Goal: Task Accomplishment & Management: Complete application form

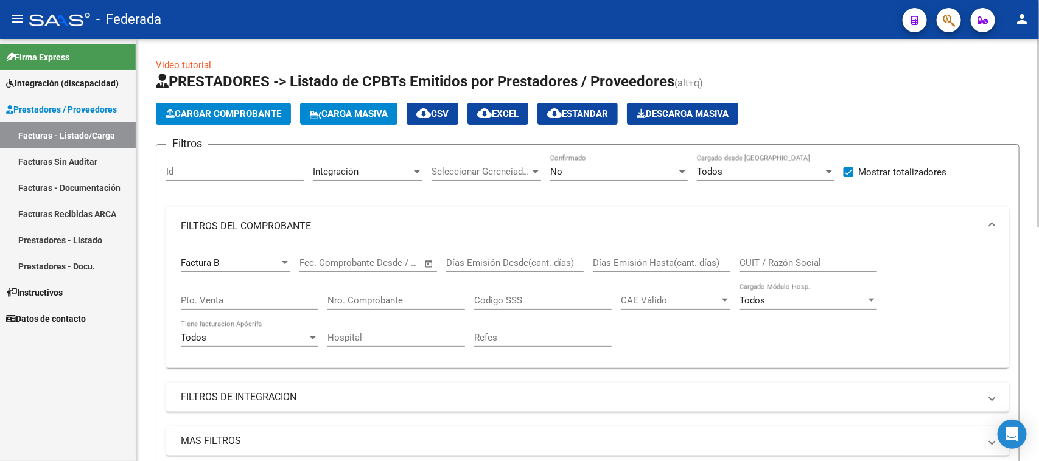
scroll to position [16, 0]
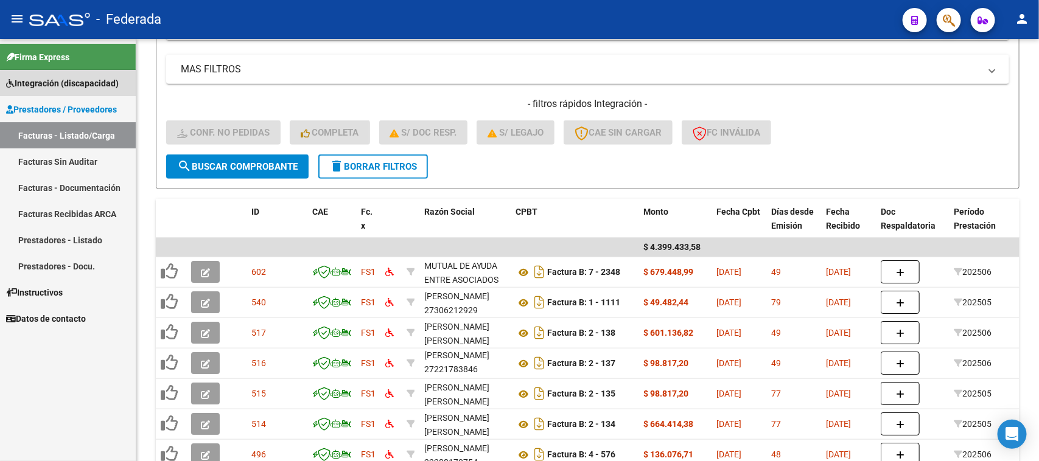
click at [75, 84] on span "Integración (discapacidad)" at bounding box center [62, 83] width 113 height 13
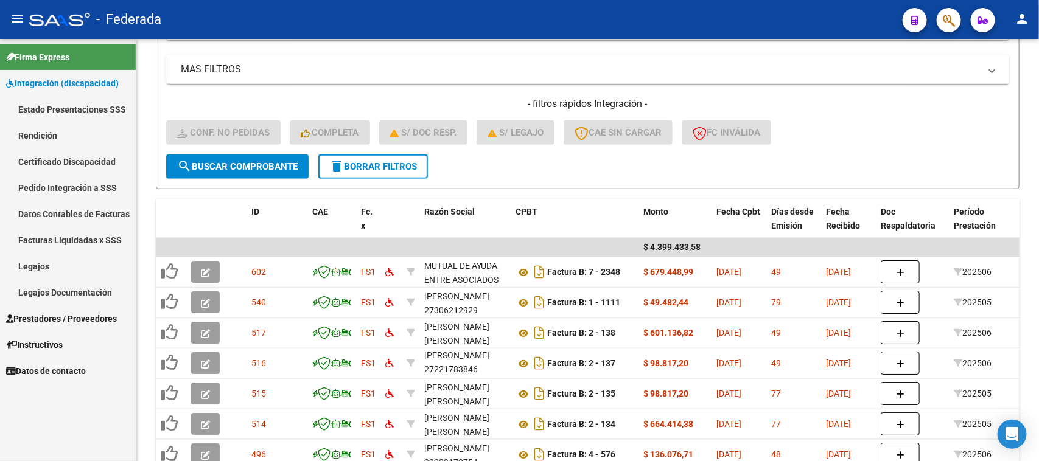
click at [74, 239] on link "Facturas Liquidadas x SSS" at bounding box center [68, 240] width 136 height 26
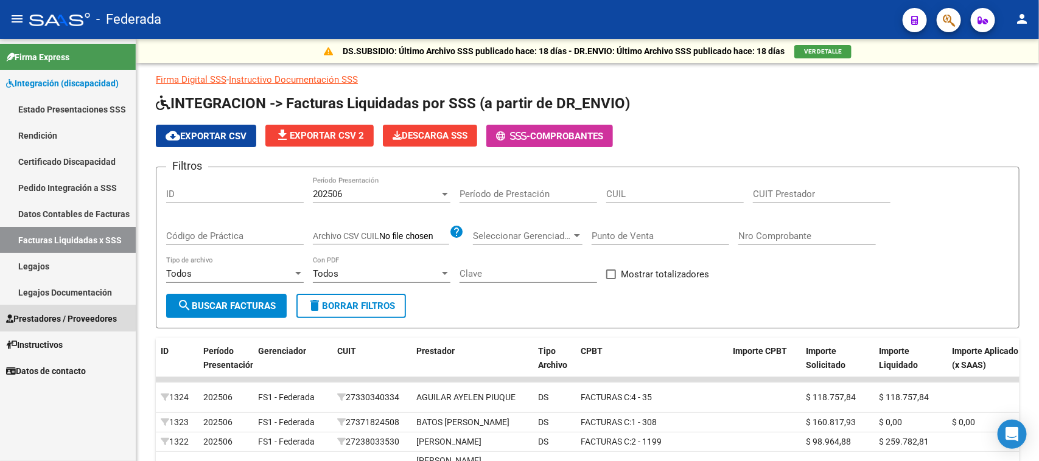
click at [51, 312] on span "Prestadores / Proveedores" at bounding box center [61, 318] width 111 height 13
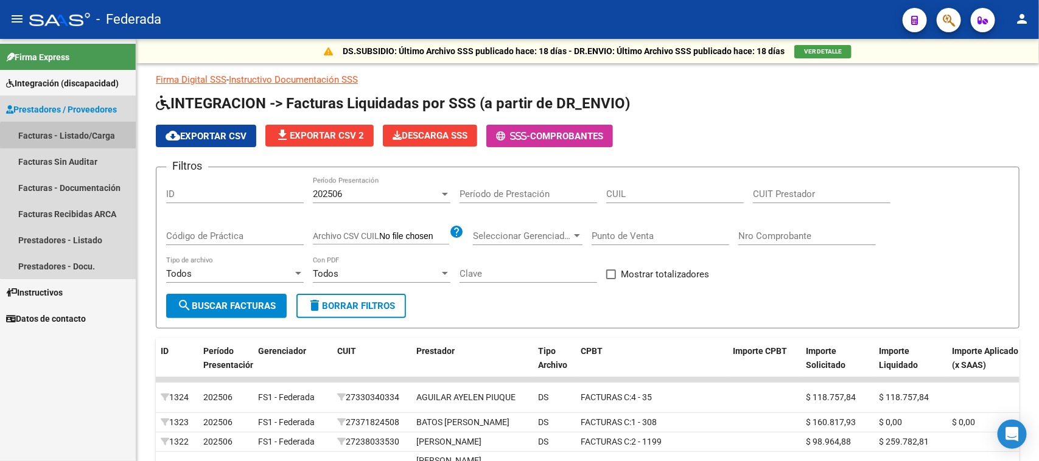
click at [68, 136] on link "Facturas - Listado/Carga" at bounding box center [68, 135] width 136 height 26
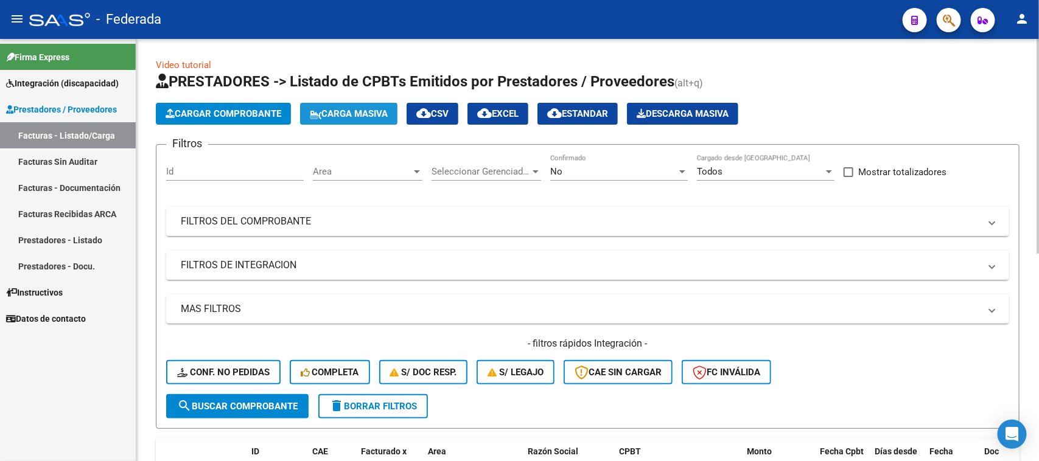
click at [357, 113] on span "Carga Masiva" at bounding box center [349, 113] width 78 height 11
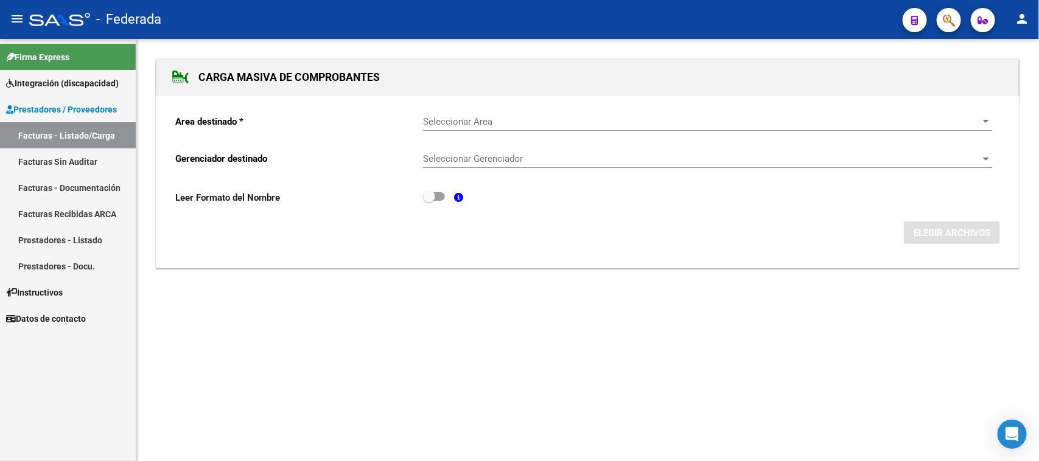
click at [461, 128] on div "Seleccionar Area Seleccionar Area" at bounding box center [707, 118] width 569 height 26
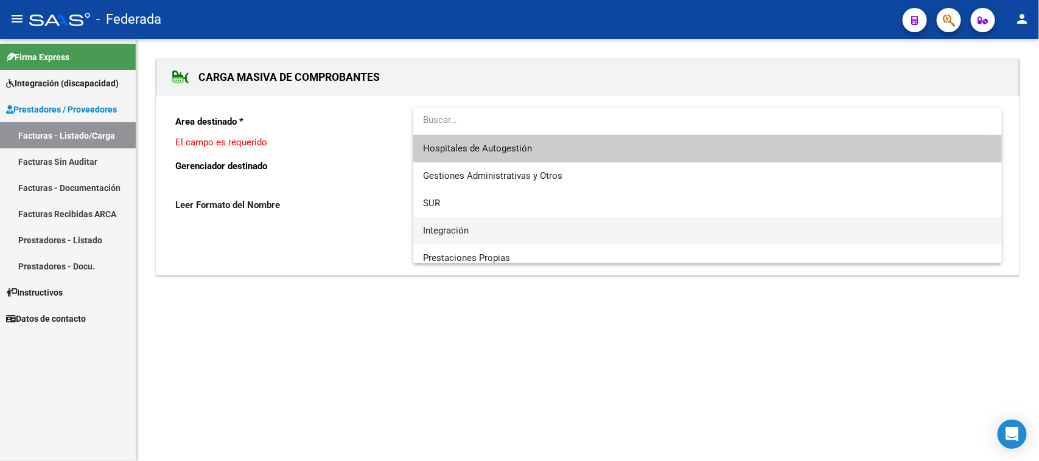
click at [458, 226] on span "Integración" at bounding box center [446, 230] width 46 height 11
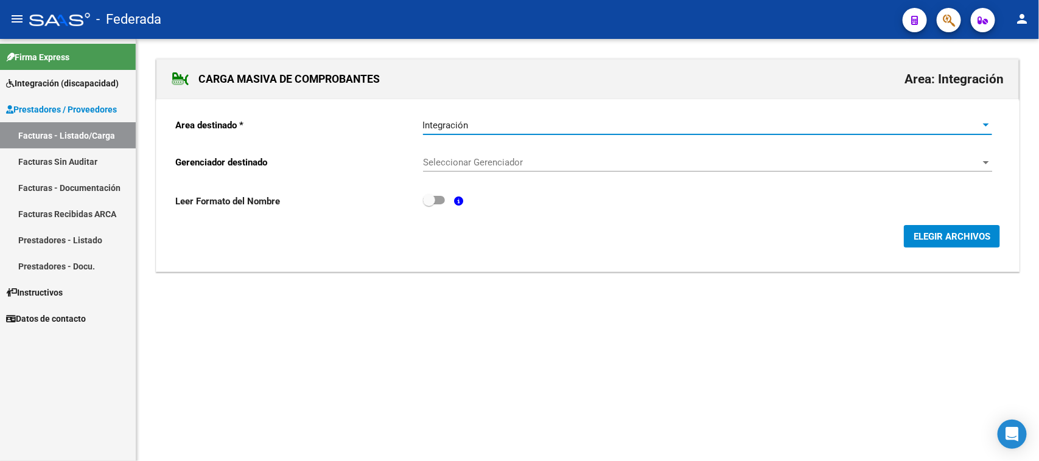
click at [463, 156] on div "Seleccionar Gerenciador Seleccionar Gerenciador" at bounding box center [707, 158] width 569 height 26
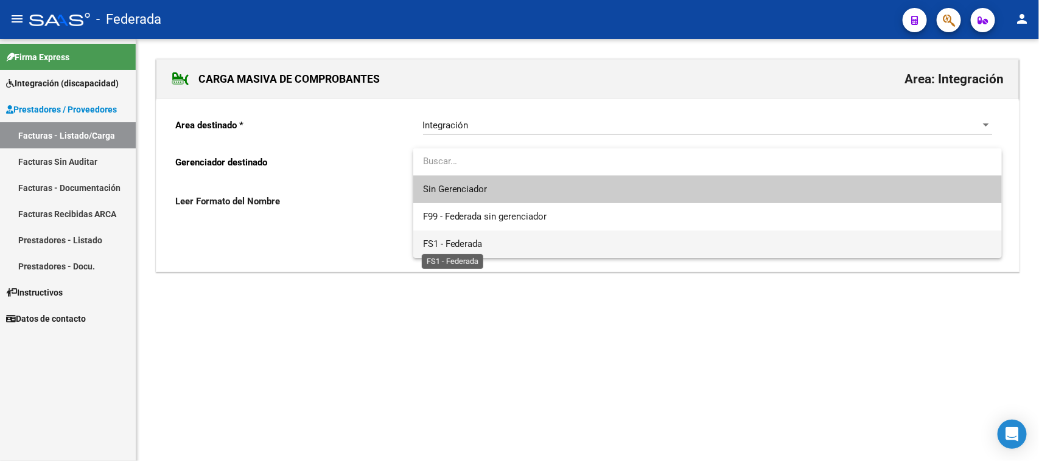
click at [458, 241] on span "FS1 - Federada" at bounding box center [453, 244] width 60 height 11
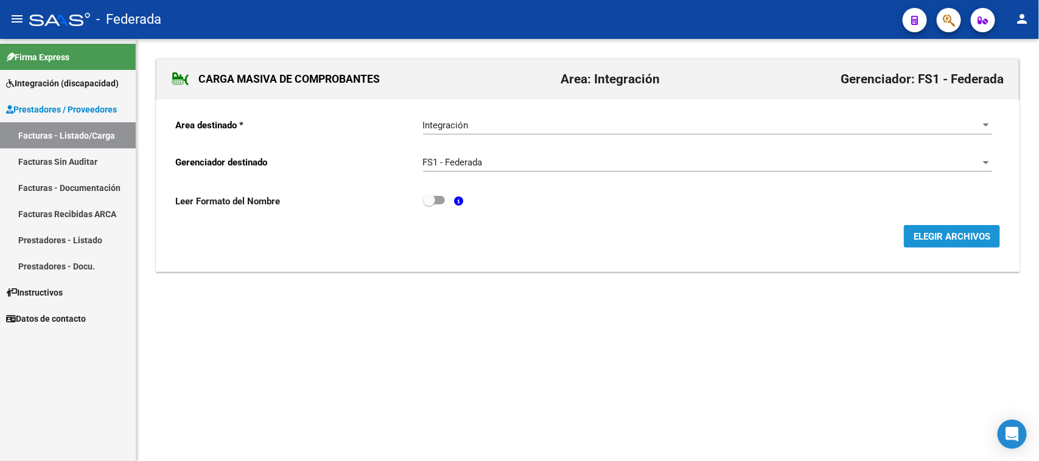
click at [909, 237] on button "ELEGIR ARCHIVOS" at bounding box center [952, 236] width 96 height 23
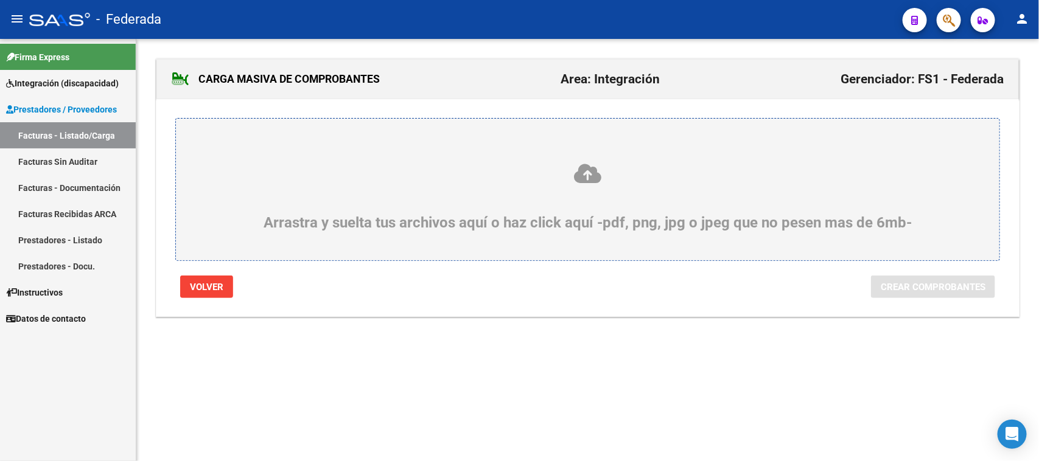
click at [581, 172] on icon at bounding box center [587, 174] width 765 height 23
click at [0, 0] on input "Arrastra y suelta tus archivos aquí o haz click aquí -pdf, png, jpg o jpeg que …" at bounding box center [0, 0] width 0 height 0
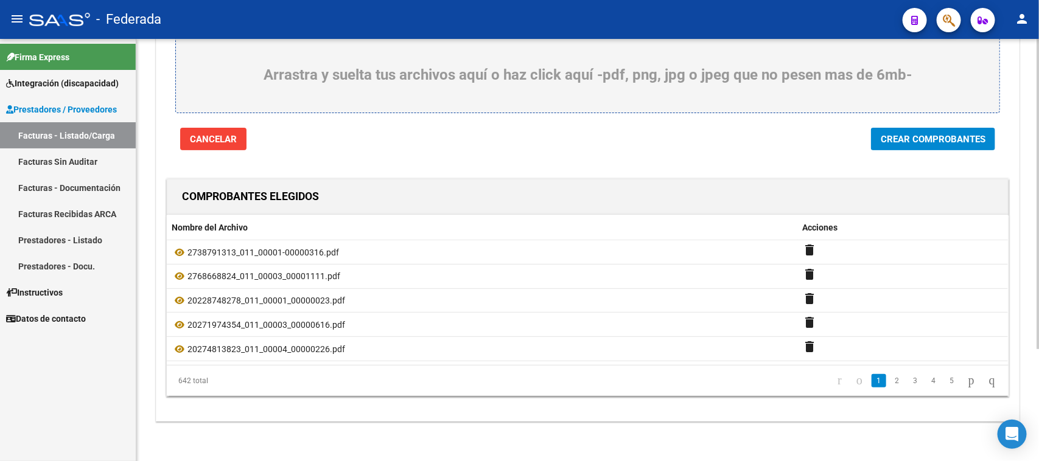
scroll to position [153, 0]
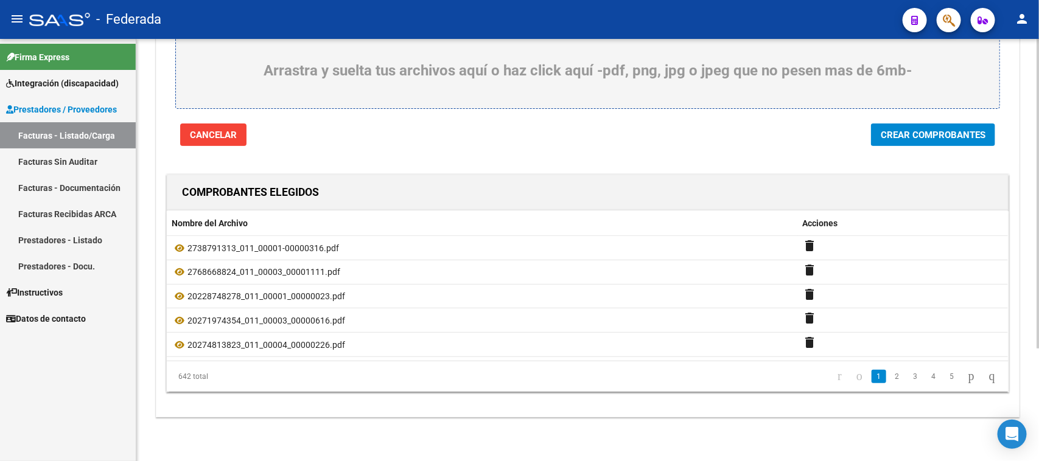
click at [874, 141] on button "Crear Comprobantes" at bounding box center [933, 135] width 124 height 23
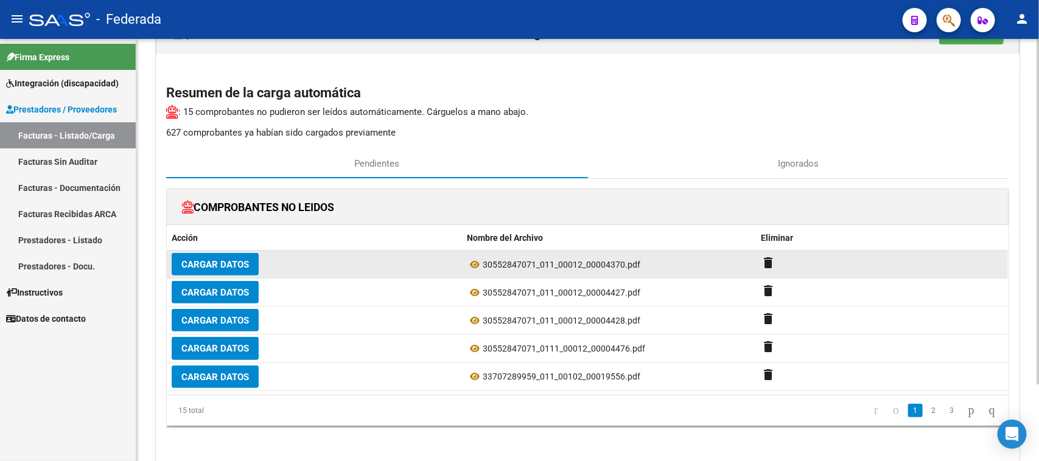
scroll to position [19, 0]
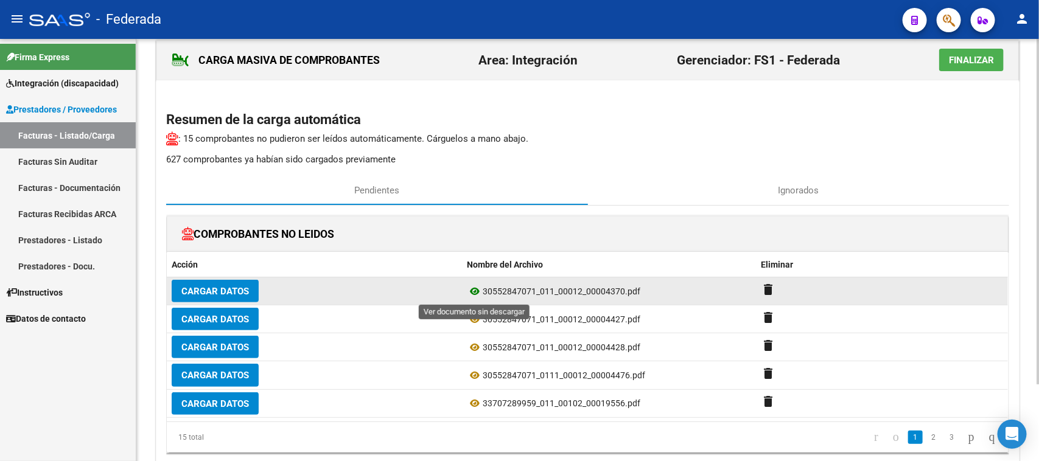
click at [476, 294] on icon at bounding box center [475, 291] width 16 height 15
click at [770, 293] on mat-icon "delete" at bounding box center [769, 289] width 15 height 15
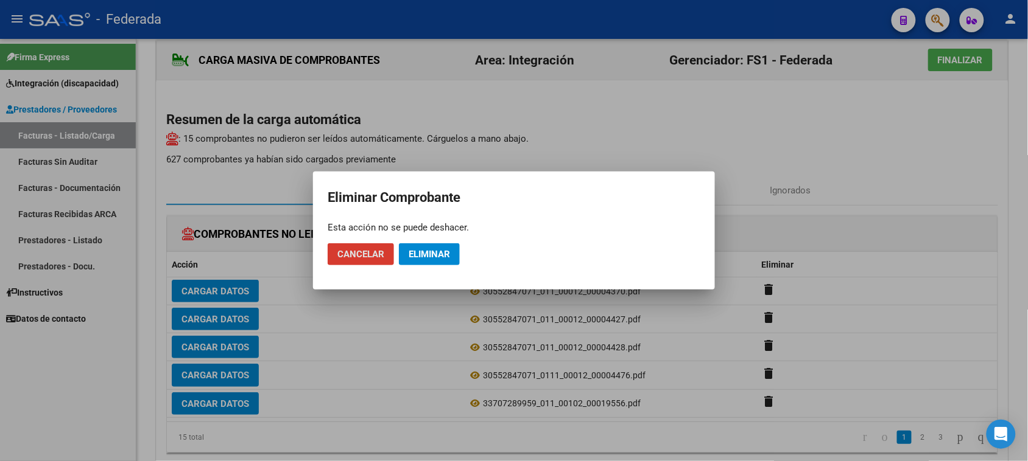
click at [445, 254] on span "Eliminar" at bounding box center [428, 254] width 41 height 11
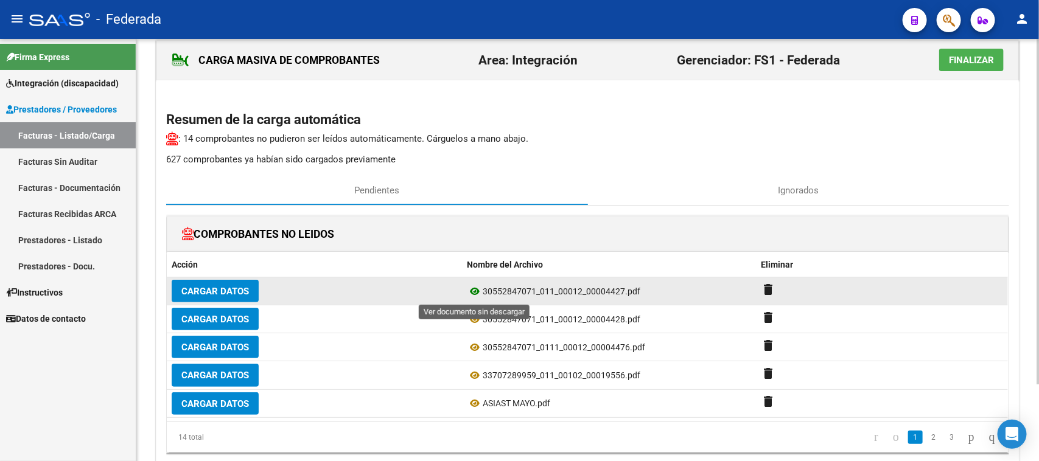
click at [469, 292] on icon at bounding box center [475, 291] width 16 height 15
click at [766, 293] on mat-icon "delete" at bounding box center [769, 289] width 15 height 15
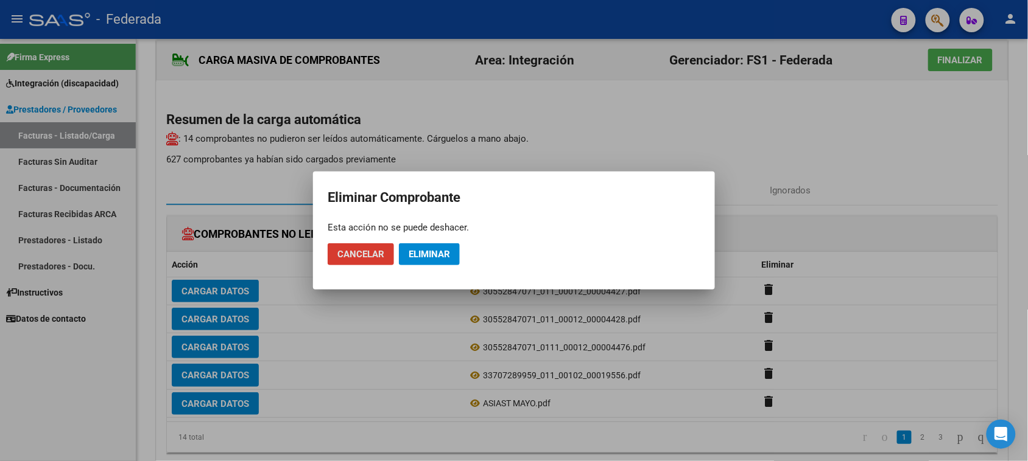
click at [443, 260] on button "Eliminar" at bounding box center [429, 255] width 61 height 22
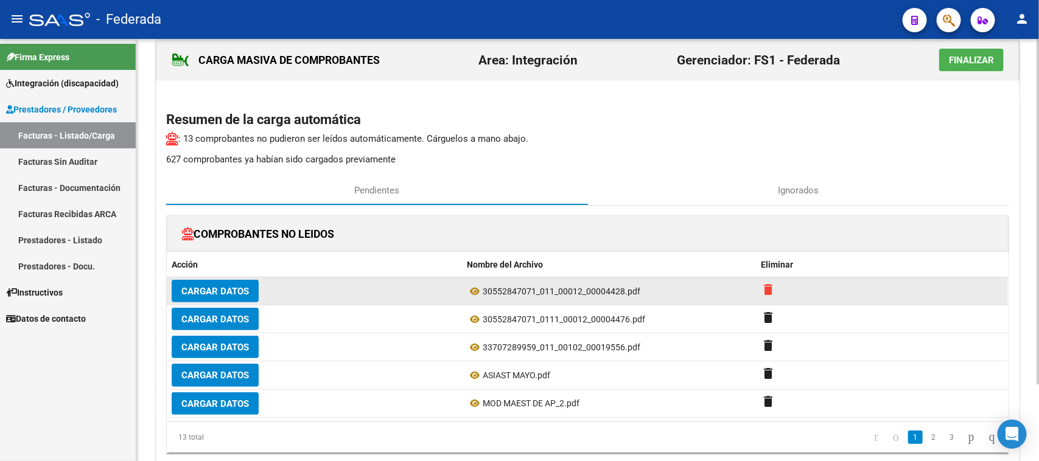
click at [770, 290] on mat-icon "delete" at bounding box center [769, 289] width 15 height 15
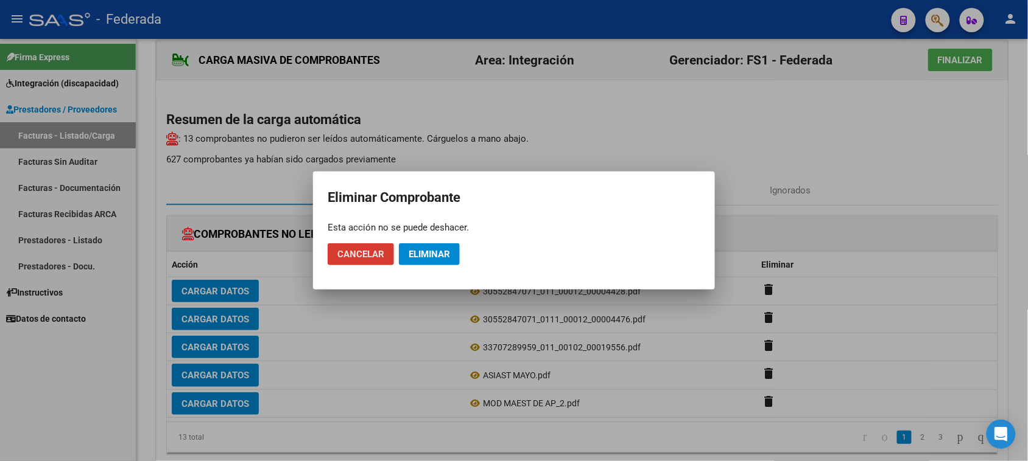
click at [454, 251] on button "Eliminar" at bounding box center [429, 255] width 61 height 22
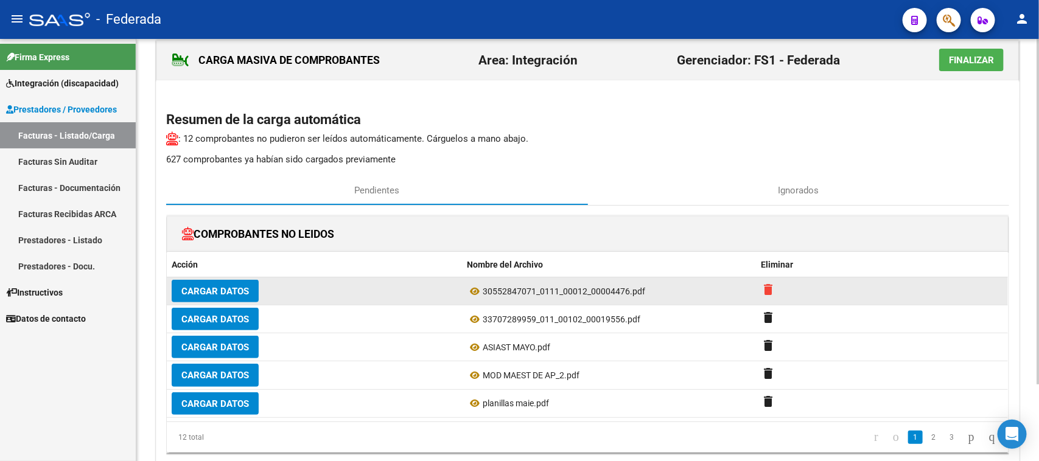
click at [762, 284] on mat-icon "delete" at bounding box center [769, 289] width 15 height 15
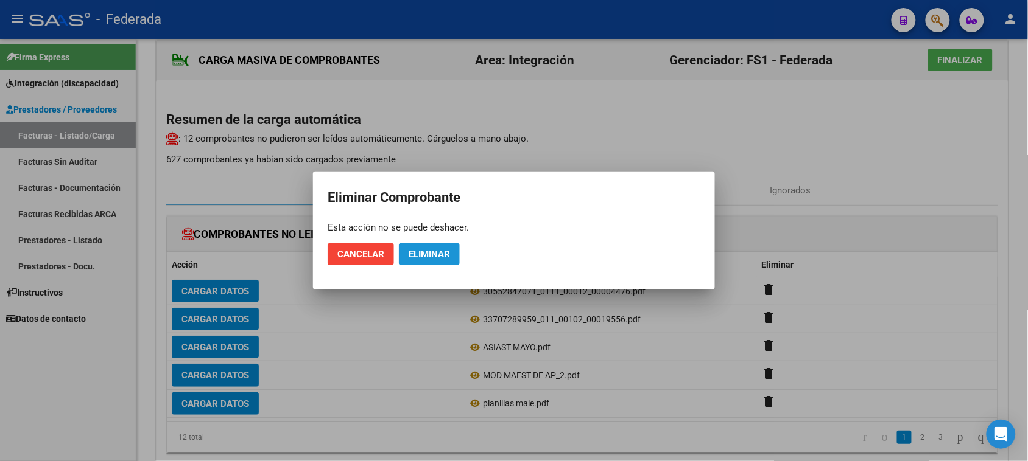
click at [424, 254] on span "Eliminar" at bounding box center [428, 254] width 41 height 11
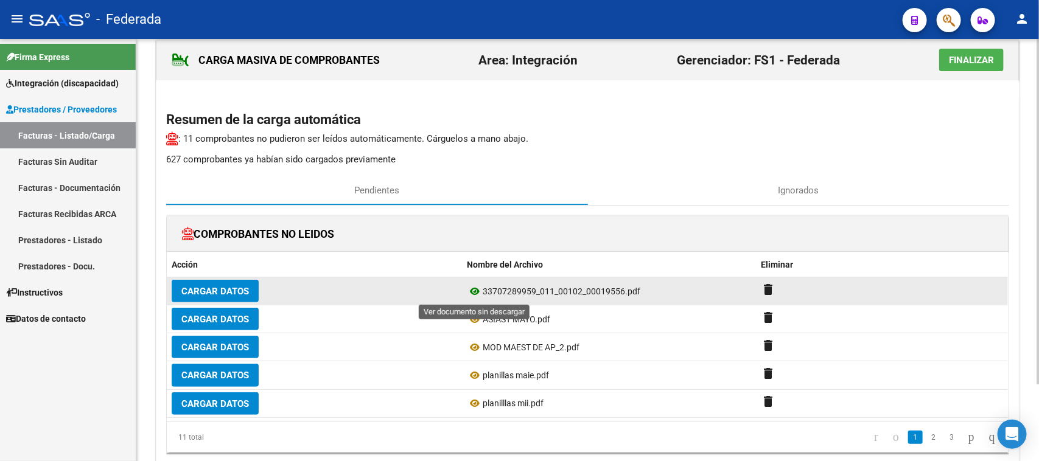
click at [475, 287] on icon at bounding box center [475, 291] width 16 height 15
click at [765, 287] on mat-icon "delete" at bounding box center [769, 289] width 15 height 15
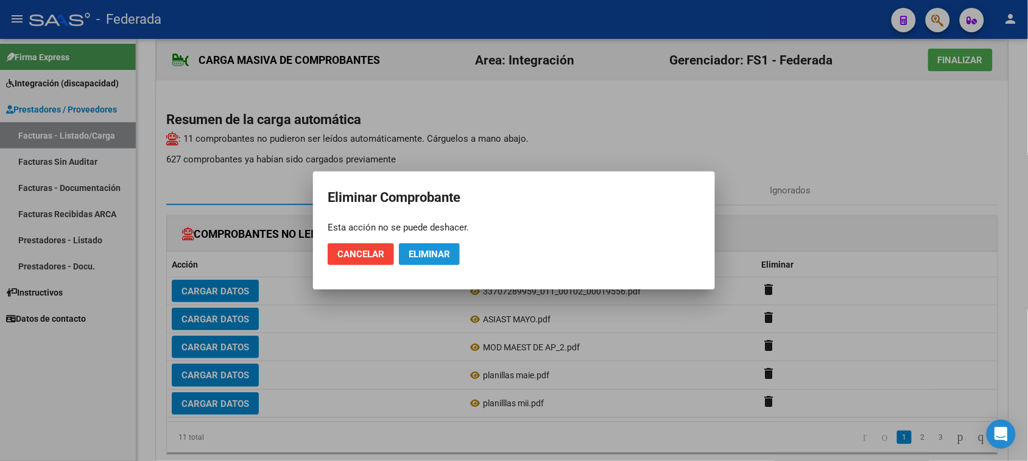
click at [424, 254] on span "Eliminar" at bounding box center [428, 254] width 41 height 11
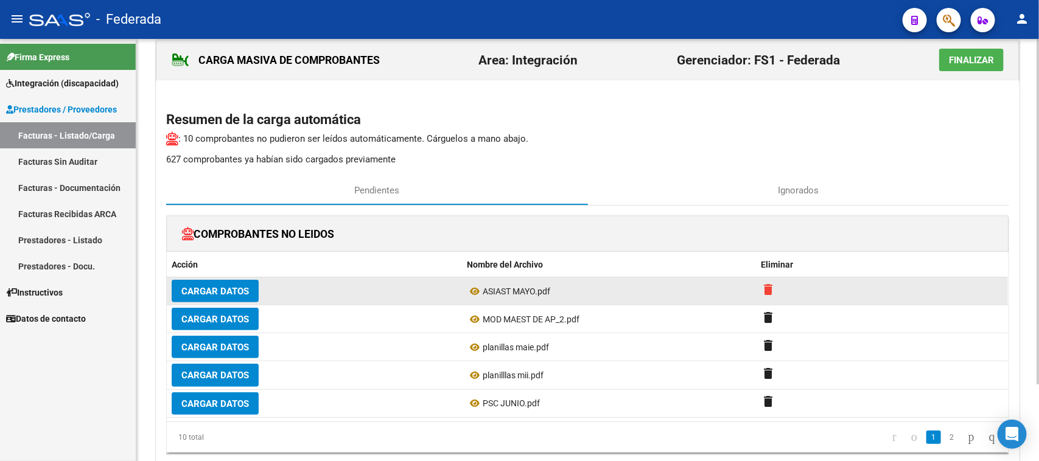
click at [767, 291] on mat-icon "delete" at bounding box center [769, 289] width 15 height 15
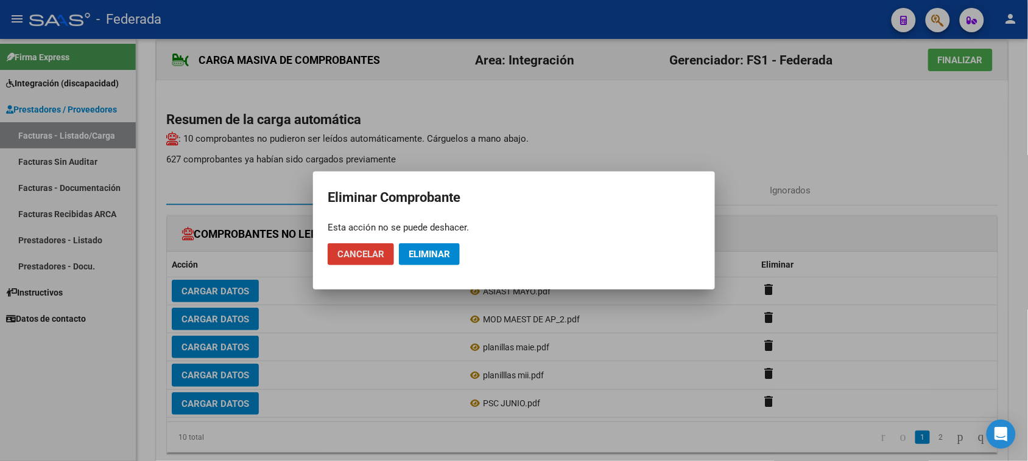
click at [451, 256] on button "Eliminar" at bounding box center [429, 255] width 61 height 22
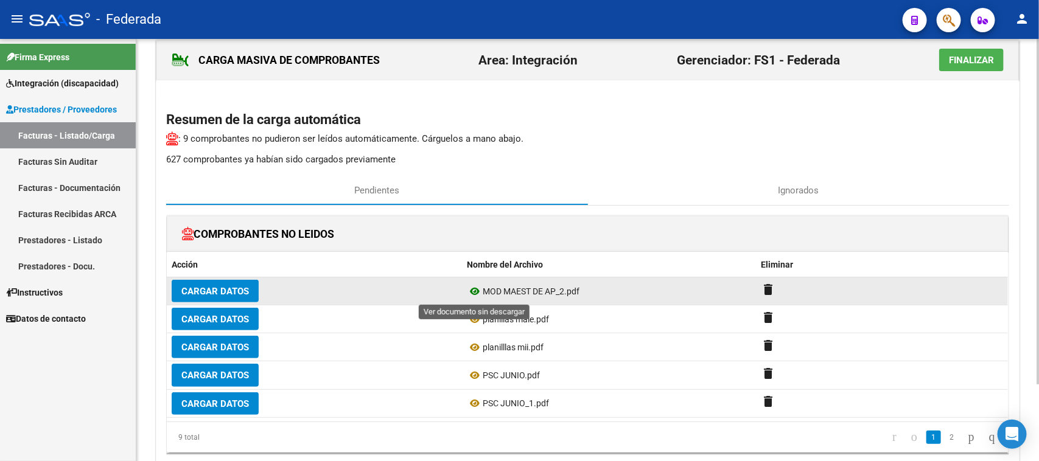
click at [472, 294] on icon at bounding box center [475, 291] width 16 height 15
click at [764, 290] on mat-icon "delete" at bounding box center [769, 289] width 15 height 15
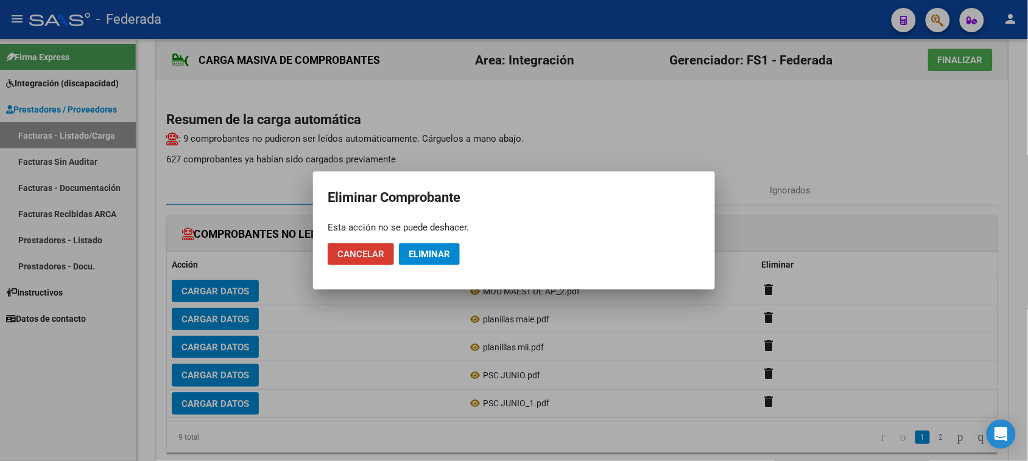
click at [429, 254] on span "Eliminar" at bounding box center [428, 254] width 41 height 11
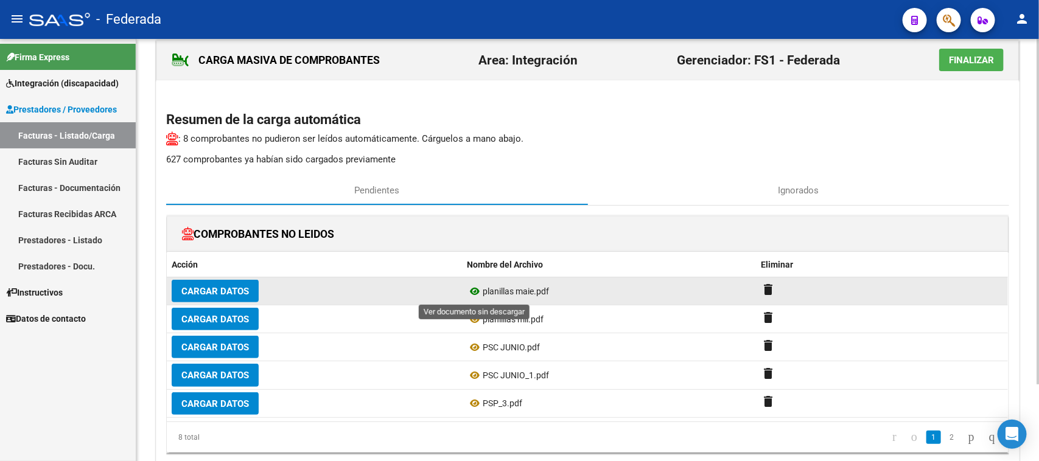
click at [474, 293] on icon at bounding box center [475, 291] width 16 height 15
click at [765, 285] on mat-icon "delete" at bounding box center [769, 289] width 15 height 15
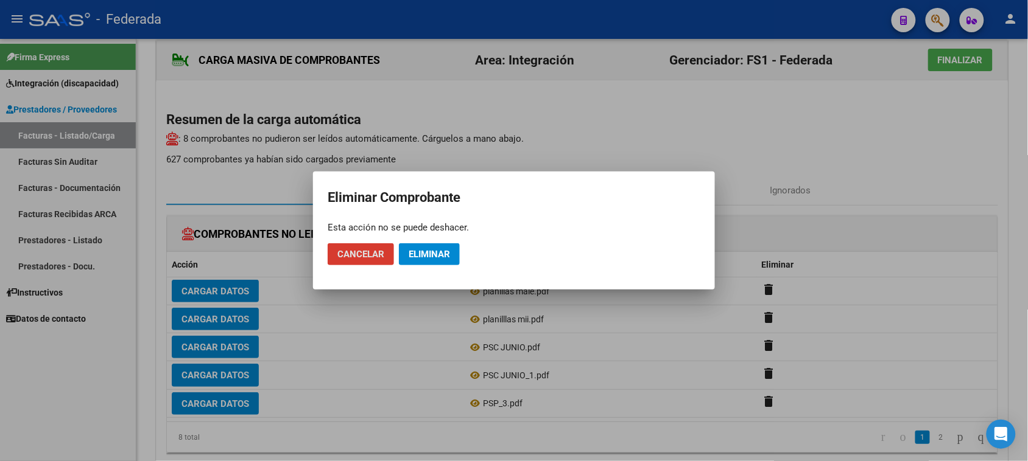
click at [448, 256] on span "Eliminar" at bounding box center [428, 254] width 41 height 11
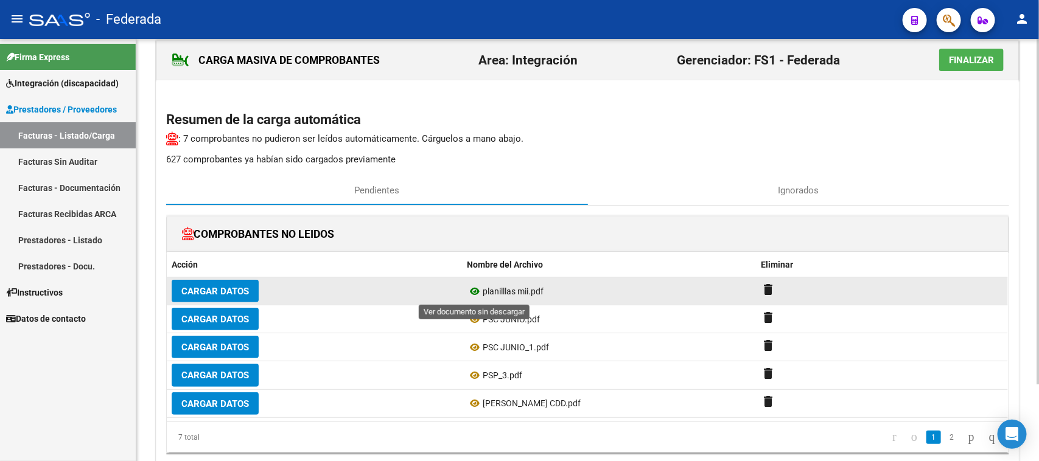
click at [472, 289] on icon at bounding box center [475, 291] width 16 height 15
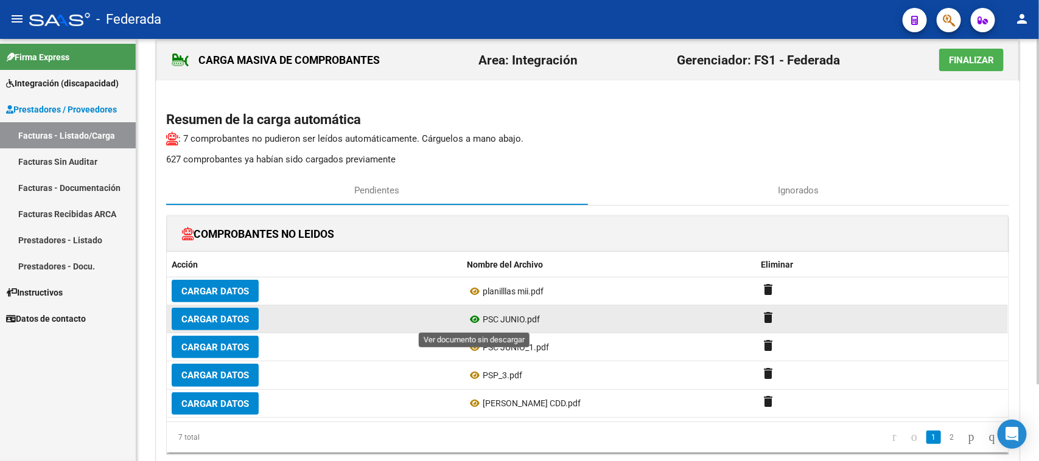
click at [472, 317] on icon at bounding box center [475, 319] width 16 height 15
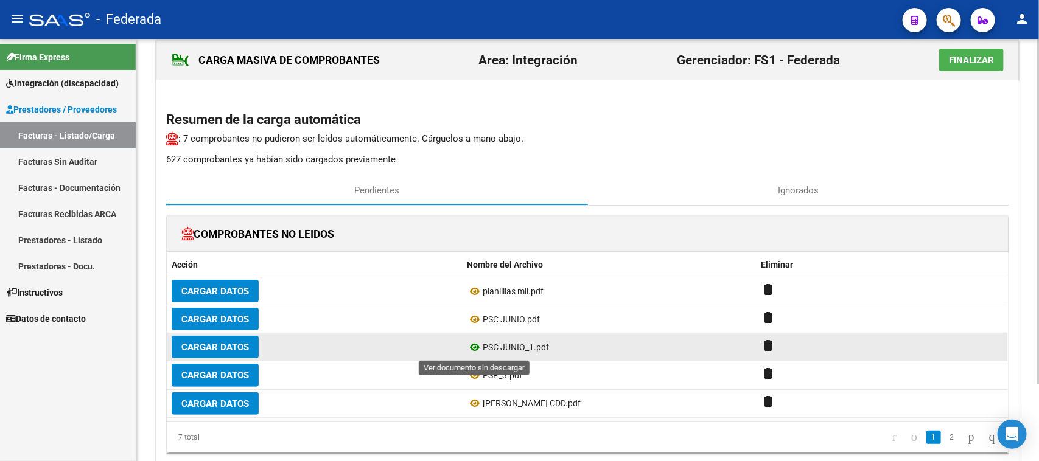
click at [477, 347] on icon at bounding box center [475, 347] width 16 height 15
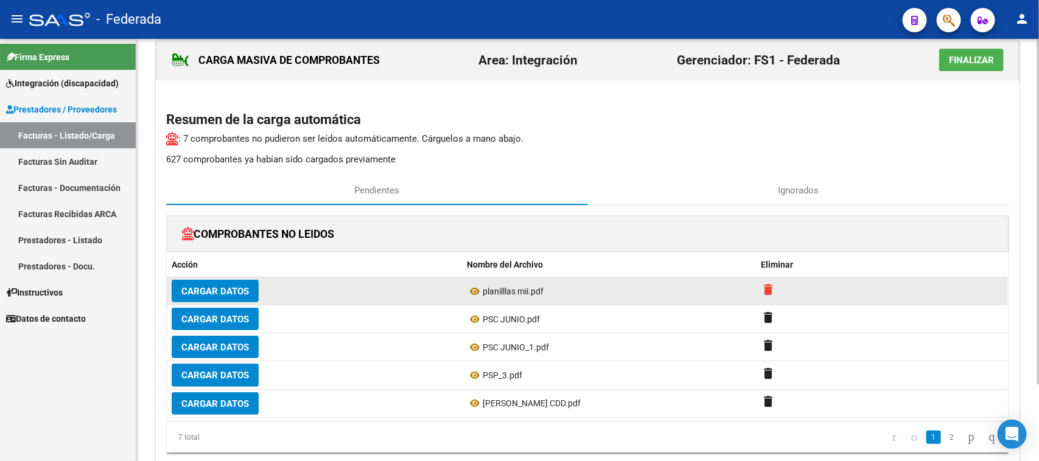
click at [763, 294] on mat-icon "delete" at bounding box center [769, 289] width 15 height 15
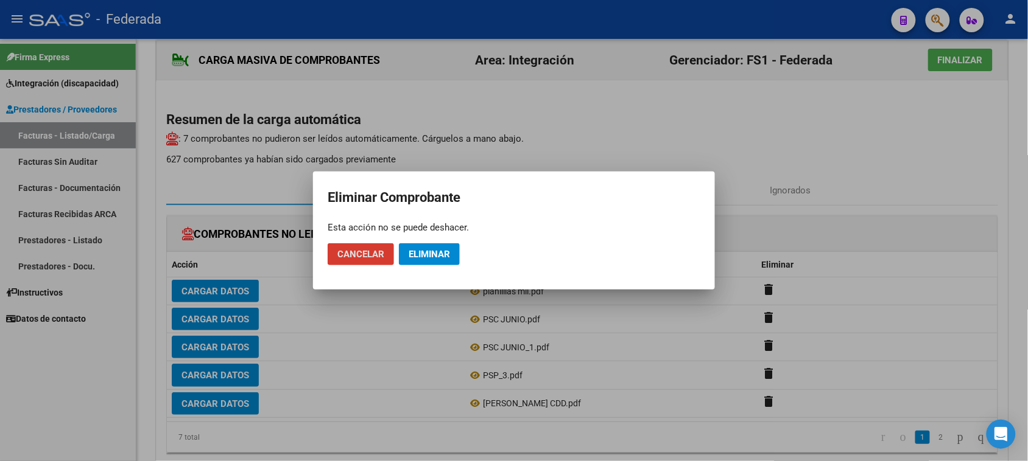
click at [434, 256] on span "Eliminar" at bounding box center [428, 254] width 41 height 11
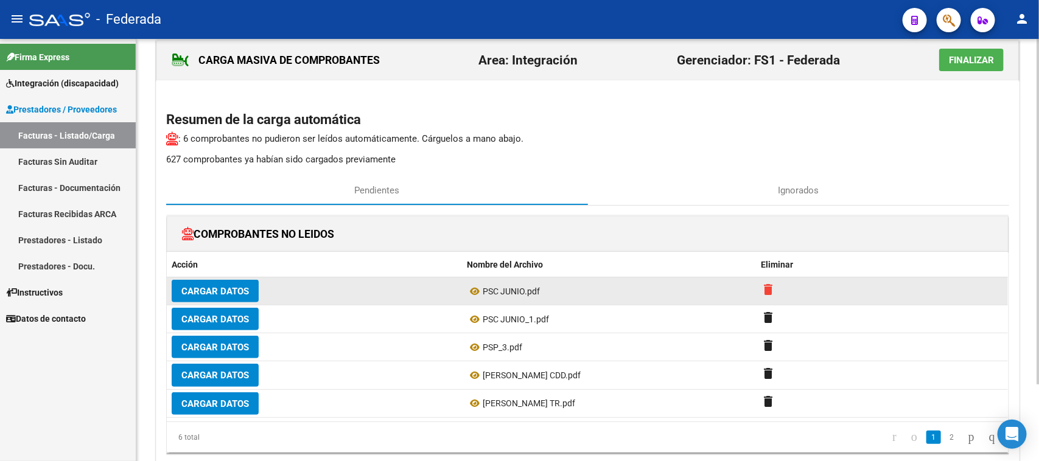
click at [771, 292] on mat-icon "delete" at bounding box center [769, 289] width 15 height 15
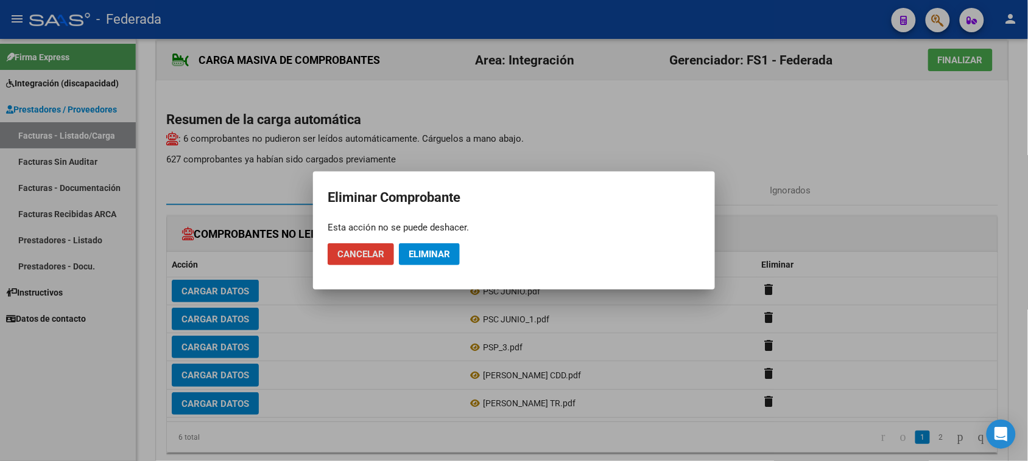
click at [431, 254] on span "Eliminar" at bounding box center [428, 254] width 41 height 11
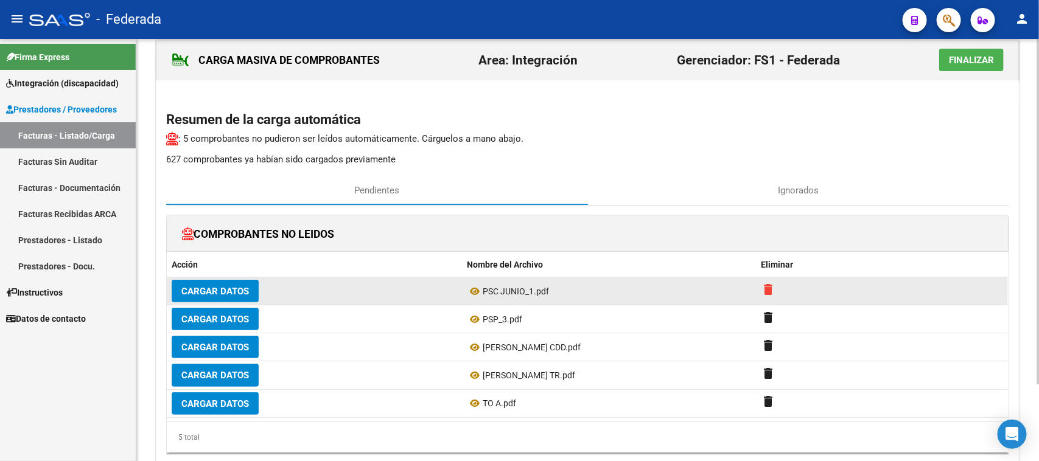
click at [766, 287] on mat-icon "delete" at bounding box center [769, 289] width 15 height 15
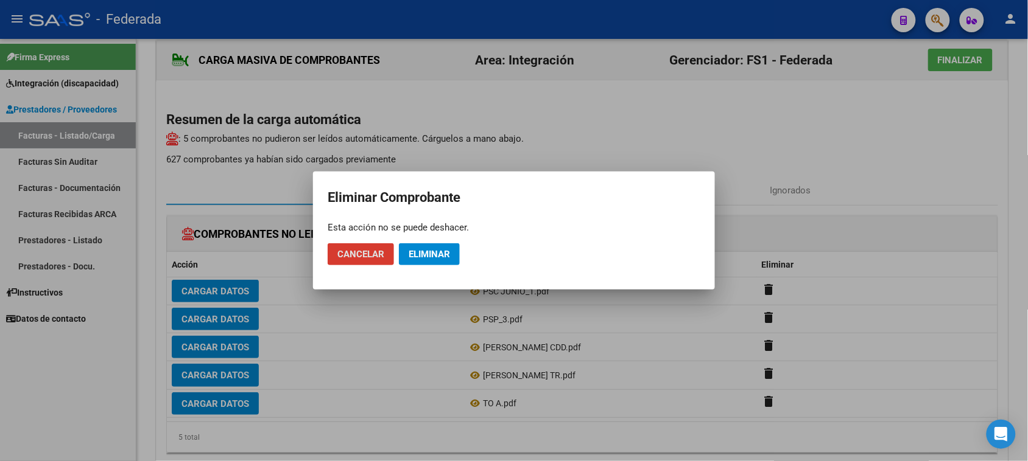
click at [457, 253] on button "Eliminar" at bounding box center [429, 255] width 61 height 22
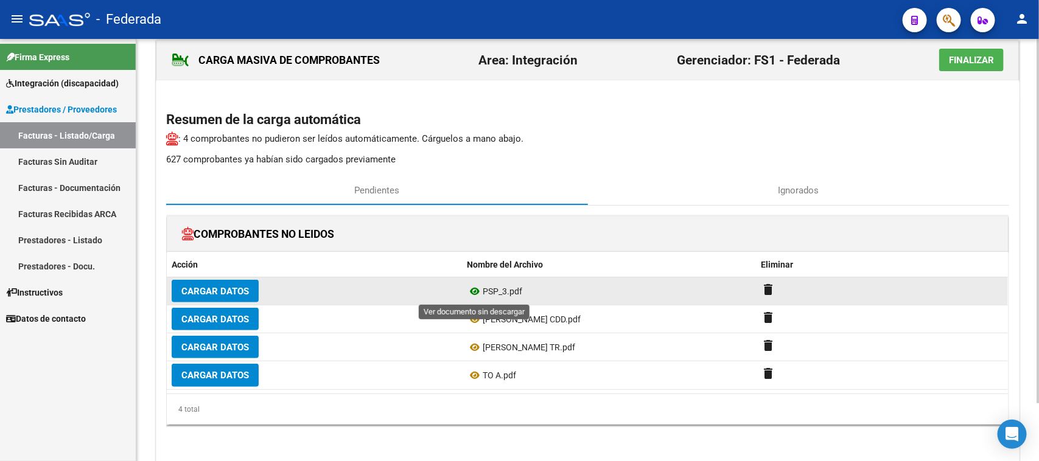
click at [474, 290] on icon at bounding box center [475, 291] width 16 height 15
click at [765, 293] on mat-icon "delete" at bounding box center [769, 289] width 15 height 15
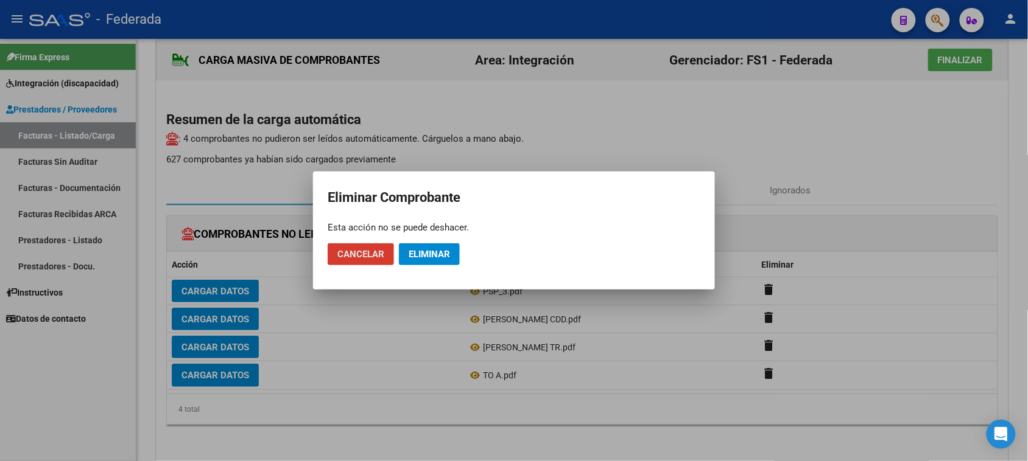
click at [420, 247] on button "Eliminar" at bounding box center [429, 255] width 61 height 22
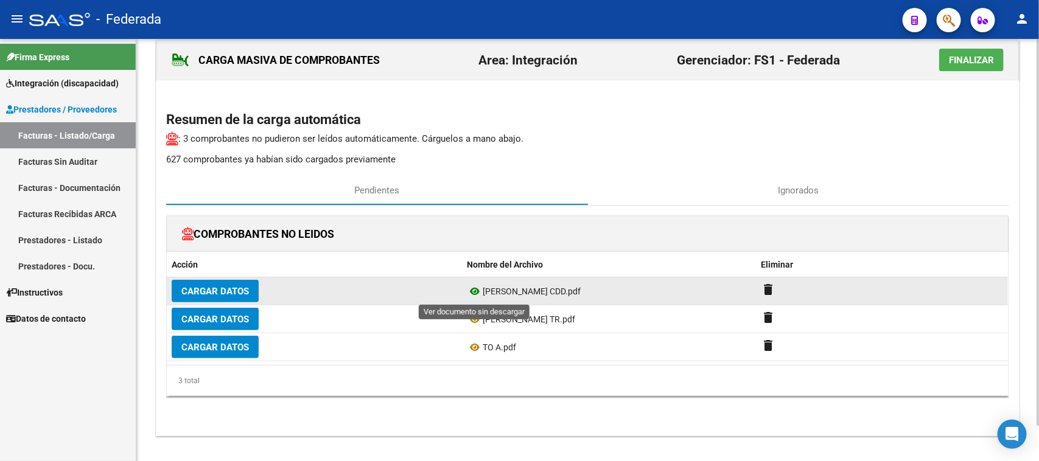
click at [472, 296] on icon at bounding box center [475, 291] width 16 height 15
click at [770, 289] on mat-icon "delete" at bounding box center [769, 289] width 15 height 15
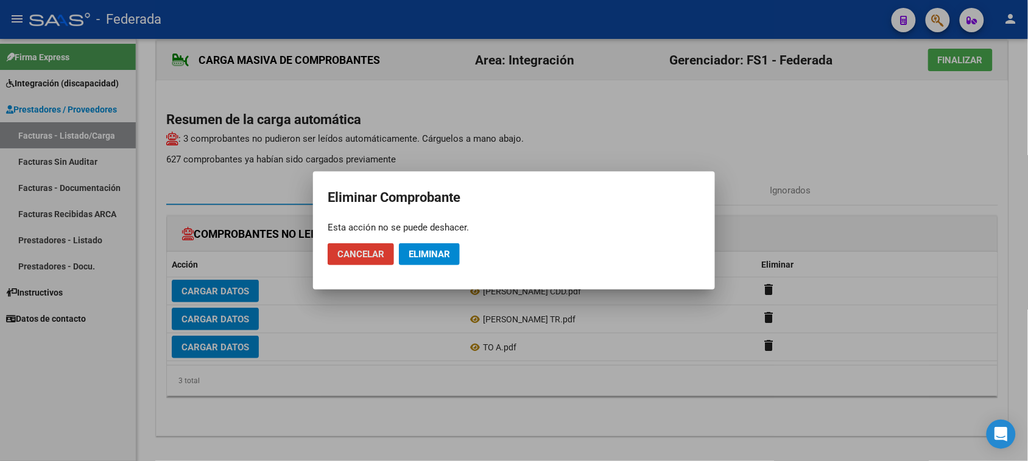
click at [427, 256] on span "Eliminar" at bounding box center [428, 254] width 41 height 11
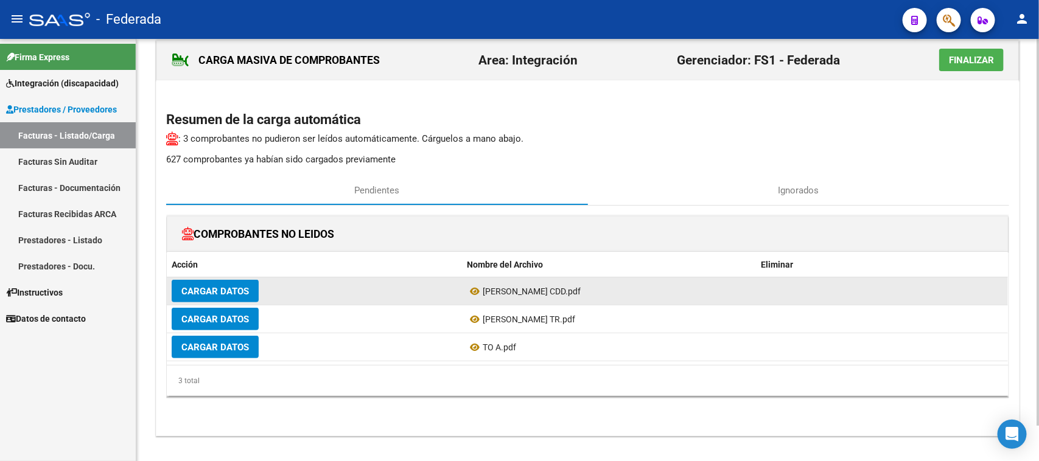
scroll to position [11, 0]
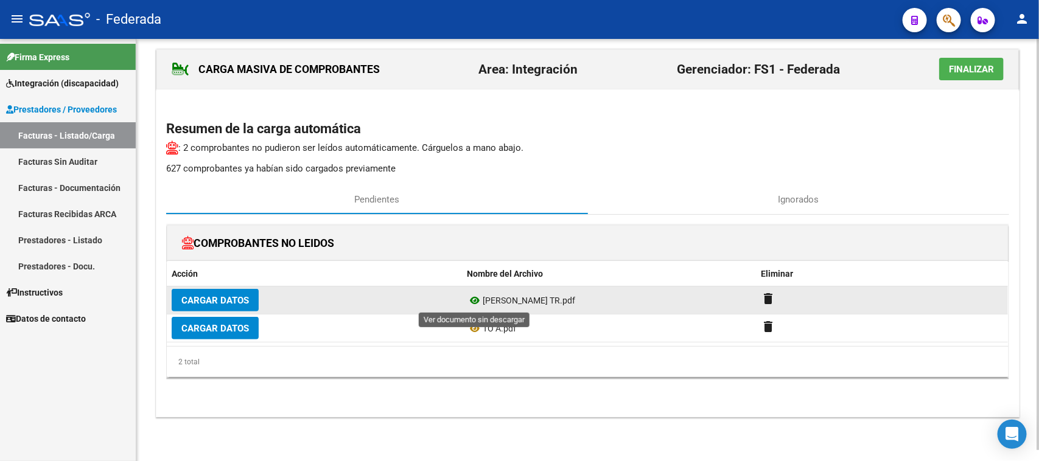
click at [472, 300] on icon at bounding box center [475, 300] width 16 height 15
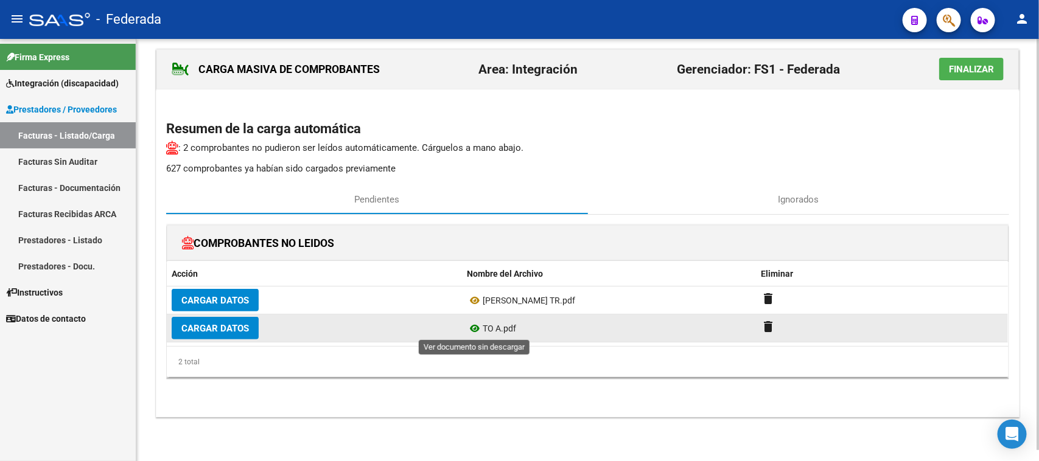
click at [476, 326] on icon at bounding box center [475, 328] width 16 height 15
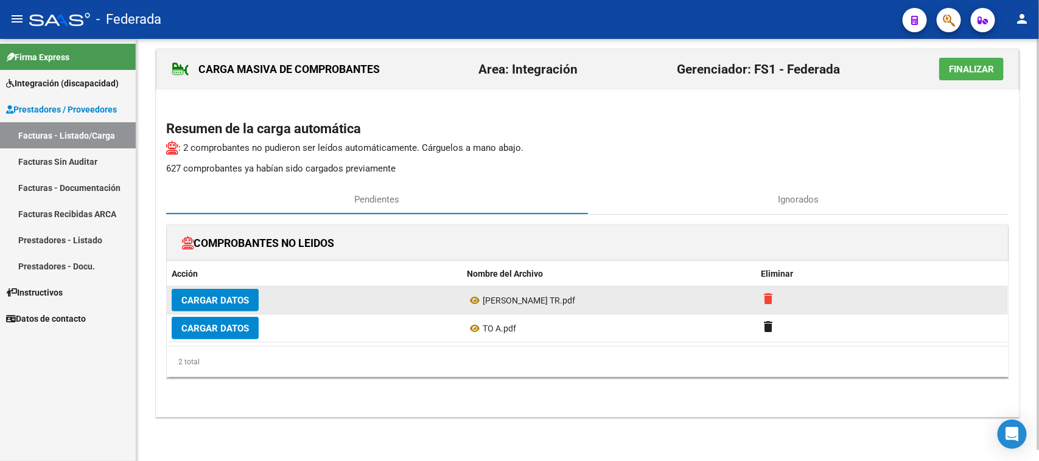
click at [763, 299] on mat-icon "delete" at bounding box center [769, 299] width 15 height 15
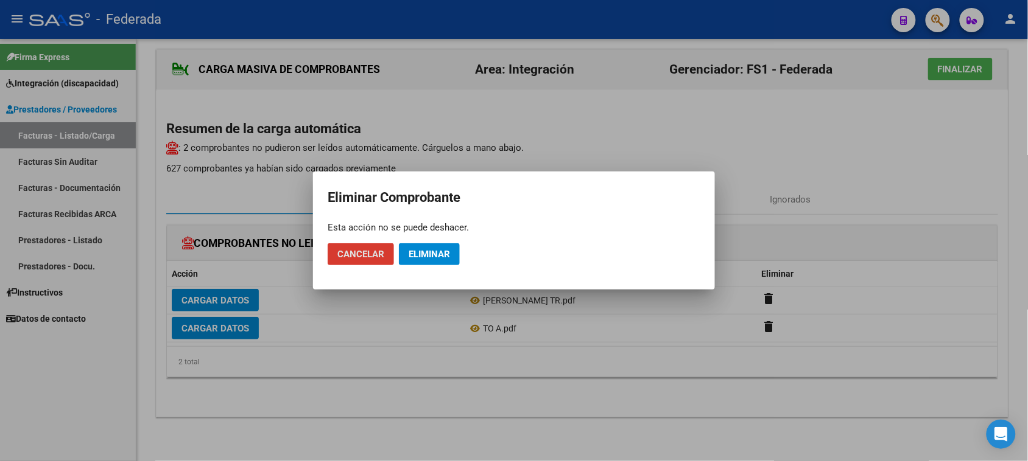
click at [445, 251] on span "Eliminar" at bounding box center [428, 254] width 41 height 11
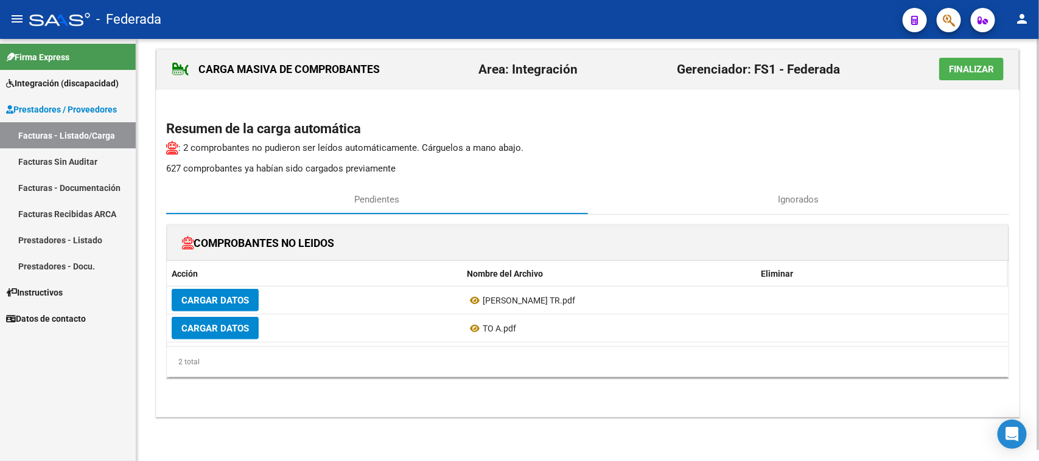
scroll to position [0, 0]
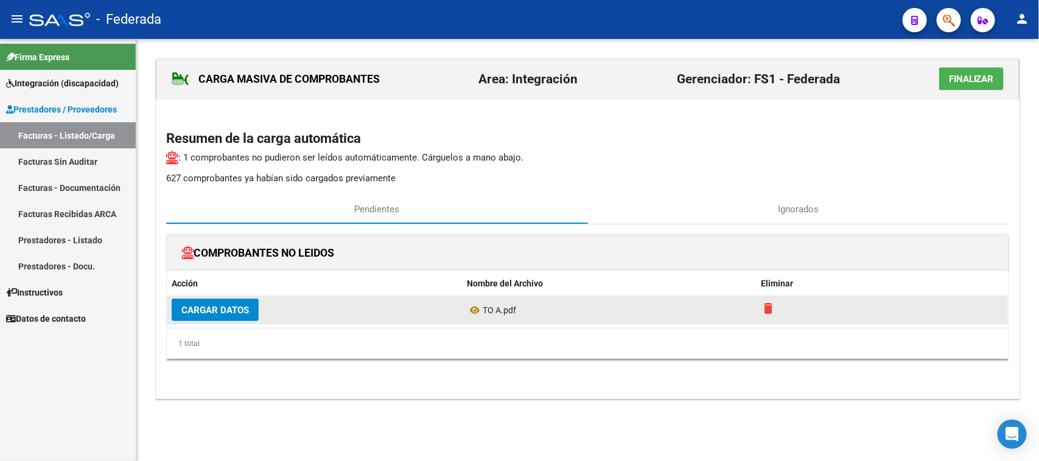
click at [765, 304] on mat-icon "delete" at bounding box center [769, 308] width 15 height 15
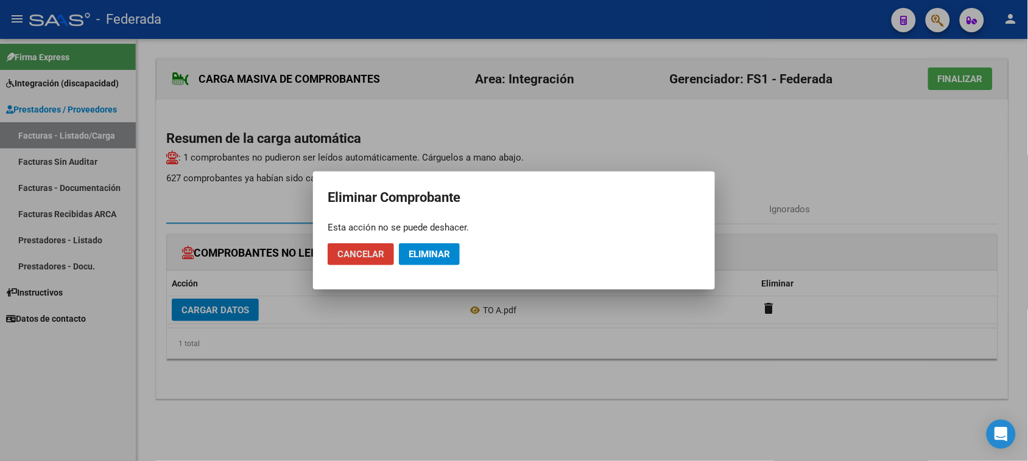
click at [436, 263] on button "Eliminar" at bounding box center [429, 255] width 61 height 22
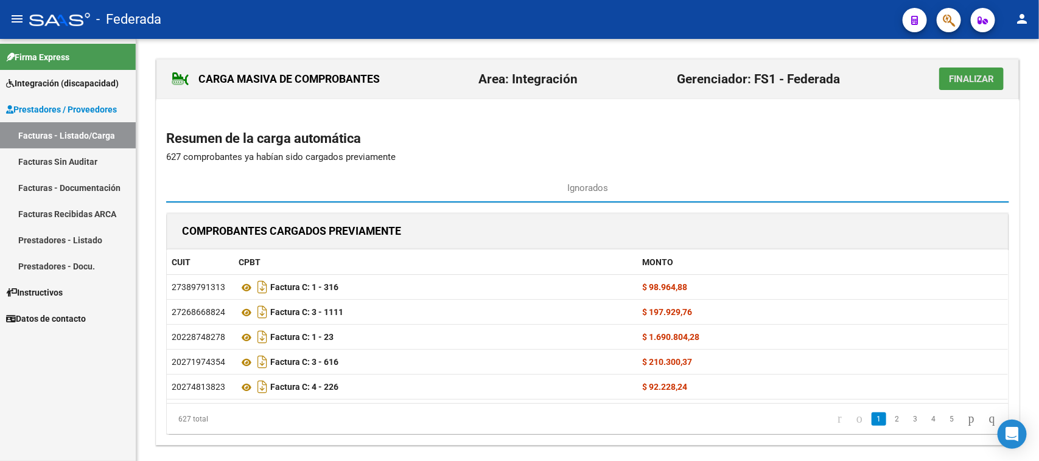
click at [953, 78] on span "Finalizar" at bounding box center [971, 79] width 45 height 11
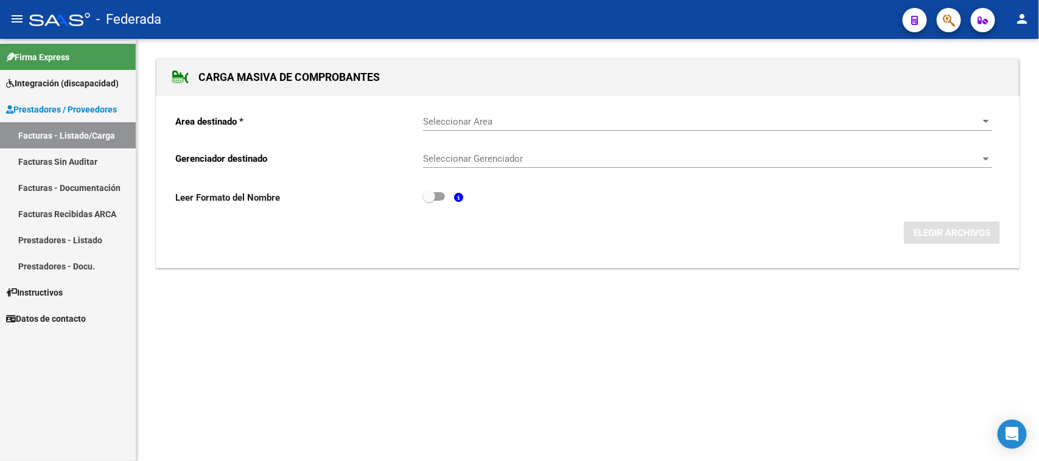
click at [485, 120] on span "Seleccionar Area" at bounding box center [702, 121] width 558 height 11
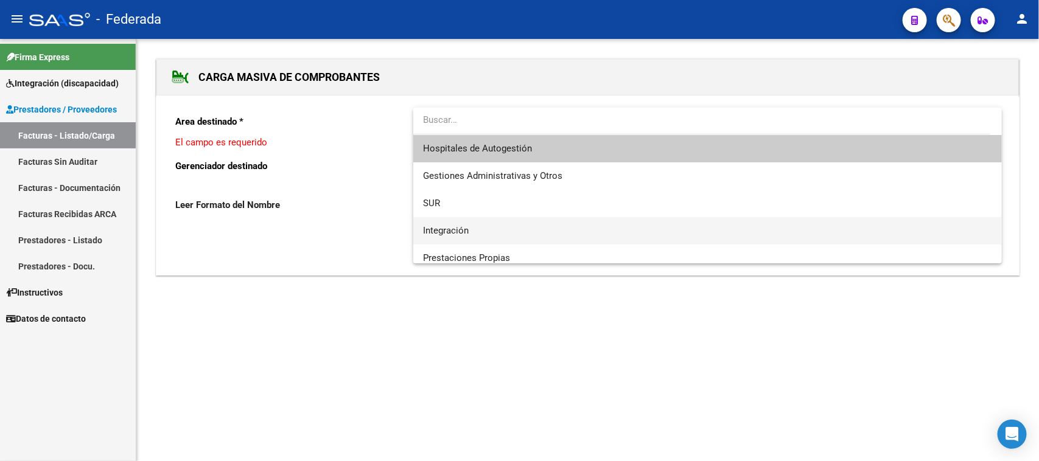
click at [472, 226] on span "Integración" at bounding box center [707, 230] width 569 height 27
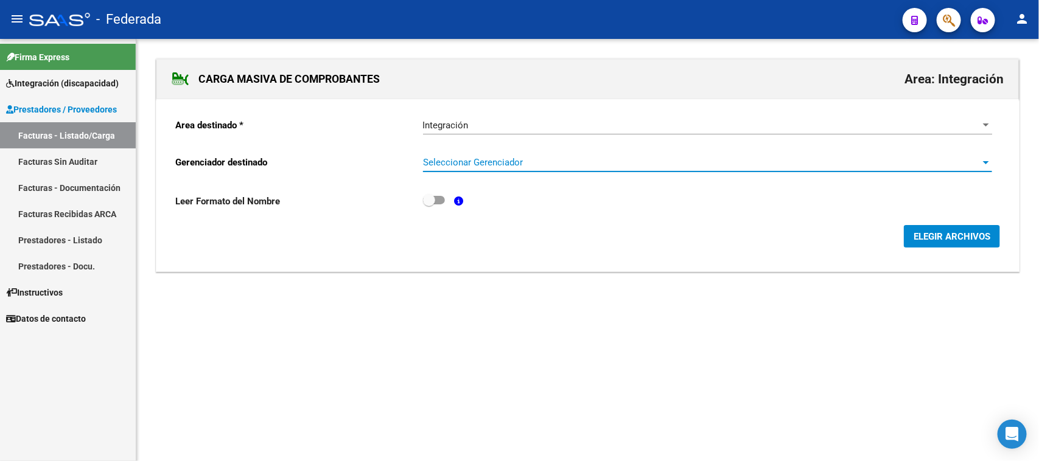
click at [478, 160] on span "Seleccionar Gerenciador" at bounding box center [702, 162] width 558 height 11
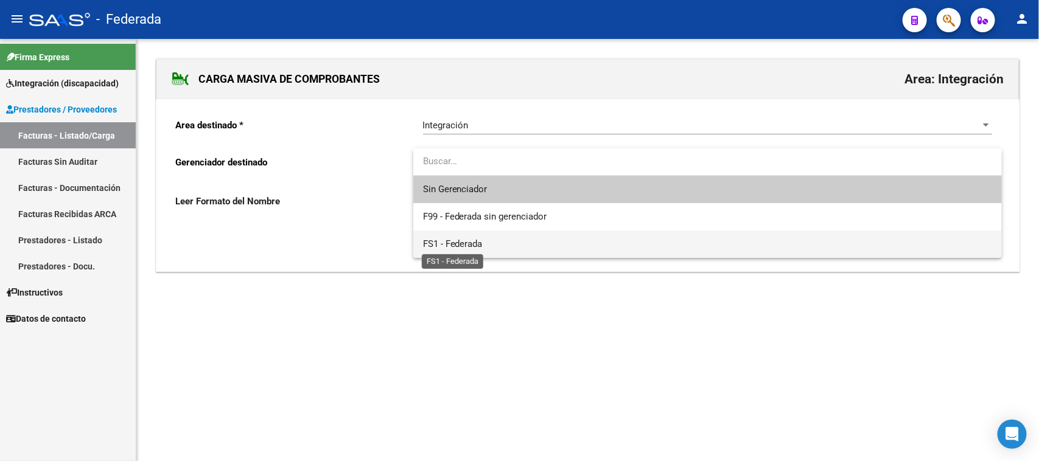
click at [469, 241] on span "FS1 - Federada" at bounding box center [453, 244] width 60 height 11
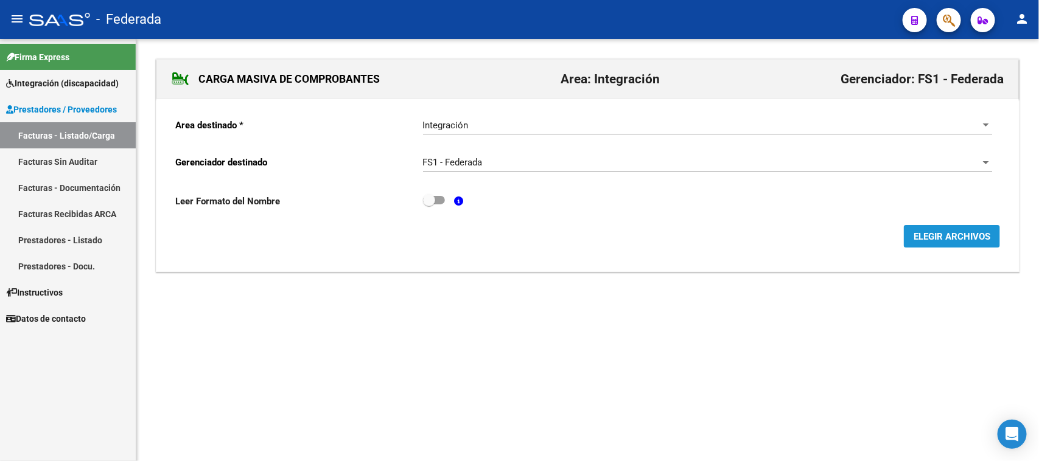
click at [926, 231] on span "ELEGIR ARCHIVOS" at bounding box center [952, 236] width 77 height 11
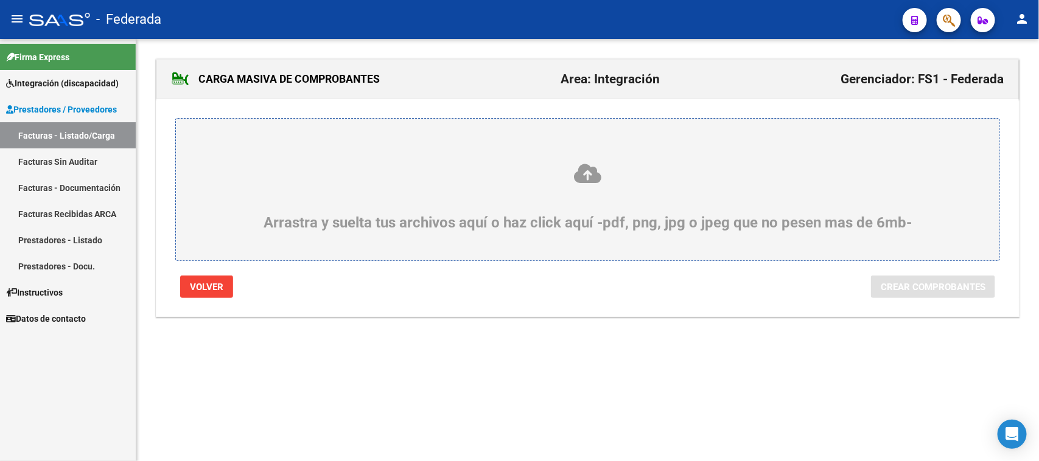
click at [589, 178] on icon at bounding box center [587, 174] width 765 height 23
click at [0, 0] on input "Arrastra y suelta tus archivos aquí o haz click aquí -pdf, png, jpg o jpeg que …" at bounding box center [0, 0] width 0 height 0
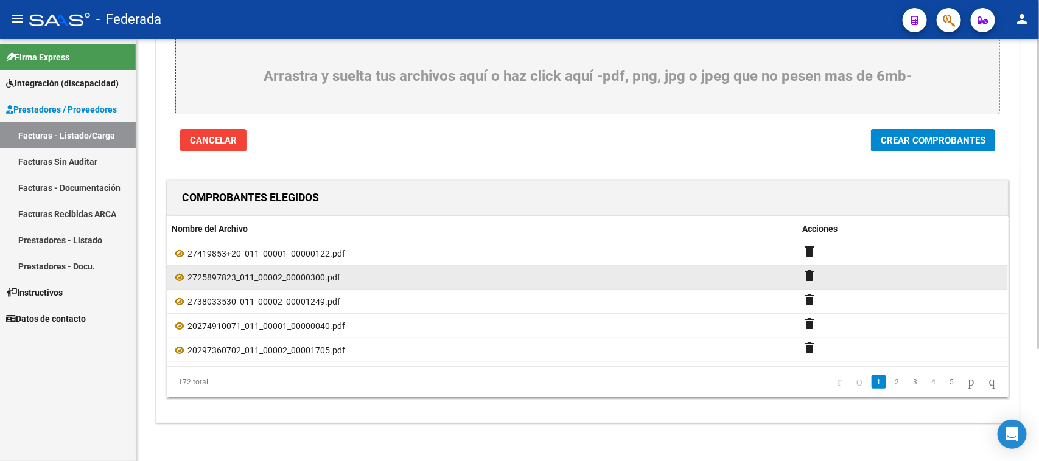
scroll to position [153, 0]
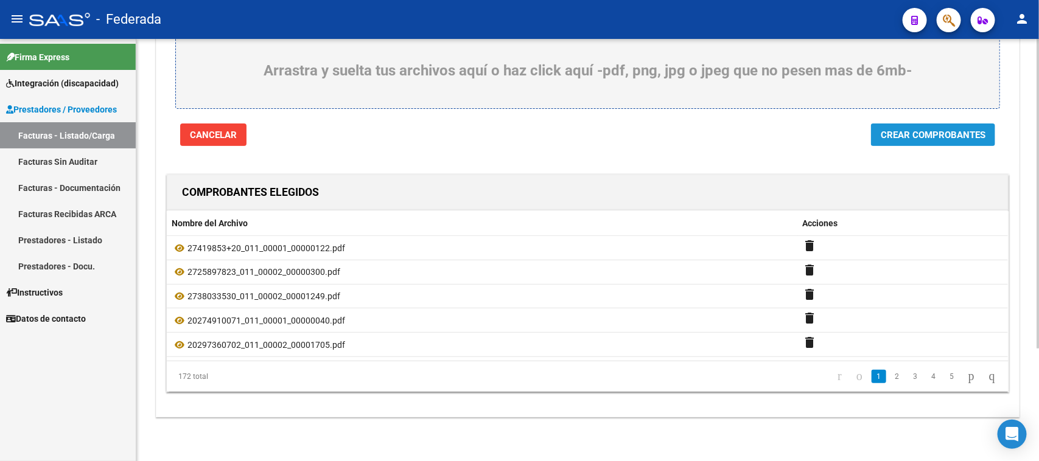
click at [883, 135] on span "Crear Comprobantes" at bounding box center [933, 135] width 105 height 11
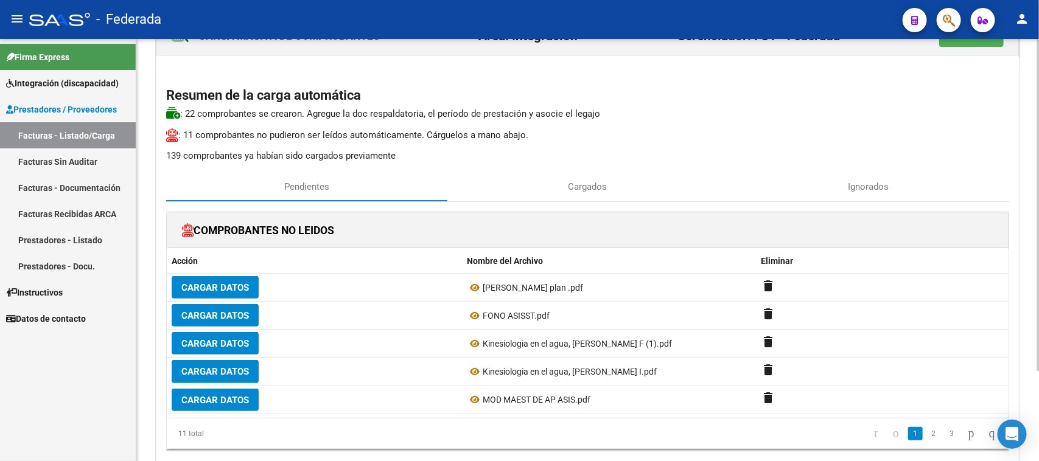
scroll to position [76, 0]
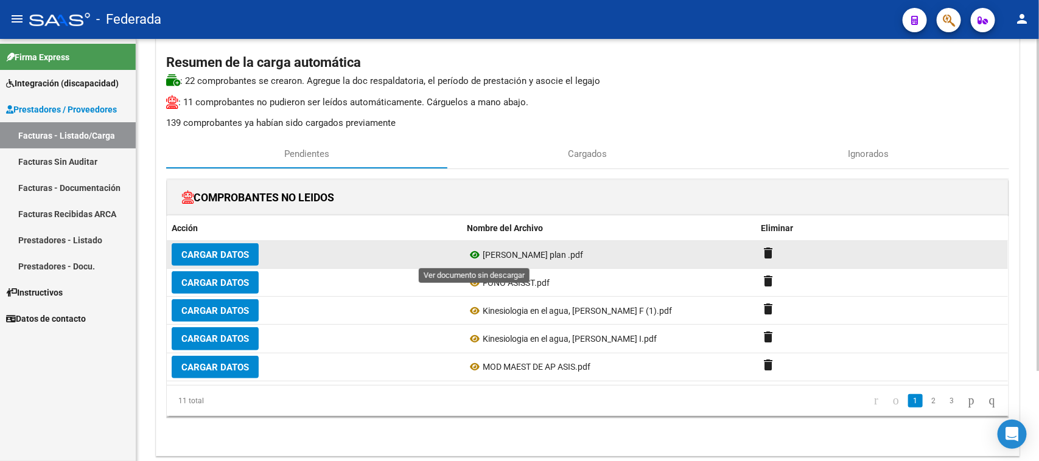
click at [477, 253] on icon at bounding box center [475, 255] width 16 height 15
click at [769, 251] on mat-icon "delete" at bounding box center [769, 253] width 15 height 15
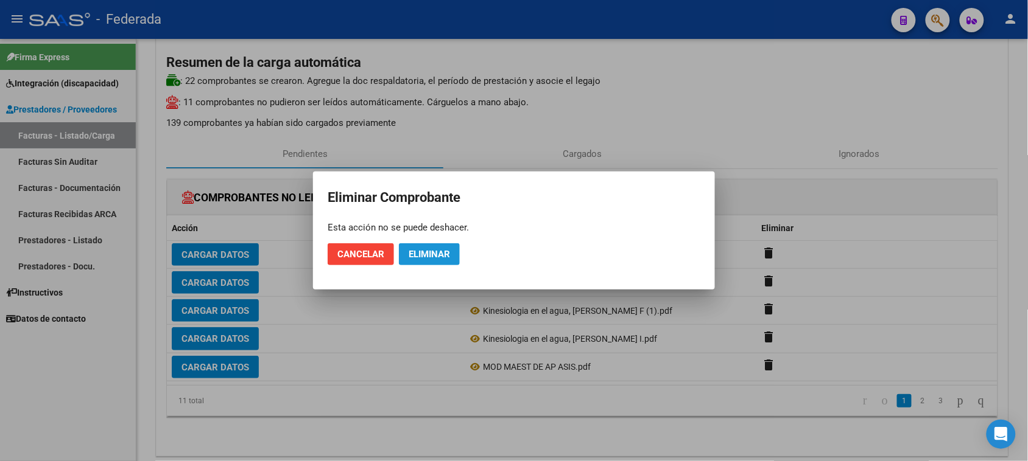
click at [436, 253] on span "Eliminar" at bounding box center [428, 254] width 41 height 11
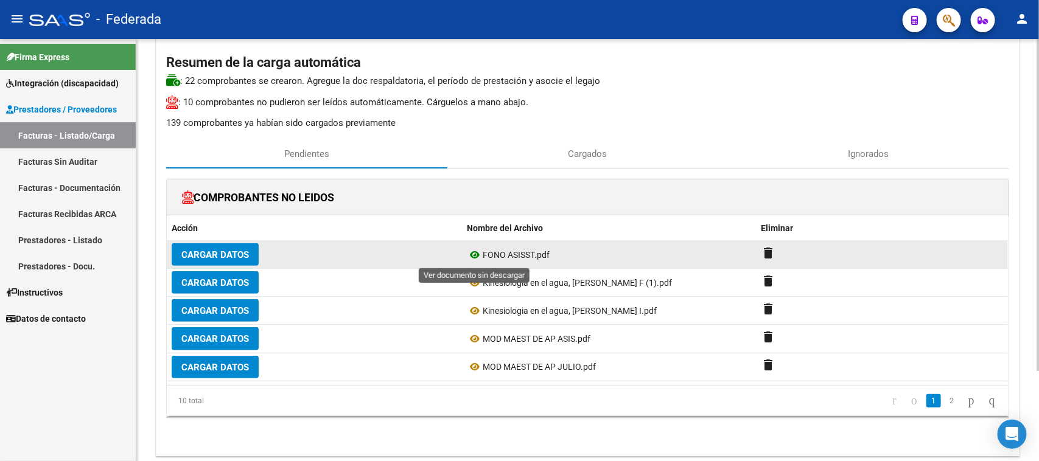
click at [475, 256] on icon at bounding box center [475, 255] width 16 height 15
click at [771, 250] on mat-icon "delete" at bounding box center [769, 253] width 15 height 15
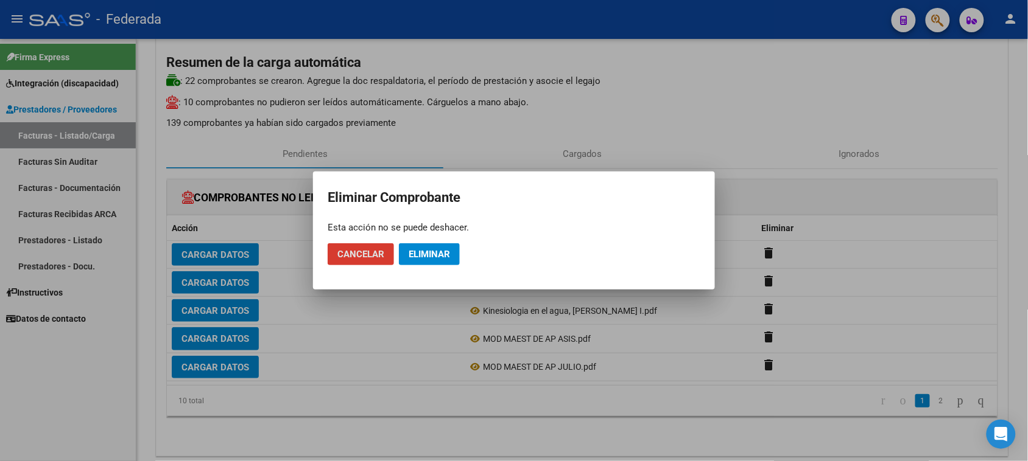
click at [421, 254] on span "Eliminar" at bounding box center [428, 254] width 41 height 11
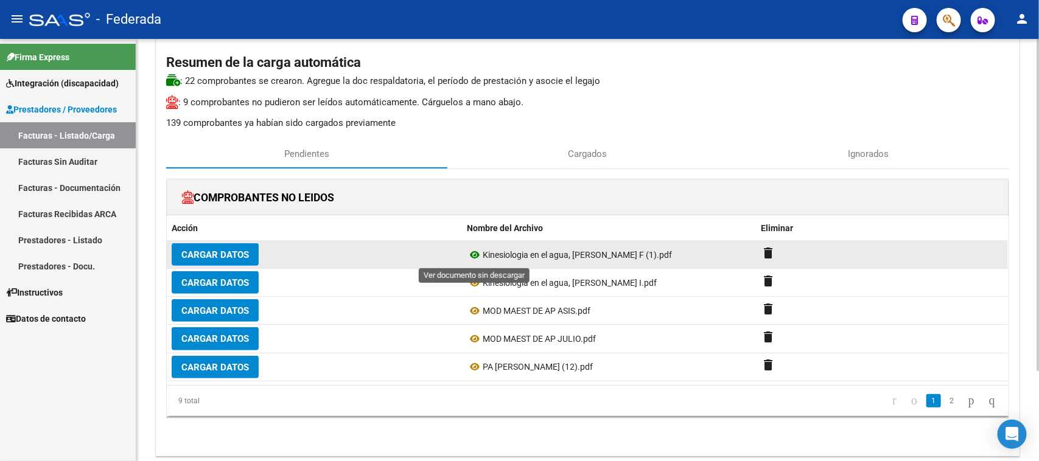
click at [475, 256] on icon at bounding box center [475, 255] width 16 height 15
click at [773, 253] on mat-icon "delete" at bounding box center [769, 253] width 15 height 15
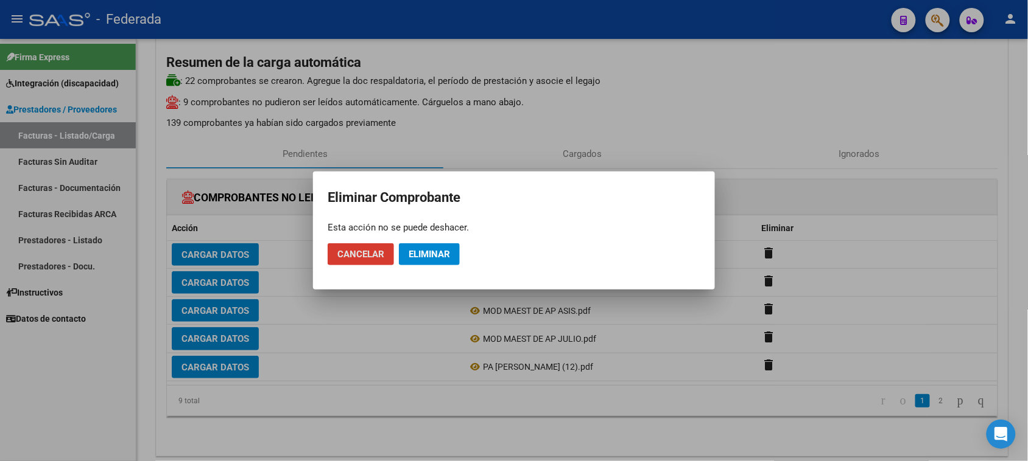
click at [426, 248] on button "Eliminar" at bounding box center [429, 255] width 61 height 22
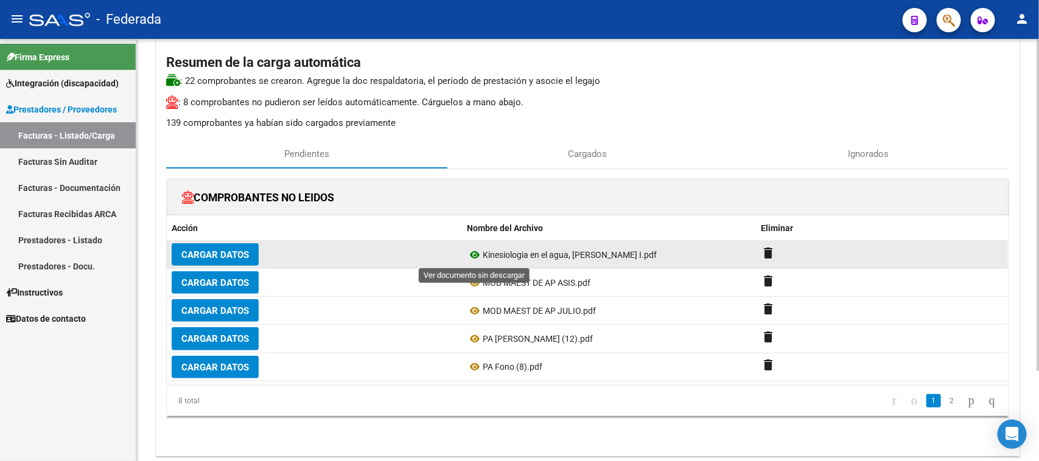
click at [473, 253] on icon at bounding box center [475, 255] width 16 height 15
click at [774, 259] on mat-icon "delete" at bounding box center [769, 253] width 15 height 15
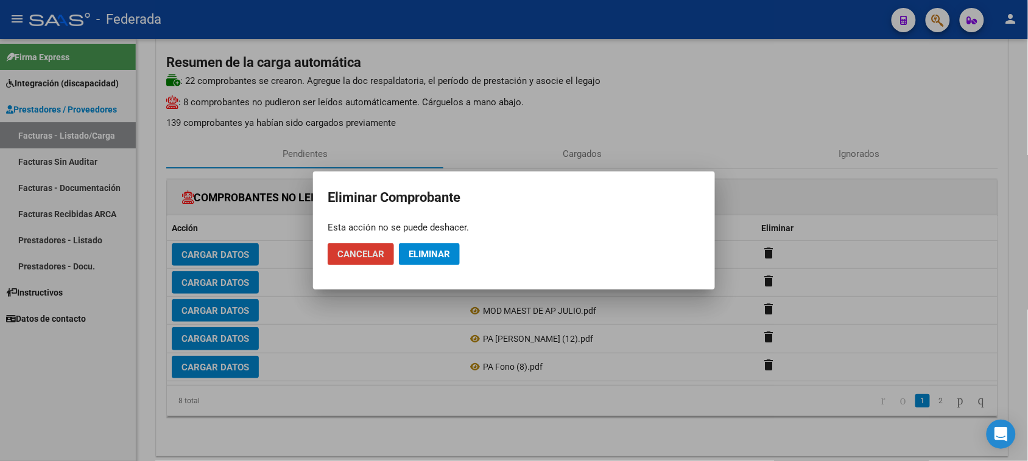
click at [437, 253] on span "Eliminar" at bounding box center [428, 254] width 41 height 11
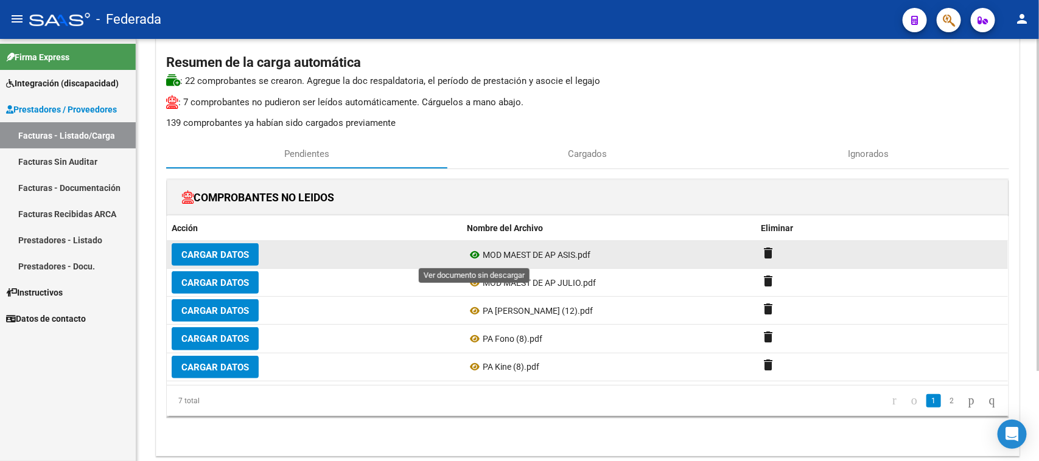
click at [476, 260] on icon at bounding box center [475, 255] width 16 height 15
click at [769, 251] on mat-icon "delete" at bounding box center [769, 253] width 15 height 15
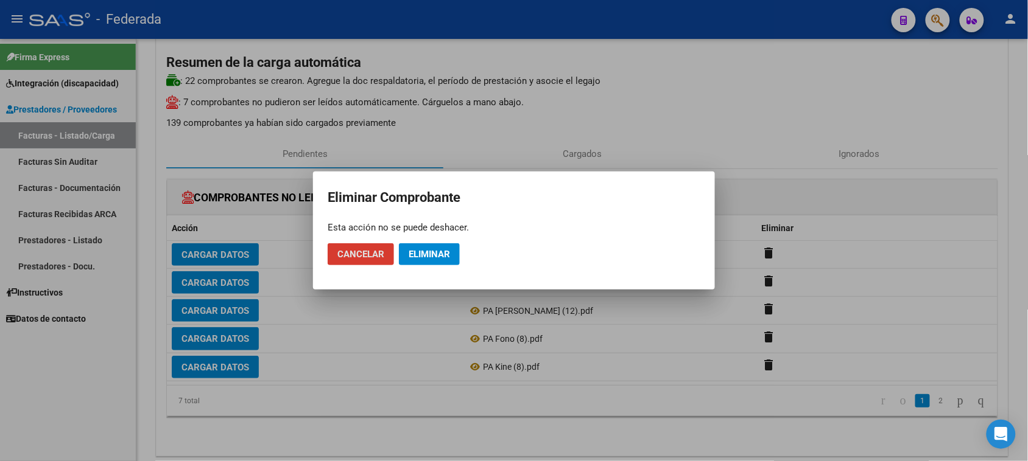
click at [440, 256] on span "Eliminar" at bounding box center [428, 254] width 41 height 11
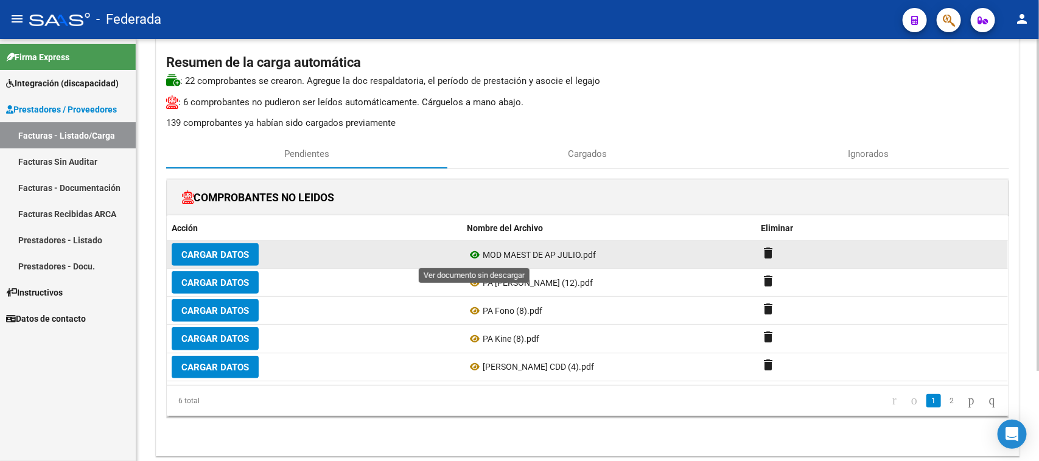
click at [475, 259] on icon at bounding box center [475, 255] width 16 height 15
click at [771, 254] on mat-icon "delete" at bounding box center [769, 253] width 15 height 15
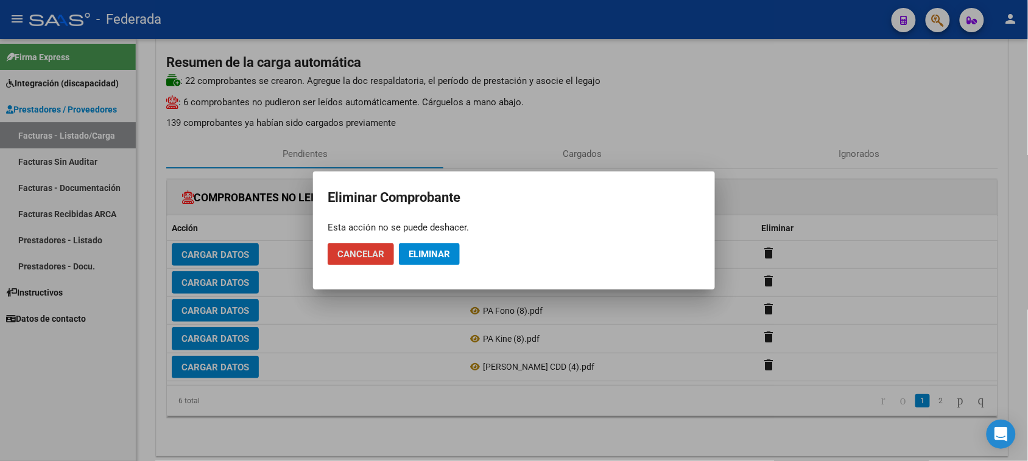
click at [450, 253] on span "Eliminar" at bounding box center [428, 254] width 41 height 11
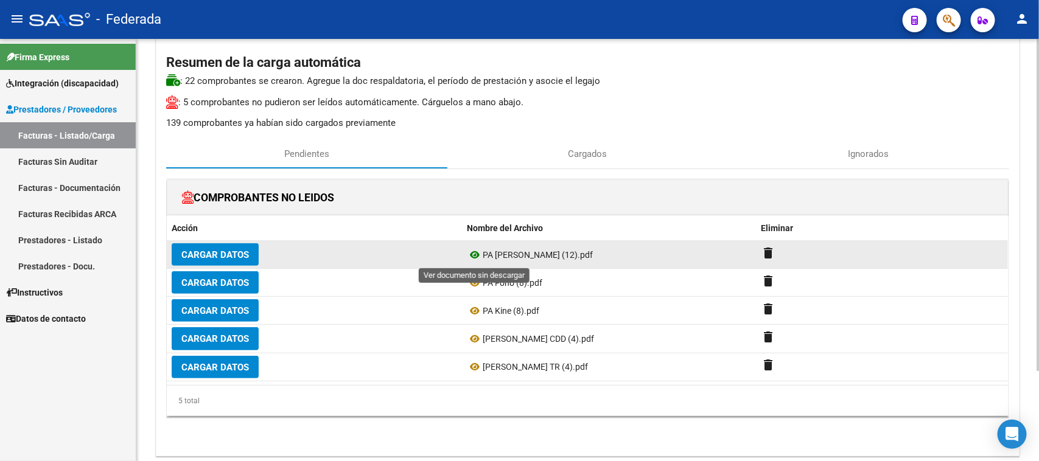
click at [475, 257] on icon at bounding box center [475, 255] width 16 height 15
click at [771, 254] on mat-icon "delete" at bounding box center [769, 253] width 15 height 15
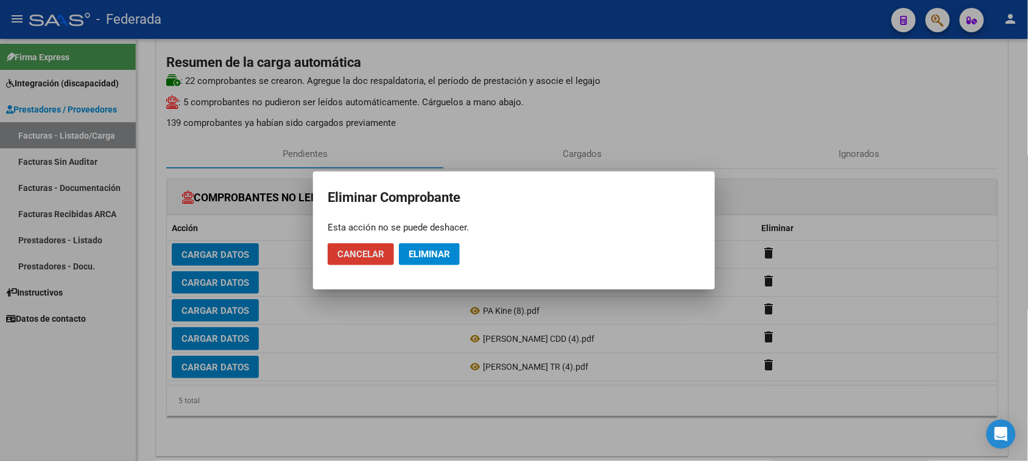
click at [436, 245] on button "Eliminar" at bounding box center [429, 255] width 61 height 22
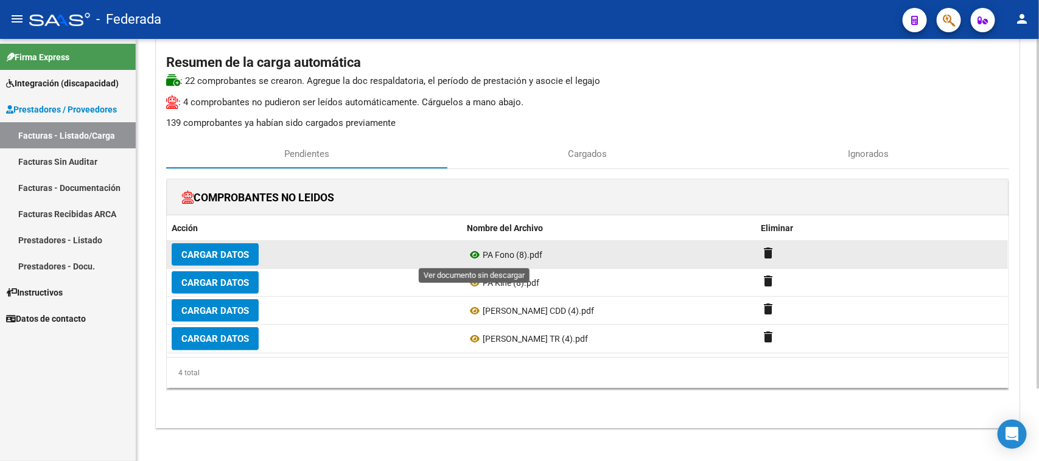
click at [473, 254] on icon at bounding box center [475, 255] width 16 height 15
click at [771, 254] on mat-icon "delete" at bounding box center [769, 253] width 15 height 15
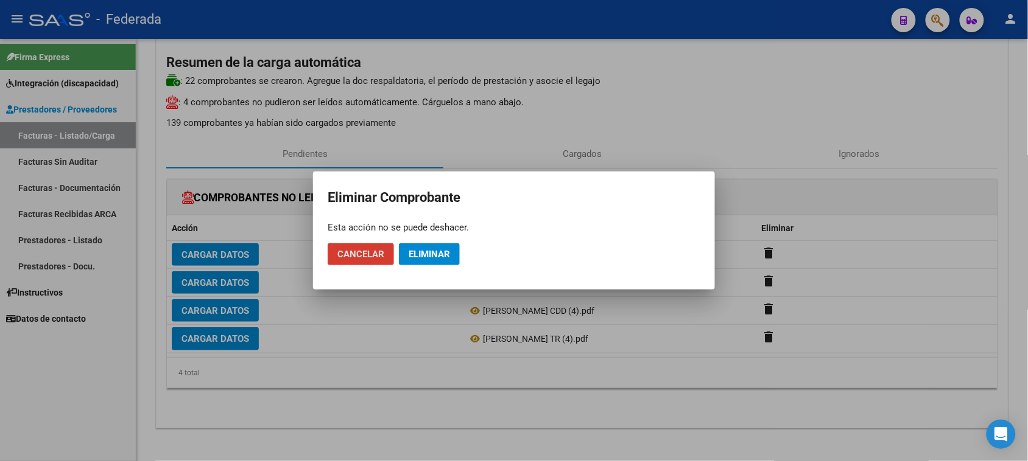
click at [433, 259] on span "Eliminar" at bounding box center [428, 254] width 41 height 11
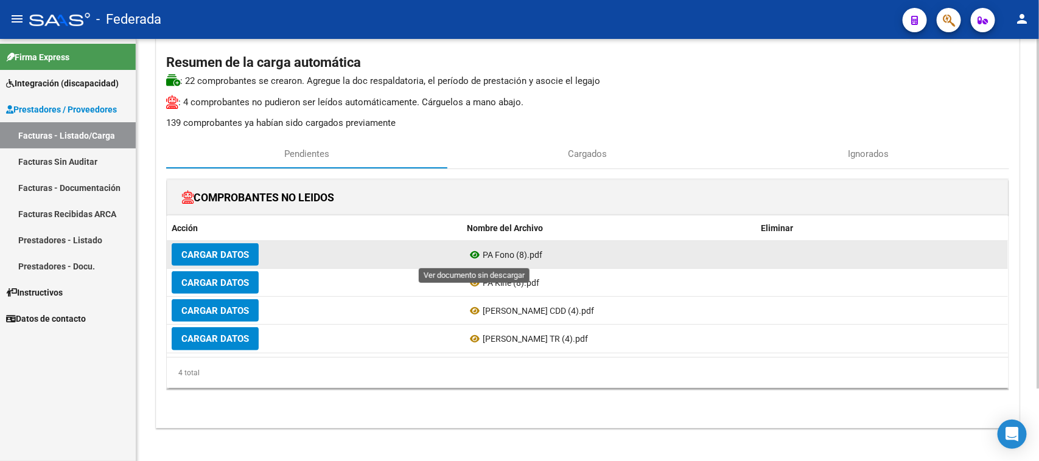
scroll to position [60, 0]
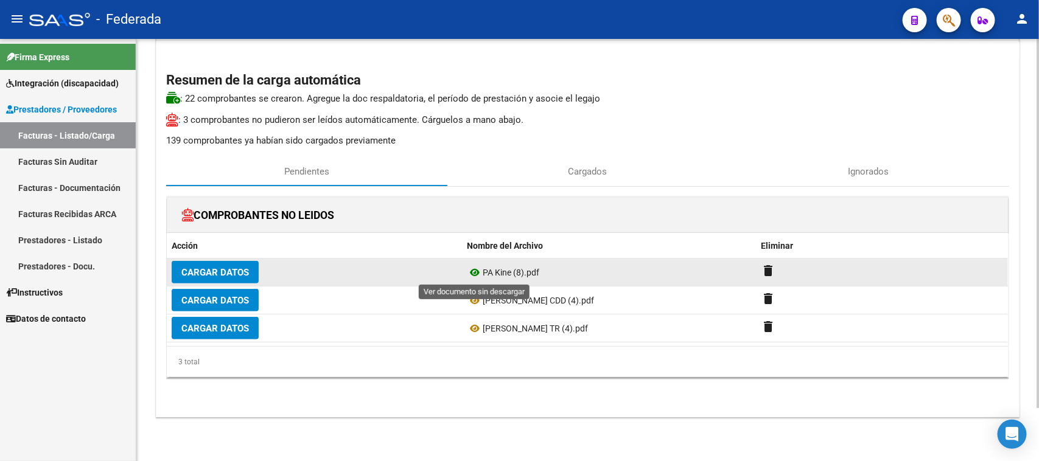
click at [478, 265] on icon at bounding box center [475, 272] width 16 height 15
click at [476, 272] on icon at bounding box center [475, 272] width 16 height 15
click at [767, 269] on mat-icon "delete" at bounding box center [769, 271] width 15 height 15
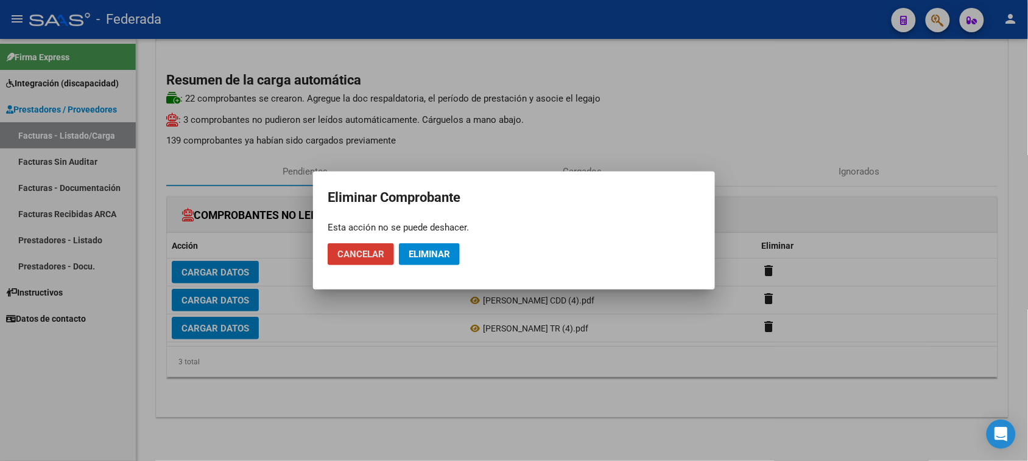
click at [431, 254] on span "Eliminar" at bounding box center [428, 254] width 41 height 11
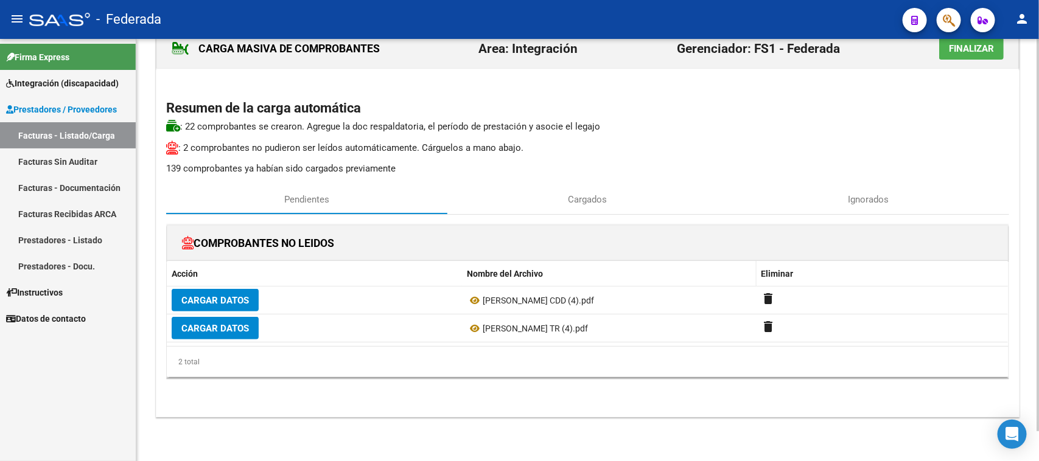
scroll to position [32, 0]
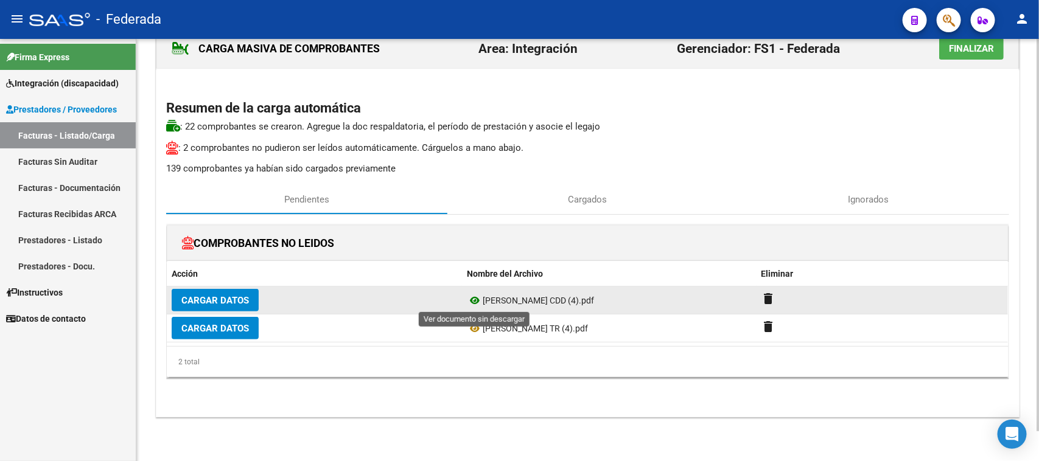
click at [474, 300] on icon at bounding box center [475, 300] width 16 height 15
click at [765, 297] on mat-icon "delete" at bounding box center [769, 299] width 15 height 15
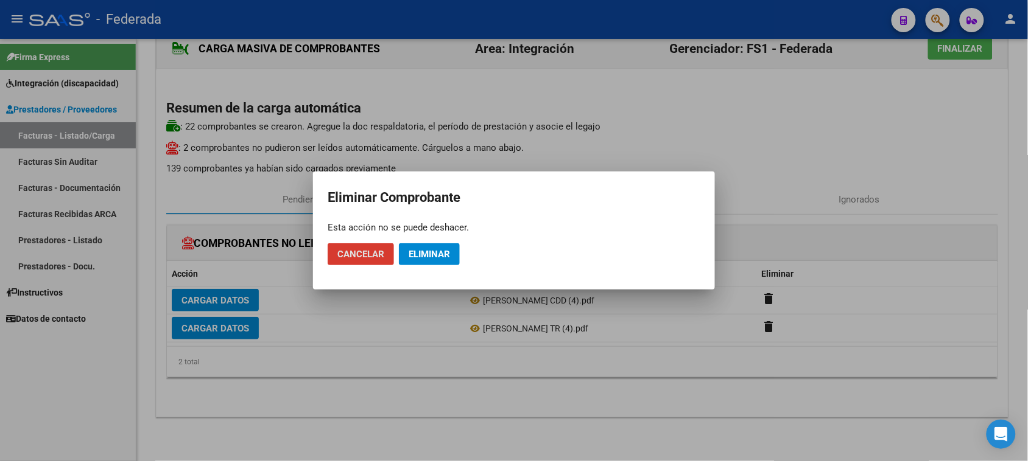
click at [452, 254] on button "Eliminar" at bounding box center [429, 255] width 61 height 22
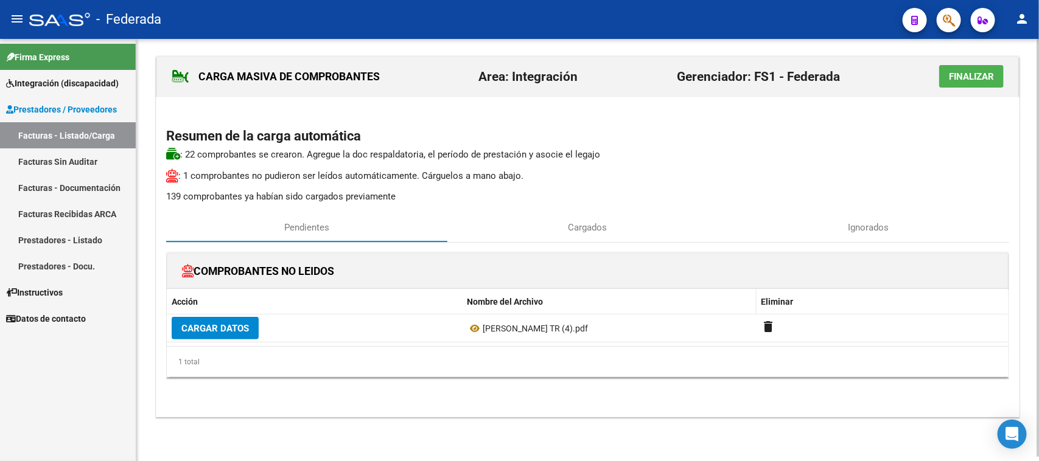
scroll to position [4, 0]
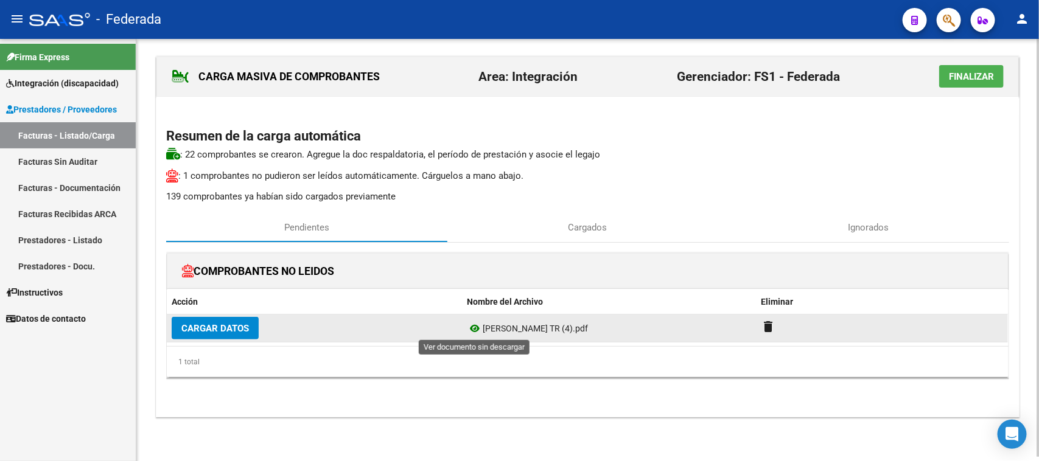
click at [475, 327] on icon at bounding box center [475, 328] width 16 height 15
click at [776, 332] on div "delete" at bounding box center [883, 329] width 242 height 19
click at [765, 329] on mat-icon "delete" at bounding box center [769, 327] width 15 height 15
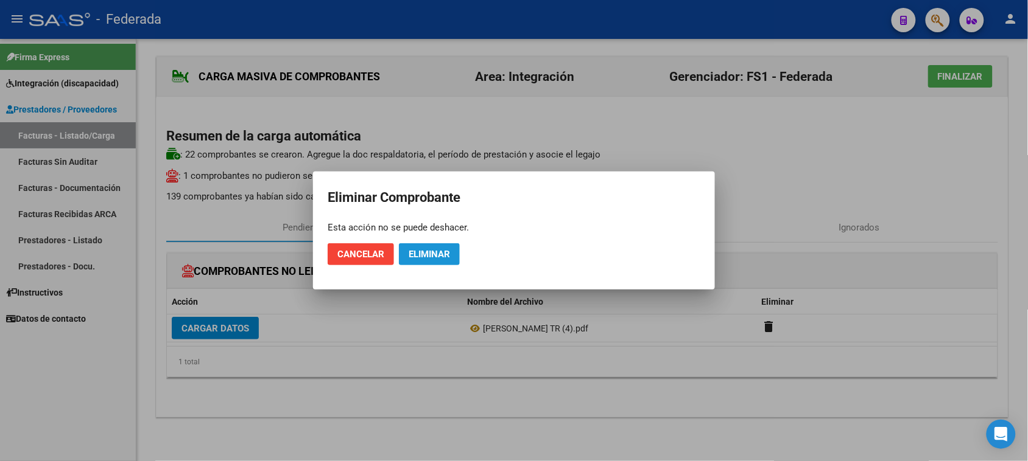
click at [429, 254] on span "Eliminar" at bounding box center [428, 254] width 41 height 11
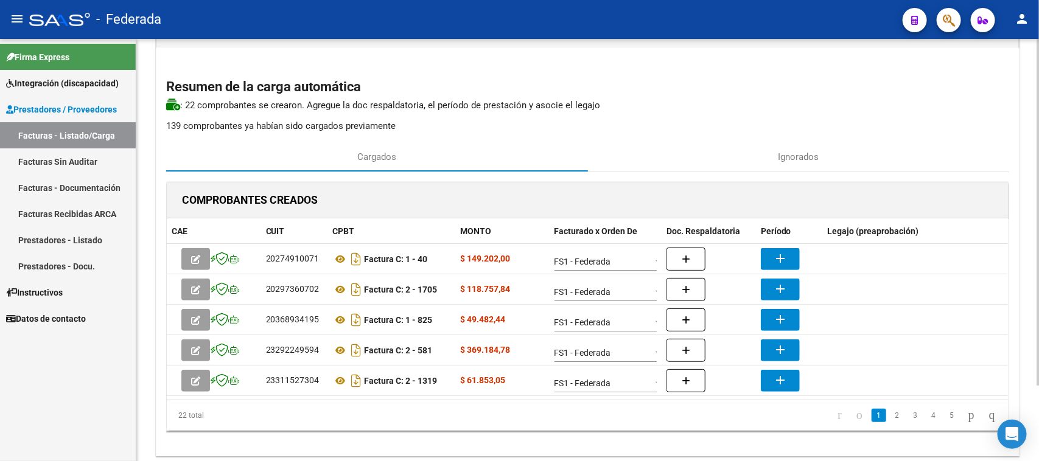
scroll to position [76, 0]
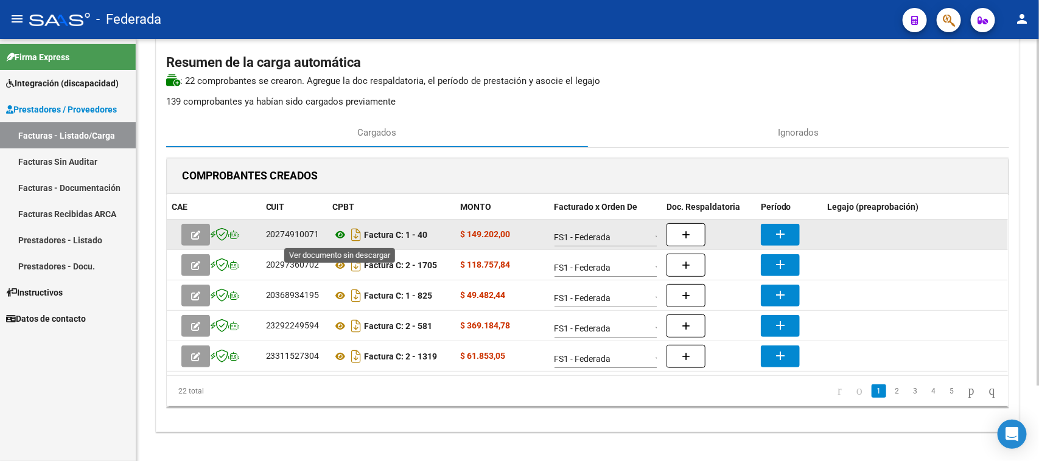
click at [342, 238] on icon at bounding box center [341, 235] width 16 height 15
click at [339, 236] on icon at bounding box center [341, 235] width 16 height 15
click at [790, 237] on button "add" at bounding box center [780, 235] width 39 height 22
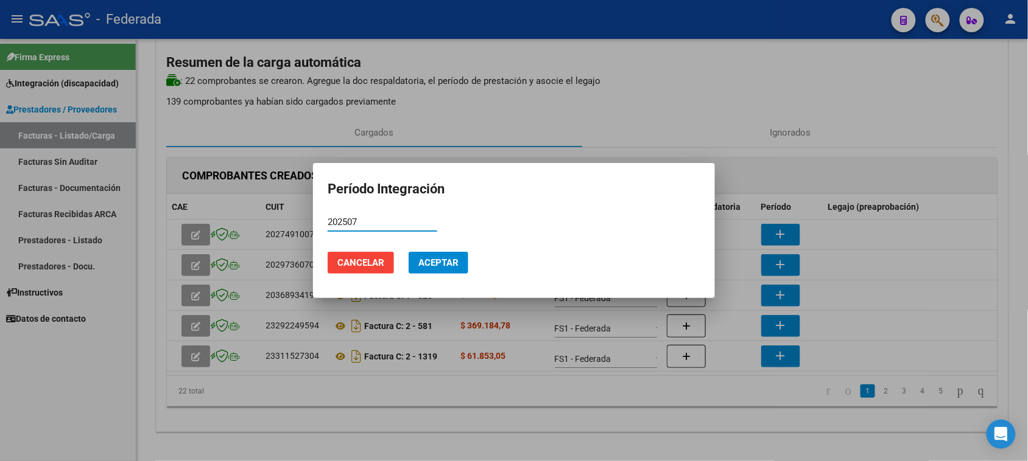
type input "202507"
click at [441, 262] on span "Aceptar" at bounding box center [438, 263] width 40 height 11
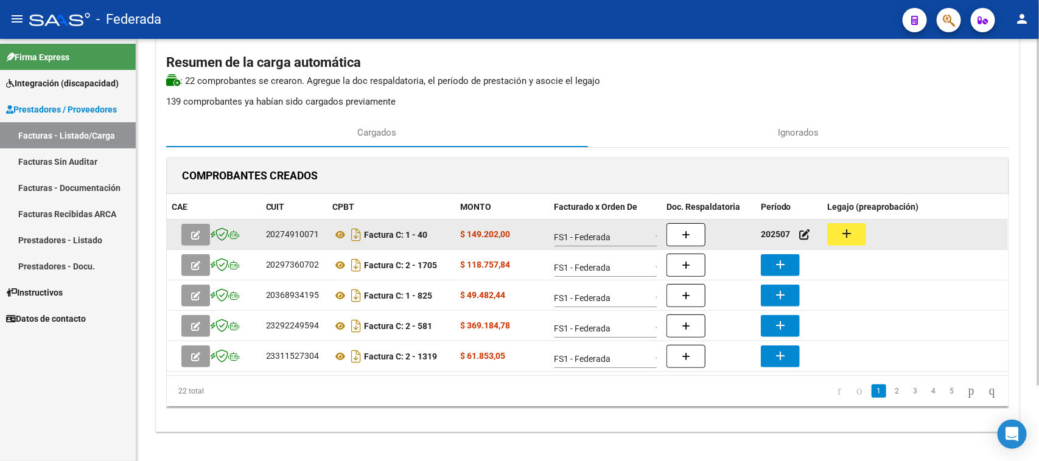
click at [841, 233] on mat-icon "add" at bounding box center [846, 233] width 15 height 15
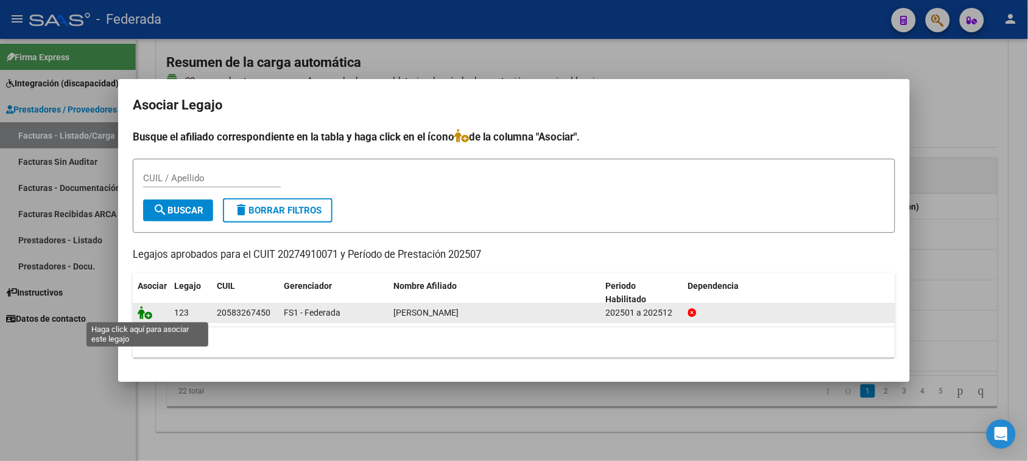
click at [143, 315] on icon at bounding box center [145, 312] width 15 height 13
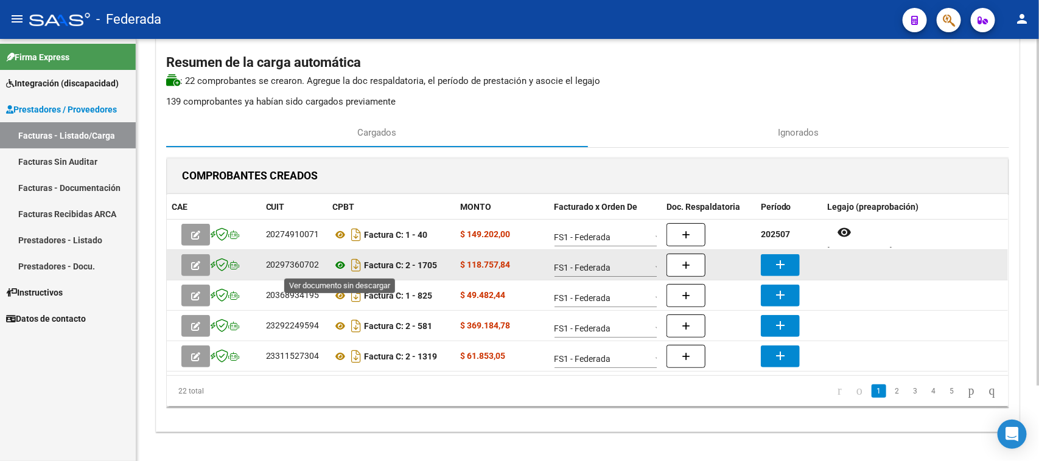
click at [339, 270] on icon at bounding box center [341, 265] width 16 height 15
click at [768, 266] on button "add" at bounding box center [780, 265] width 39 height 22
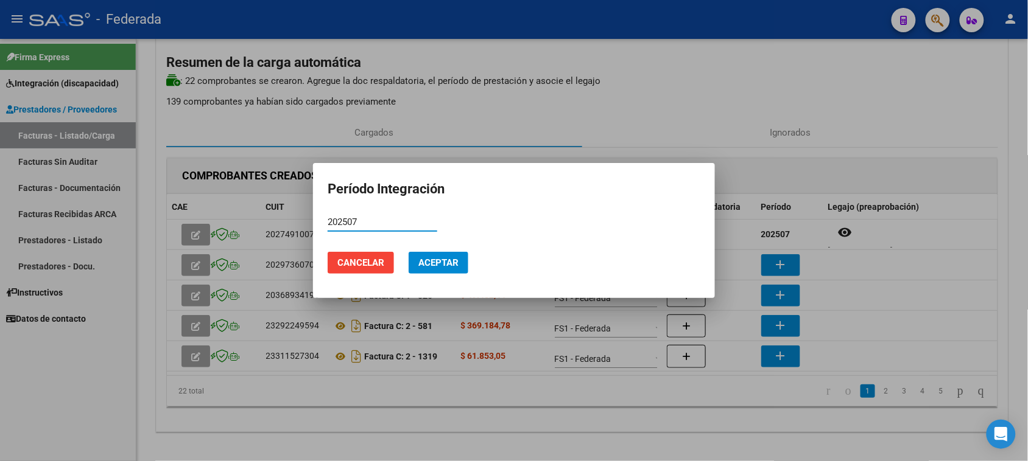
type input "202507"
click at [441, 263] on span "Aceptar" at bounding box center [438, 263] width 40 height 11
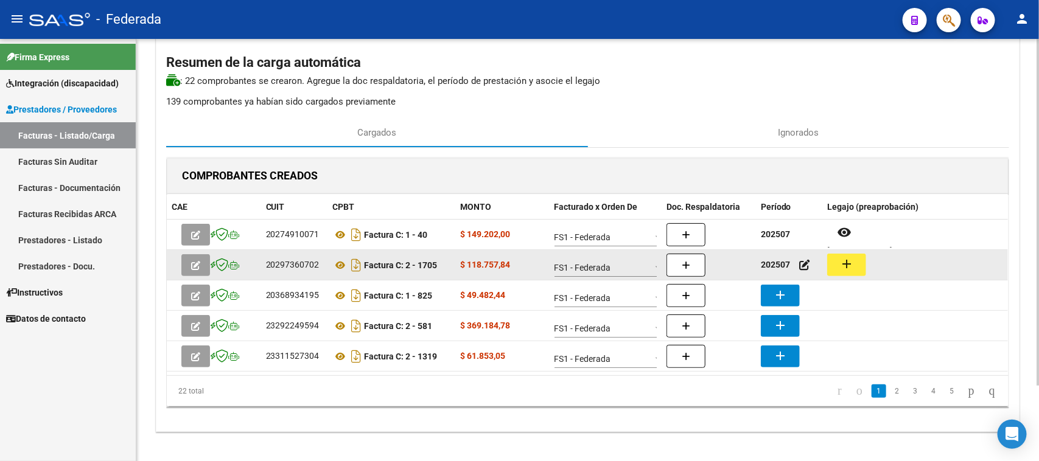
click at [837, 268] on button "add" at bounding box center [846, 265] width 39 height 23
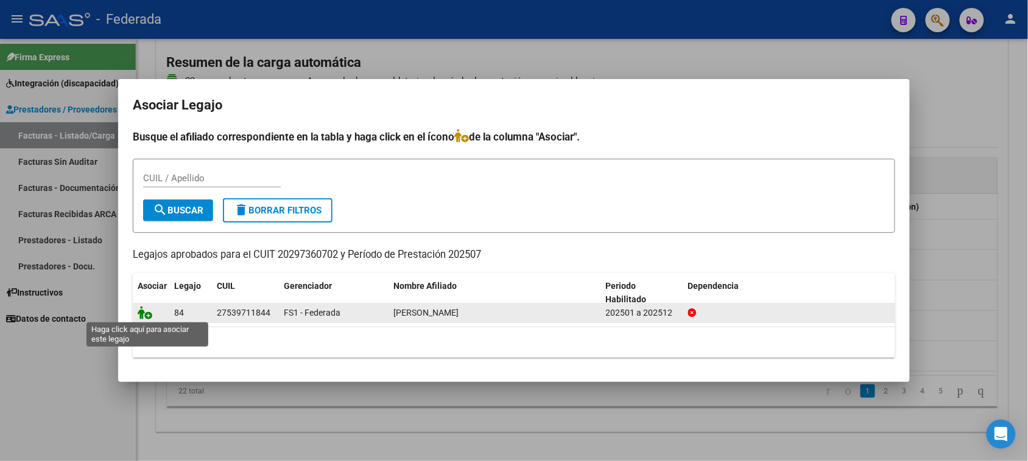
click at [144, 315] on icon at bounding box center [145, 312] width 15 height 13
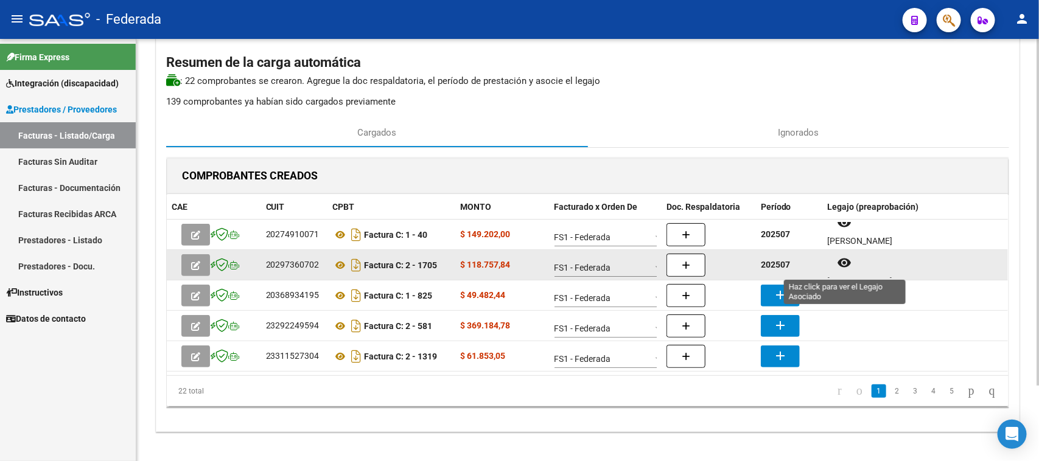
scroll to position [10, 0]
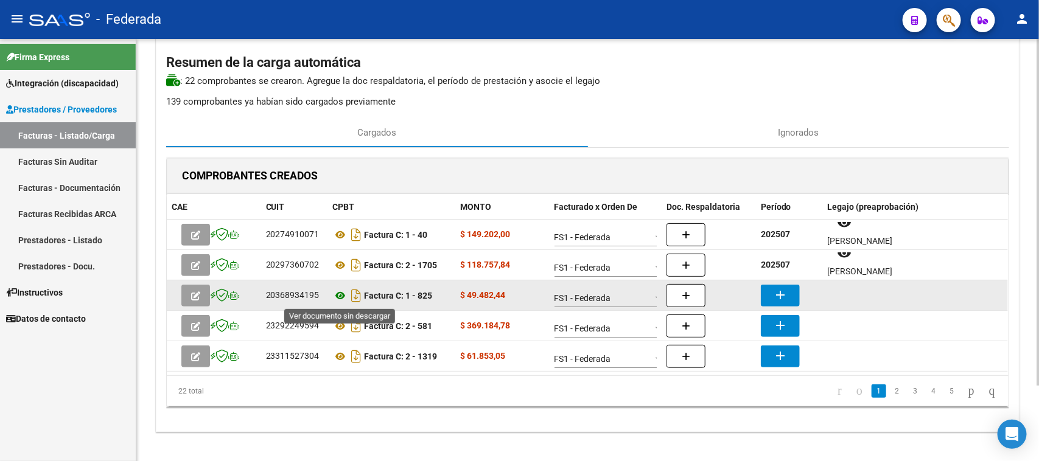
click at [345, 296] on icon at bounding box center [341, 296] width 16 height 15
click at [771, 296] on button "add" at bounding box center [780, 296] width 39 height 22
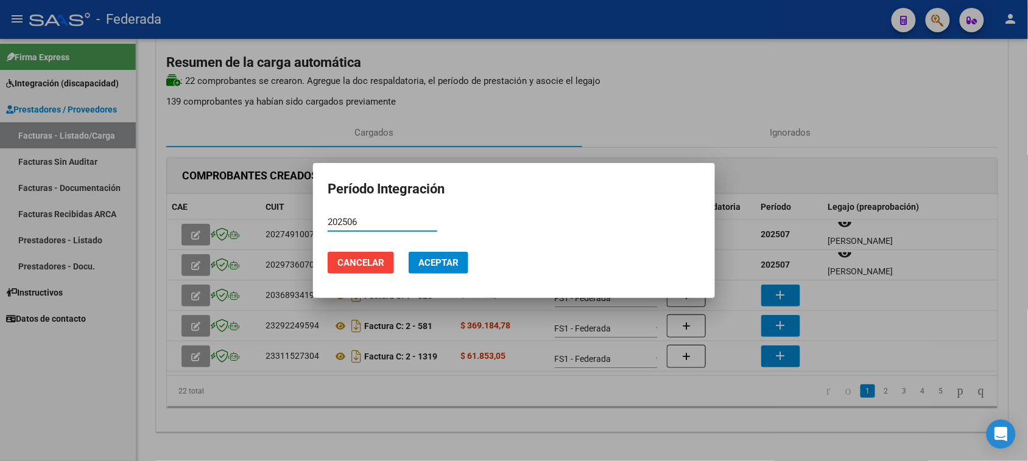
type input "202506"
click at [442, 258] on span "Aceptar" at bounding box center [438, 263] width 40 height 11
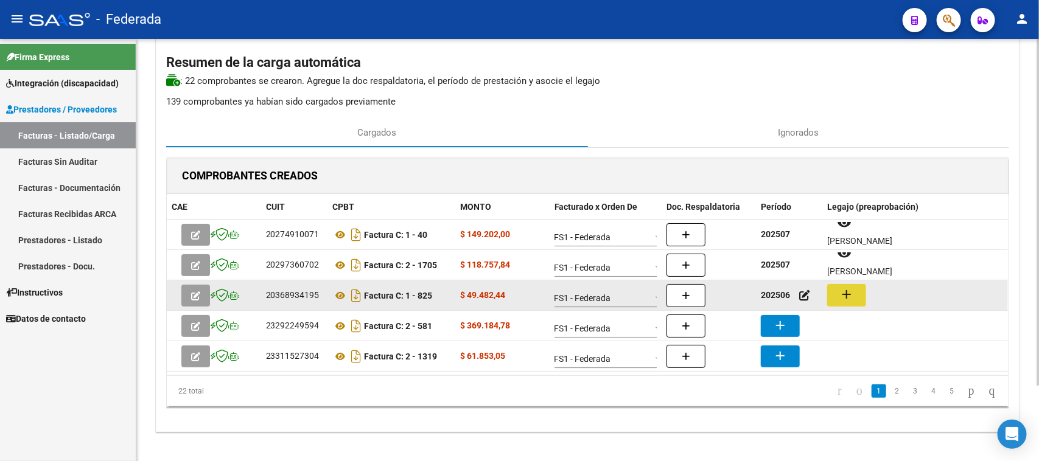
click at [857, 291] on button "add" at bounding box center [846, 295] width 39 height 23
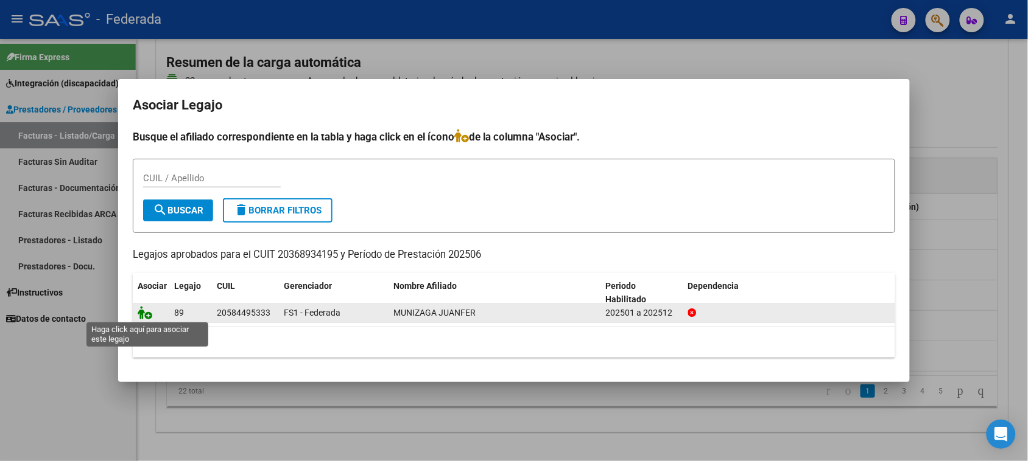
click at [145, 317] on icon at bounding box center [145, 312] width 15 height 13
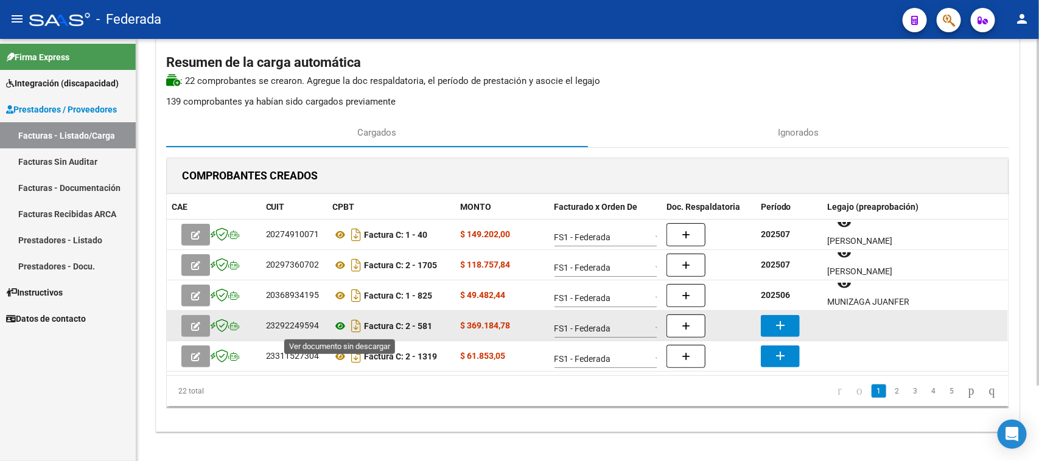
click at [338, 329] on icon at bounding box center [341, 326] width 16 height 15
click at [793, 323] on button "add" at bounding box center [780, 326] width 39 height 22
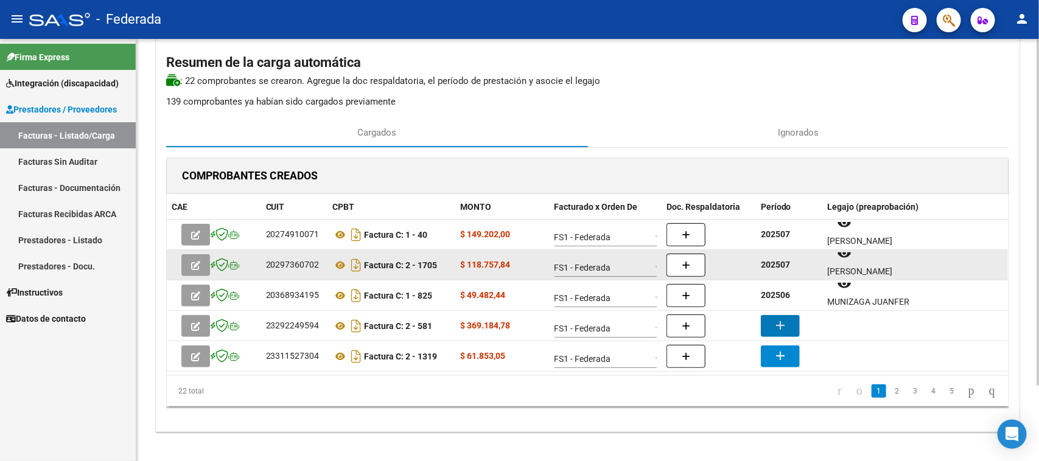
click at [780, 268] on strong "202507" at bounding box center [775, 265] width 29 height 10
copy strong "202507"
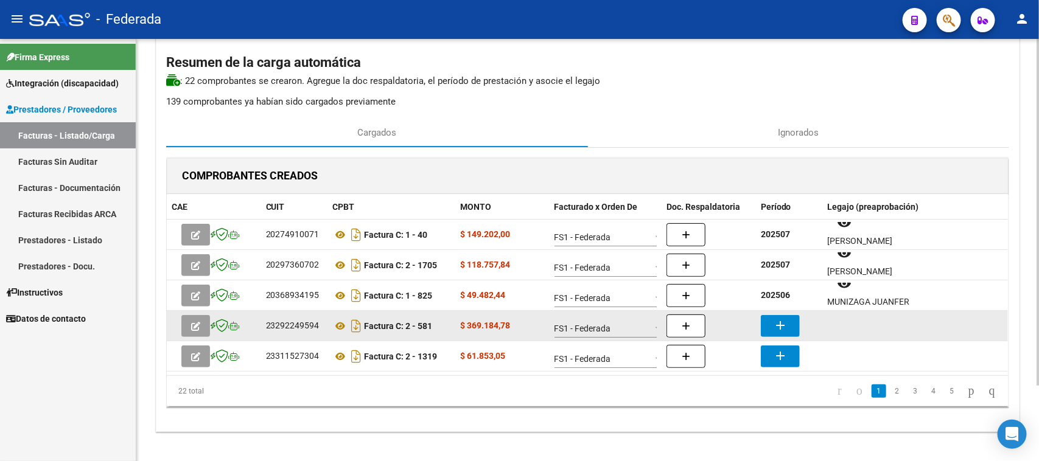
click at [774, 326] on mat-icon "add" at bounding box center [780, 325] width 15 height 15
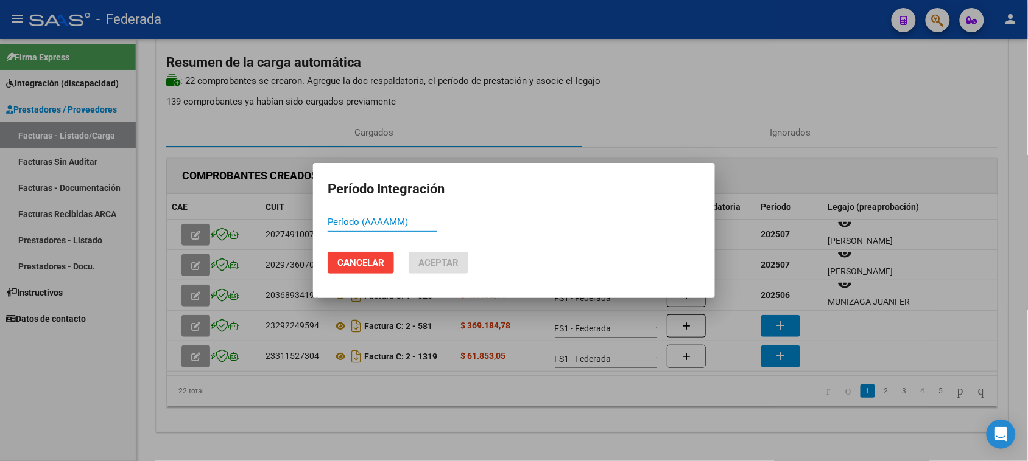
paste input "202507"
type input "202507"
click at [435, 258] on span "Aceptar" at bounding box center [438, 263] width 40 height 11
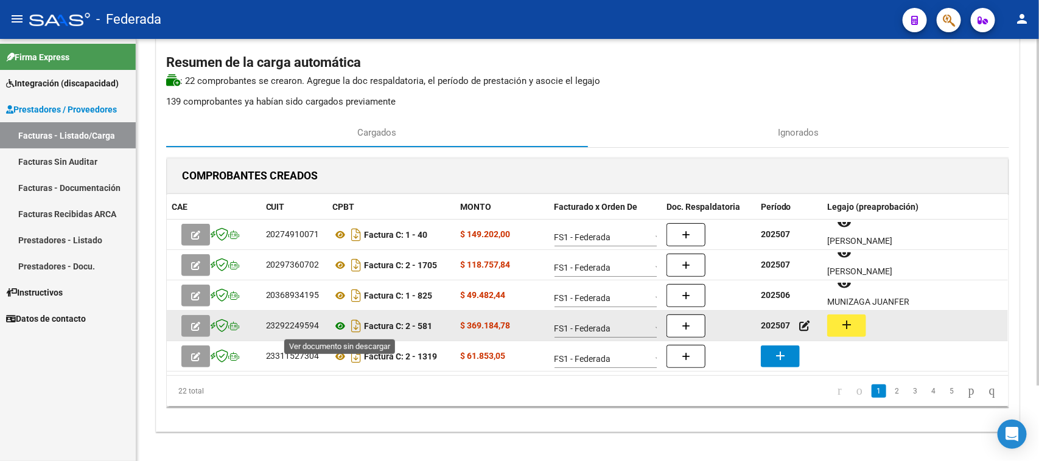
click at [338, 327] on icon at bounding box center [341, 326] width 16 height 15
click at [852, 326] on mat-icon "add" at bounding box center [846, 325] width 15 height 15
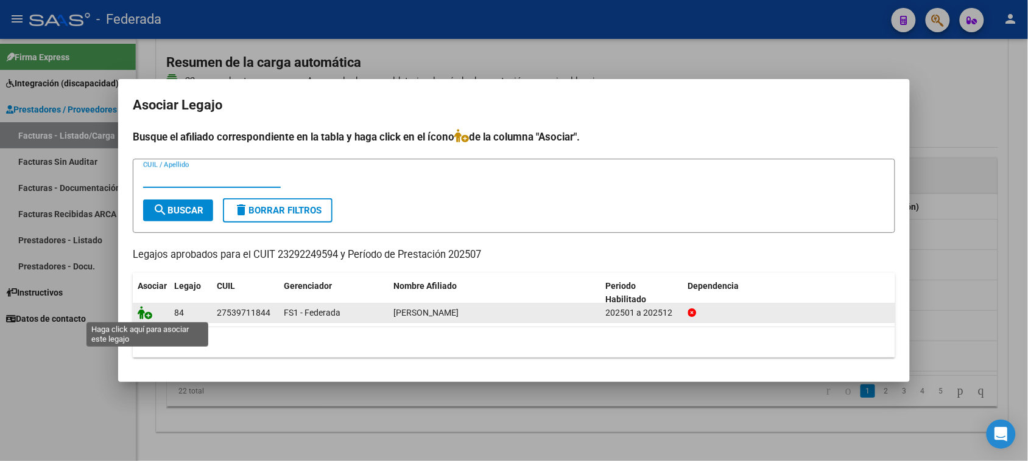
click at [140, 315] on icon at bounding box center [145, 312] width 15 height 13
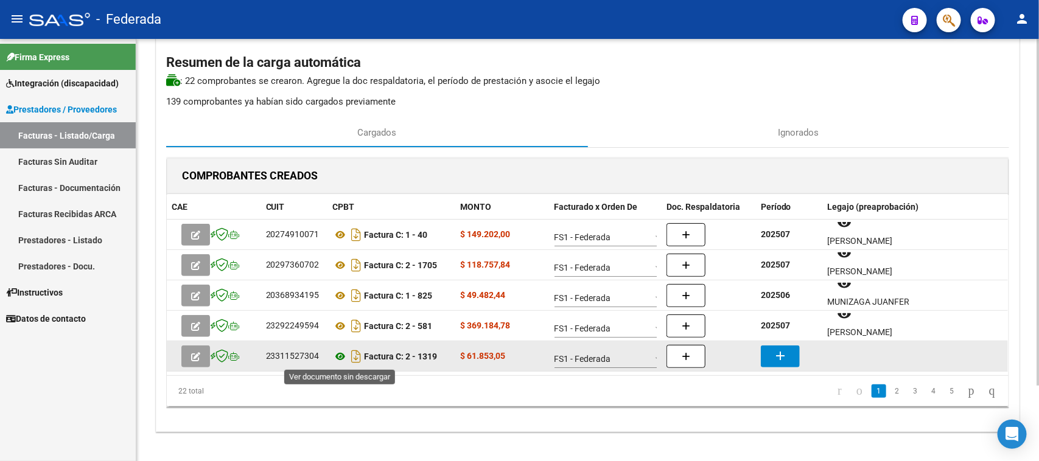
click at [341, 360] on icon at bounding box center [341, 356] width 16 height 15
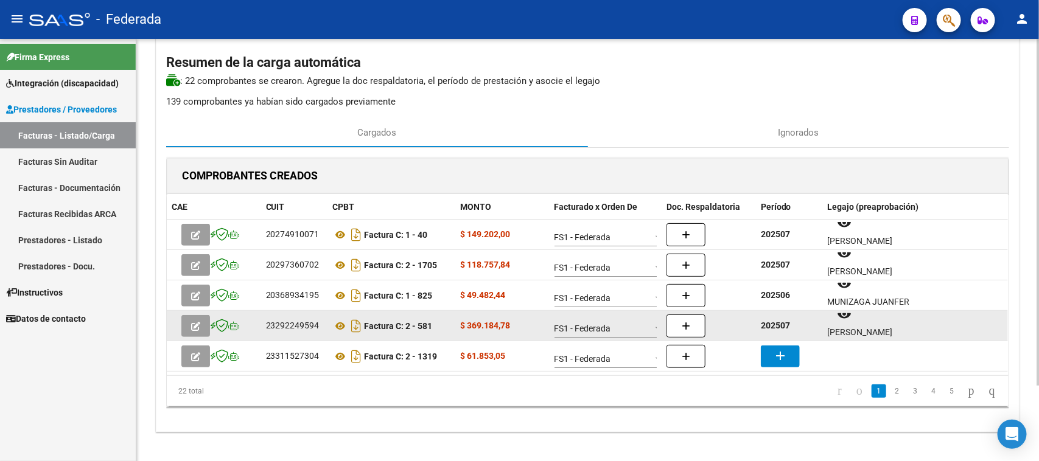
click at [777, 329] on strong "202507" at bounding box center [775, 326] width 29 height 10
copy strong "202507"
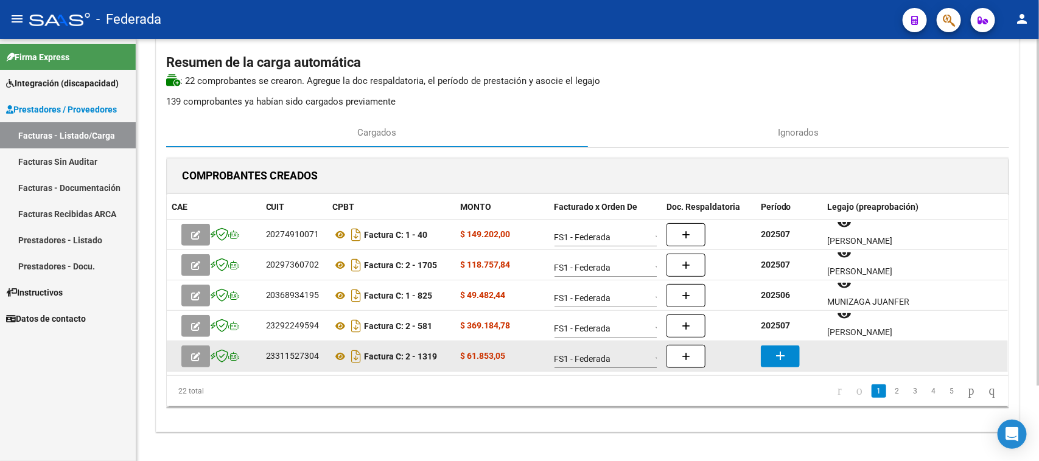
click at [780, 351] on mat-icon "add" at bounding box center [780, 356] width 15 height 15
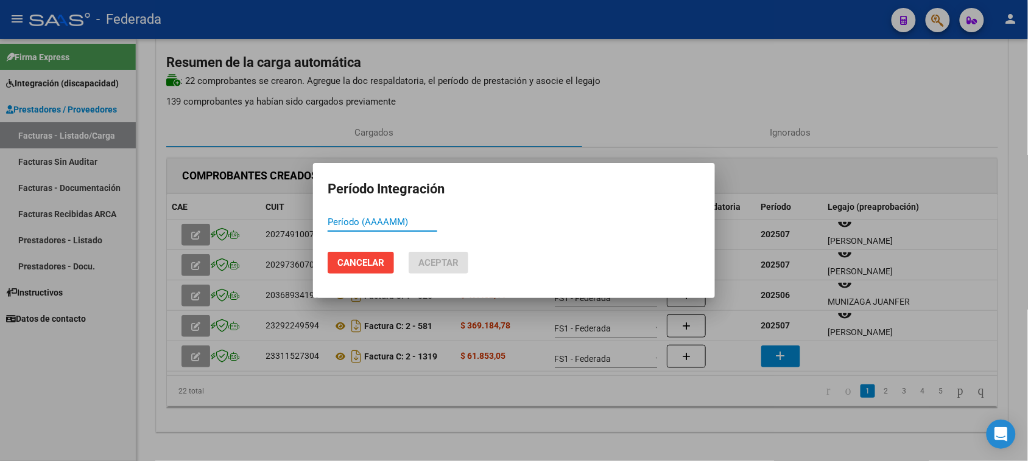
paste input "202507"
type input "202507"
click at [452, 270] on button "Aceptar" at bounding box center [438, 263] width 60 height 22
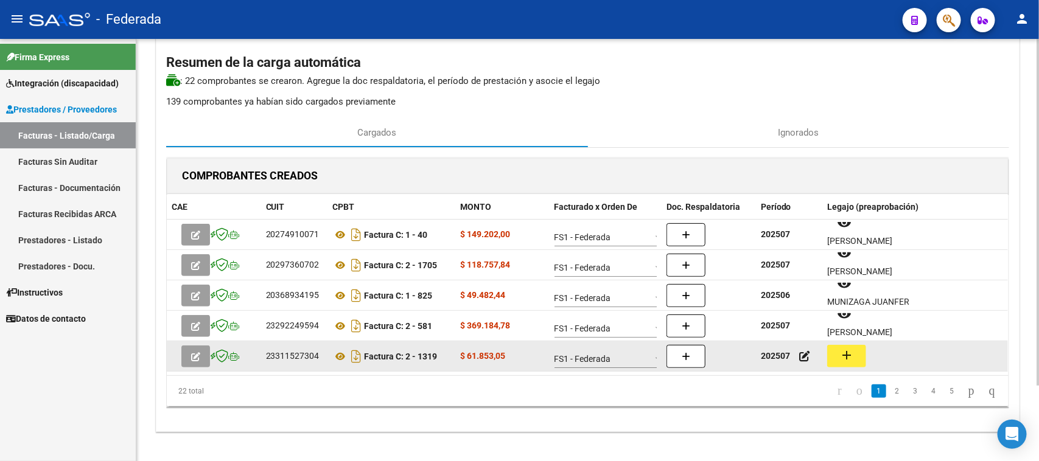
click at [849, 359] on mat-icon "add" at bounding box center [846, 355] width 15 height 15
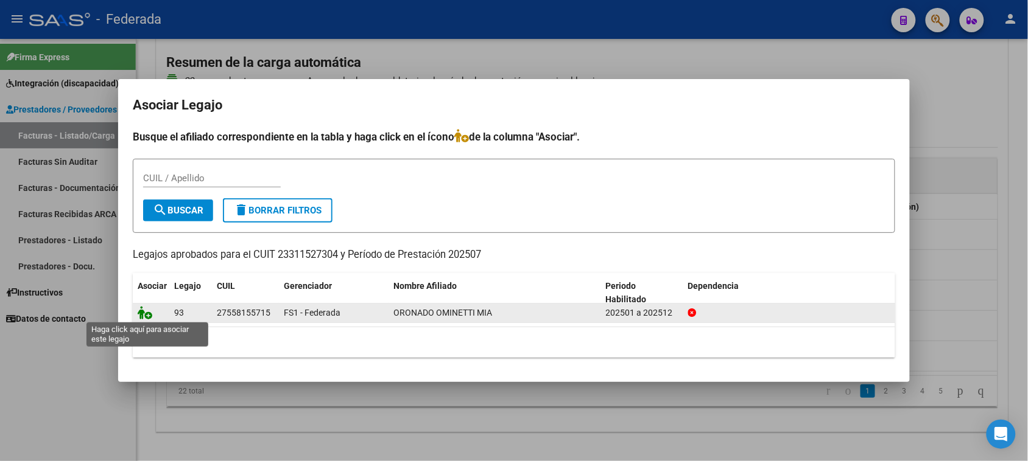
click at [143, 315] on icon at bounding box center [145, 312] width 15 height 13
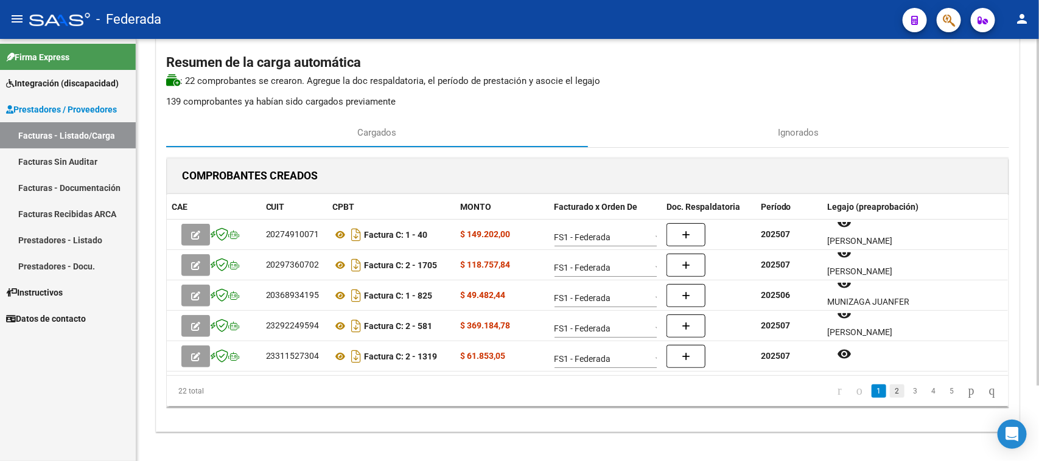
click at [890, 396] on link "2" at bounding box center [897, 391] width 15 height 13
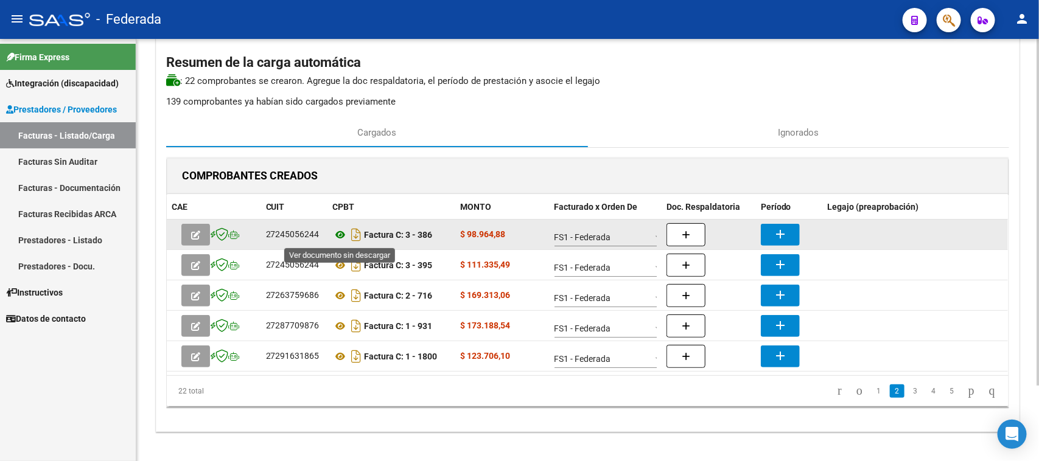
click at [342, 236] on icon at bounding box center [341, 235] width 16 height 15
click at [773, 237] on button "add" at bounding box center [780, 235] width 39 height 22
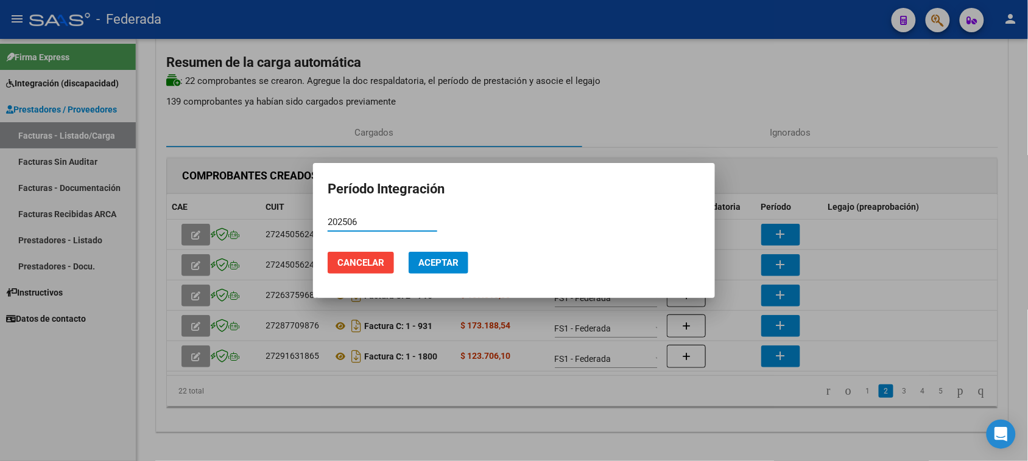
type input "202506"
click at [440, 264] on span "Aceptar" at bounding box center [438, 263] width 40 height 11
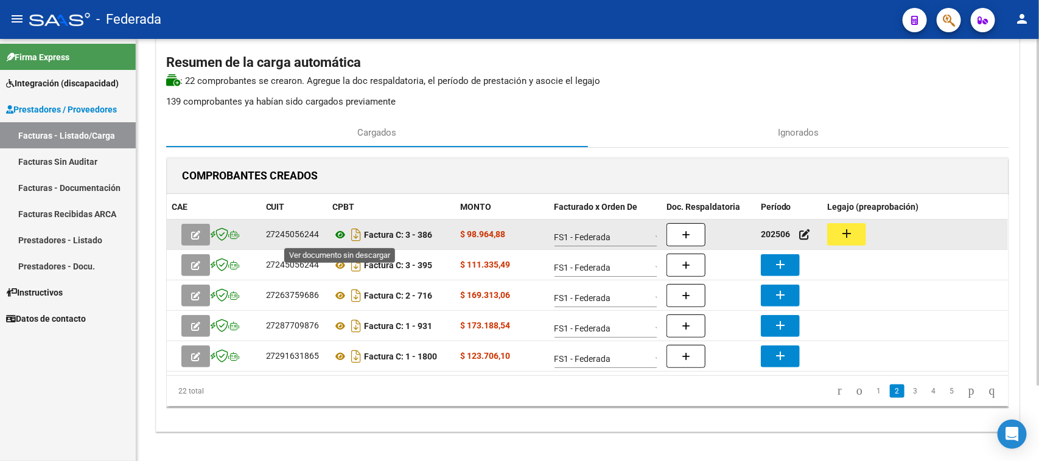
click at [338, 233] on icon at bounding box center [341, 235] width 16 height 15
click at [855, 238] on button "add" at bounding box center [846, 234] width 39 height 23
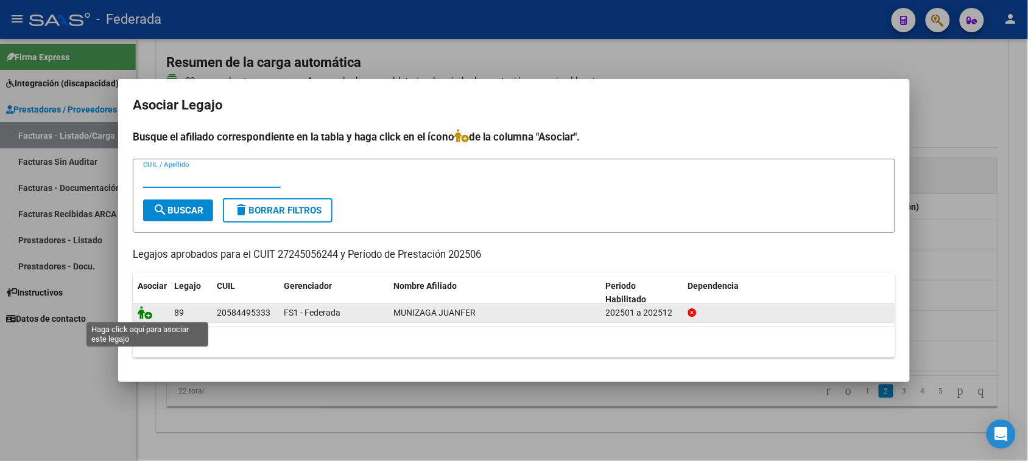
click at [141, 315] on icon at bounding box center [145, 312] width 15 height 13
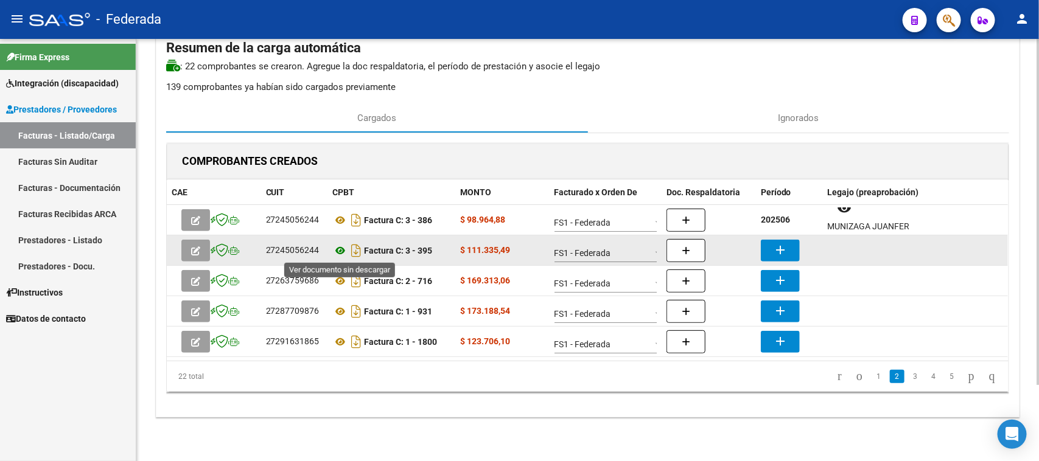
click at [342, 250] on icon at bounding box center [341, 251] width 16 height 15
click at [772, 251] on button "add" at bounding box center [780, 251] width 39 height 22
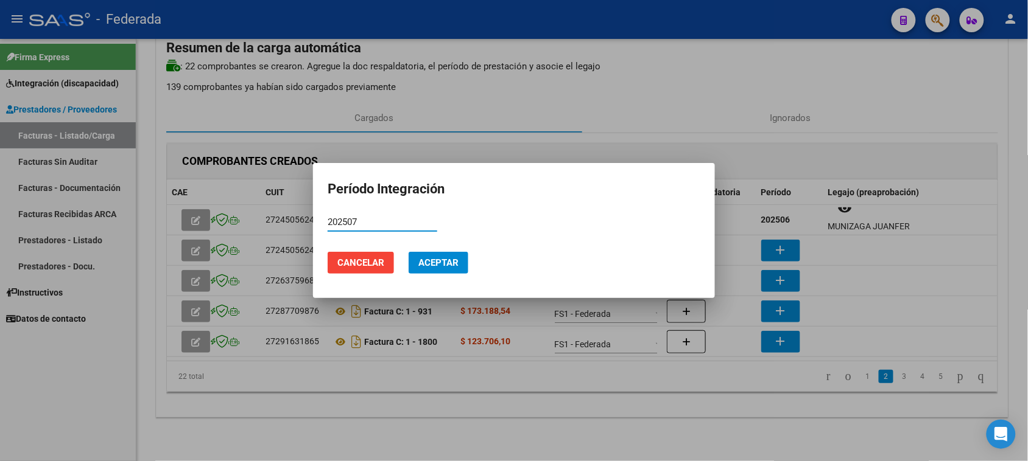
type input "202507"
click at [427, 270] on button "Aceptar" at bounding box center [438, 263] width 60 height 22
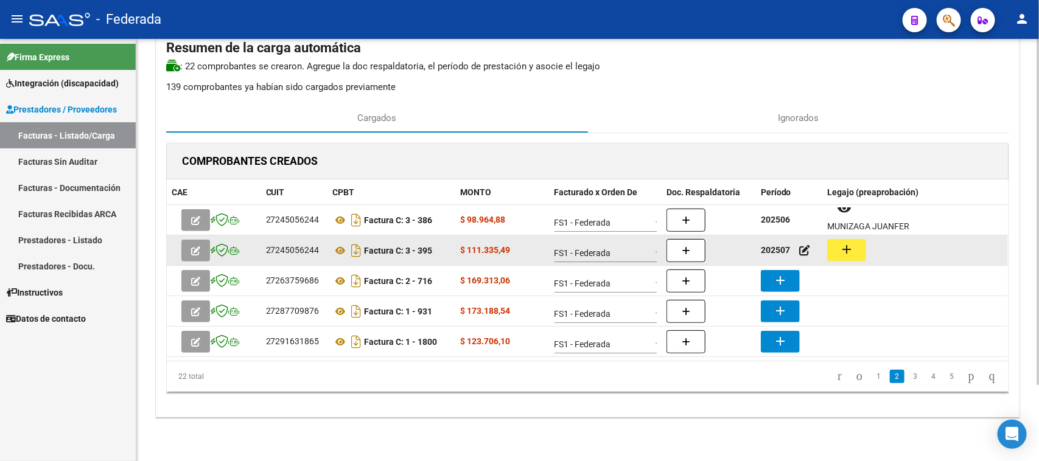
click at [857, 258] on button "add" at bounding box center [846, 250] width 39 height 23
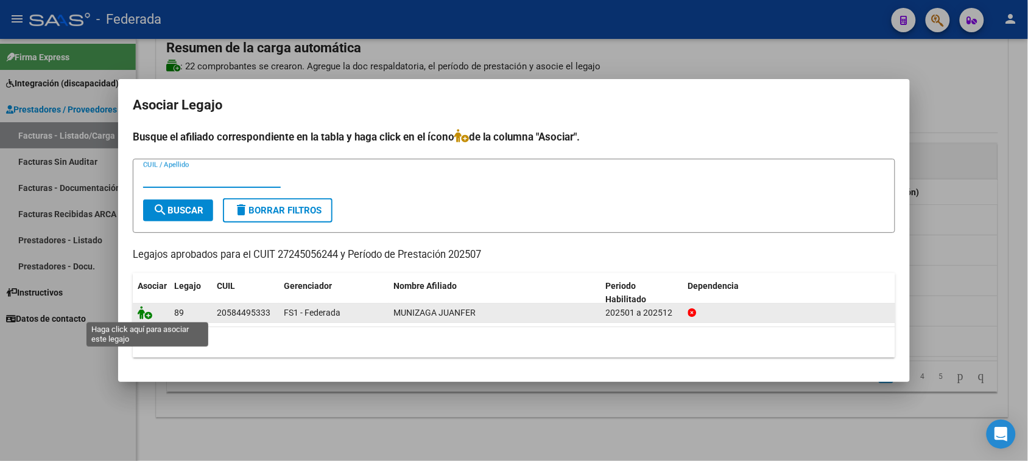
click at [142, 317] on icon at bounding box center [145, 312] width 15 height 13
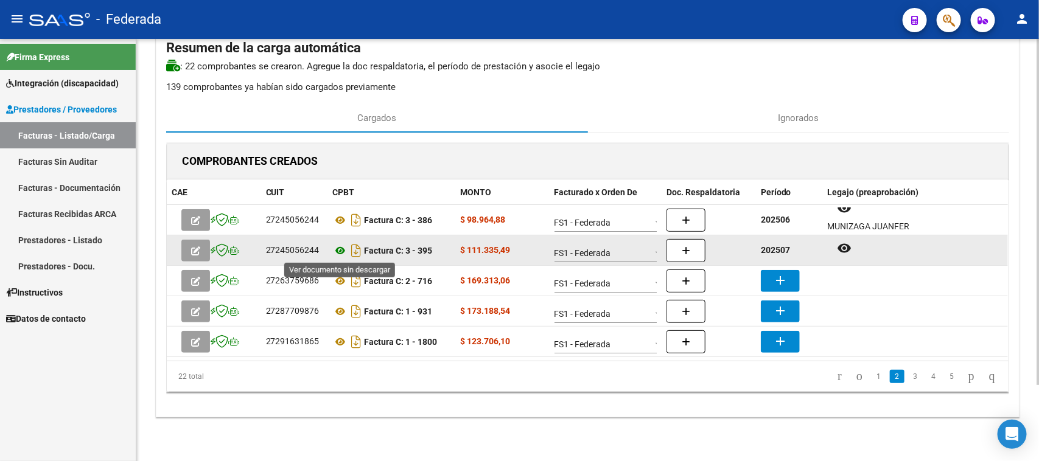
click at [341, 254] on icon at bounding box center [341, 251] width 16 height 15
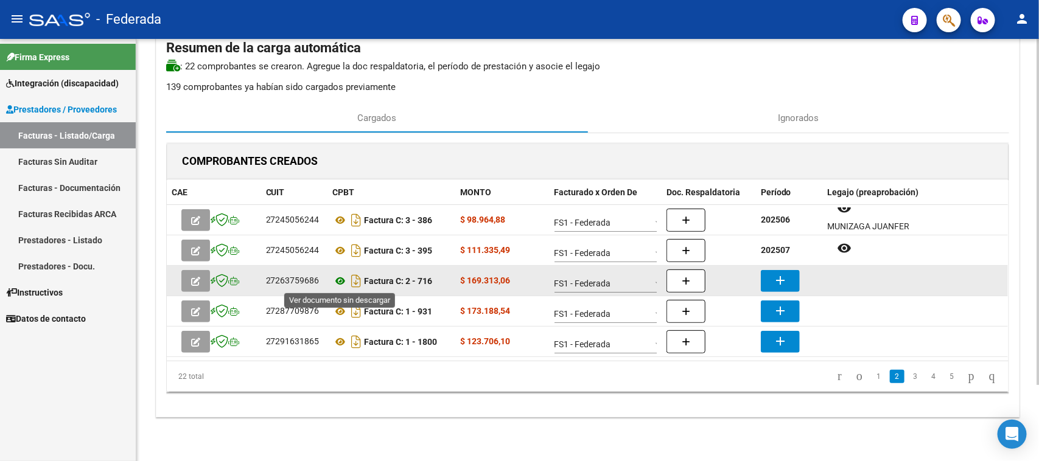
click at [341, 284] on icon at bounding box center [341, 281] width 16 height 15
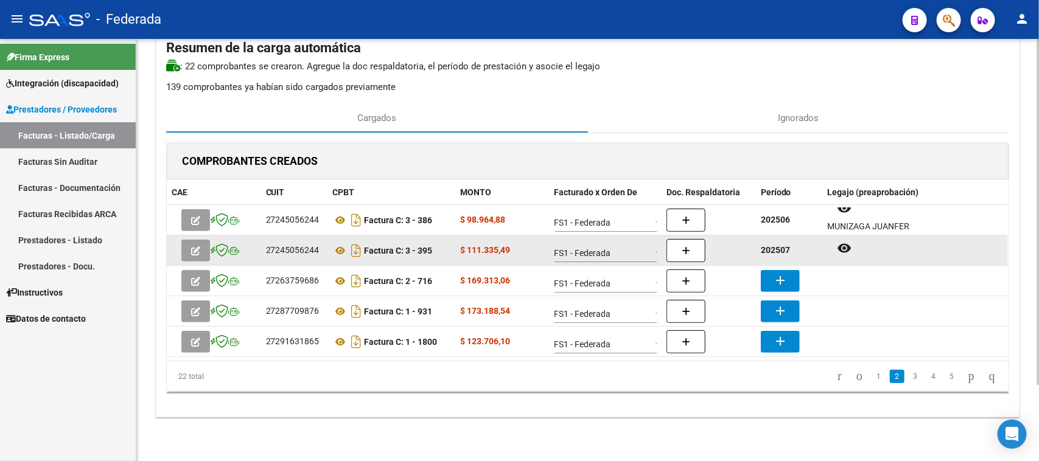
click at [776, 253] on strong "202507" at bounding box center [775, 250] width 29 height 10
copy strong "202507"
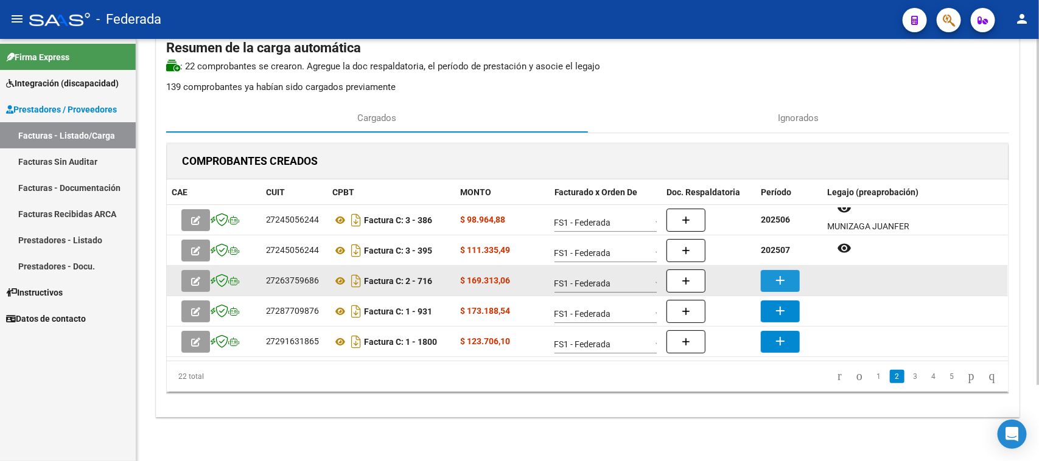
click at [777, 277] on mat-icon "add" at bounding box center [780, 280] width 15 height 15
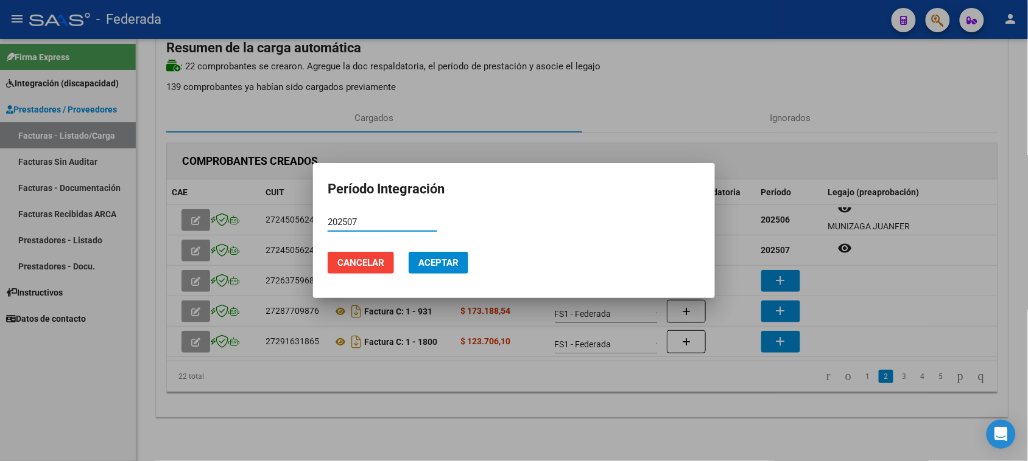
type input "202507"
click at [430, 266] on span "Aceptar" at bounding box center [438, 263] width 40 height 11
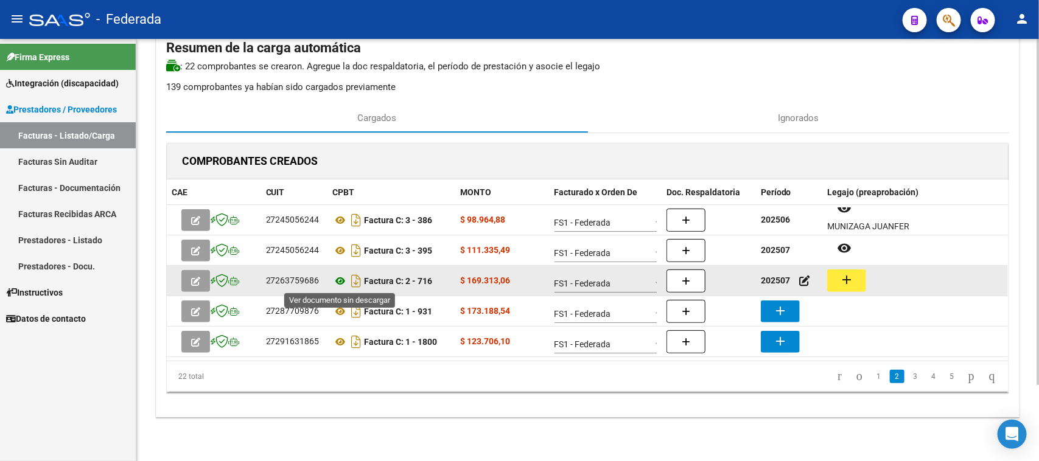
click at [340, 284] on icon at bounding box center [341, 281] width 16 height 15
click at [846, 285] on mat-icon "add" at bounding box center [846, 280] width 15 height 15
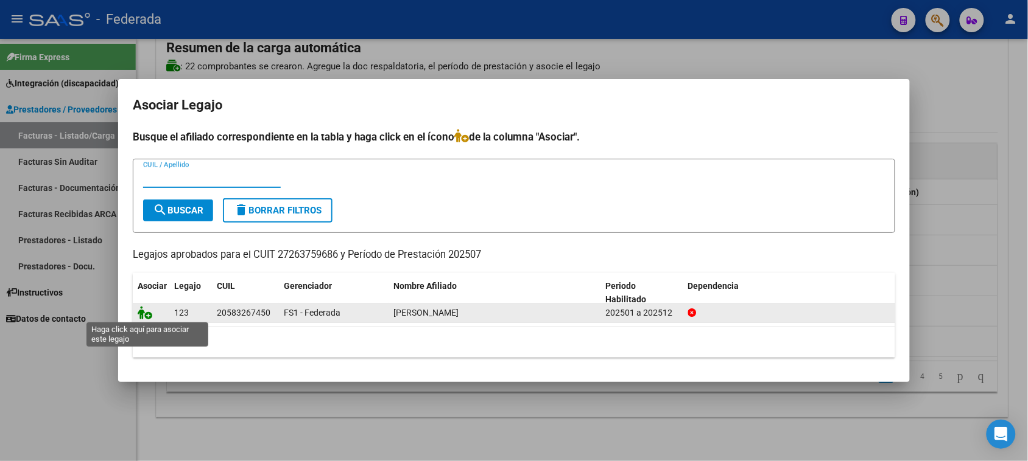
click at [149, 317] on icon at bounding box center [145, 312] width 15 height 13
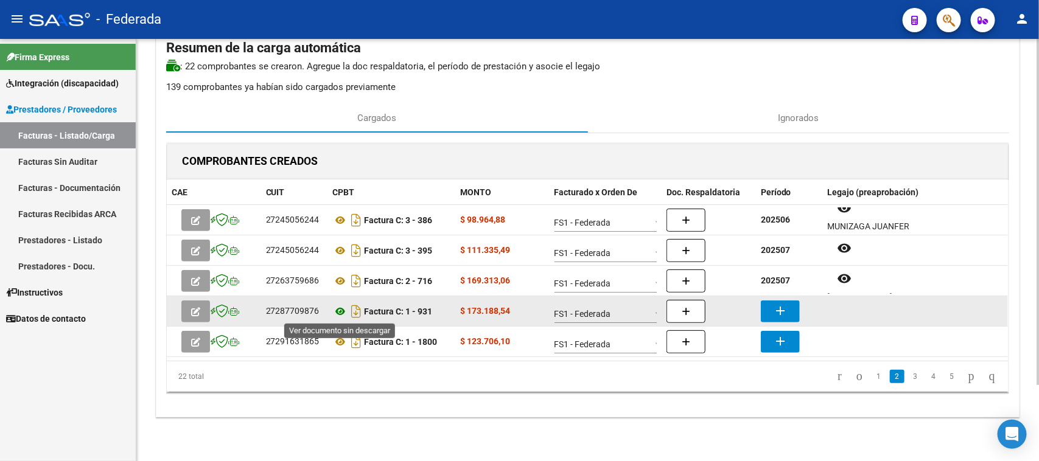
click at [337, 314] on icon at bounding box center [341, 311] width 16 height 15
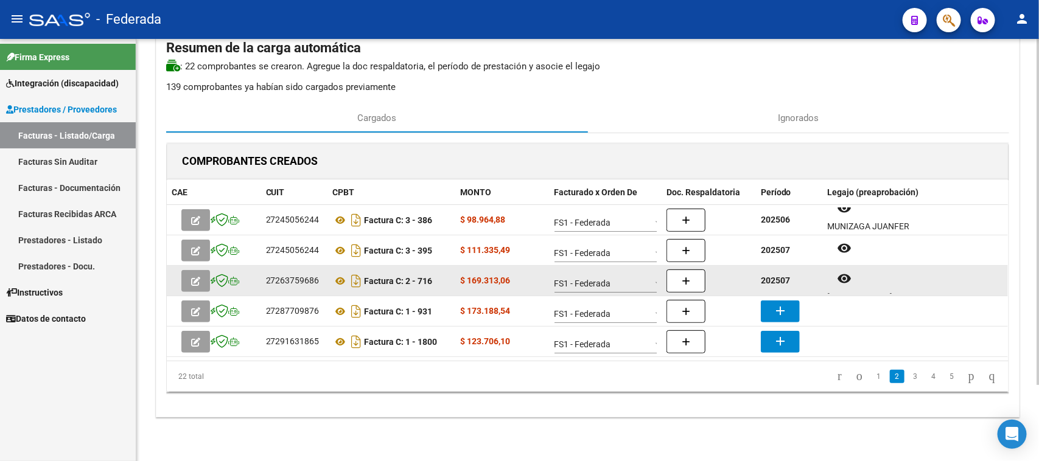
click at [776, 282] on strong "202507" at bounding box center [775, 281] width 29 height 10
copy strong "202507"
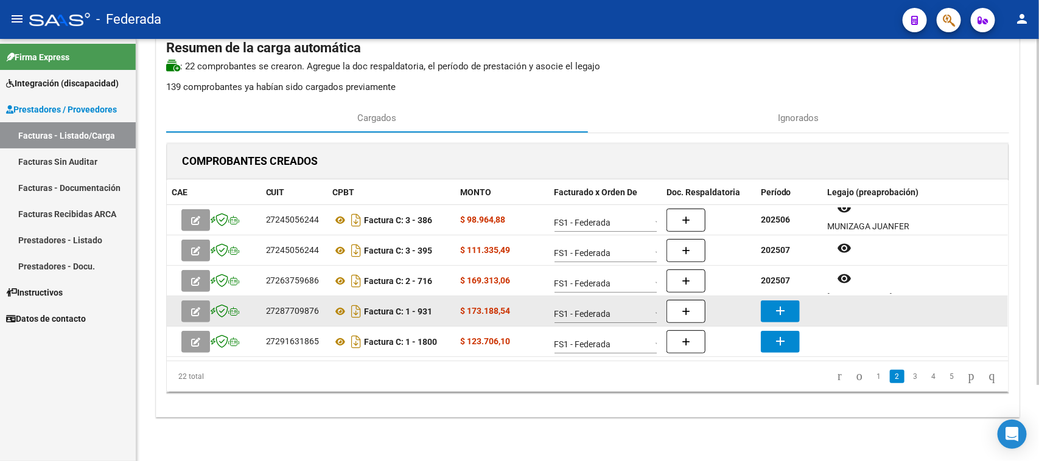
click at [782, 306] on mat-icon "add" at bounding box center [780, 311] width 15 height 15
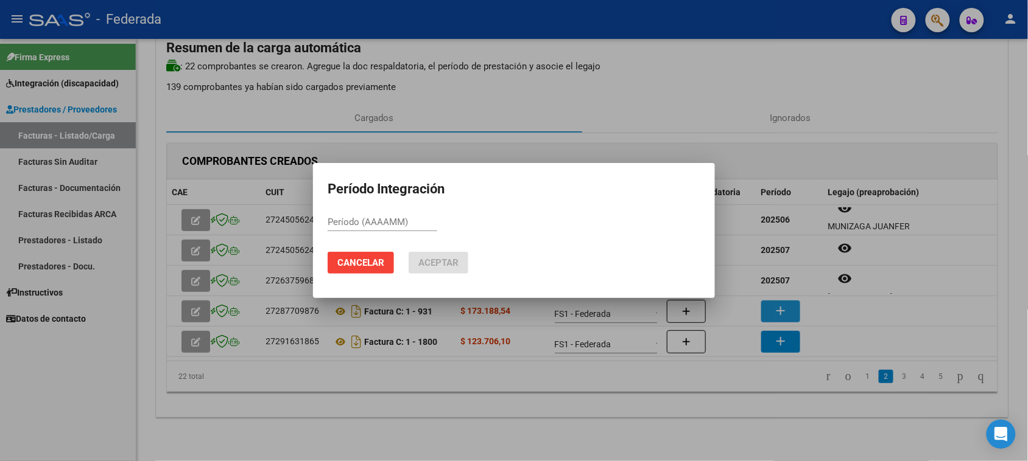
paste input "202507"
type input "202507"
click at [450, 260] on span "Aceptar" at bounding box center [438, 263] width 40 height 11
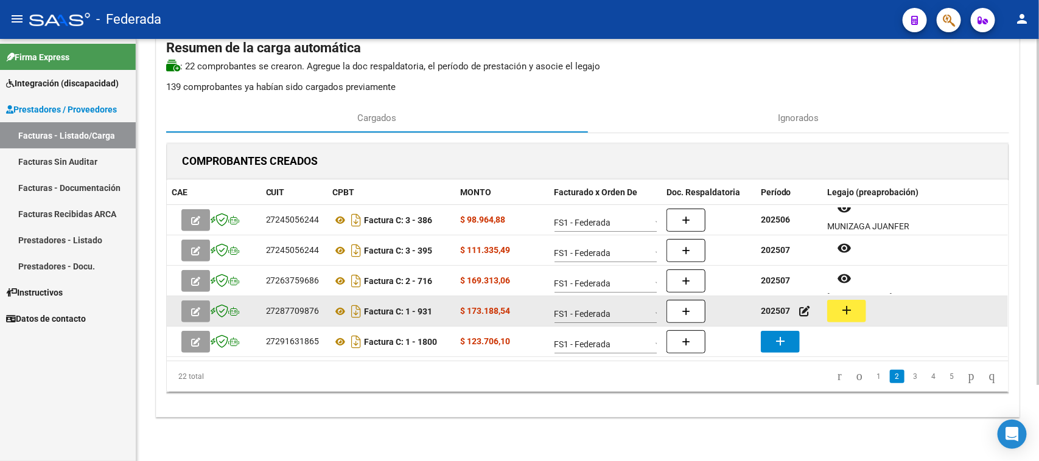
click at [844, 308] on mat-icon "add" at bounding box center [846, 310] width 15 height 15
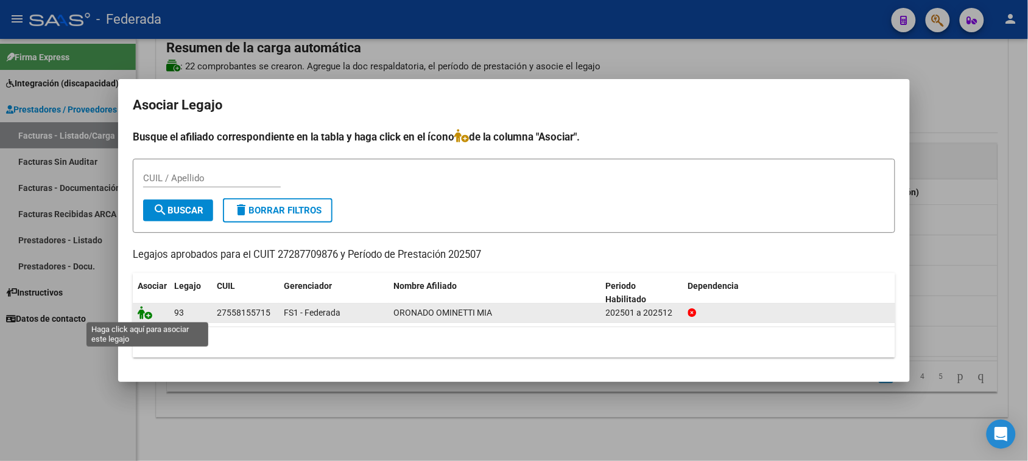
click at [138, 314] on icon at bounding box center [145, 312] width 15 height 13
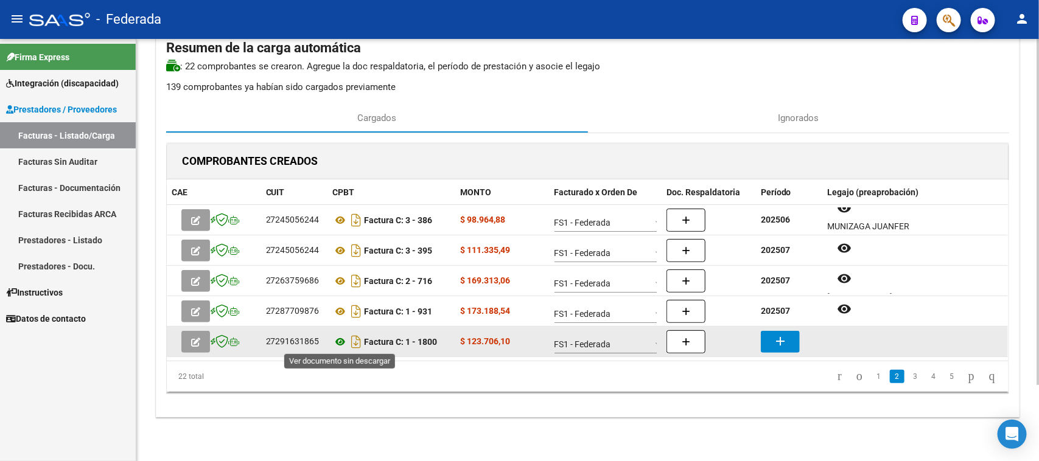
click at [341, 340] on icon at bounding box center [341, 342] width 16 height 15
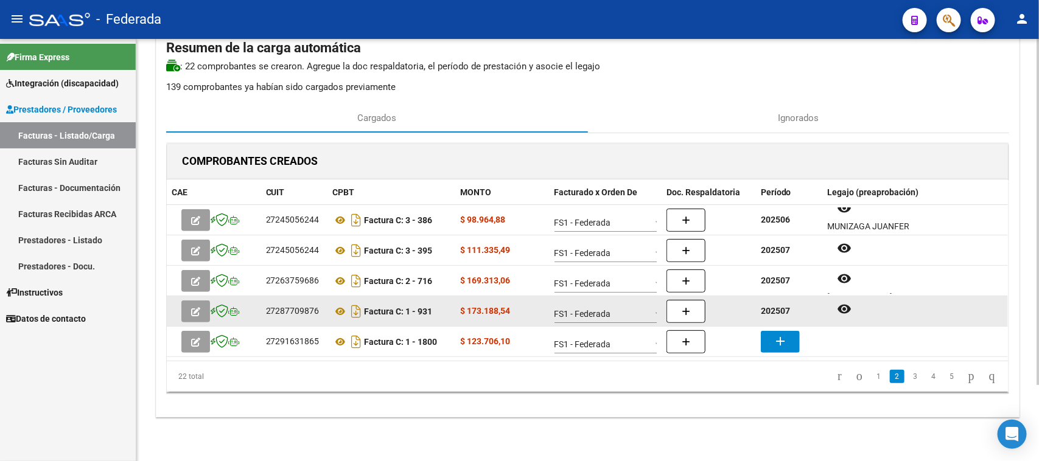
click at [776, 314] on strong "202507" at bounding box center [775, 311] width 29 height 10
copy strong "202507"
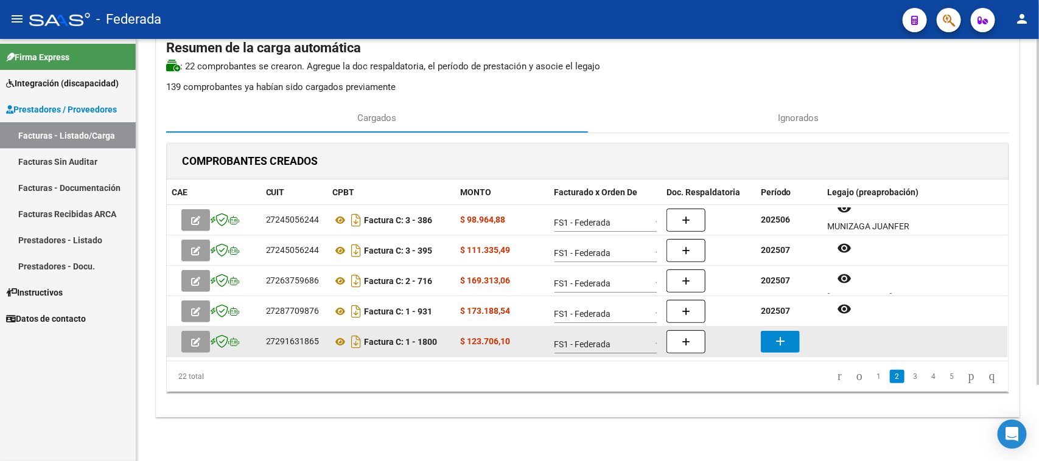
click at [784, 342] on mat-icon "add" at bounding box center [780, 341] width 15 height 15
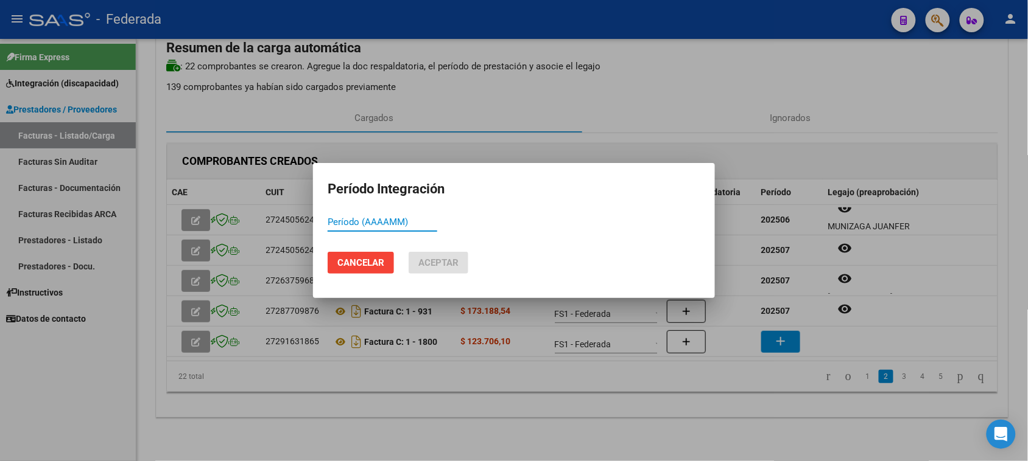
paste input "202507"
type input "202507"
click at [443, 272] on button "Aceptar" at bounding box center [438, 263] width 60 height 22
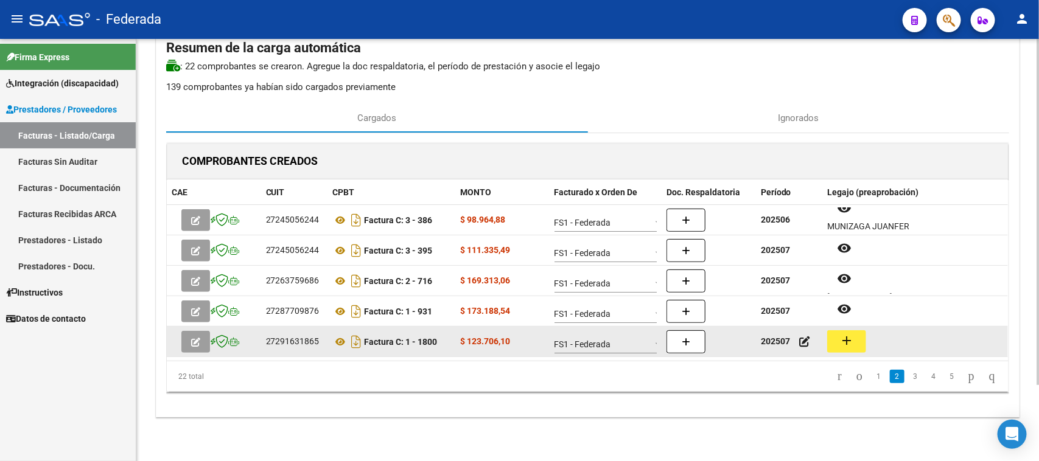
click at [840, 337] on mat-icon "add" at bounding box center [846, 341] width 15 height 15
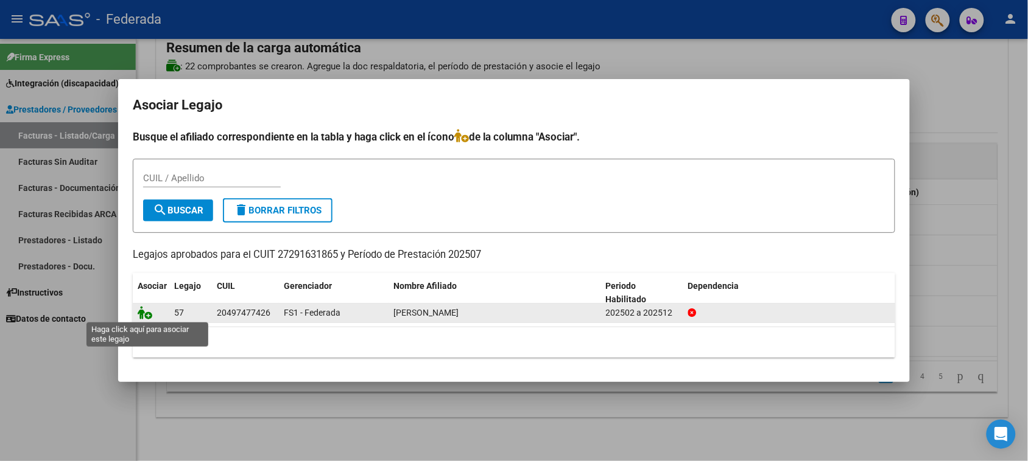
click at [144, 309] on icon at bounding box center [145, 312] width 15 height 13
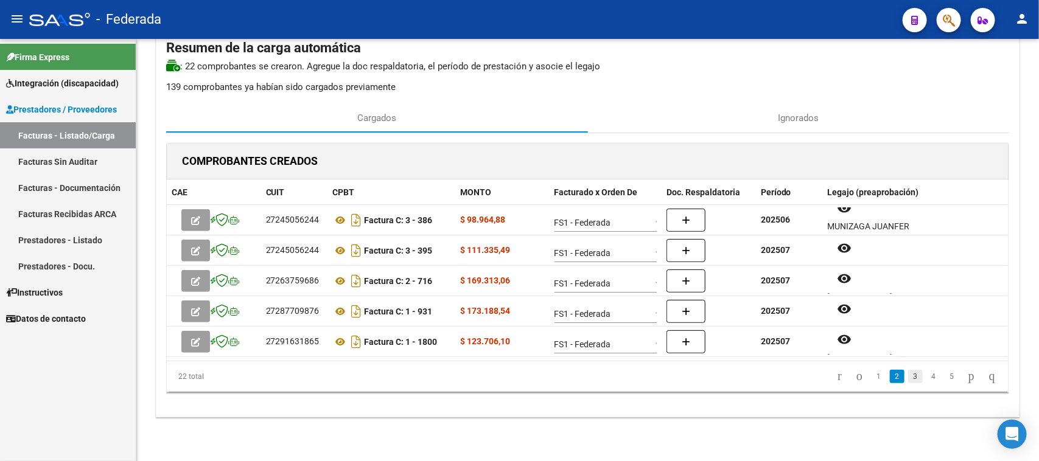
click at [908, 382] on link "3" at bounding box center [915, 376] width 15 height 13
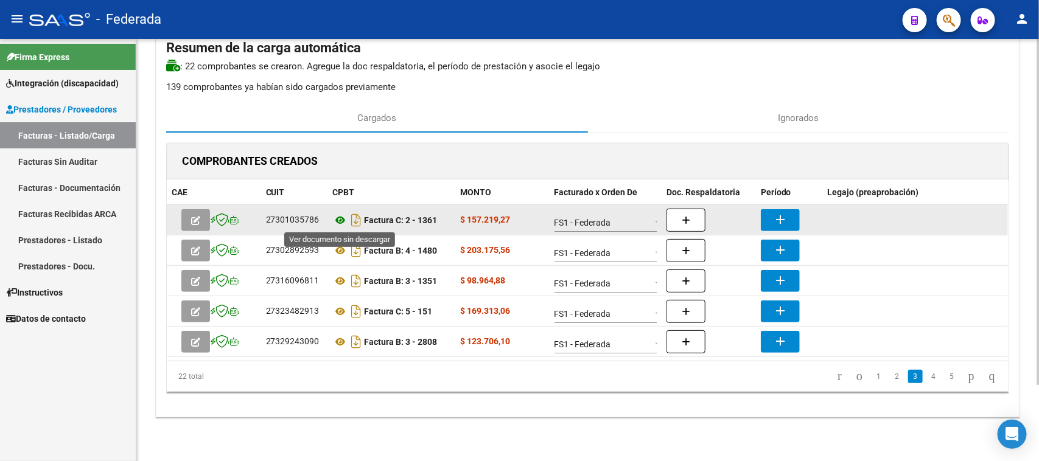
click at [338, 217] on icon at bounding box center [341, 220] width 16 height 15
click at [786, 220] on mat-icon "add" at bounding box center [780, 219] width 15 height 15
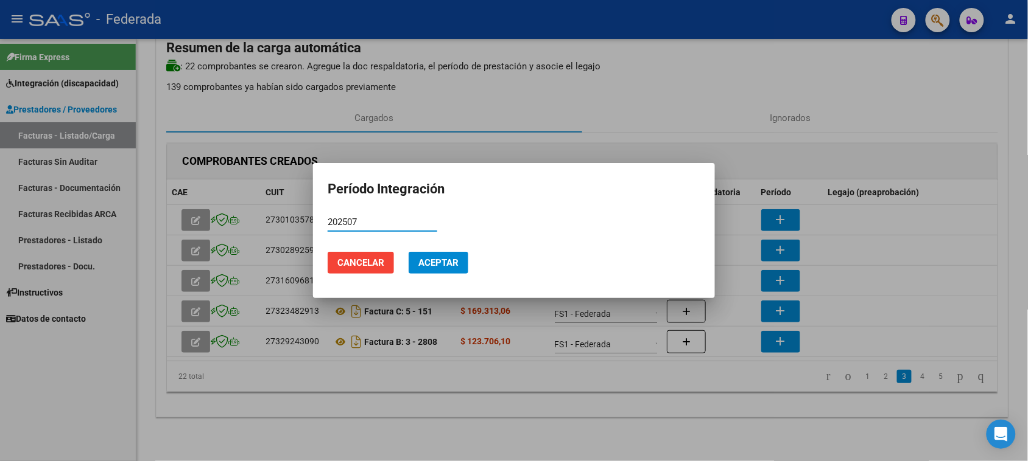
type input "202507"
click at [460, 264] on button "Aceptar" at bounding box center [438, 263] width 60 height 22
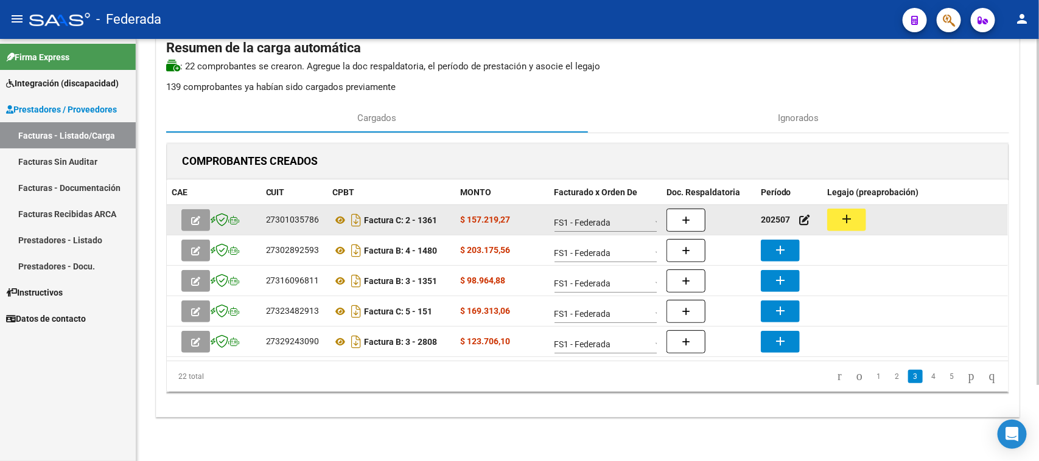
click at [851, 228] on button "add" at bounding box center [846, 220] width 39 height 23
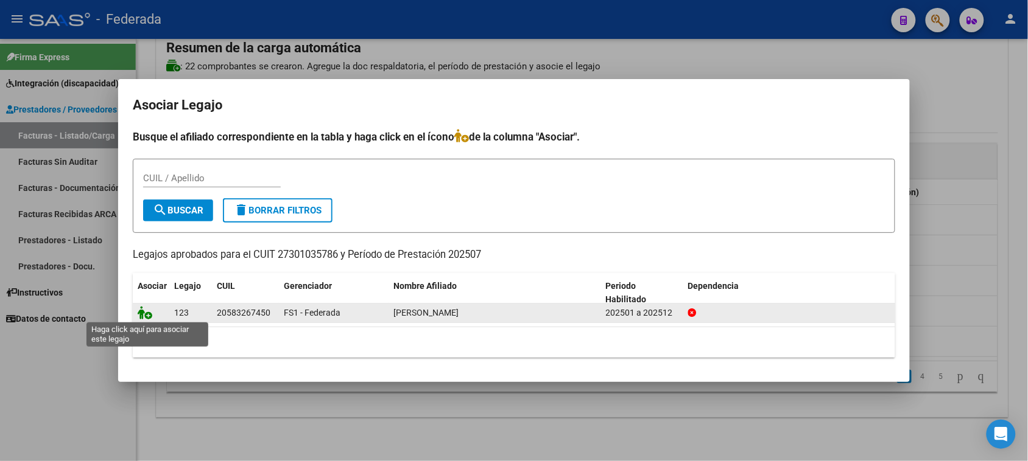
click at [144, 317] on icon at bounding box center [145, 312] width 15 height 13
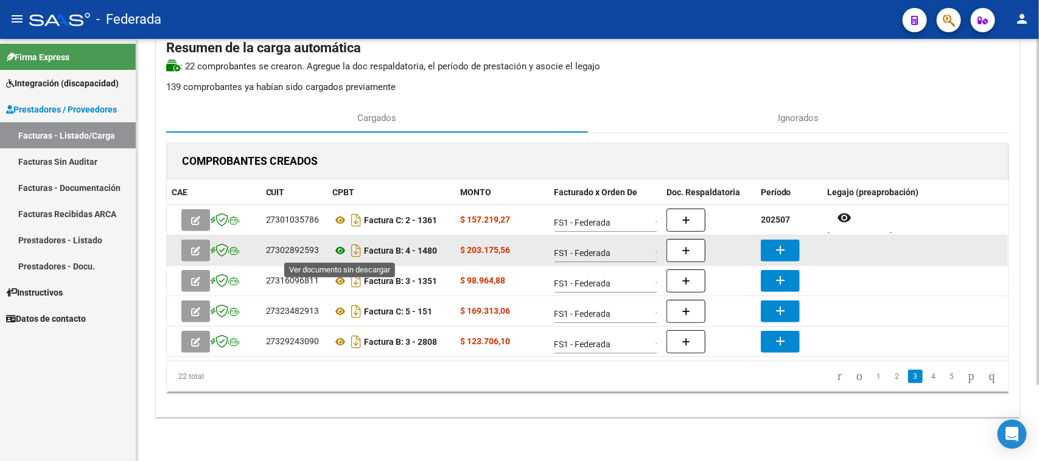
click at [341, 251] on icon at bounding box center [341, 251] width 16 height 15
click at [774, 254] on mat-icon "add" at bounding box center [780, 250] width 15 height 15
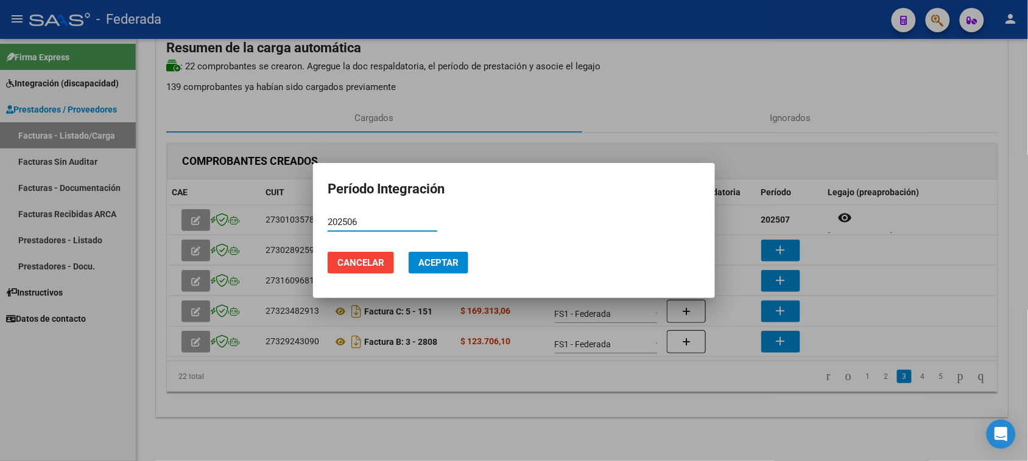
type input "202506"
click at [419, 256] on button "Aceptar" at bounding box center [438, 263] width 60 height 22
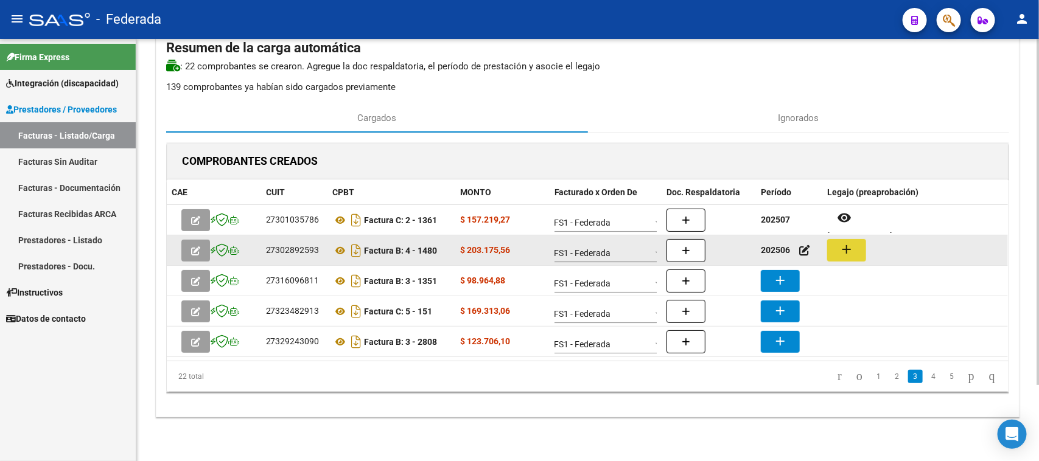
click at [838, 253] on button "add" at bounding box center [846, 250] width 39 height 23
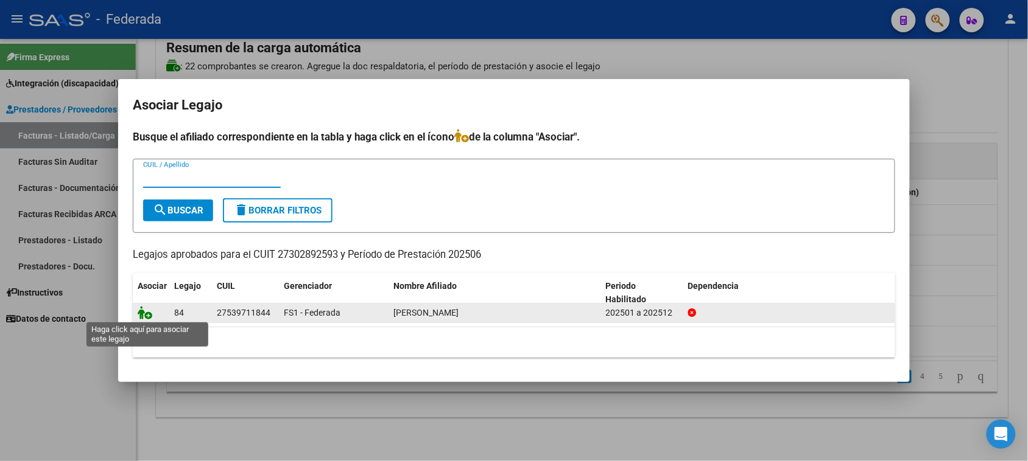
click at [148, 312] on icon at bounding box center [145, 312] width 15 height 13
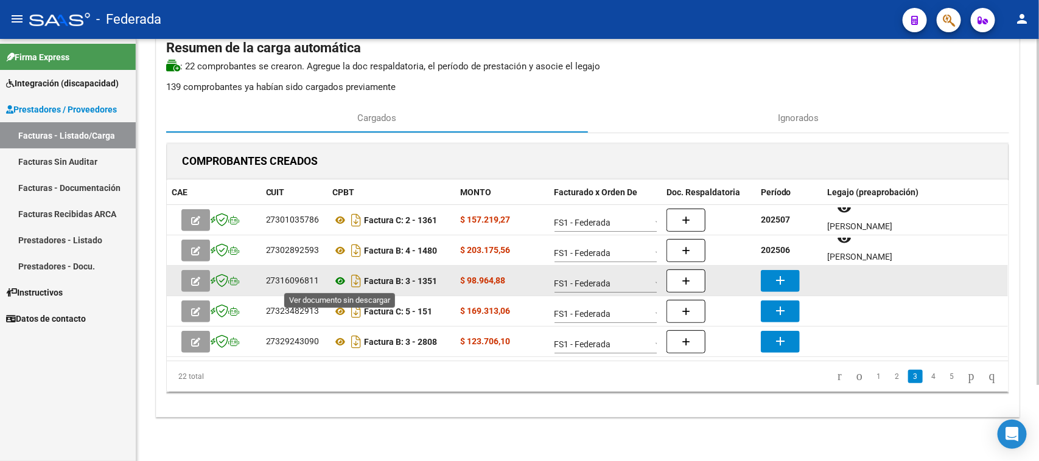
click at [337, 279] on icon at bounding box center [341, 281] width 16 height 15
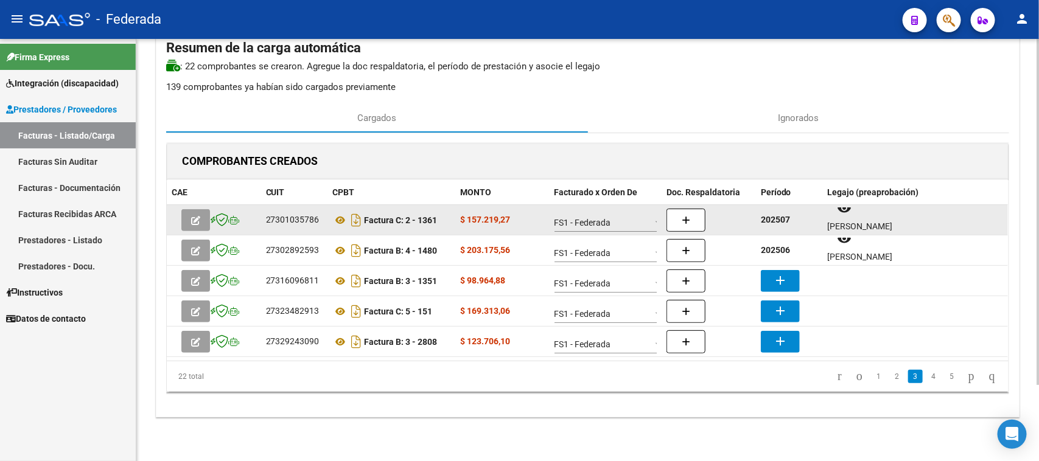
click at [786, 221] on strong "202507" at bounding box center [775, 220] width 29 height 10
copy strong "202507"
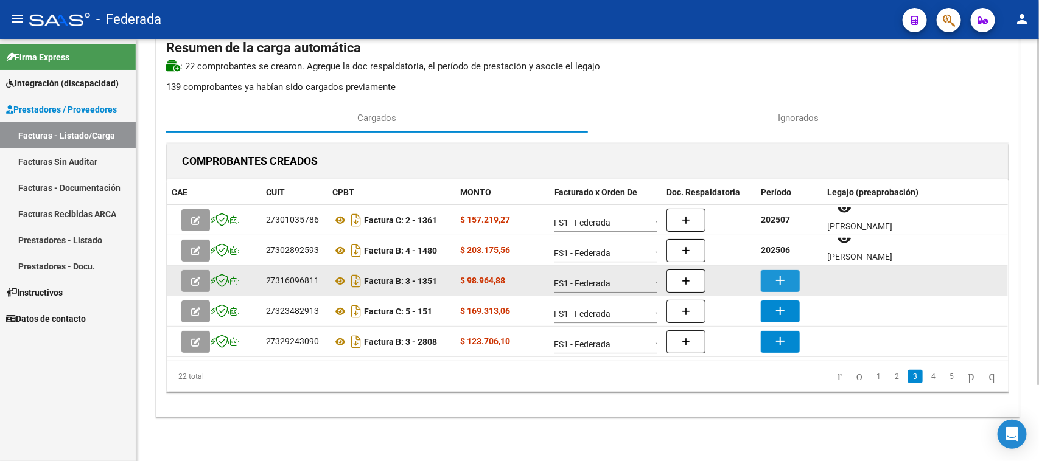
click at [775, 277] on mat-icon "add" at bounding box center [780, 280] width 15 height 15
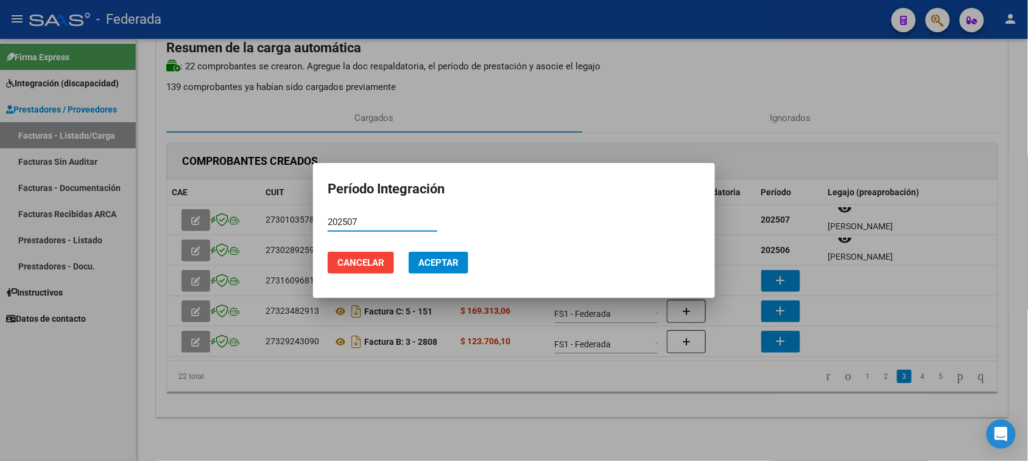
type input "202507"
click at [447, 268] on span "Aceptar" at bounding box center [438, 263] width 40 height 11
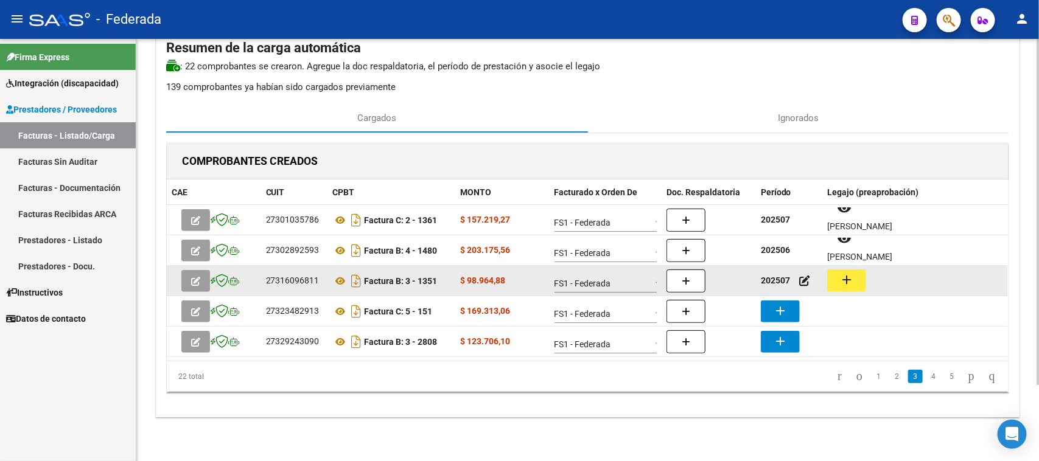
click at [841, 279] on mat-icon "add" at bounding box center [846, 280] width 15 height 15
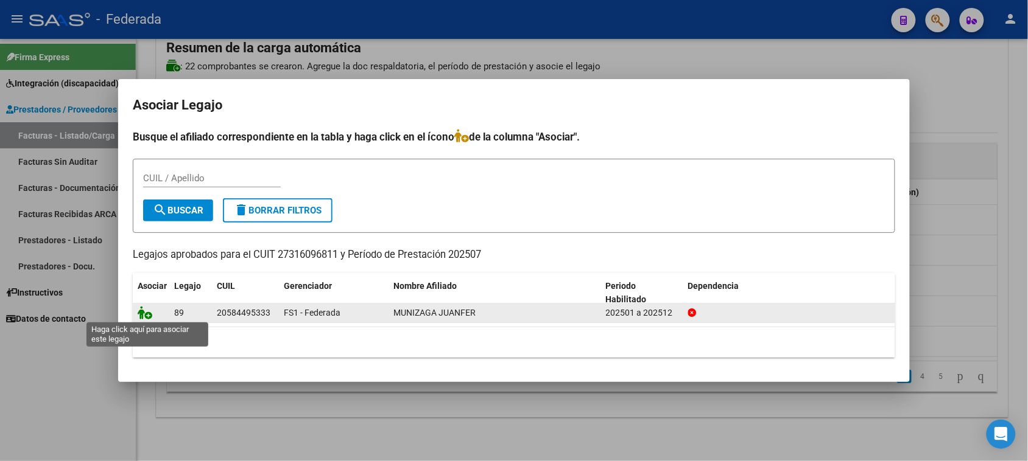
click at [144, 318] on icon at bounding box center [145, 312] width 15 height 13
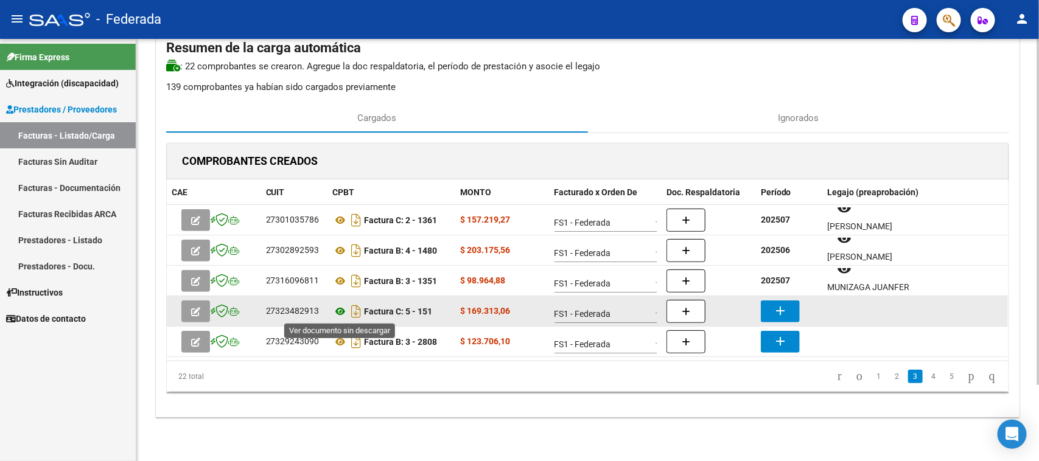
click at [342, 310] on icon at bounding box center [341, 311] width 16 height 15
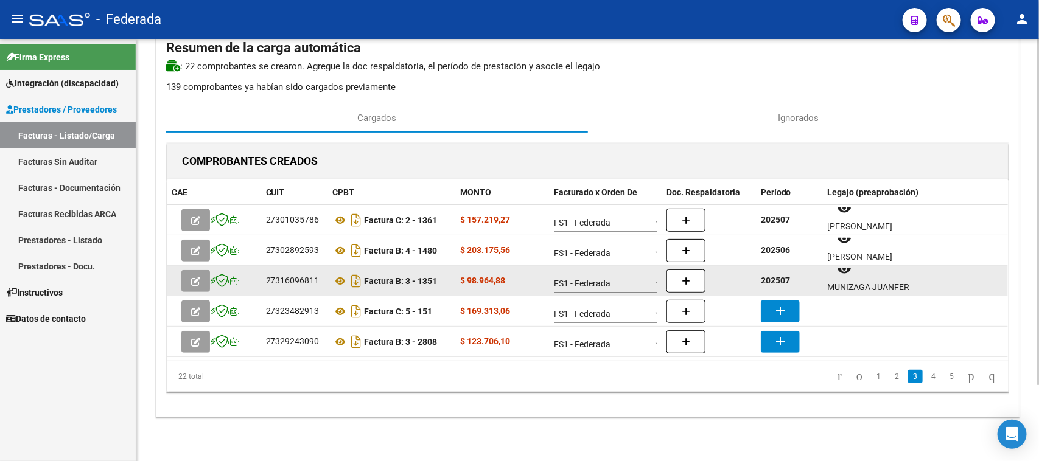
click at [769, 281] on strong "202507" at bounding box center [775, 281] width 29 height 10
copy strong "202507"
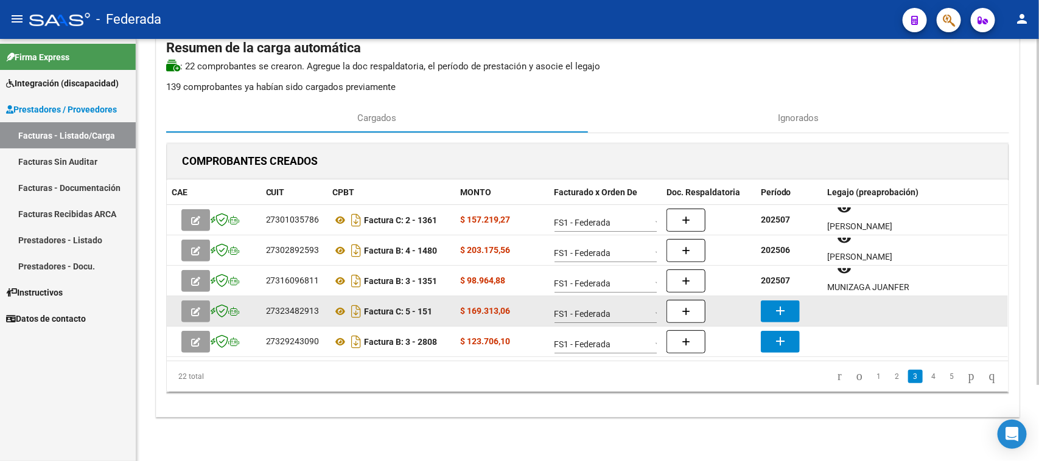
click at [779, 314] on mat-icon "add" at bounding box center [780, 311] width 15 height 15
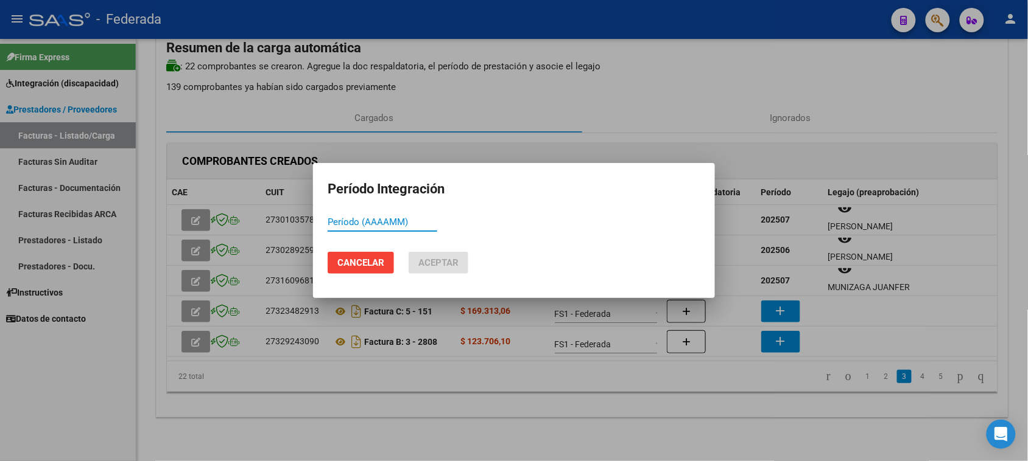
paste input "202507"
type input "202507"
click at [460, 263] on button "Aceptar" at bounding box center [438, 263] width 60 height 22
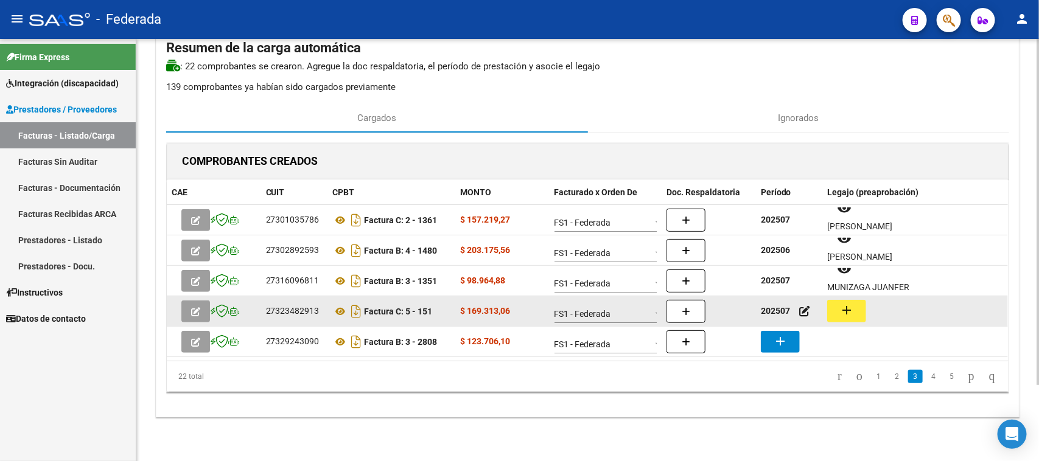
click at [853, 309] on mat-icon "add" at bounding box center [846, 310] width 15 height 15
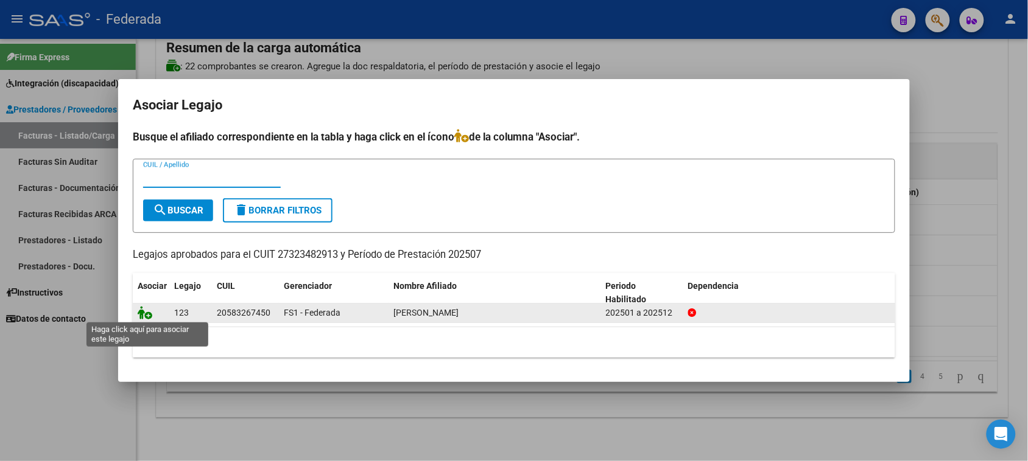
click at [146, 312] on icon at bounding box center [145, 312] width 15 height 13
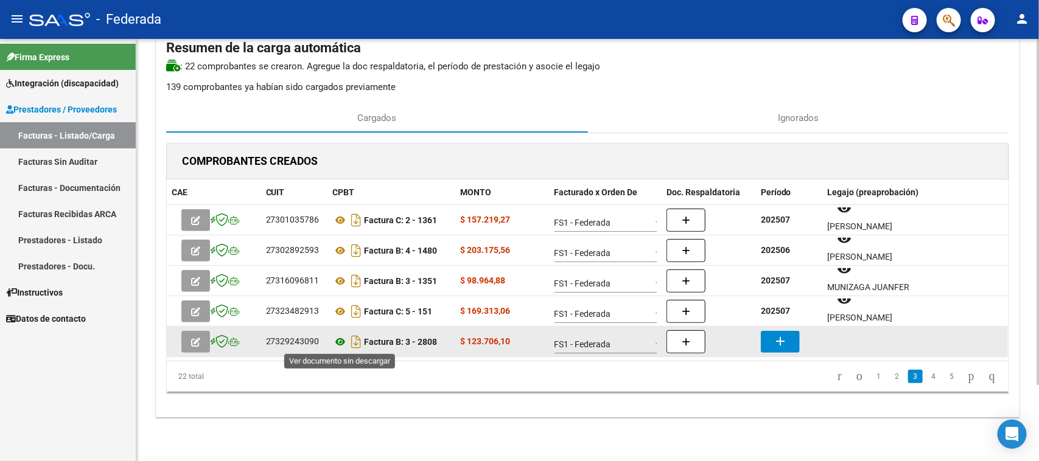
click at [337, 342] on icon at bounding box center [341, 342] width 16 height 15
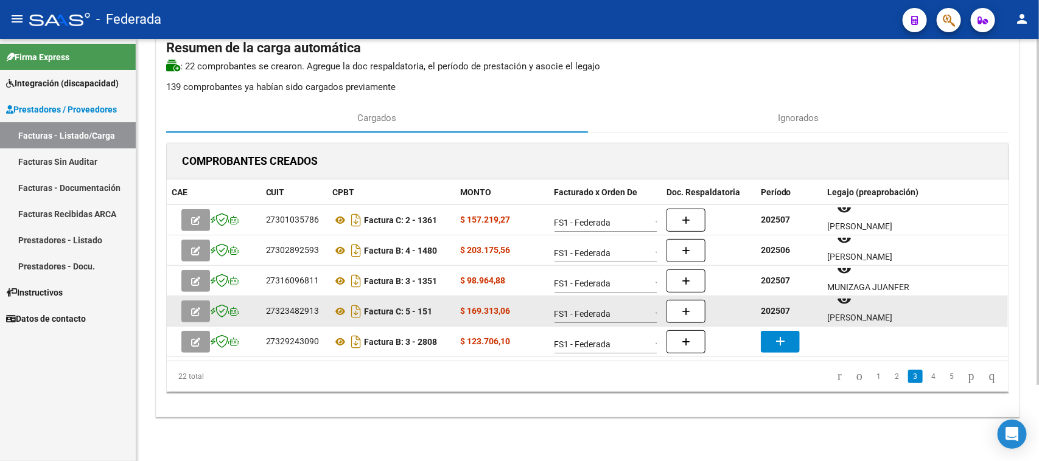
click at [780, 312] on strong "202507" at bounding box center [775, 311] width 29 height 10
copy strong "202507"
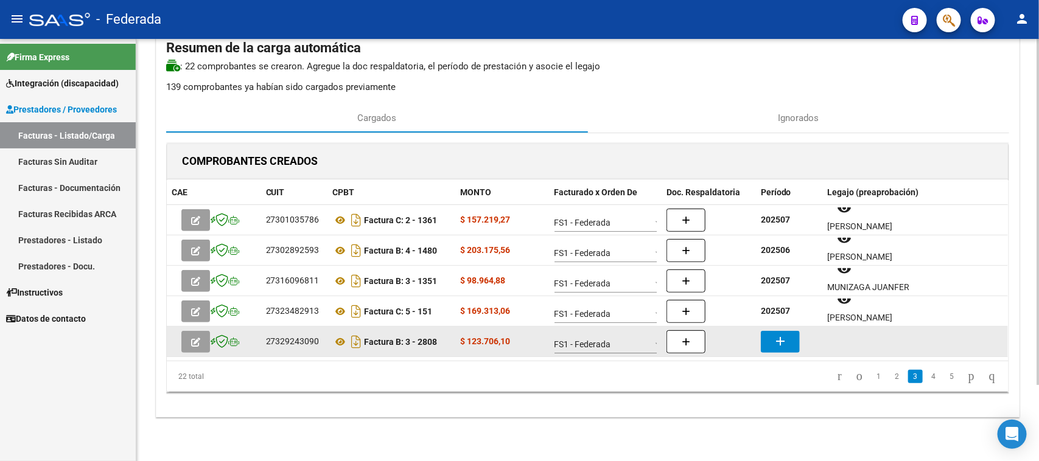
click at [777, 334] on mat-icon "add" at bounding box center [780, 341] width 15 height 15
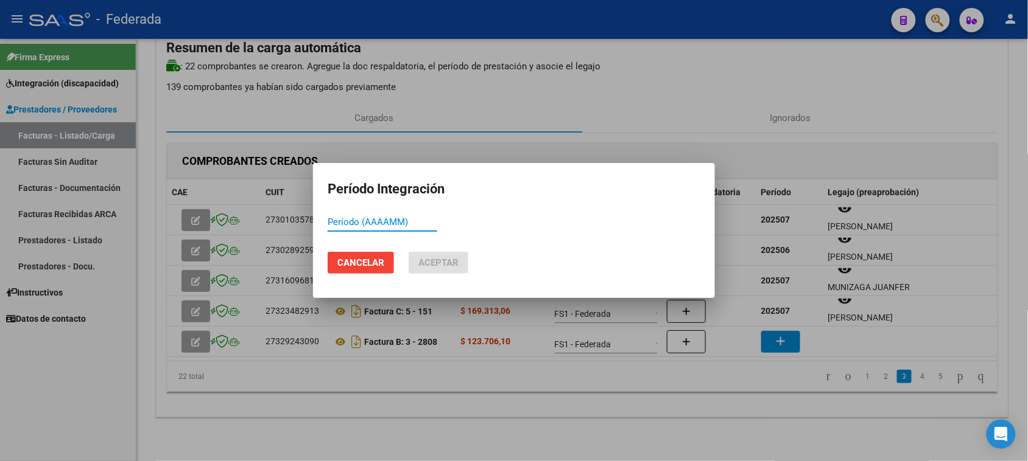
paste input "202507"
type input "202507"
click at [444, 266] on span "Aceptar" at bounding box center [438, 263] width 40 height 11
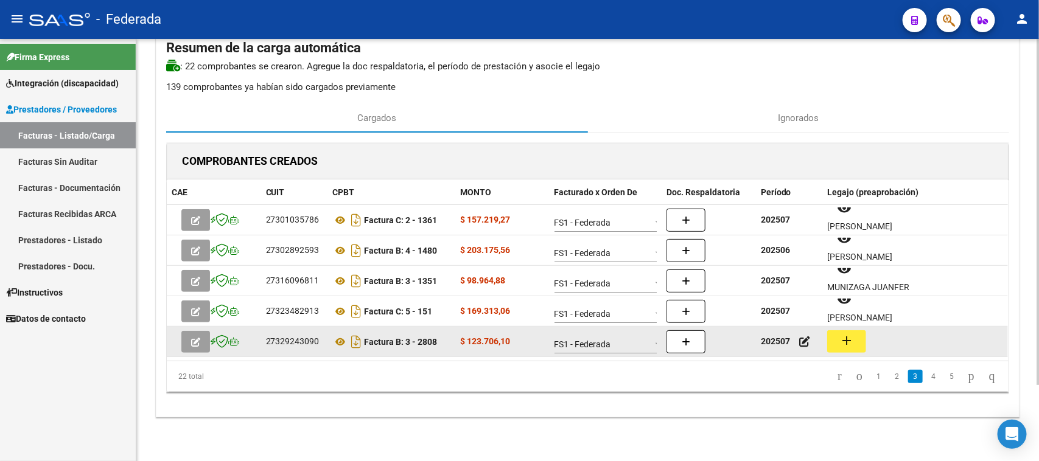
click at [848, 338] on mat-icon "add" at bounding box center [846, 341] width 15 height 15
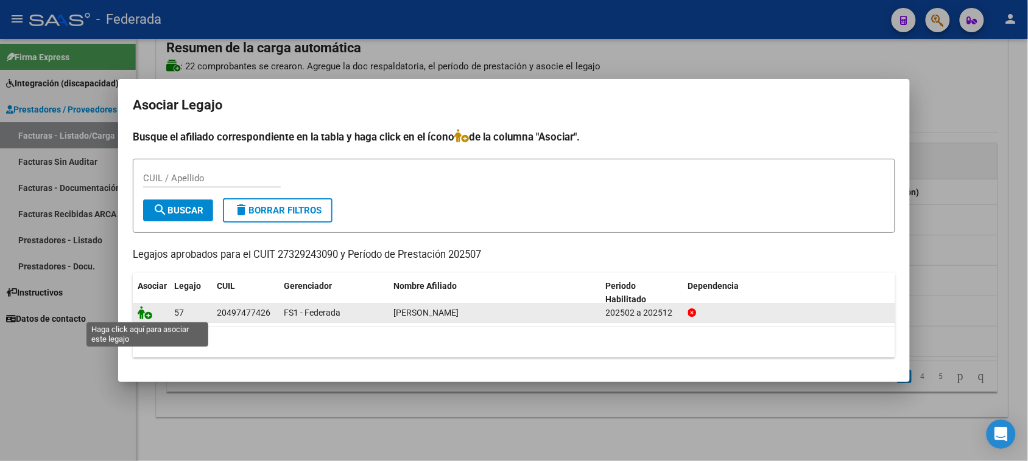
click at [147, 312] on icon at bounding box center [145, 312] width 15 height 13
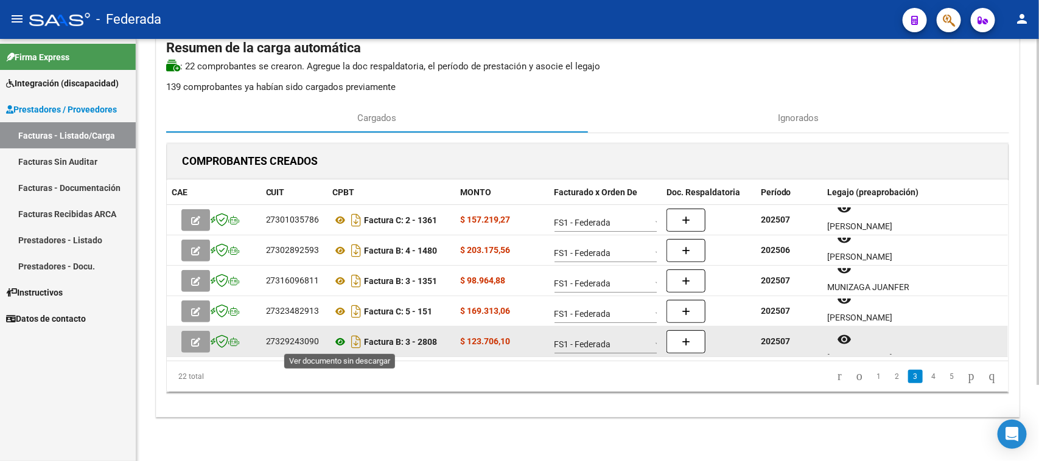
click at [342, 342] on icon at bounding box center [341, 342] width 16 height 15
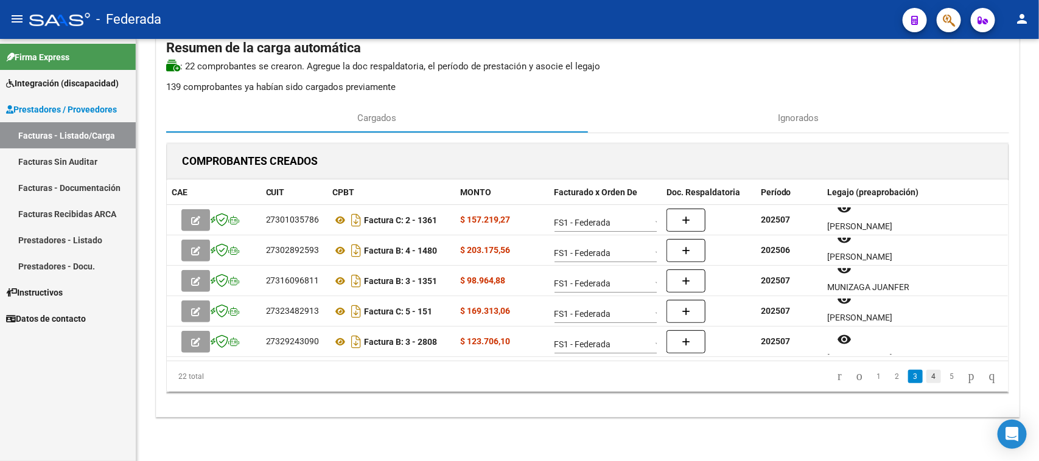
click at [927, 377] on link "4" at bounding box center [934, 376] width 15 height 13
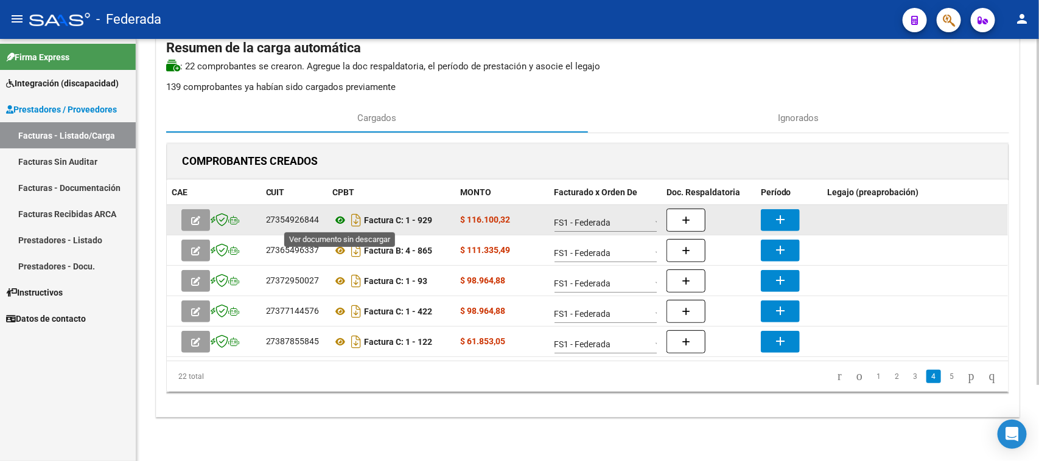
click at [338, 218] on icon at bounding box center [341, 220] width 16 height 15
click at [769, 219] on button "add" at bounding box center [780, 220] width 39 height 22
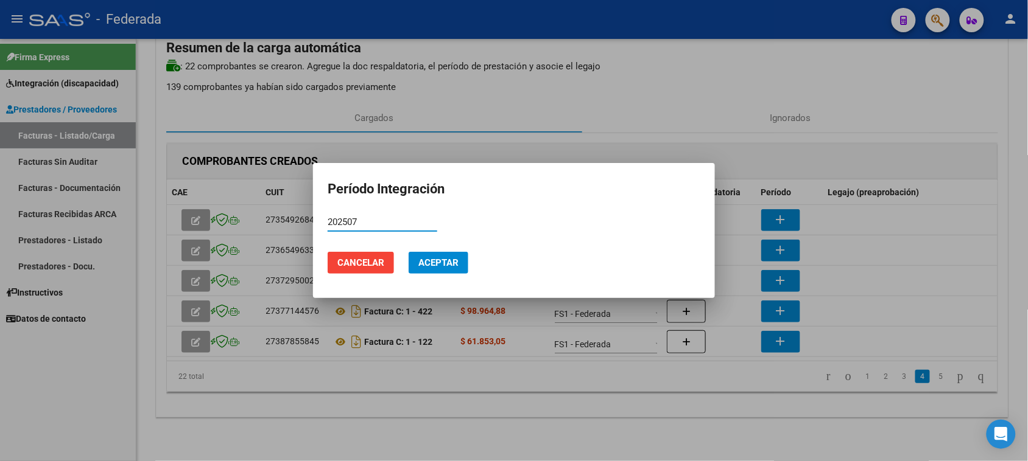
type input "202507"
click at [444, 263] on span "Aceptar" at bounding box center [438, 263] width 40 height 11
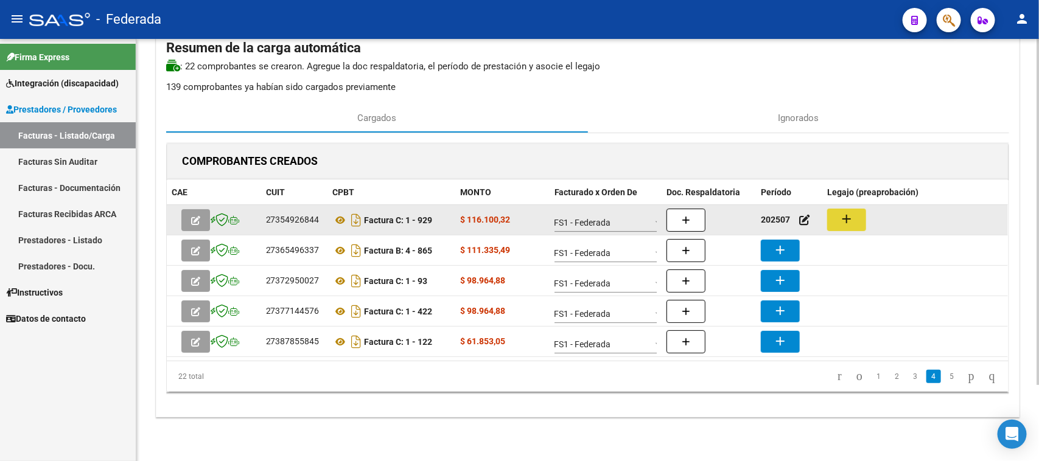
click at [832, 215] on button "add" at bounding box center [846, 220] width 39 height 23
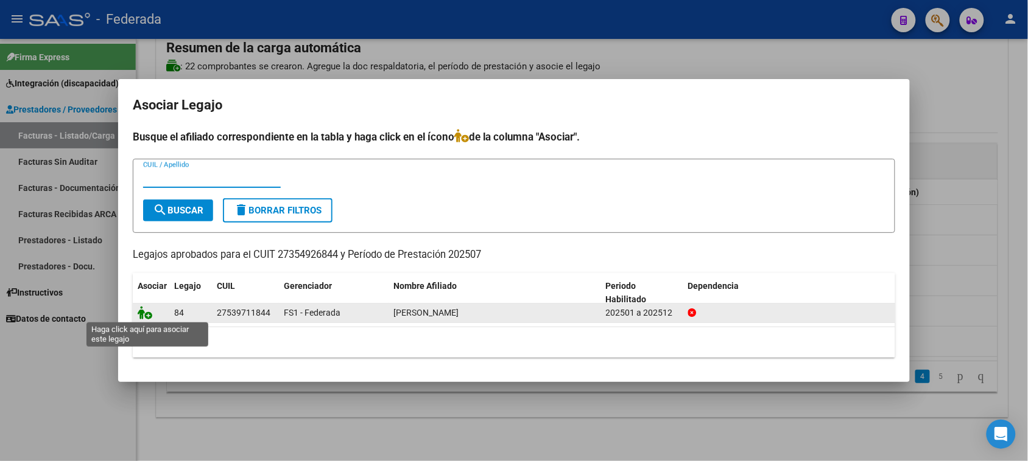
click at [141, 312] on icon at bounding box center [145, 312] width 15 height 13
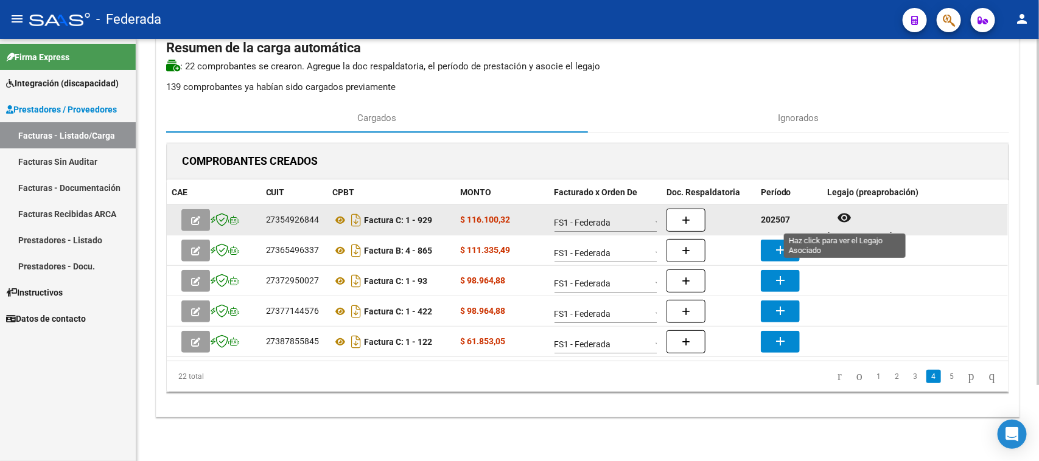
click at [846, 222] on mat-icon "remove_red_eye" at bounding box center [844, 218] width 15 height 15
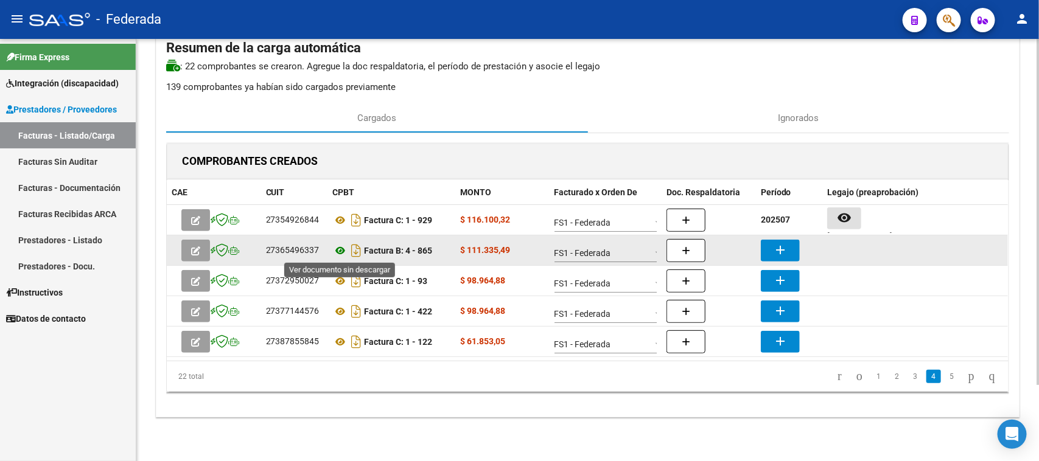
click at [339, 248] on icon at bounding box center [341, 251] width 16 height 15
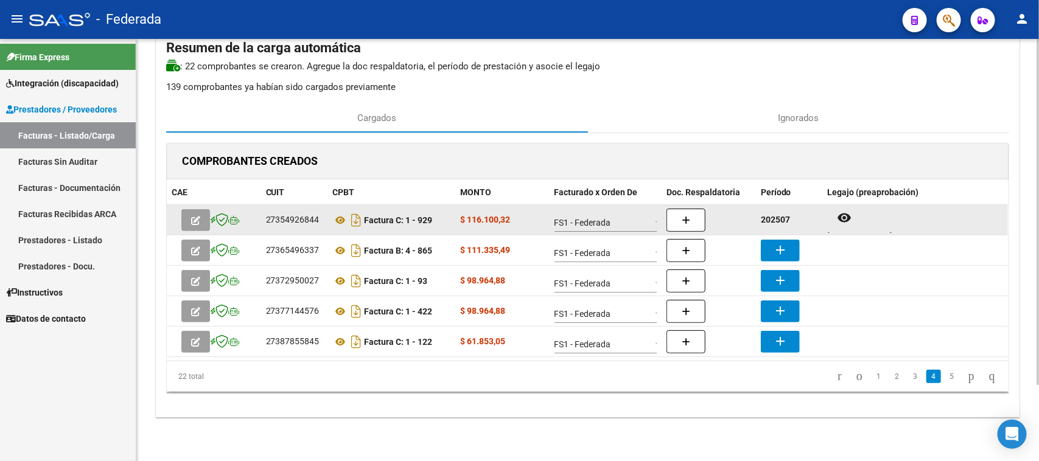
click at [782, 219] on strong "202507" at bounding box center [775, 220] width 29 height 10
copy strong "202507"
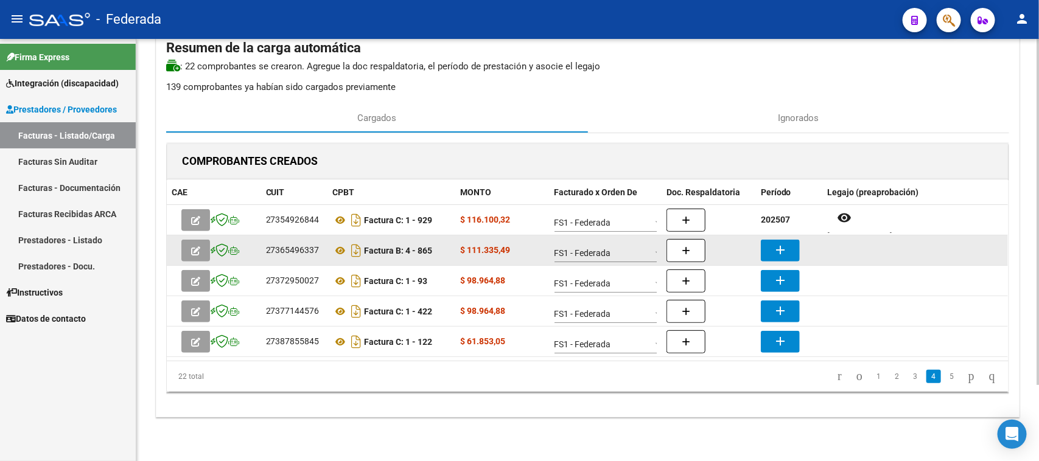
click at [780, 247] on mat-icon "add" at bounding box center [780, 250] width 15 height 15
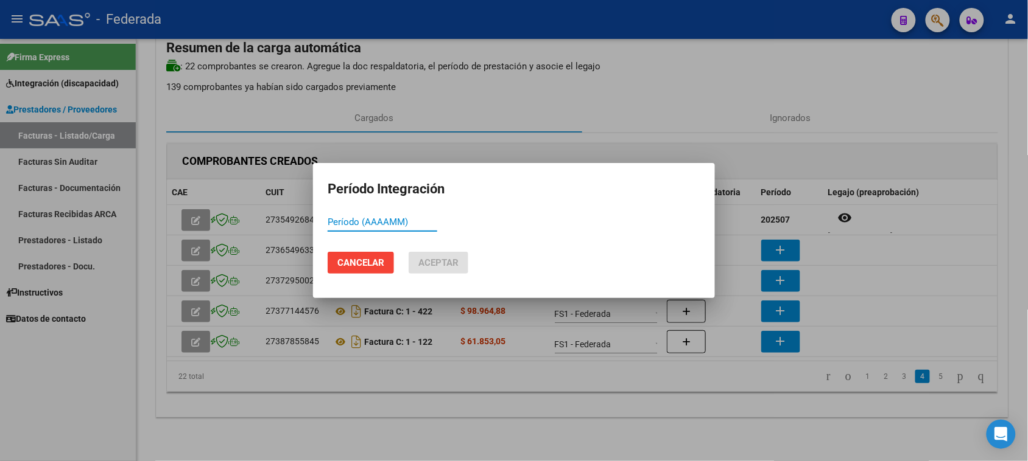
paste input "202507"
type input "202507"
click at [445, 261] on span "Aceptar" at bounding box center [438, 263] width 40 height 11
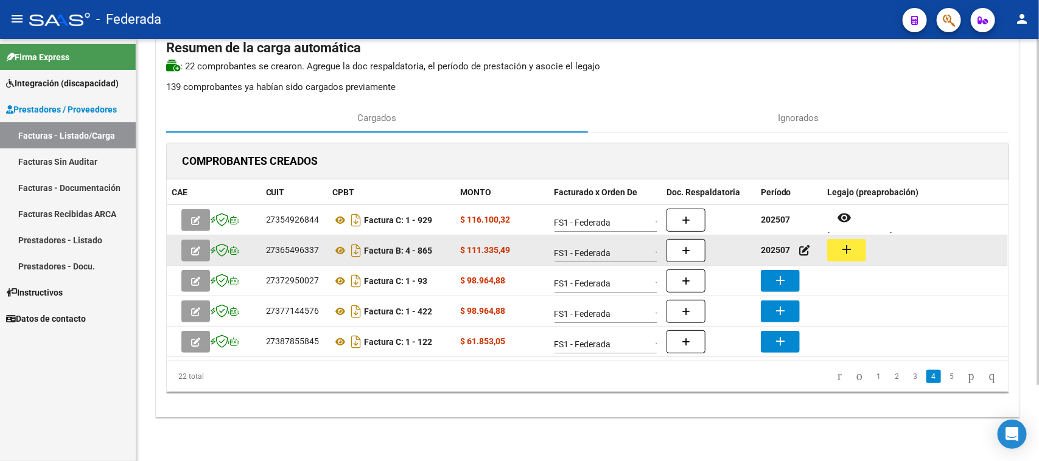
click at [850, 251] on mat-icon "add" at bounding box center [846, 249] width 15 height 15
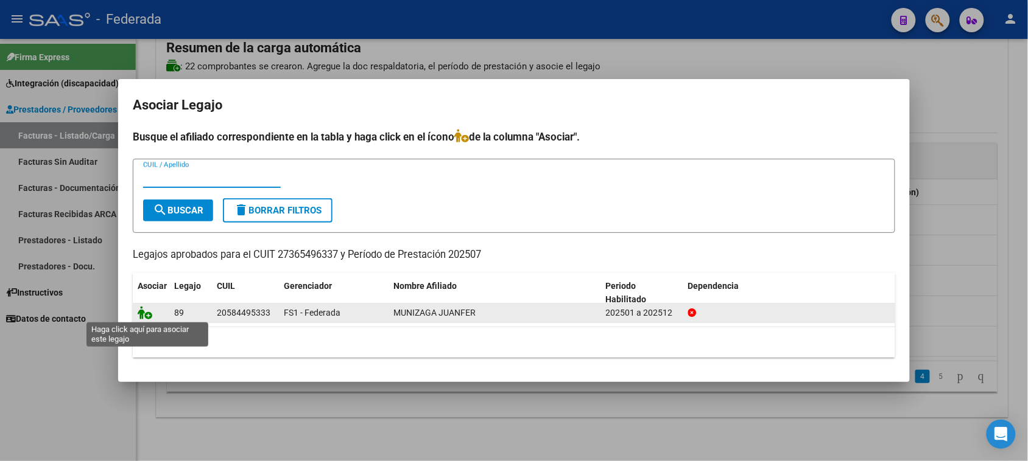
click at [150, 311] on icon at bounding box center [145, 312] width 15 height 13
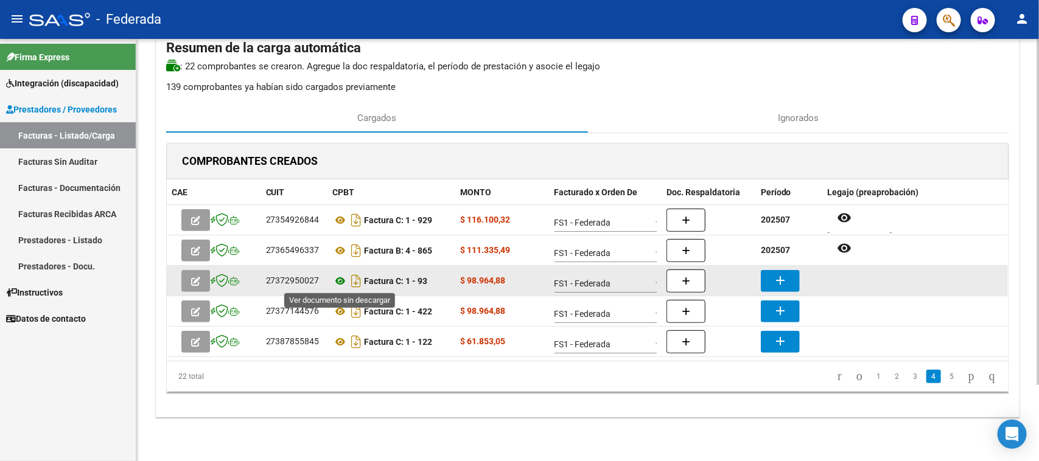
click at [338, 281] on icon at bounding box center [341, 281] width 16 height 15
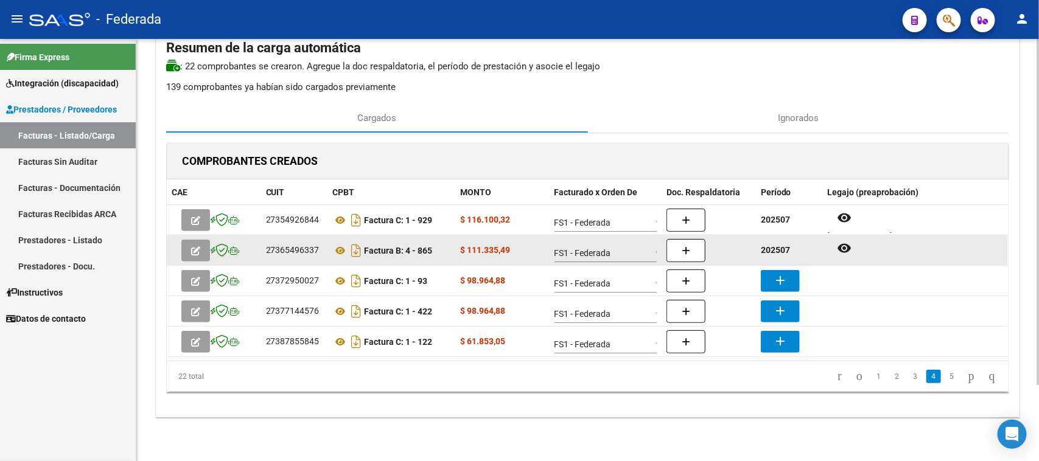
click at [777, 248] on strong "202507" at bounding box center [775, 250] width 29 height 10
copy strong "202507"
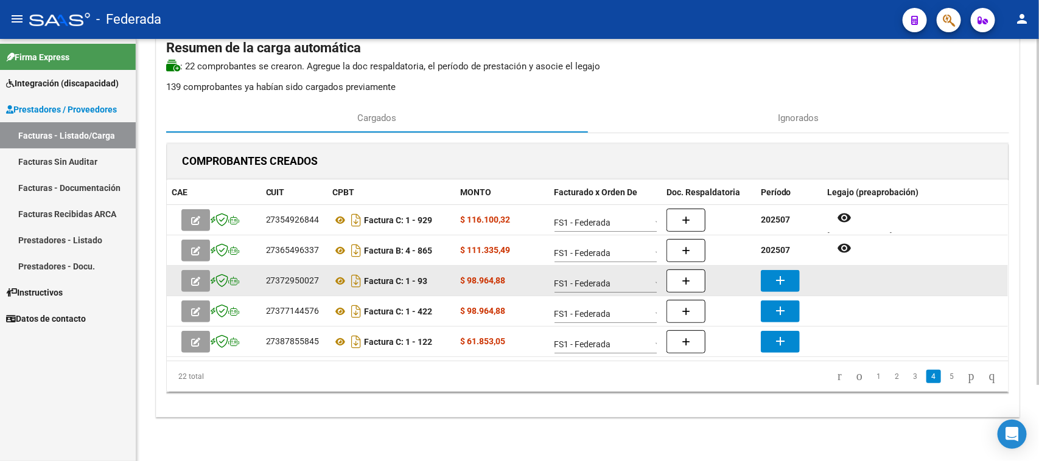
click at [782, 278] on mat-icon "add" at bounding box center [780, 280] width 15 height 15
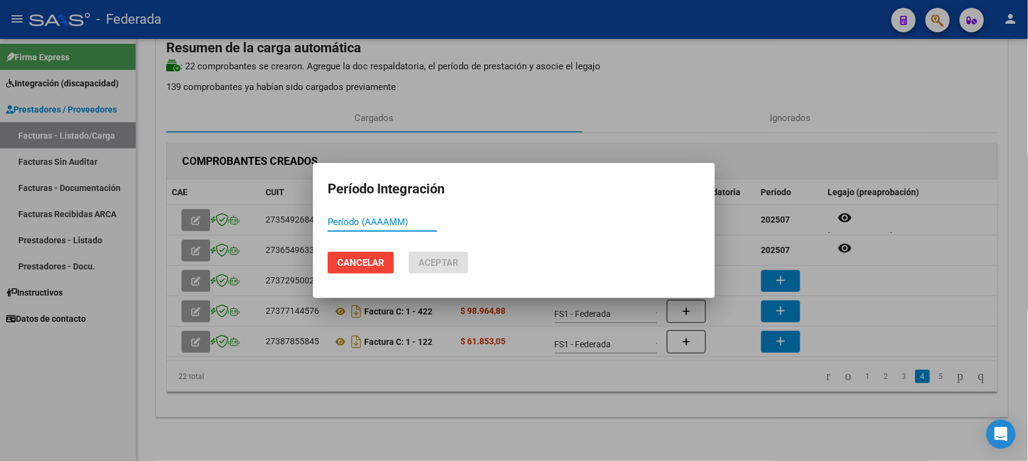
paste input "202507"
type input "202507"
click at [436, 258] on span "Aceptar" at bounding box center [438, 263] width 40 height 11
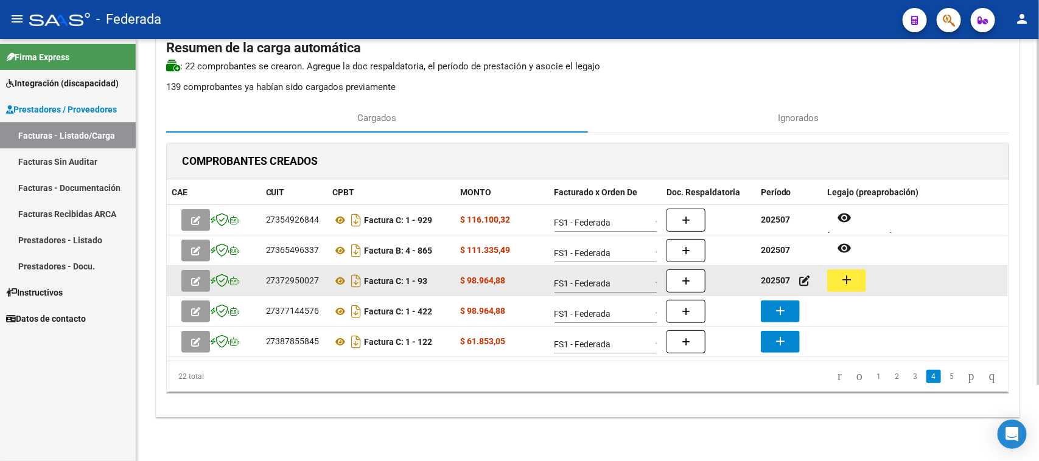
click at [835, 279] on button "add" at bounding box center [846, 281] width 39 height 23
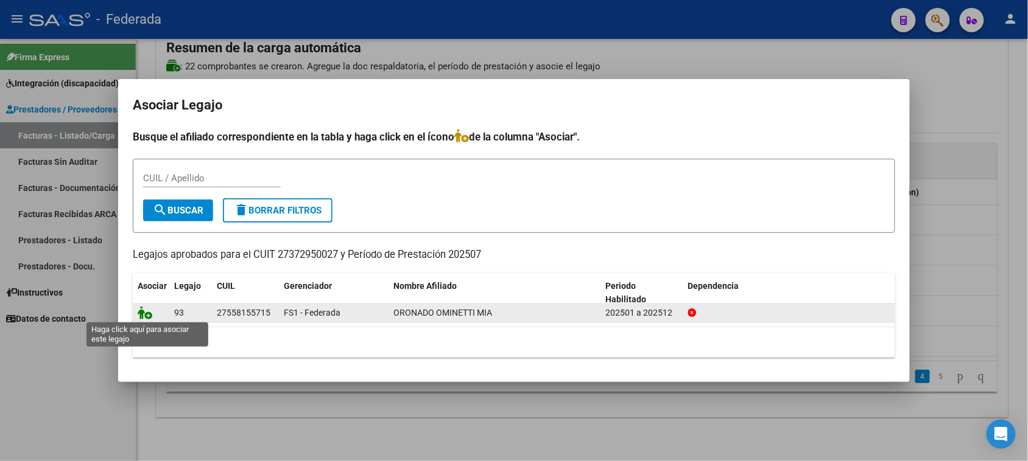
click at [144, 311] on icon at bounding box center [145, 312] width 15 height 13
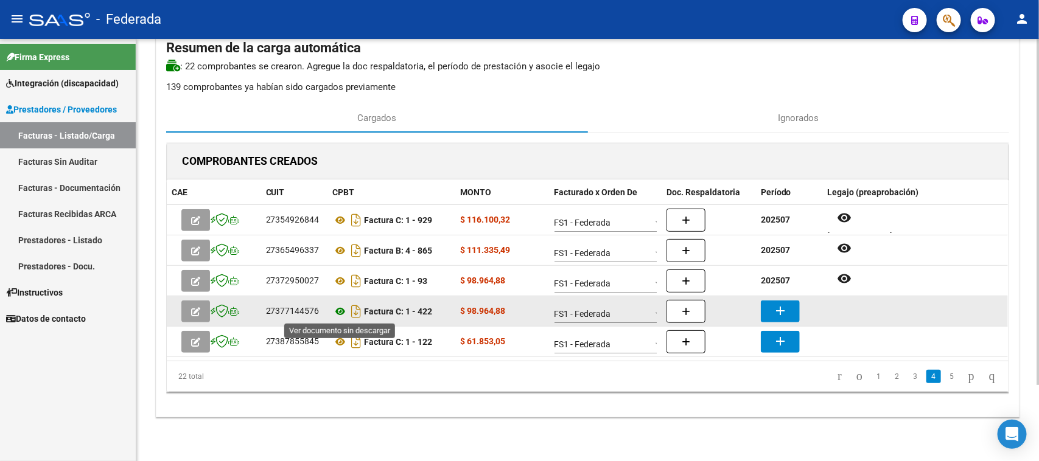
click at [342, 309] on icon at bounding box center [341, 311] width 16 height 15
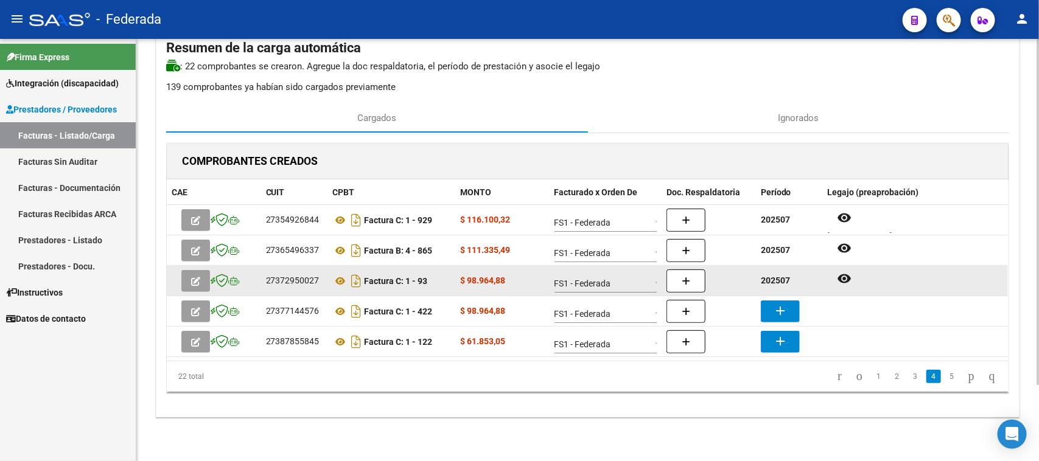
click at [779, 281] on strong "202507" at bounding box center [775, 281] width 29 height 10
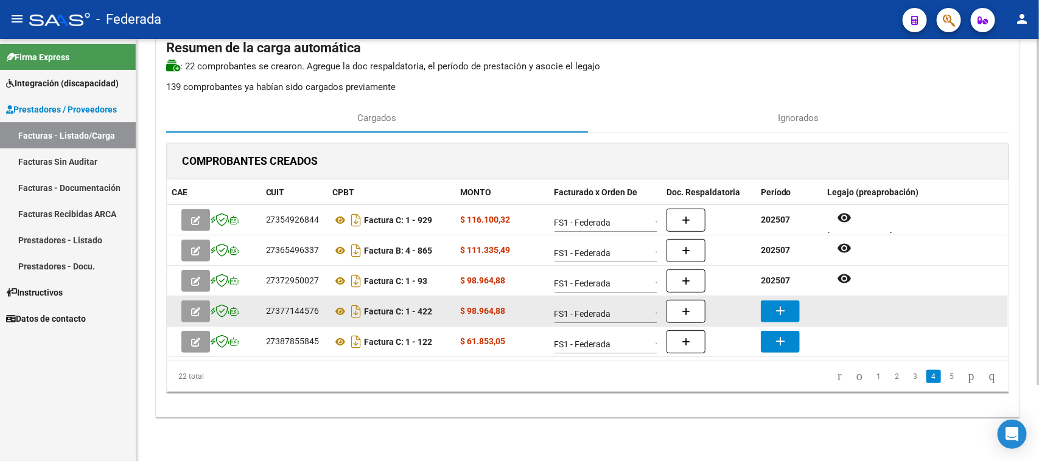
click at [781, 308] on mat-icon "add" at bounding box center [780, 311] width 15 height 15
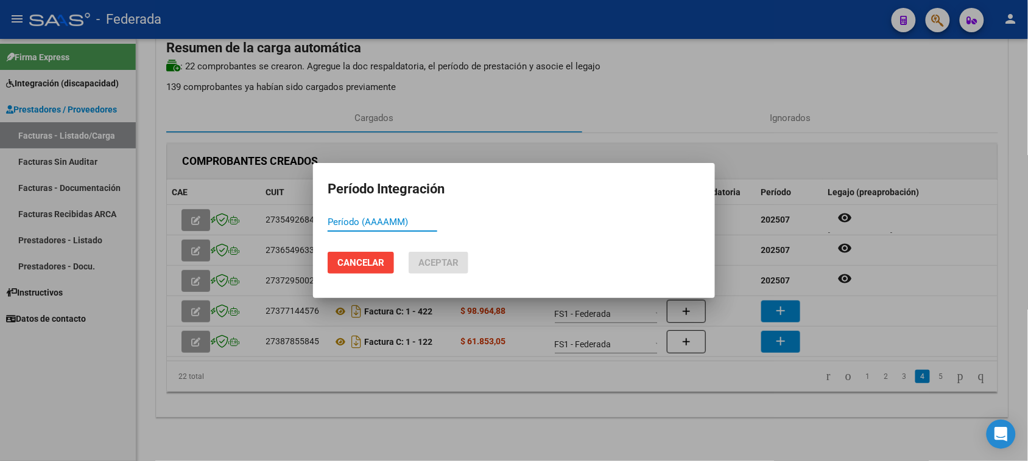
paste input "202507"
type input "202507"
click at [455, 266] on span "Aceptar" at bounding box center [438, 263] width 40 height 11
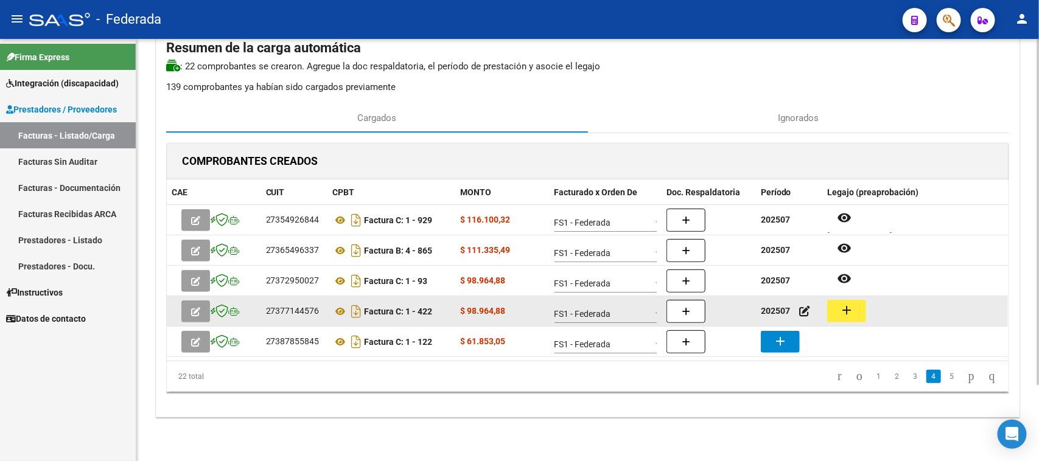
click at [849, 312] on mat-icon "add" at bounding box center [846, 310] width 15 height 15
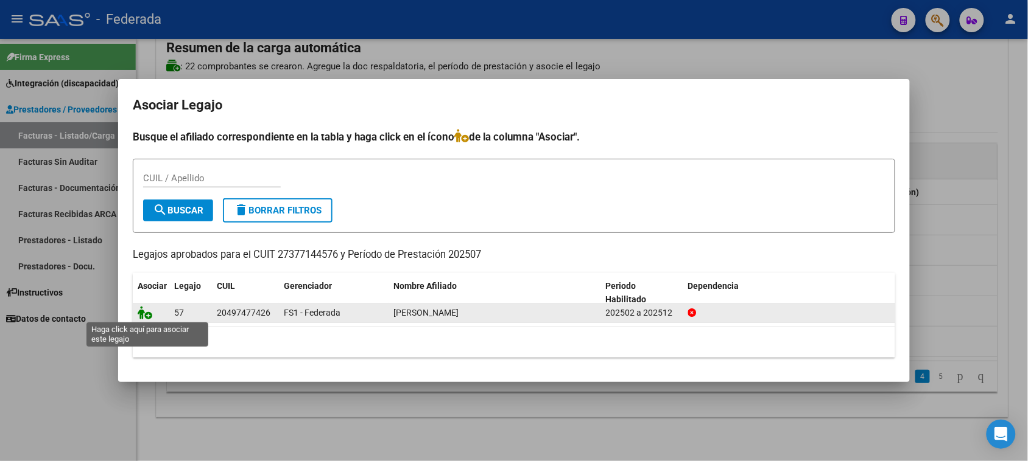
click at [150, 314] on icon at bounding box center [145, 312] width 15 height 13
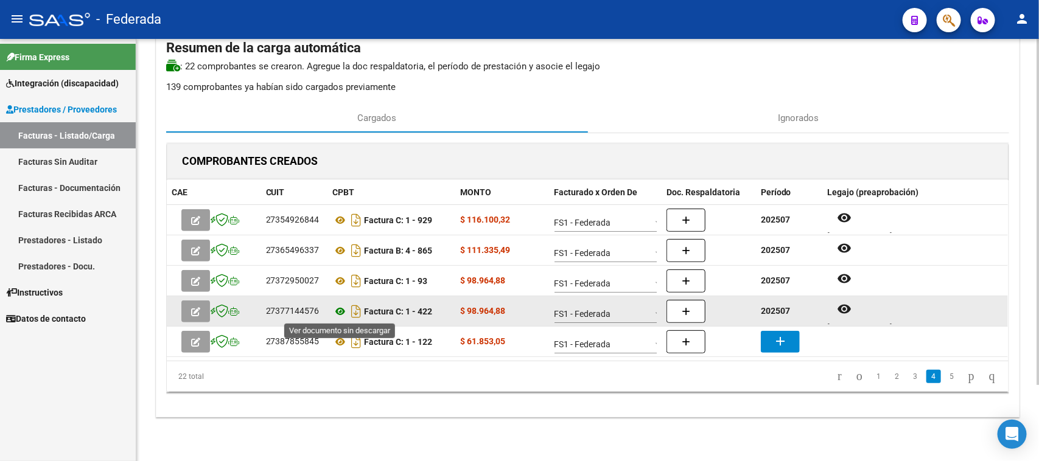
click at [338, 314] on icon at bounding box center [341, 311] width 16 height 15
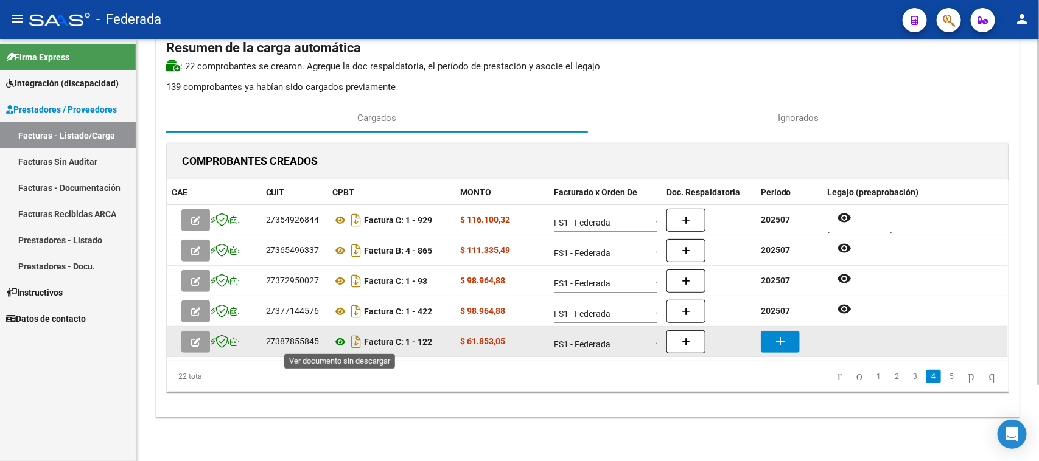
click at [338, 341] on icon at bounding box center [341, 342] width 16 height 15
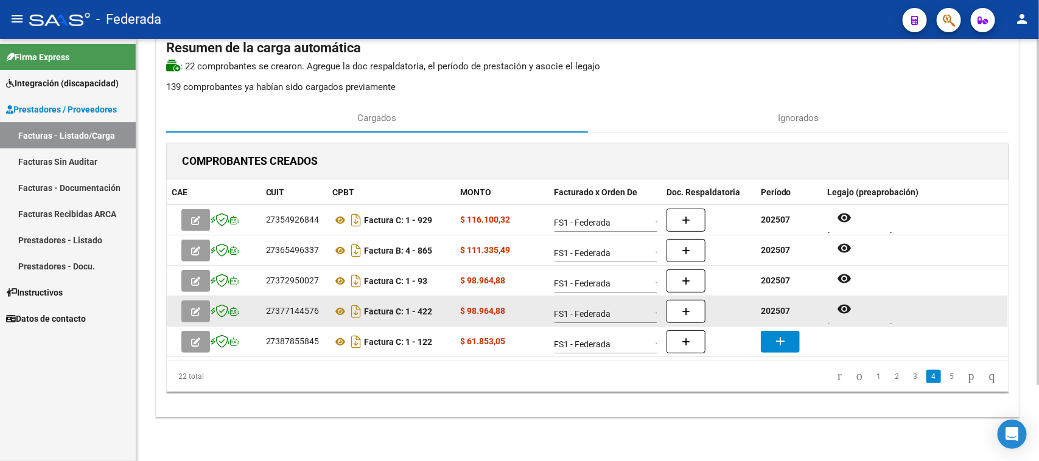
click at [774, 312] on strong "202507" at bounding box center [775, 311] width 29 height 10
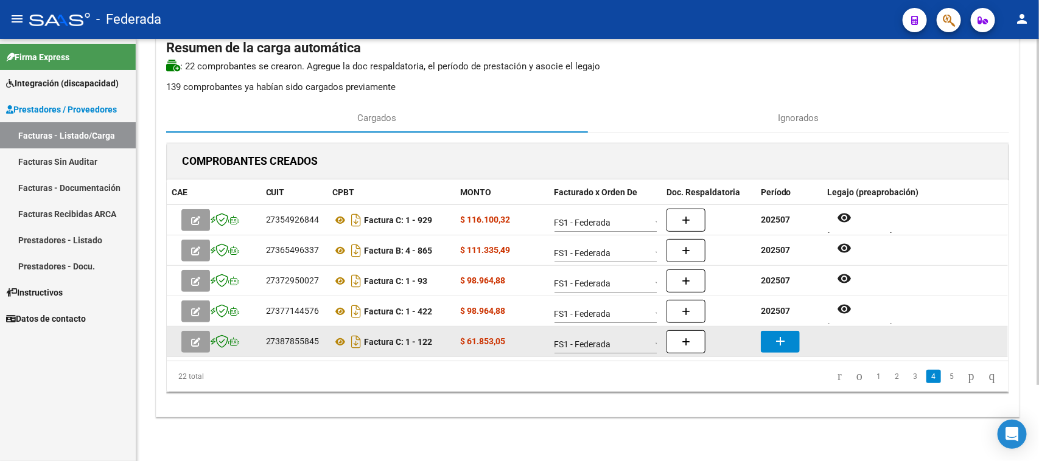
click at [781, 340] on mat-icon "add" at bounding box center [780, 341] width 15 height 15
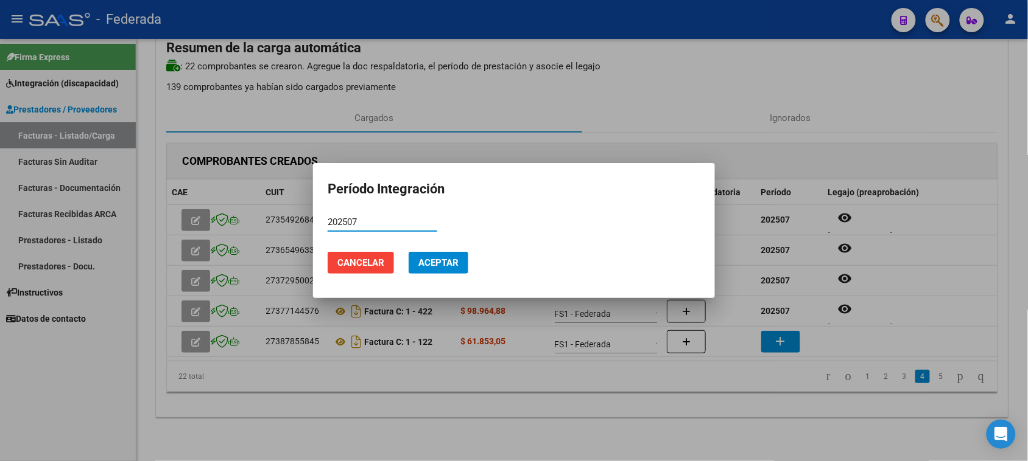
type input "202507"
click at [440, 256] on button "Aceptar" at bounding box center [438, 263] width 60 height 22
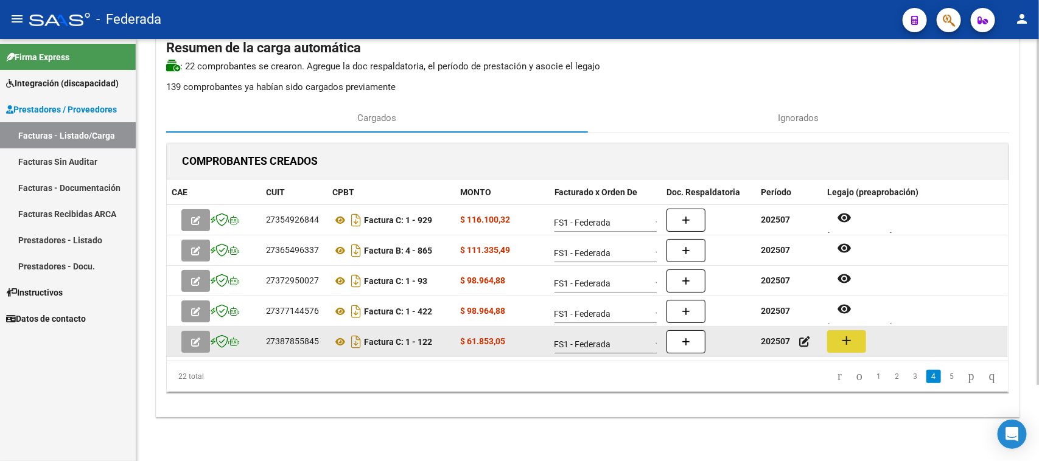
click at [838, 338] on button "add" at bounding box center [846, 342] width 39 height 23
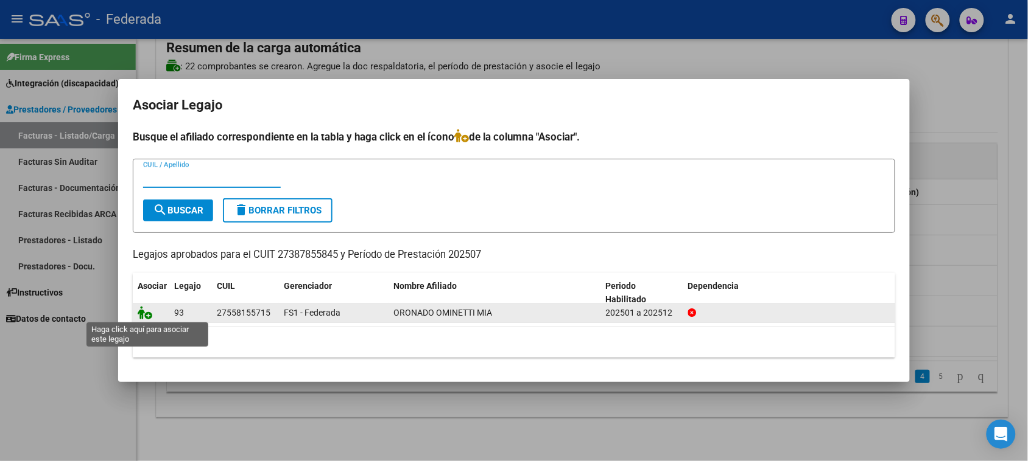
click at [147, 311] on icon at bounding box center [145, 312] width 15 height 13
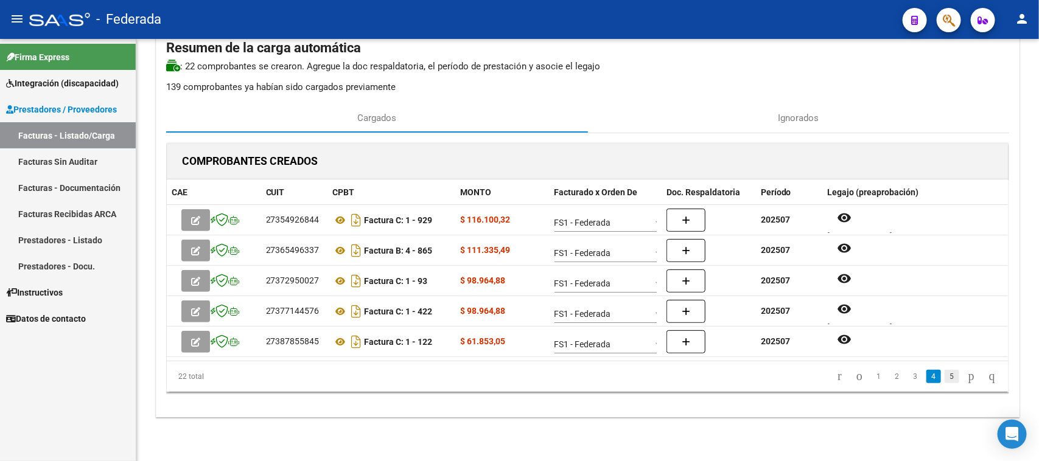
click at [945, 374] on link "5" at bounding box center [952, 376] width 15 height 13
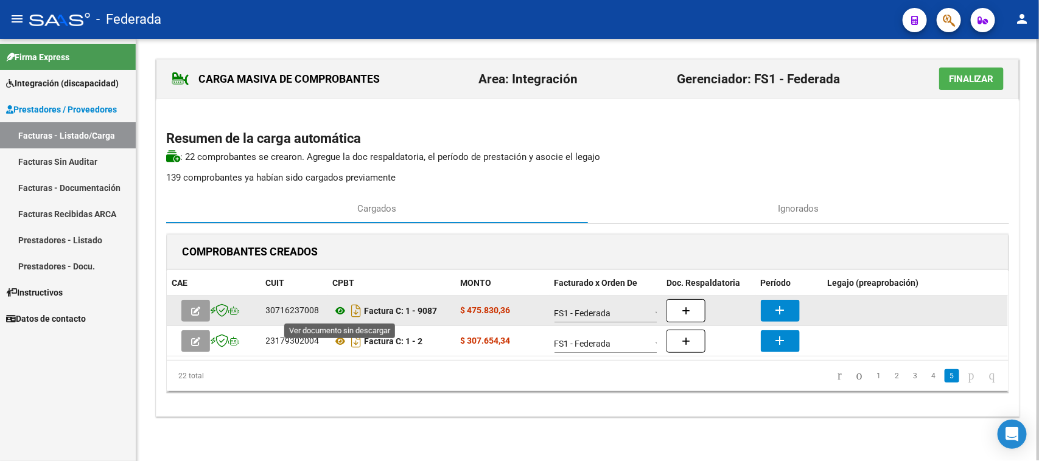
click at [340, 314] on icon at bounding box center [341, 311] width 16 height 15
click at [767, 303] on button "add" at bounding box center [780, 311] width 39 height 22
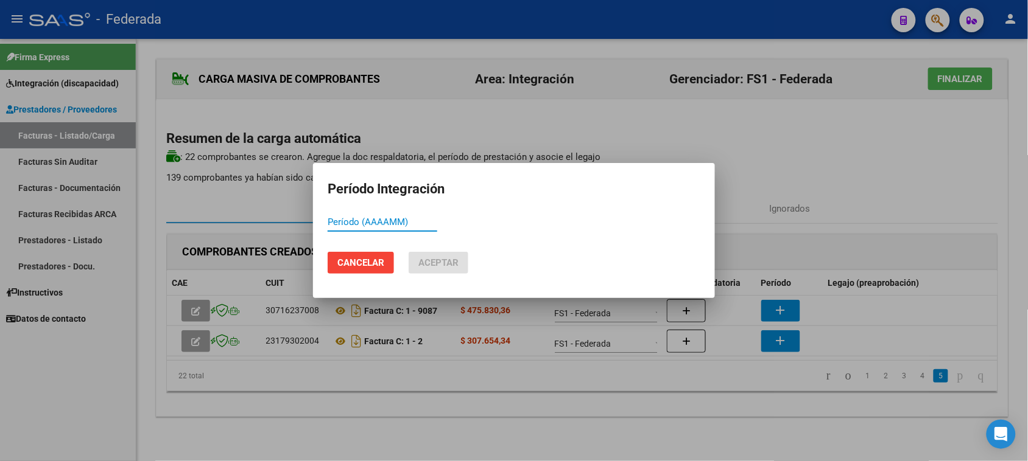
paste input "202507"
type input "202507"
click at [455, 265] on span "Aceptar" at bounding box center [438, 263] width 40 height 11
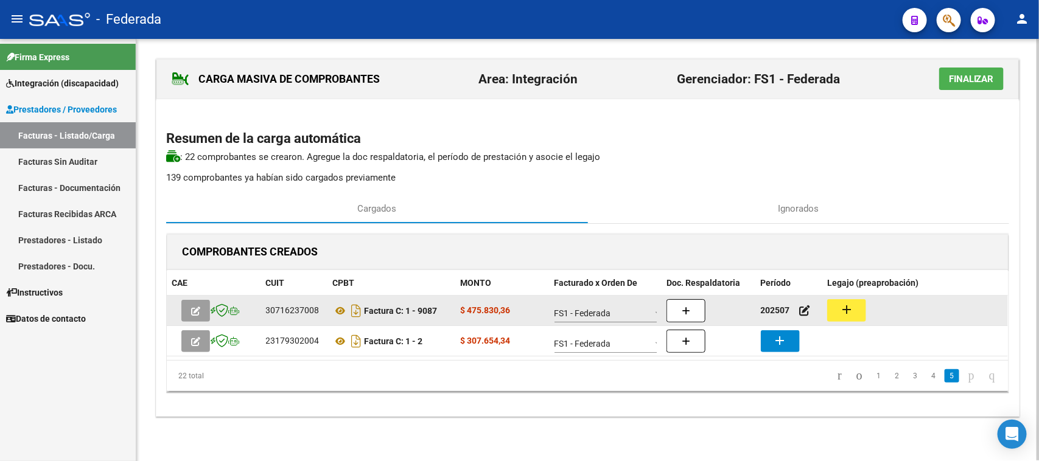
click at [865, 309] on button "add" at bounding box center [846, 311] width 39 height 23
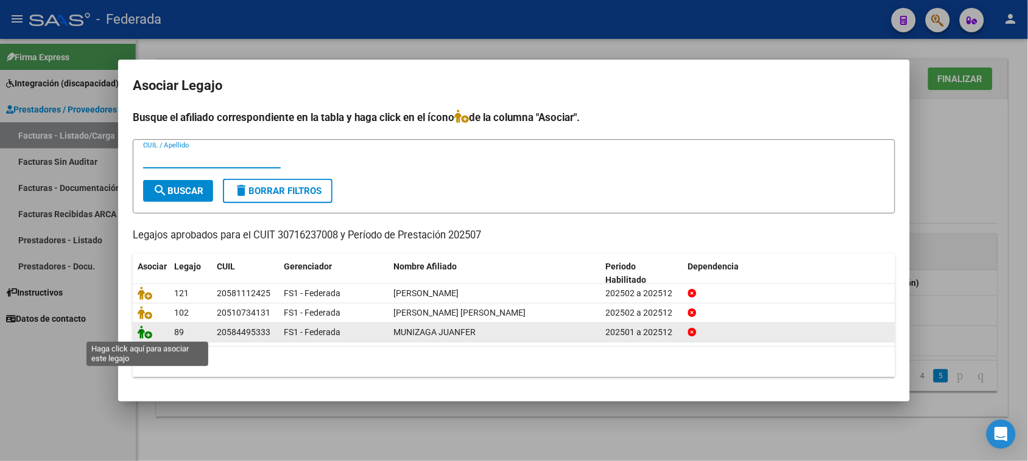
click at [149, 336] on icon at bounding box center [145, 332] width 15 height 13
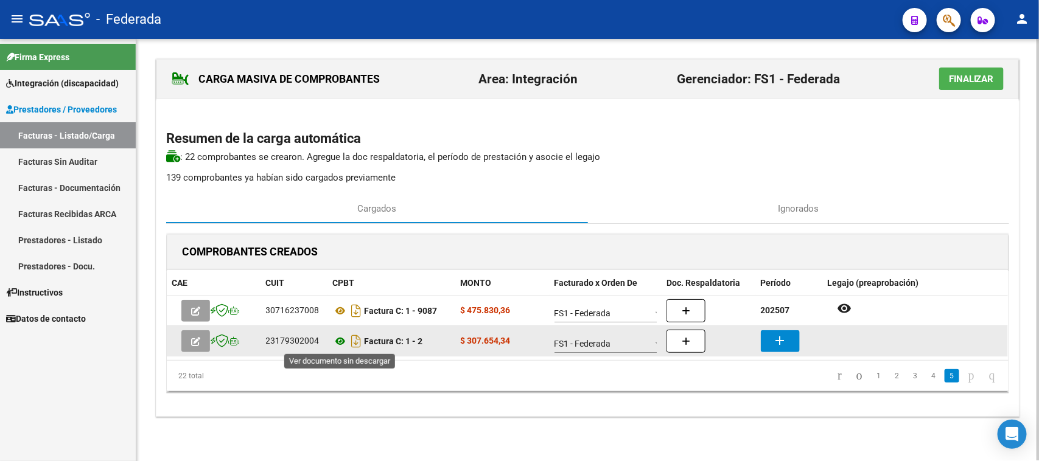
click at [342, 342] on icon at bounding box center [341, 341] width 16 height 15
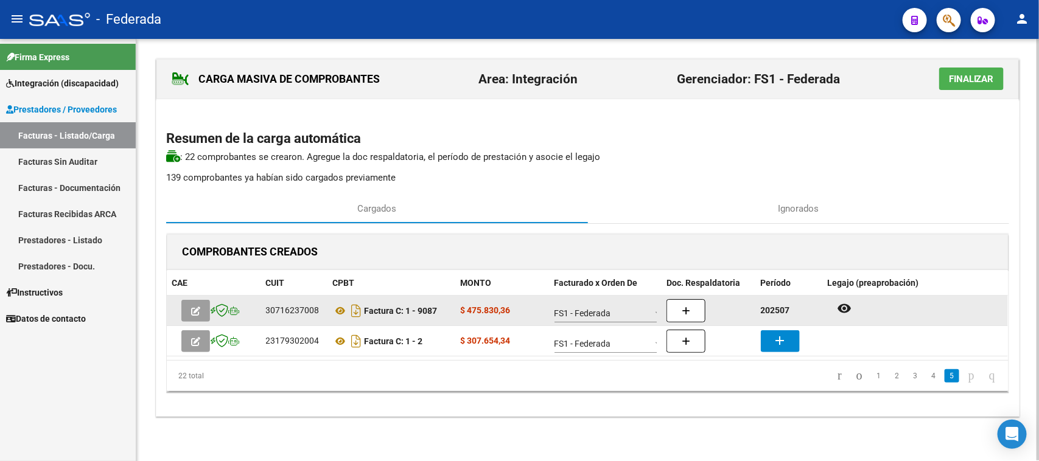
click at [773, 317] on div "202507" at bounding box center [789, 311] width 57 height 14
click at [772, 312] on strong "202507" at bounding box center [775, 311] width 29 height 10
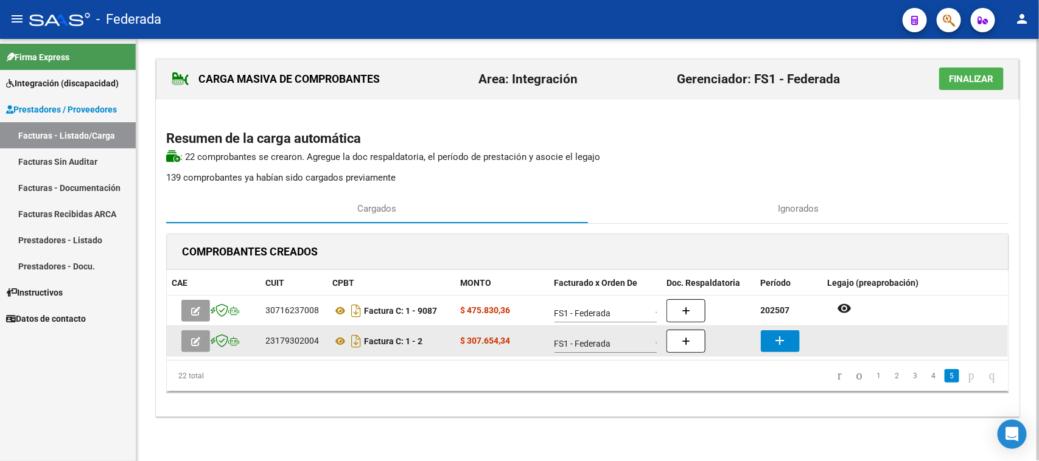
click at [780, 342] on mat-icon "add" at bounding box center [780, 341] width 15 height 15
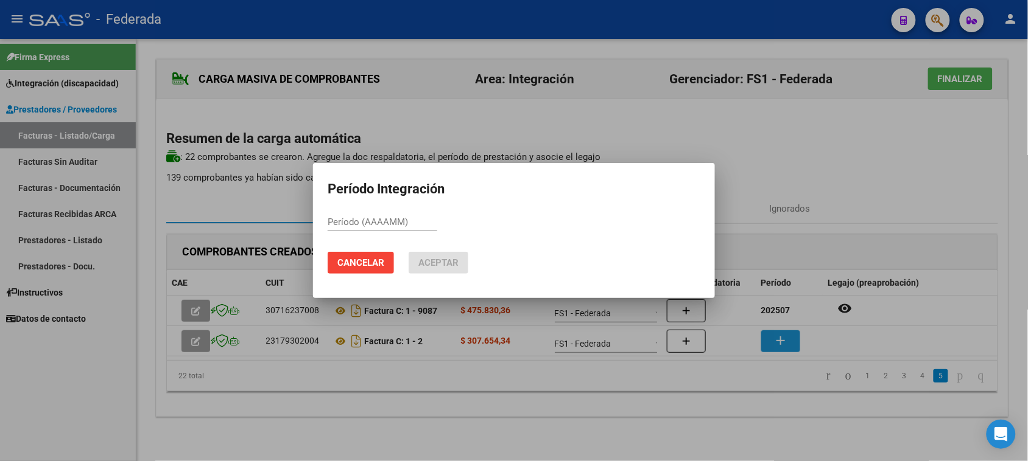
paste input "202507"
type input "202507"
click at [449, 263] on span "Aceptar" at bounding box center [438, 263] width 40 height 11
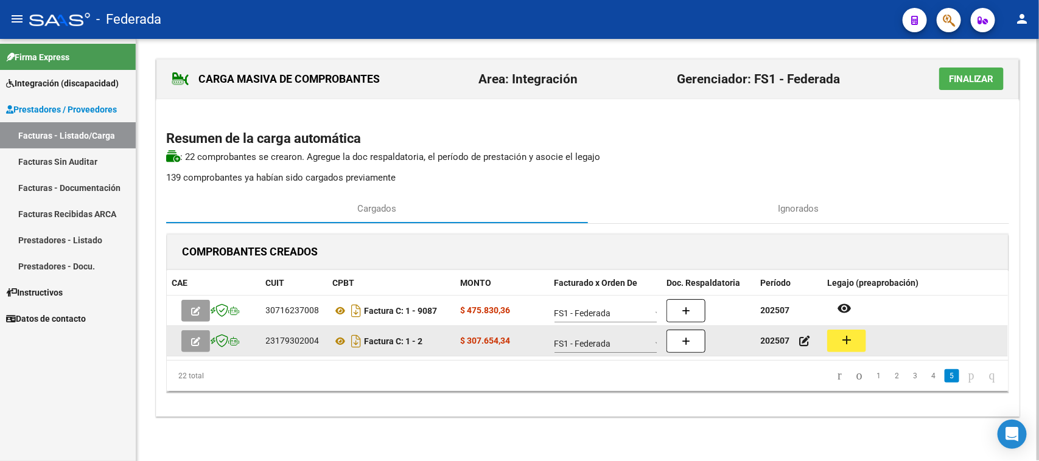
click at [851, 342] on mat-icon "add" at bounding box center [846, 340] width 15 height 15
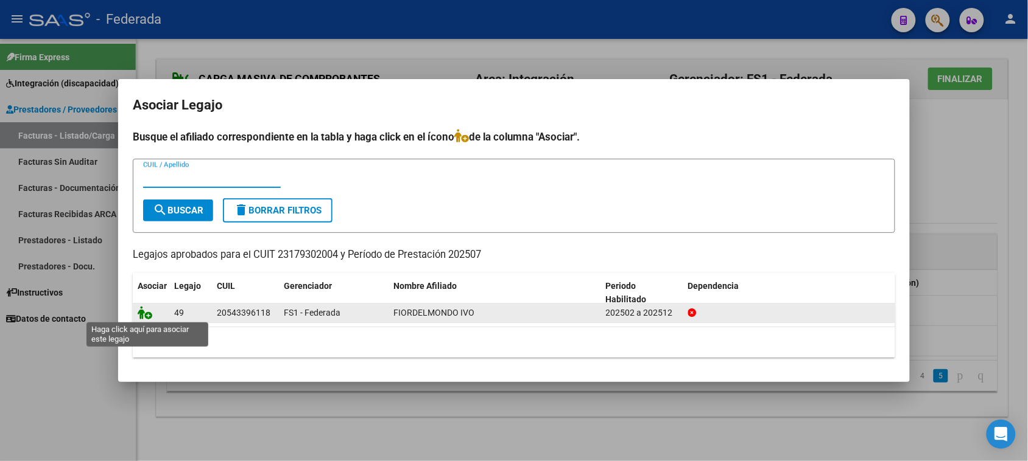
click at [138, 314] on icon at bounding box center [145, 312] width 15 height 13
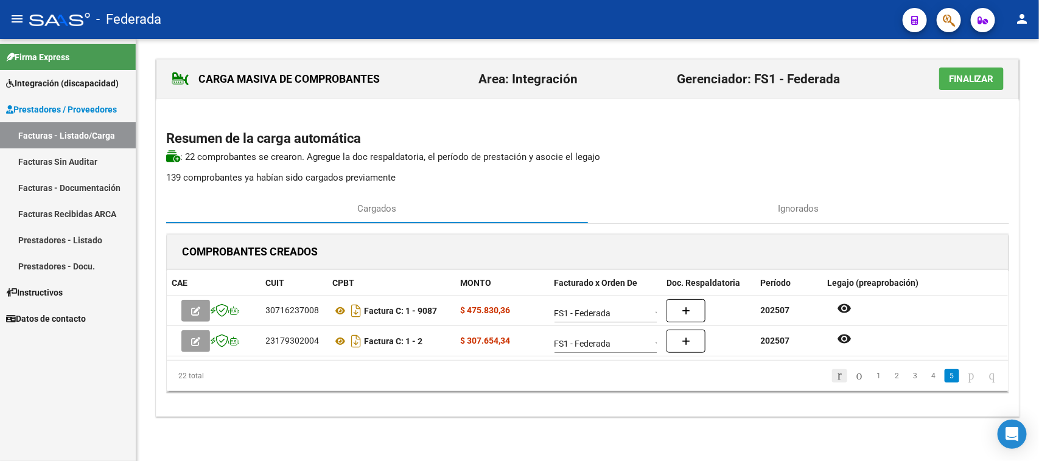
click at [836, 377] on icon "go to first page" at bounding box center [840, 375] width 8 height 15
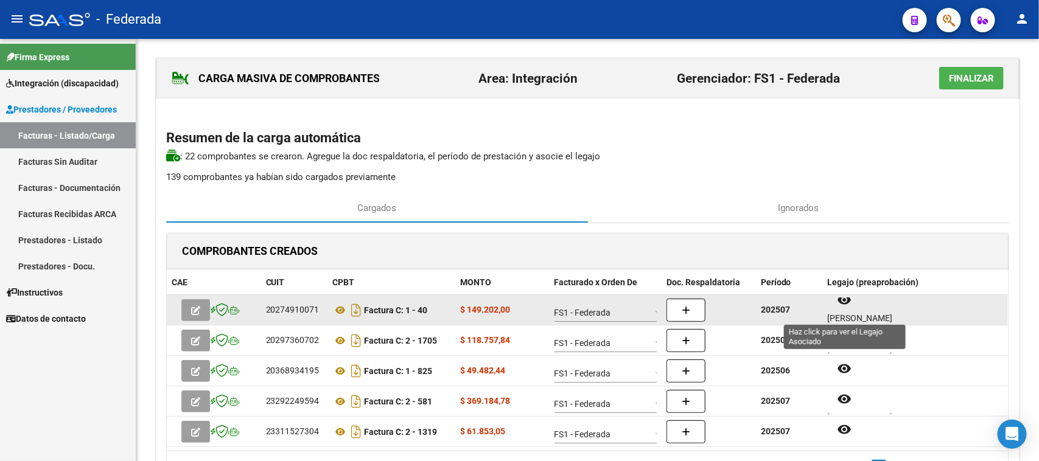
scroll to position [10, 0]
click at [859, 306] on button "remove_red_eye" at bounding box center [844, 299] width 34 height 22
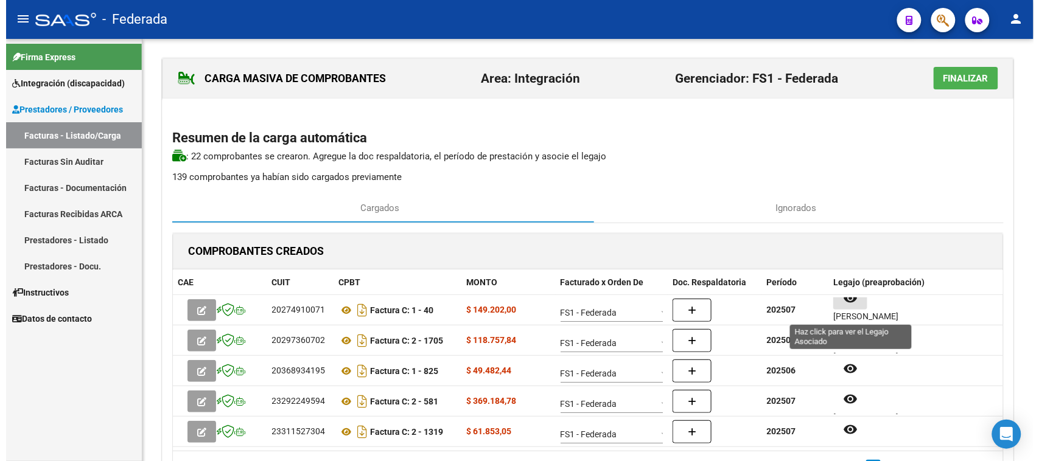
scroll to position [0, 0]
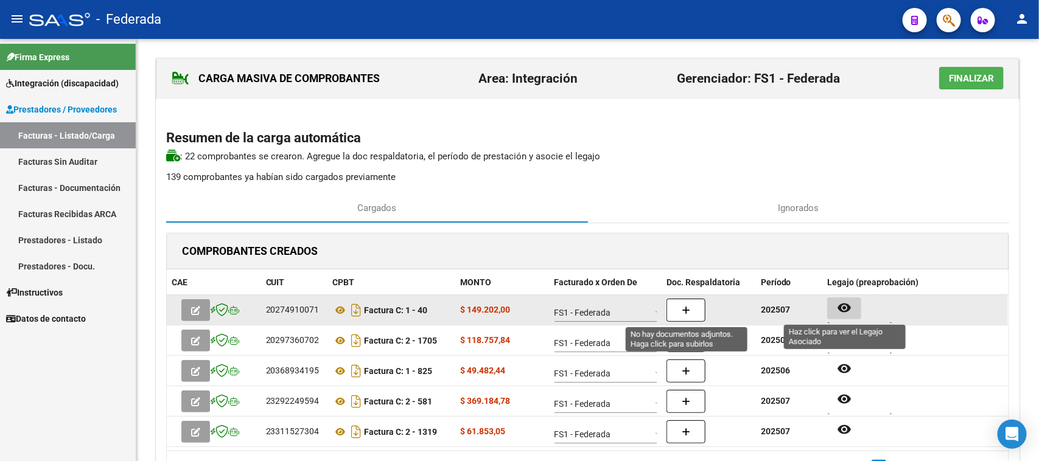
click at [689, 310] on icon "button" at bounding box center [686, 310] width 9 height 9
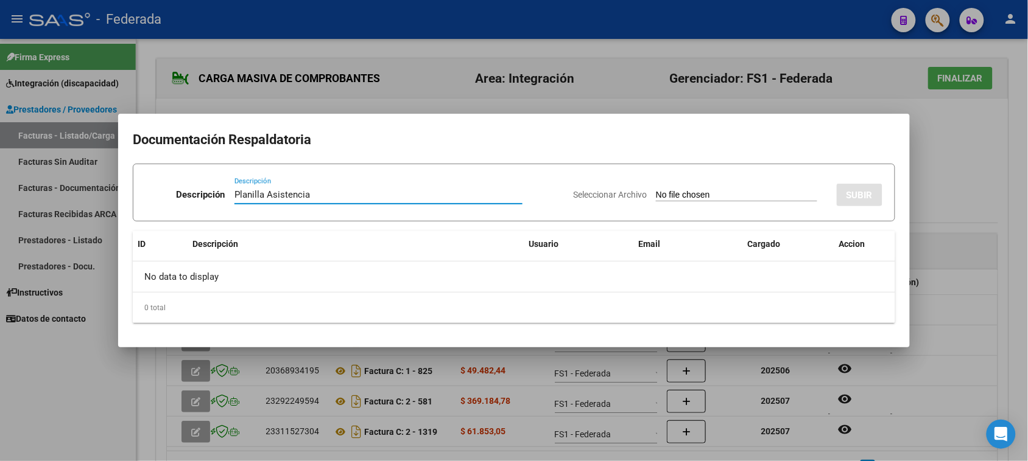
drag, startPoint x: 356, startPoint y: 192, endPoint x: 223, endPoint y: 192, distance: 133.3
click at [223, 192] on div "Descripción Planilla Asistencia Descripción" at bounding box center [354, 197] width 418 height 37
type input "Planilla Asistencia"
click at [673, 198] on input "Seleccionar Archivo" at bounding box center [736, 196] width 161 height 12
type input "C:\fakepath\TRANSP ASIST.pdf"
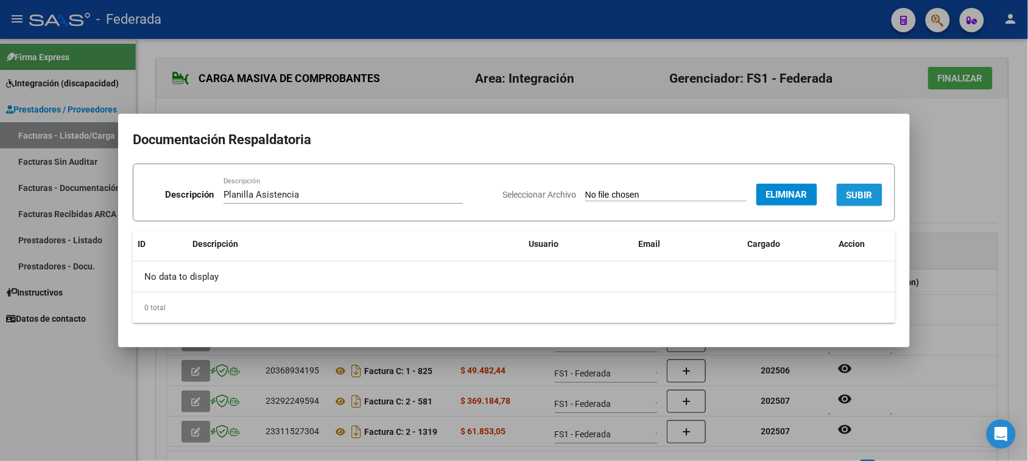
click at [859, 186] on button "SUBIR" at bounding box center [859, 195] width 46 height 23
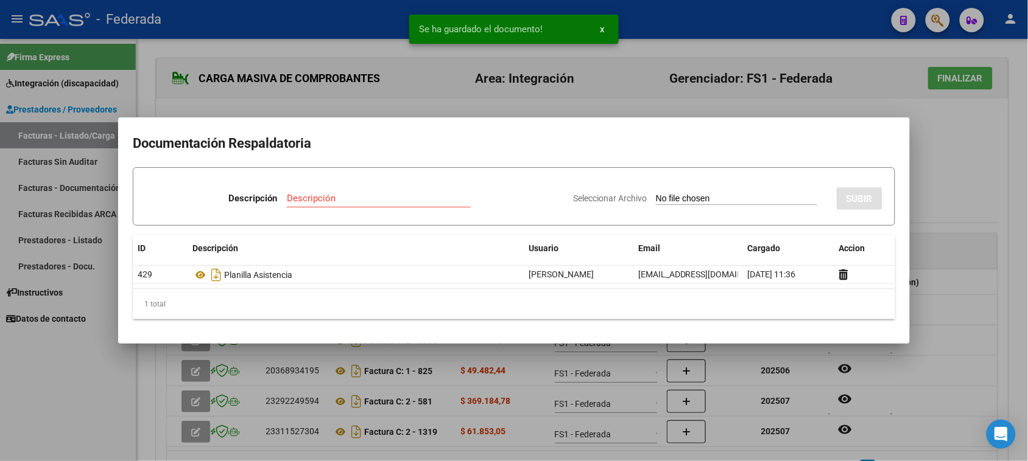
click at [965, 186] on div at bounding box center [514, 230] width 1028 height 461
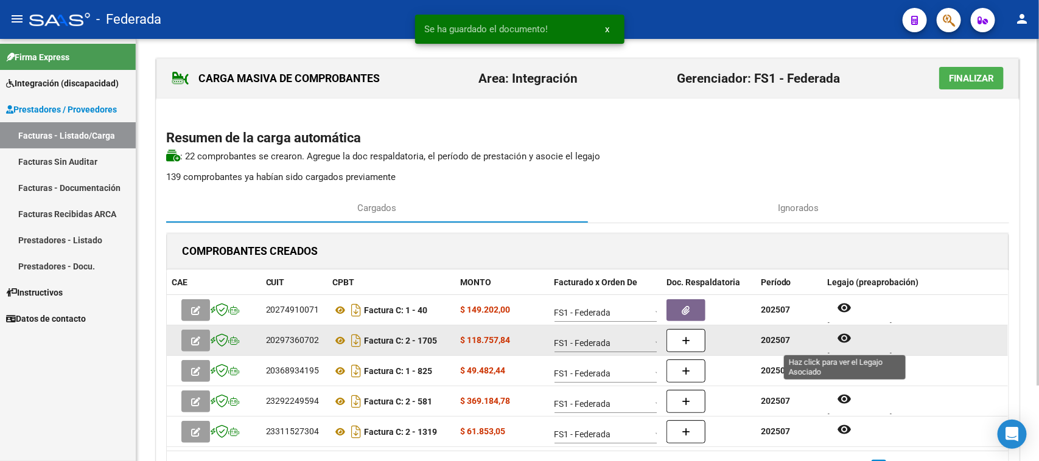
scroll to position [10, 0]
click at [847, 335] on mat-icon "remove_red_eye" at bounding box center [844, 328] width 15 height 15
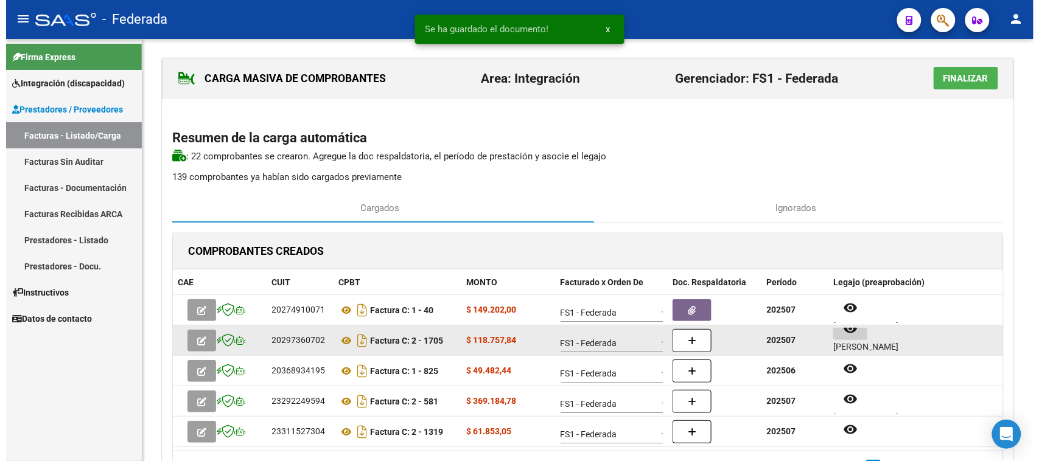
scroll to position [0, 0]
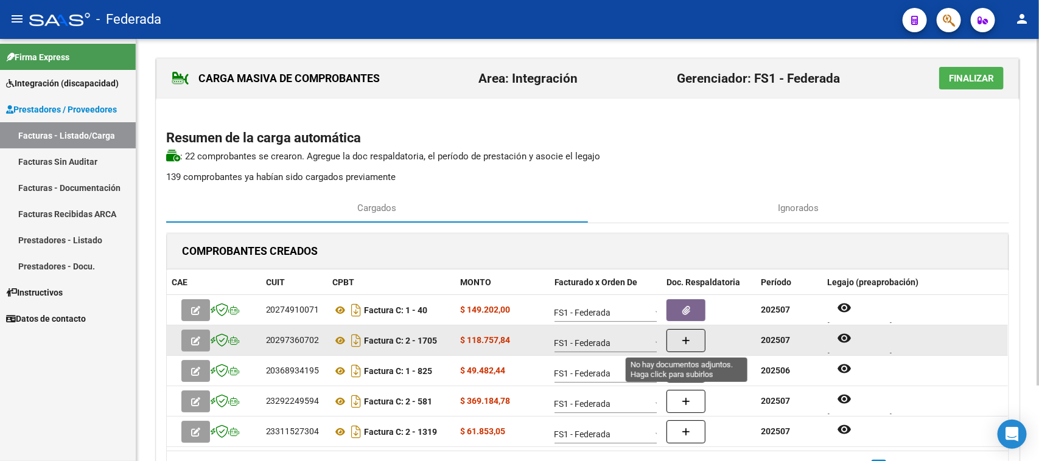
click at [693, 345] on button "button" at bounding box center [686, 340] width 39 height 23
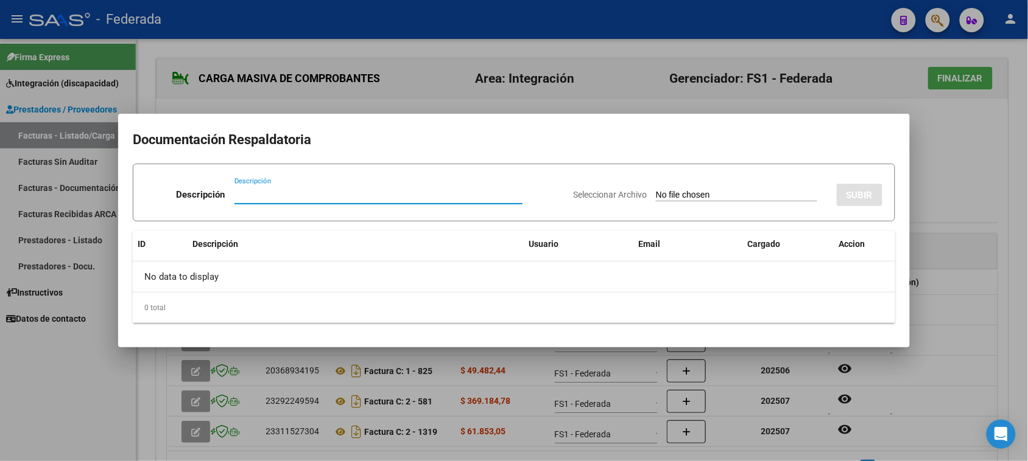
paste input "Planilla Asistencia"
type input "Planilla Asistencia"
click at [689, 199] on input "Seleccionar Archivo" at bounding box center [736, 196] width 161 height 12
click at [772, 432] on div at bounding box center [514, 230] width 1028 height 461
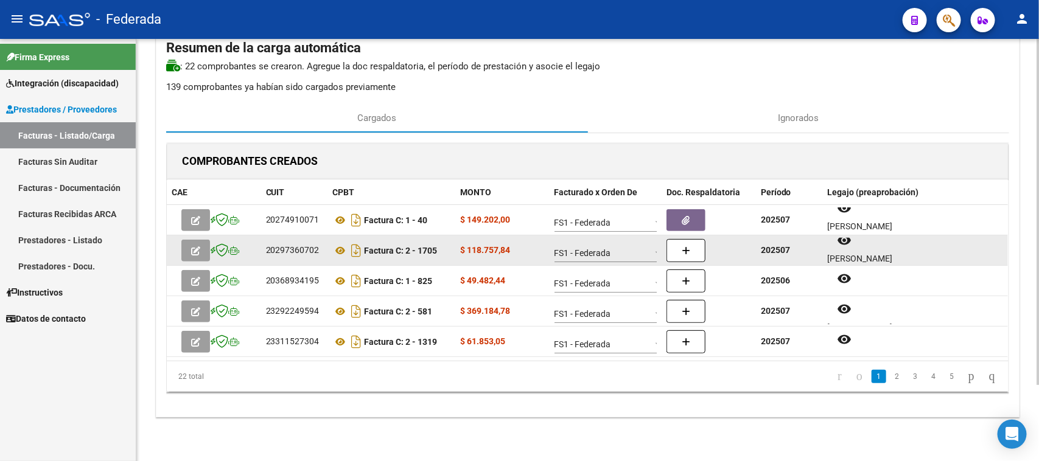
scroll to position [10, 0]
click at [694, 250] on button "button" at bounding box center [686, 250] width 39 height 23
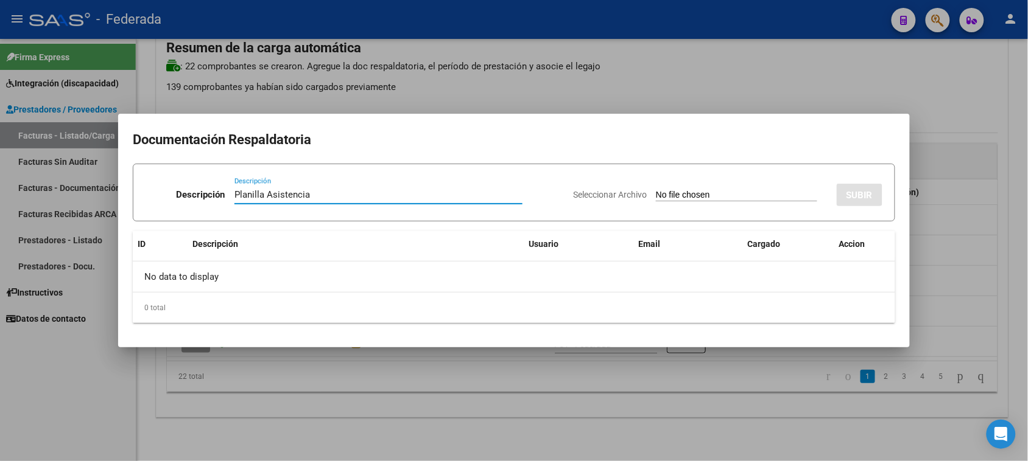
type input "Planilla Asistencia"
click at [678, 198] on input "Seleccionar Archivo" at bounding box center [736, 196] width 161 height 12
click at [702, 195] on input "Seleccionar Archivo" at bounding box center [736, 196] width 161 height 12
type input "C:\fakepath\KINESIO ASIST.pdf"
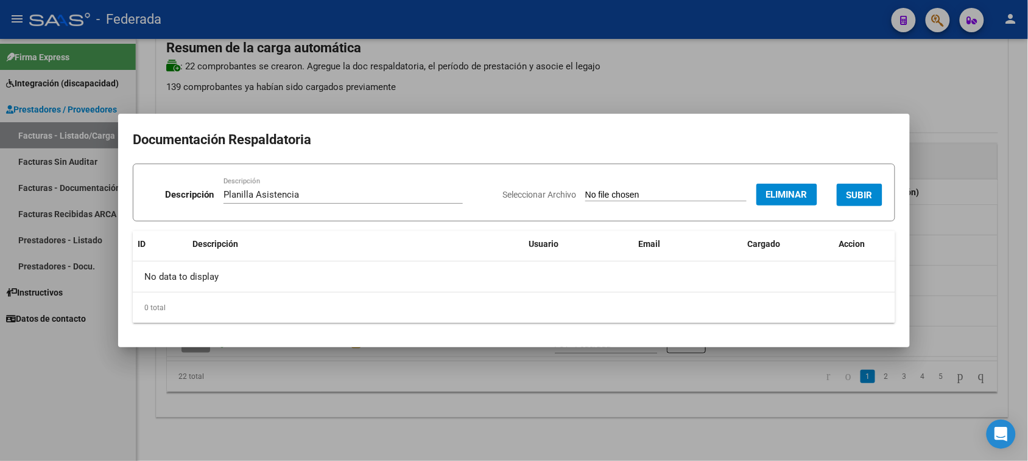
click at [871, 193] on span "SUBIR" at bounding box center [859, 195] width 26 height 11
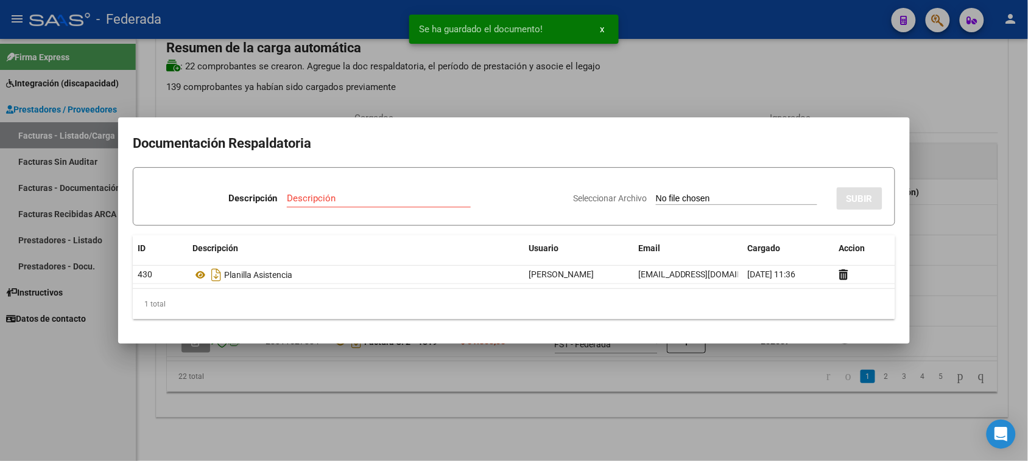
click at [927, 224] on div at bounding box center [514, 230] width 1028 height 461
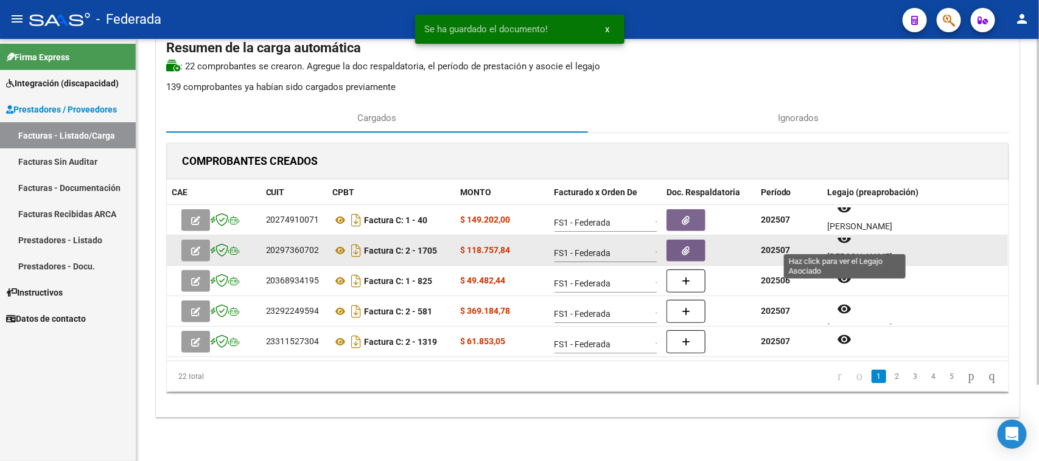
click at [848, 244] on mat-icon "remove_red_eye" at bounding box center [844, 238] width 15 height 15
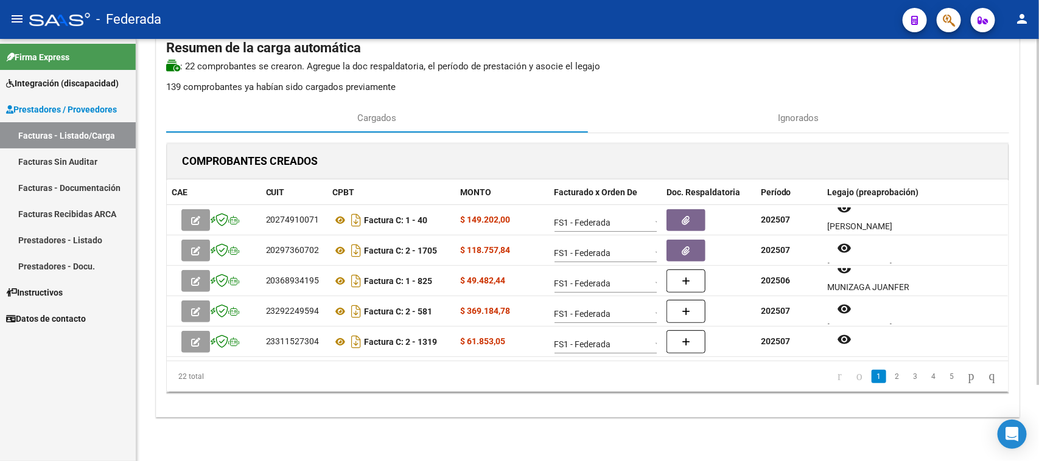
click at [732, 411] on div "CARGA MASIVA DE COMPROBANTES Area: Integración Gerenciador: FS1 - Federada Fina…" at bounding box center [588, 193] width 864 height 450
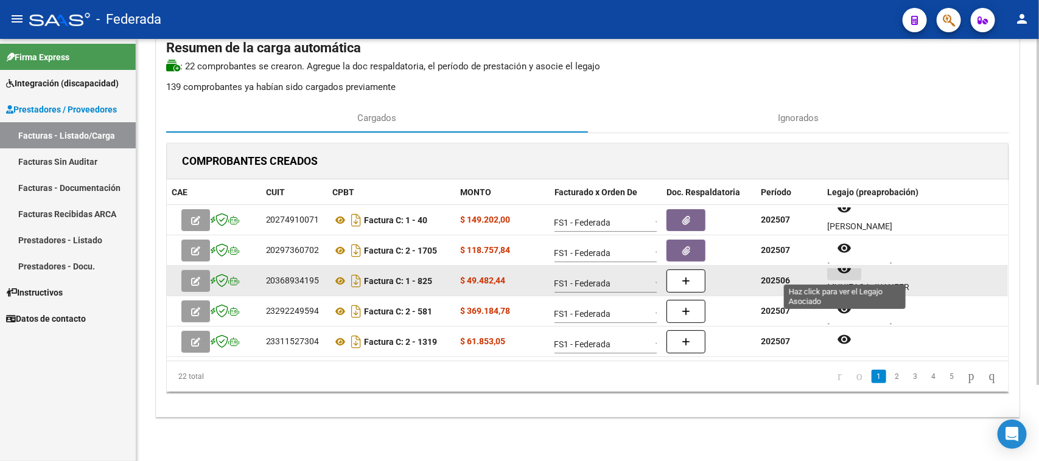
click at [839, 275] on button "remove_red_eye" at bounding box center [844, 270] width 34 height 22
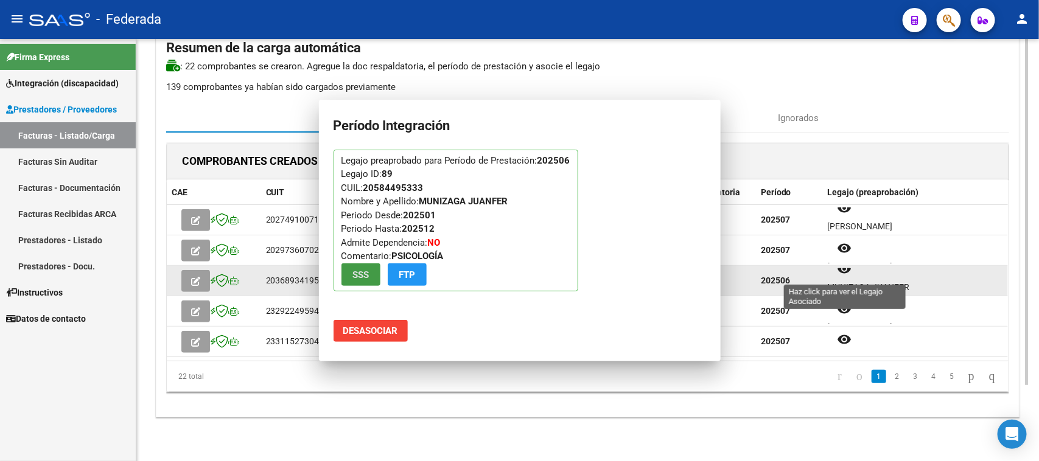
scroll to position [0, 0]
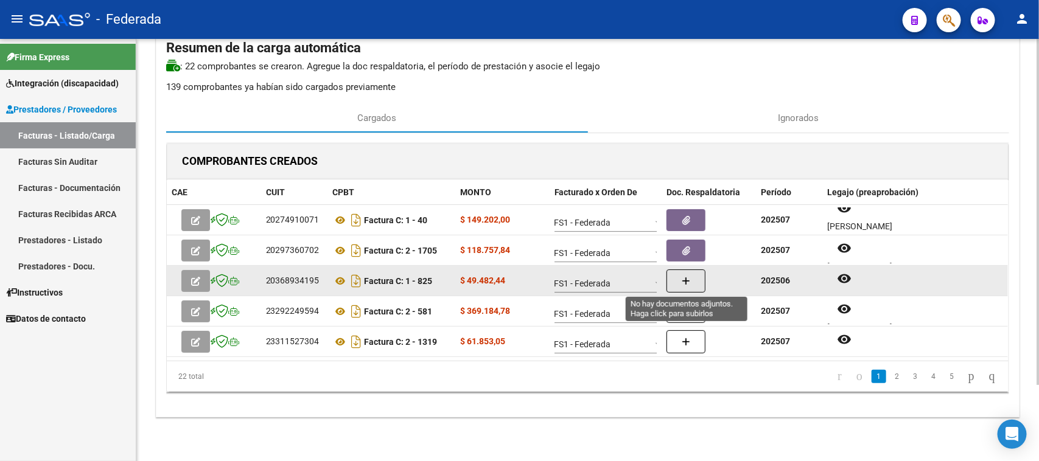
click at [691, 284] on button "button" at bounding box center [686, 281] width 39 height 23
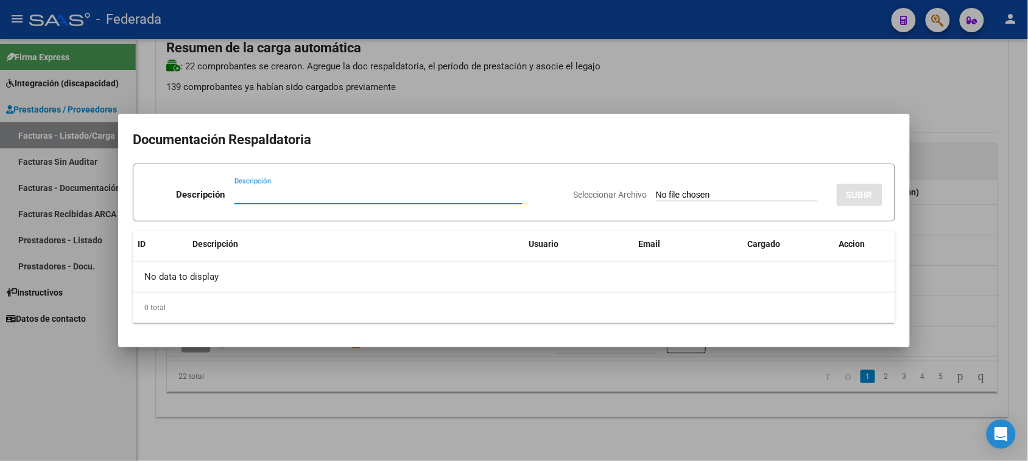
paste input "Planilla Asistencia"
type input "Planilla Asistencia"
click at [702, 192] on input "Seleccionar Archivo" at bounding box center [736, 196] width 161 height 12
click at [741, 198] on input "Seleccionar Archivo" at bounding box center [736, 196] width 161 height 12
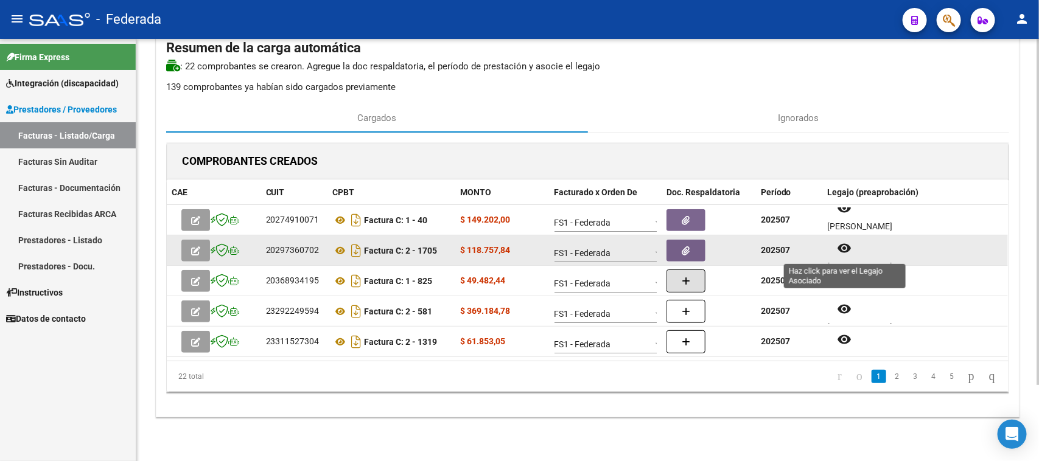
scroll to position [10, 0]
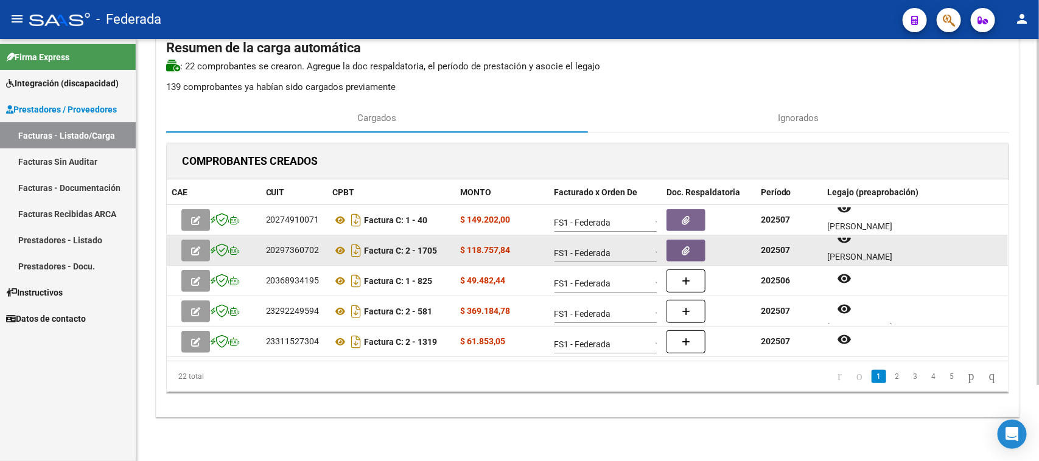
click at [841, 250] on div "[PERSON_NAME]" at bounding box center [915, 257] width 176 height 14
click at [846, 244] on mat-icon "remove_red_eye" at bounding box center [844, 238] width 15 height 15
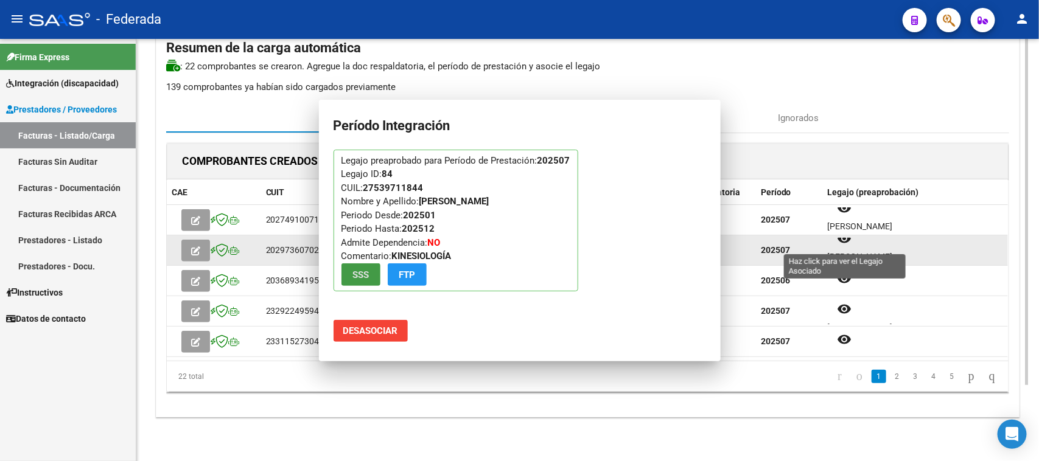
scroll to position [0, 0]
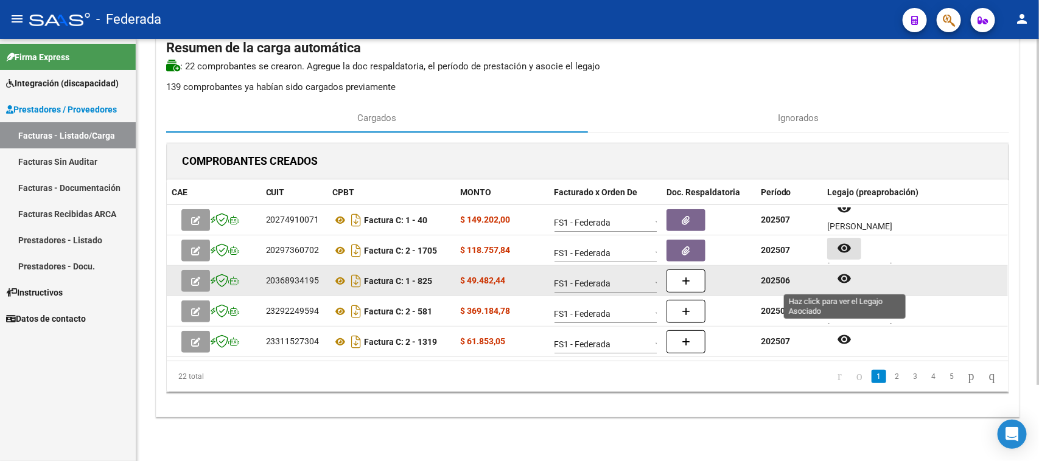
click at [851, 282] on mat-icon "remove_red_eye" at bounding box center [844, 279] width 15 height 15
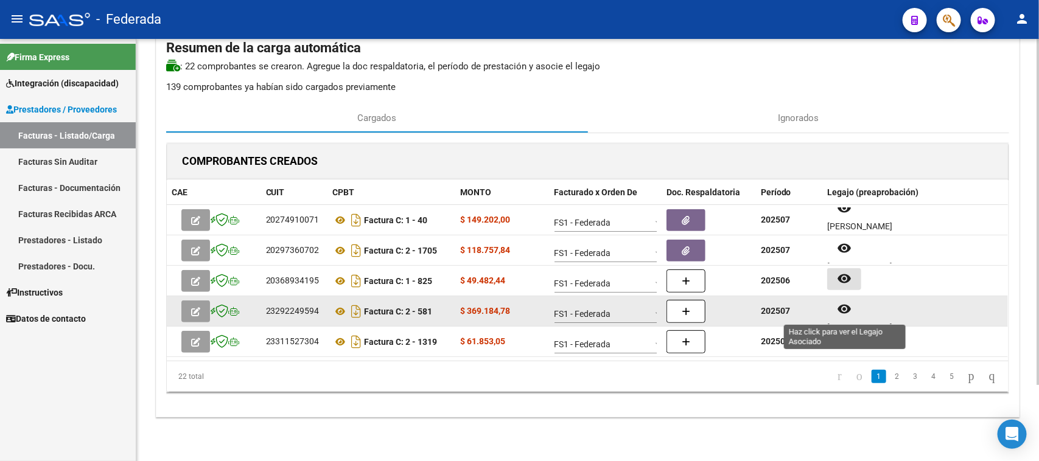
scroll to position [10, 0]
click at [846, 311] on div "[PERSON_NAME]" at bounding box center [915, 318] width 176 height 14
click at [847, 303] on mat-icon "remove_red_eye" at bounding box center [844, 299] width 15 height 15
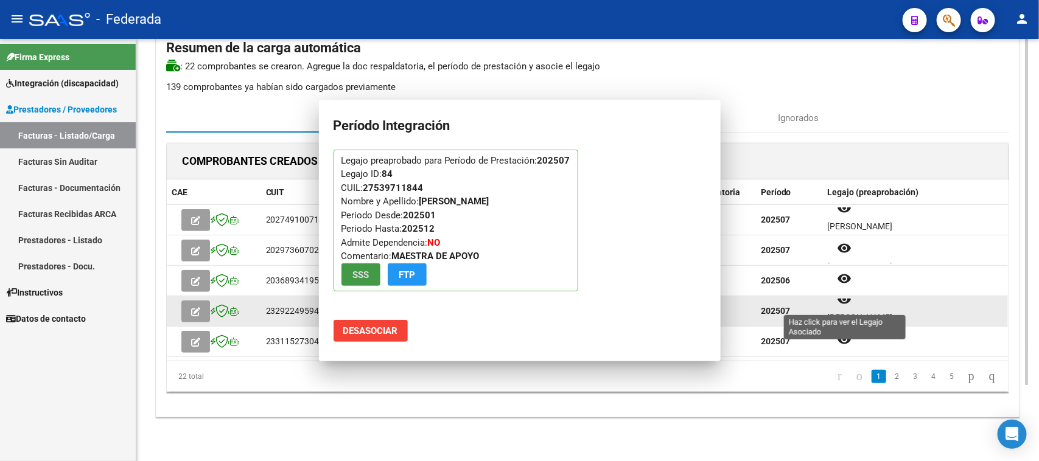
scroll to position [0, 0]
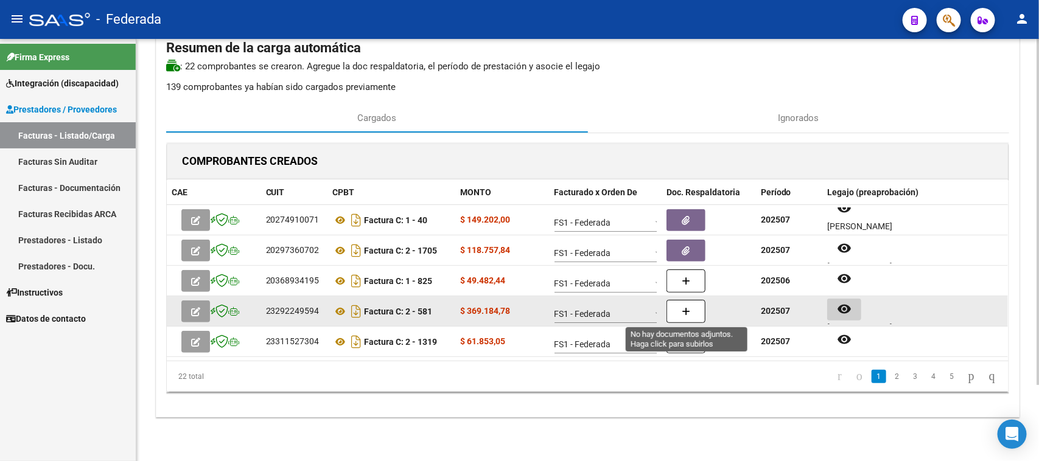
click at [681, 303] on button "button" at bounding box center [686, 311] width 39 height 23
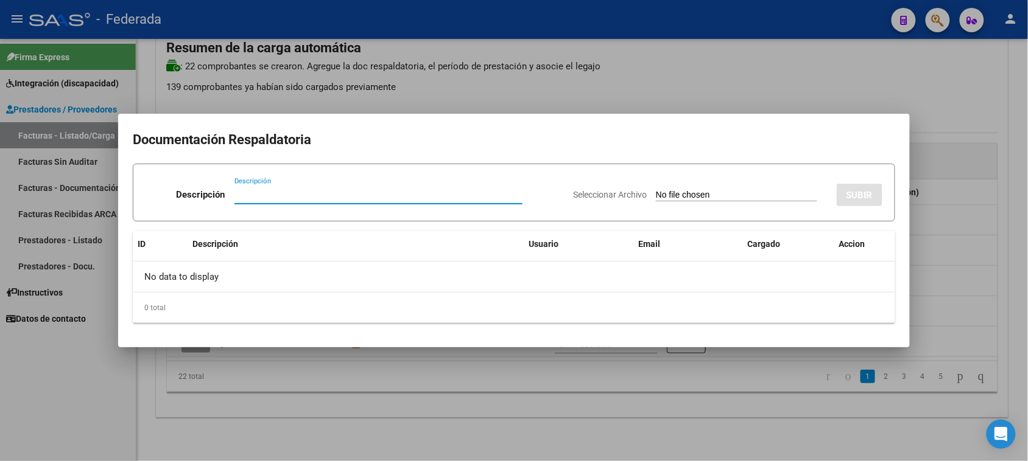
paste input "Planilla Asistencia"
type input "Planilla Asistencia"
click at [671, 192] on input "Seleccionar Archivo" at bounding box center [736, 196] width 161 height 12
type input "C:\fakepath\MOD MAEST DE AP ASIST.pdf"
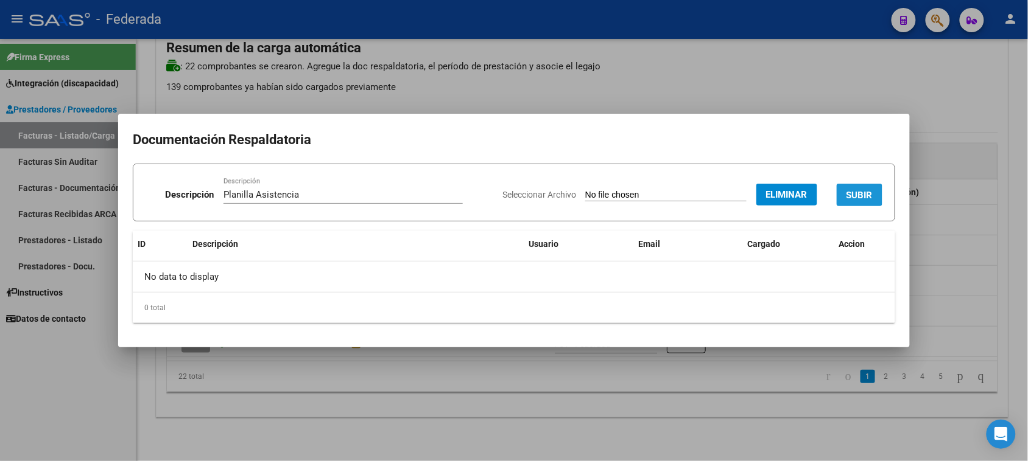
click at [850, 184] on button "SUBIR" at bounding box center [859, 195] width 46 height 23
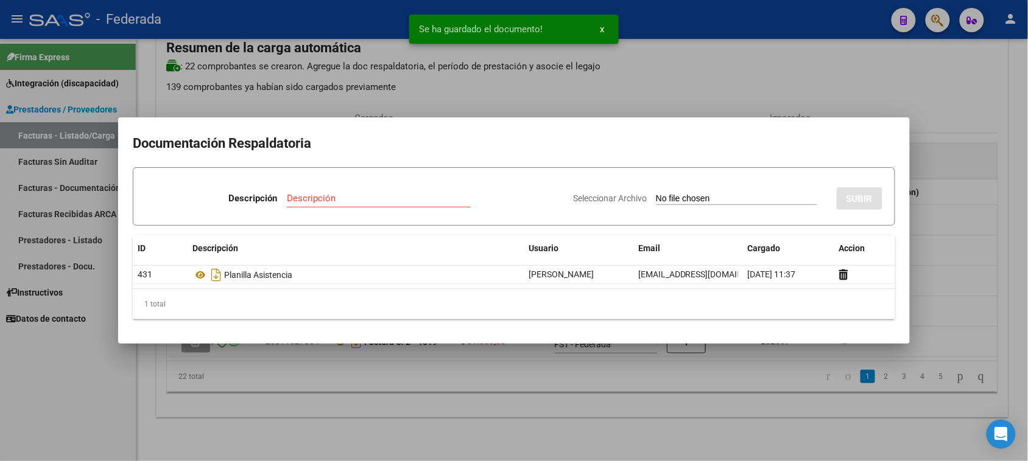
click at [941, 265] on div at bounding box center [514, 230] width 1028 height 461
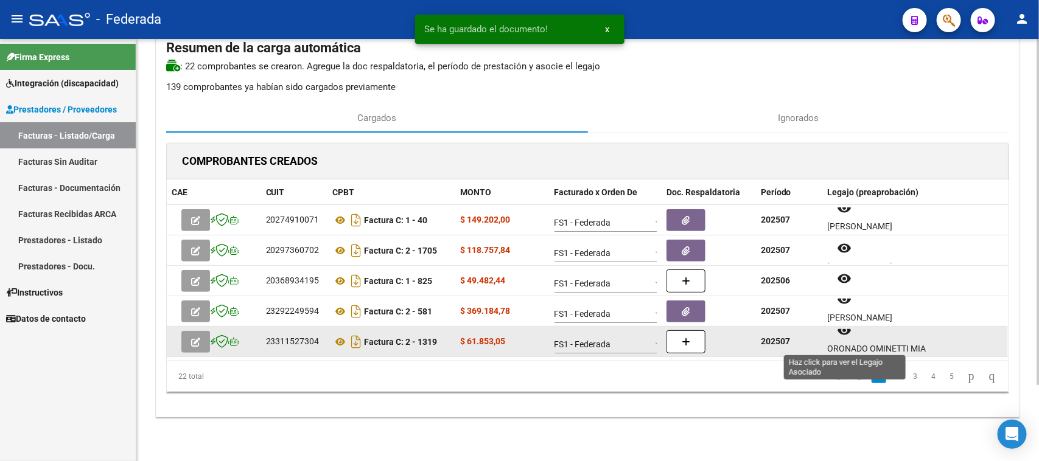
scroll to position [10, 0]
click at [844, 339] on button "remove_red_eye" at bounding box center [844, 331] width 34 height 22
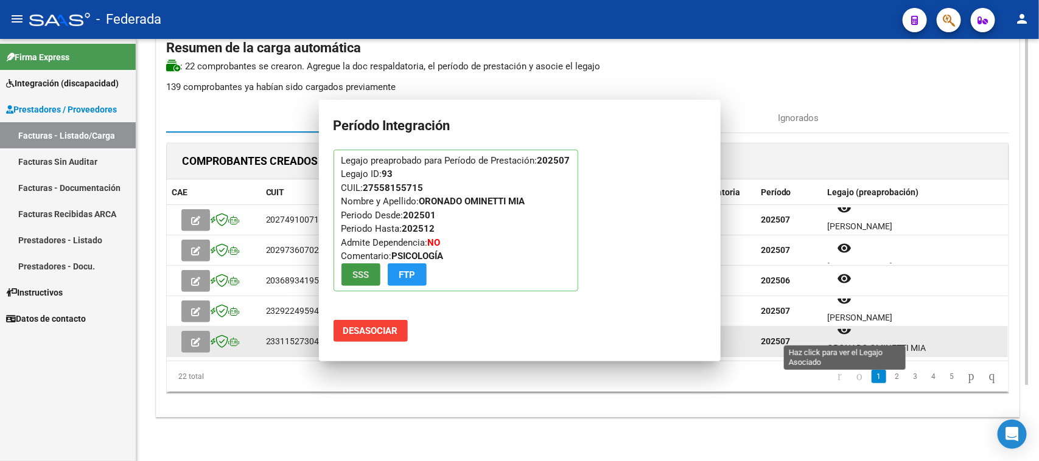
scroll to position [0, 0]
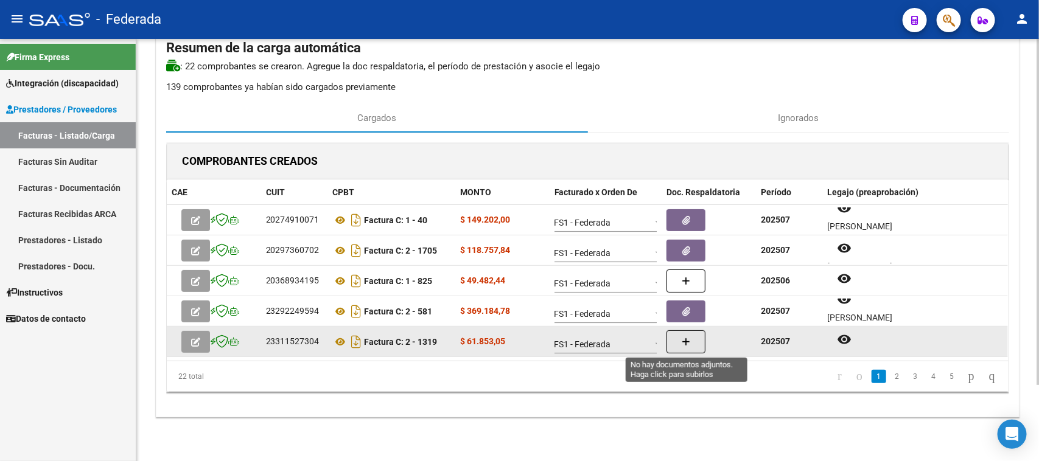
click at [690, 345] on icon "button" at bounding box center [686, 342] width 9 height 9
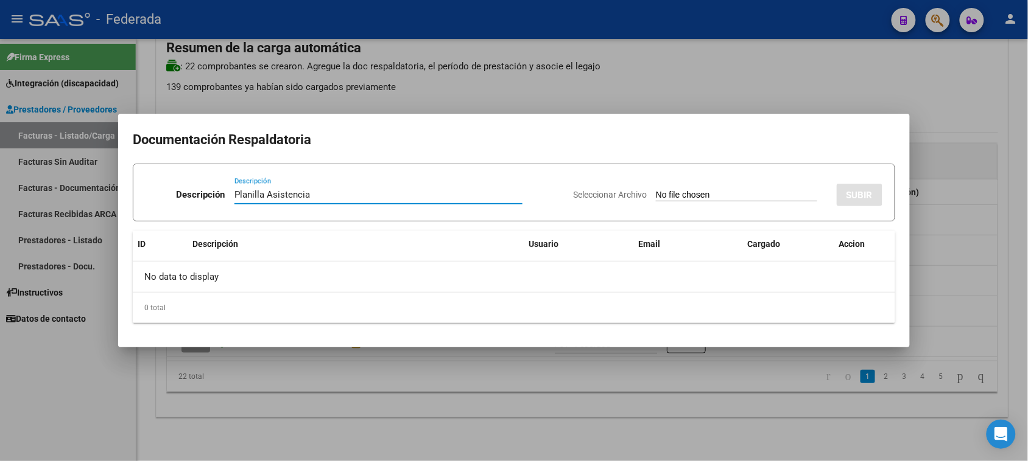
type input "Planilla Asistencia"
click at [667, 186] on div "Seleccionar Archivo SUBIR" at bounding box center [727, 192] width 309 height 37
click at [668, 191] on input "Seleccionar Archivo" at bounding box center [736, 196] width 161 height 12
type input "C:\fakepath\PSC ASIST.pdf"
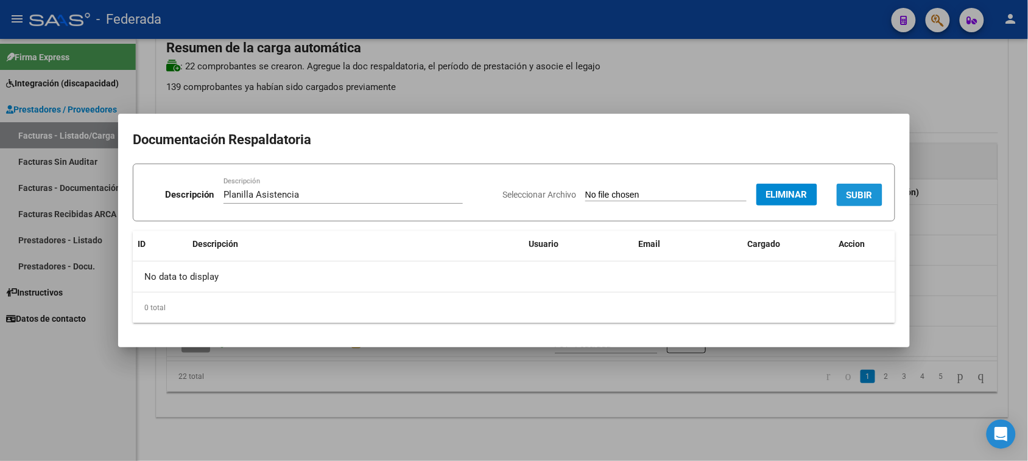
click at [860, 187] on button "SUBIR" at bounding box center [859, 195] width 46 height 23
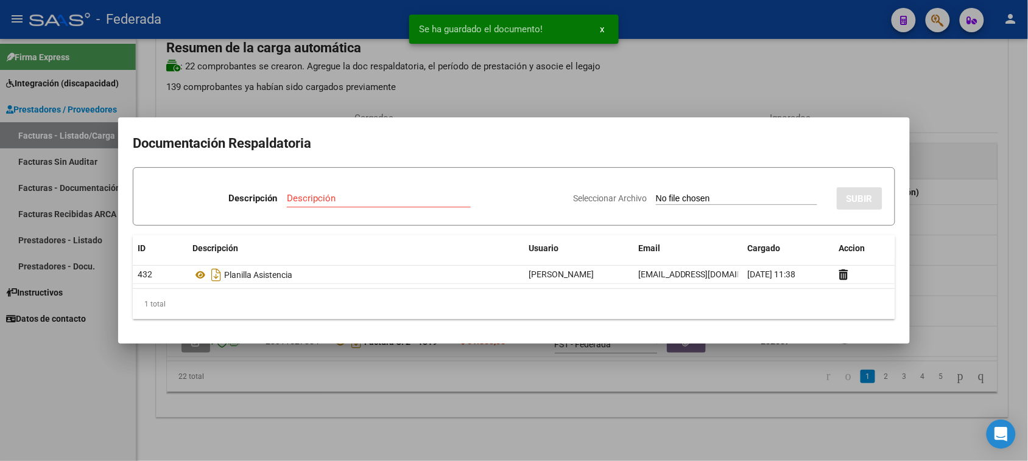
click at [941, 263] on div at bounding box center [514, 230] width 1028 height 461
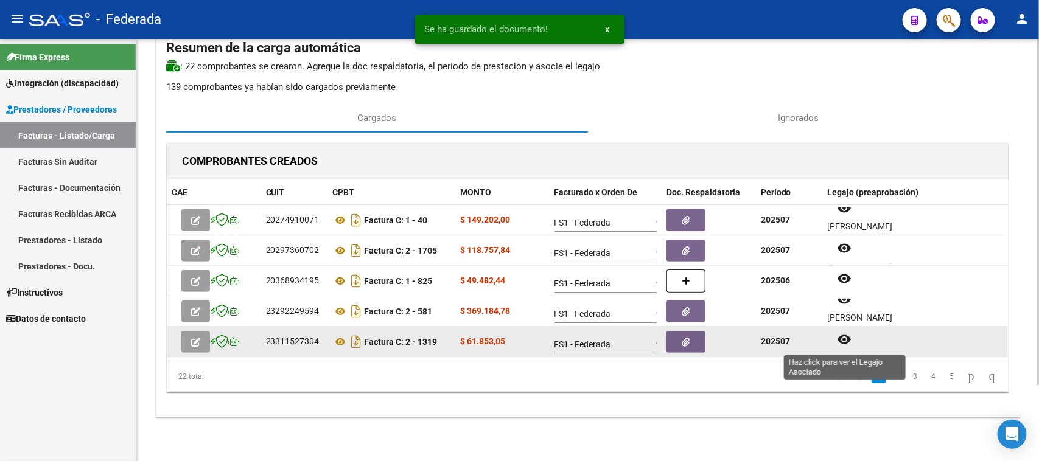
scroll to position [10, 0]
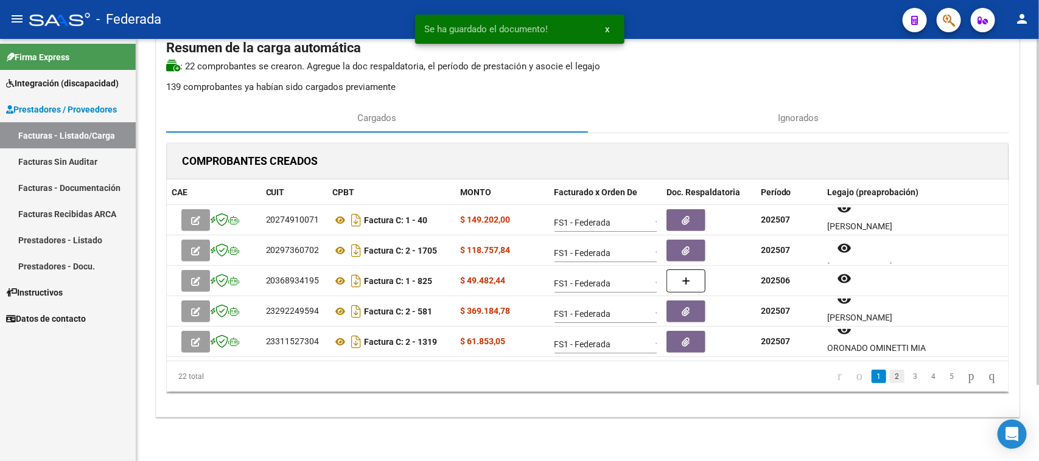
click at [890, 377] on link "2" at bounding box center [897, 376] width 15 height 13
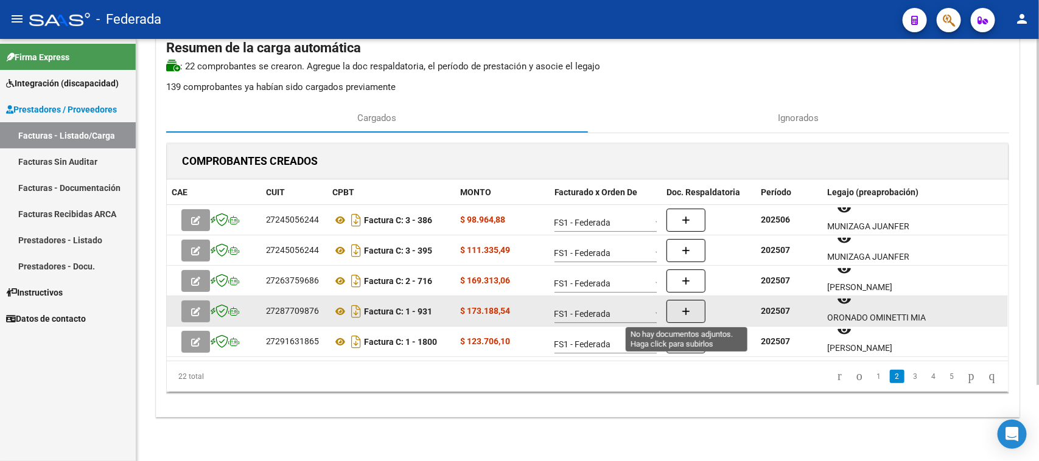
click at [701, 311] on button "button" at bounding box center [686, 311] width 39 height 23
click at [854, 314] on div "ORONADO OMINETTI MIA" at bounding box center [915, 318] width 176 height 14
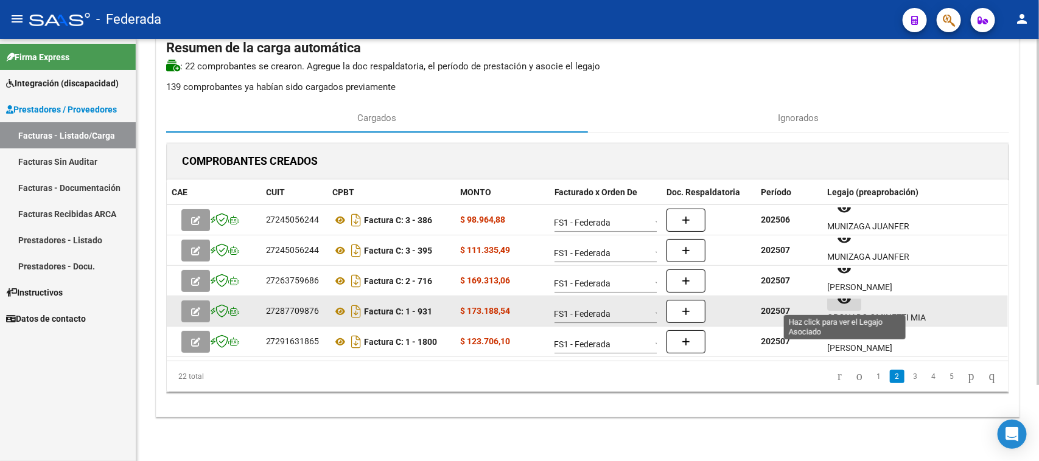
click at [847, 307] on button "remove_red_eye" at bounding box center [844, 300] width 34 height 22
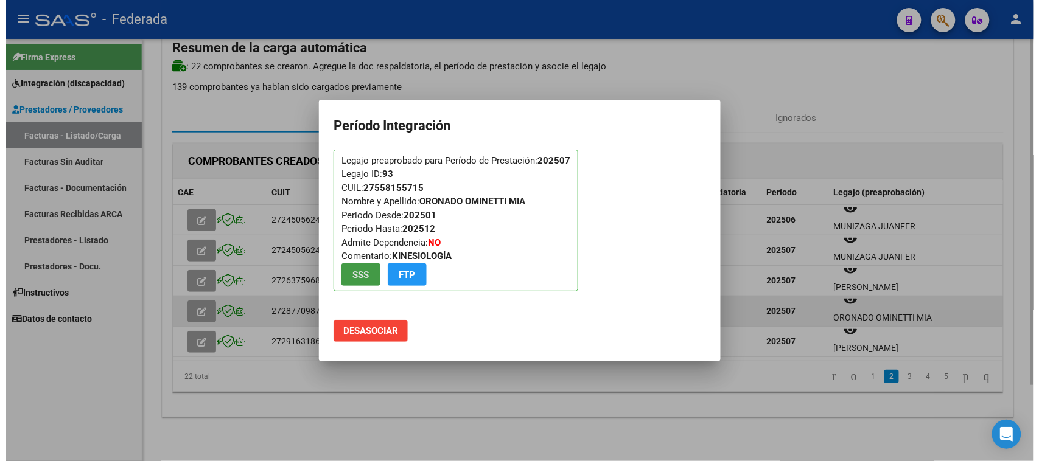
scroll to position [0, 0]
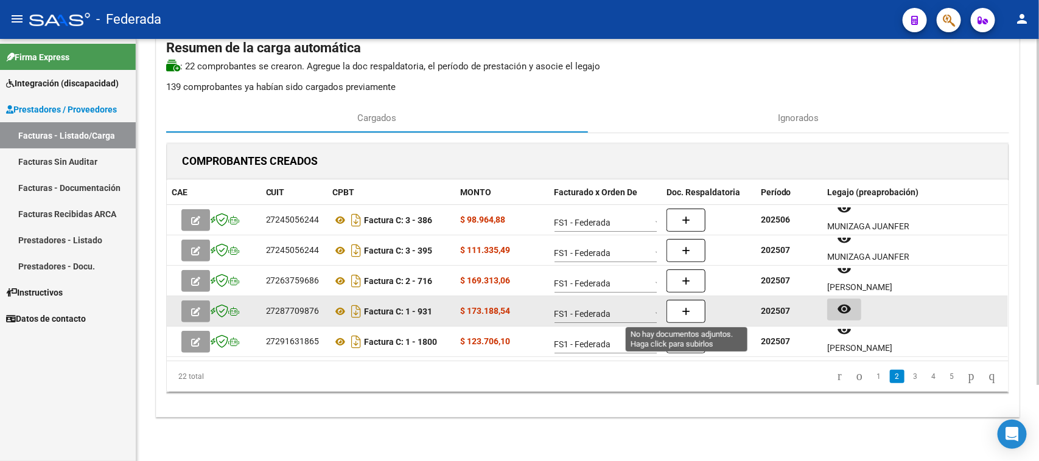
click at [697, 310] on button "button" at bounding box center [686, 311] width 39 height 23
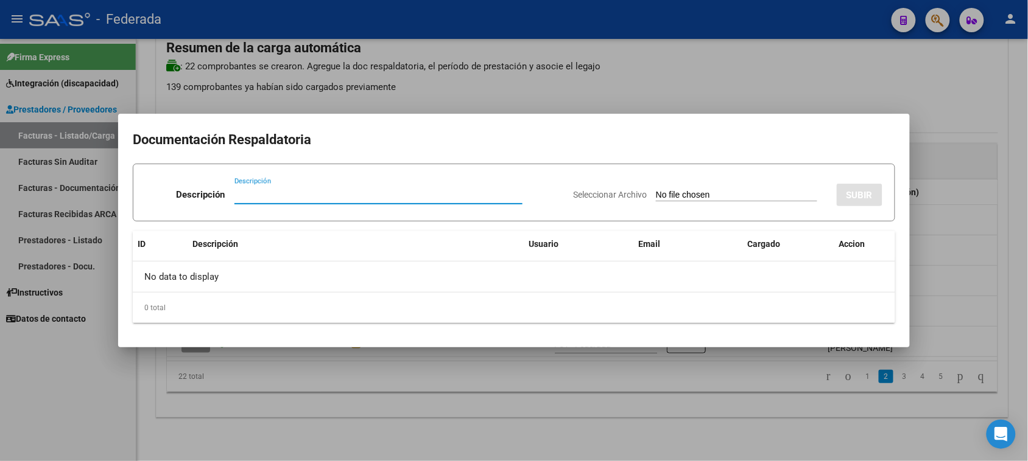
paste input "Planilla Asistencia"
type input "Planilla Asistencia"
click at [656, 192] on input "Seleccionar Archivo" at bounding box center [736, 196] width 161 height 12
type input "C:\fakepath\KINESIO ASIST.pdf"
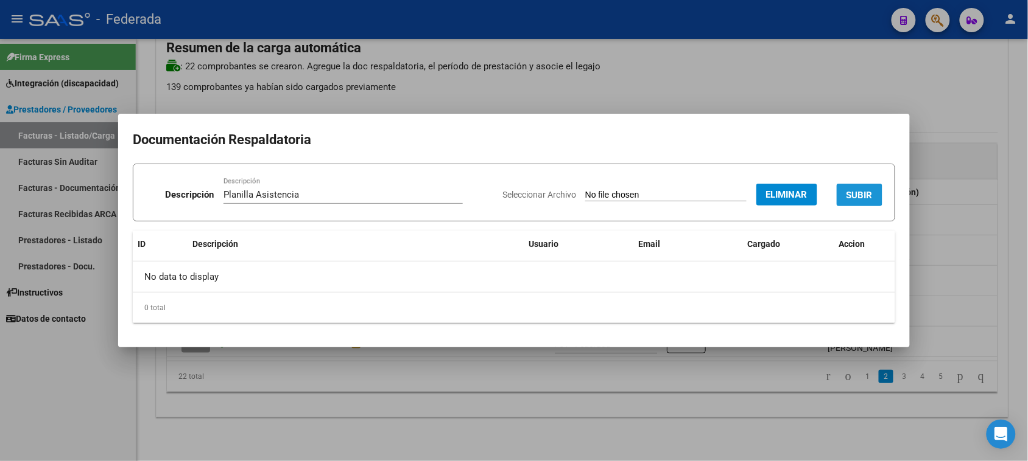
click at [846, 191] on span "SUBIR" at bounding box center [859, 195] width 26 height 11
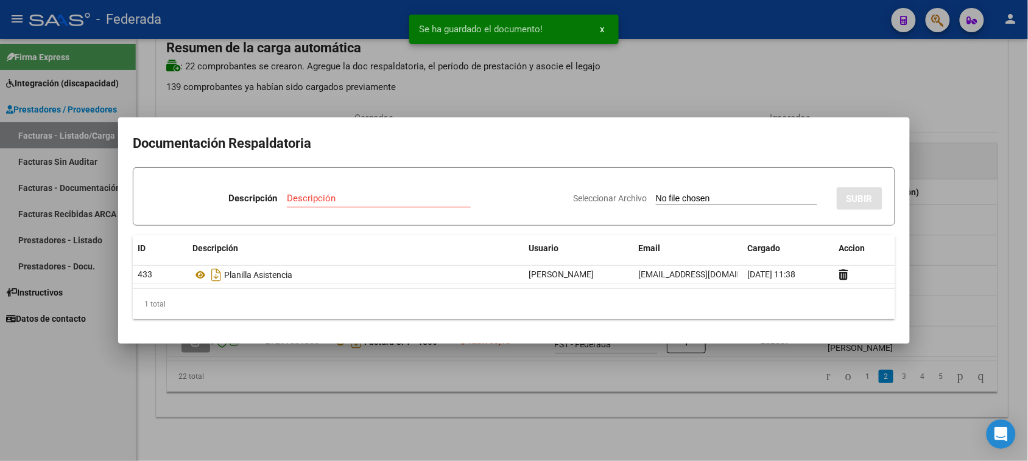
click at [965, 210] on div at bounding box center [514, 230] width 1028 height 461
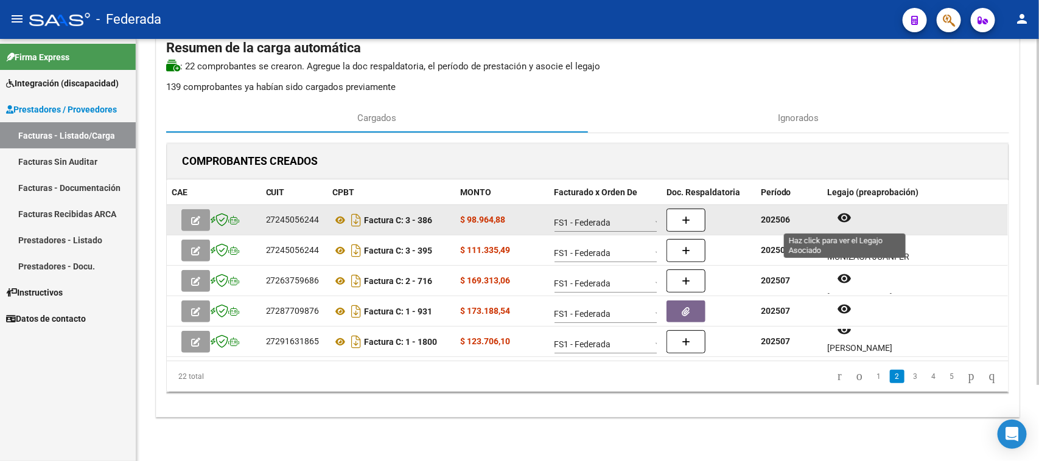
scroll to position [10, 0]
click at [840, 217] on button "remove_red_eye" at bounding box center [844, 209] width 34 height 22
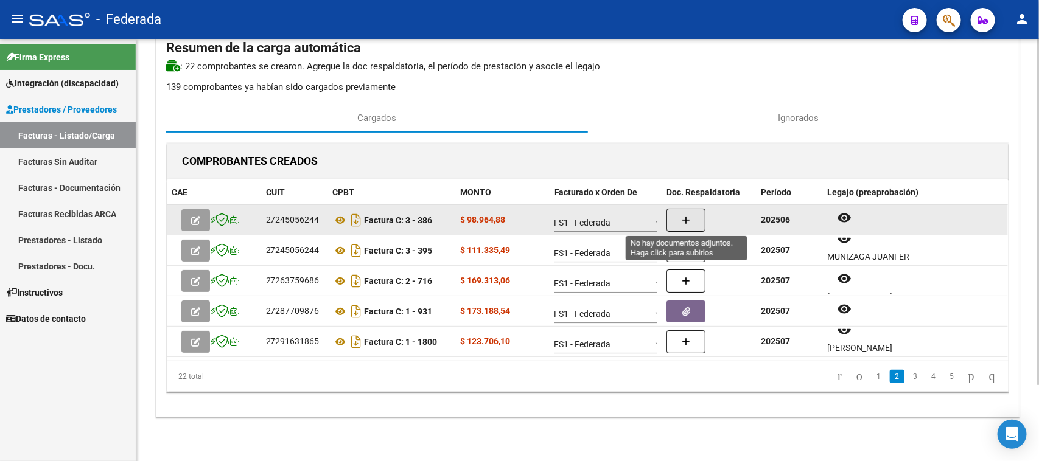
click at [686, 221] on icon "button" at bounding box center [686, 220] width 9 height 9
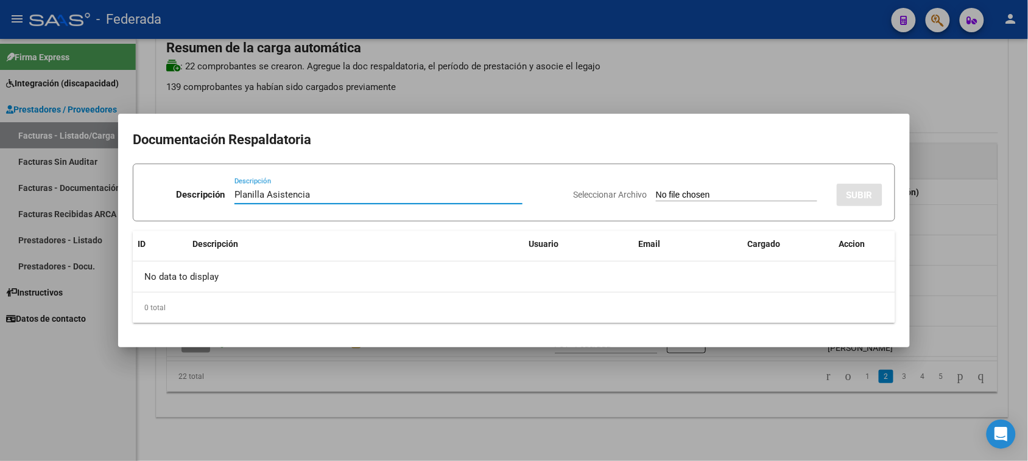
type input "Planilla Asistencia"
click at [676, 194] on input "Seleccionar Archivo" at bounding box center [736, 196] width 161 height 12
type input "C:\fakepath\PSM [PERSON_NAME].pdf"
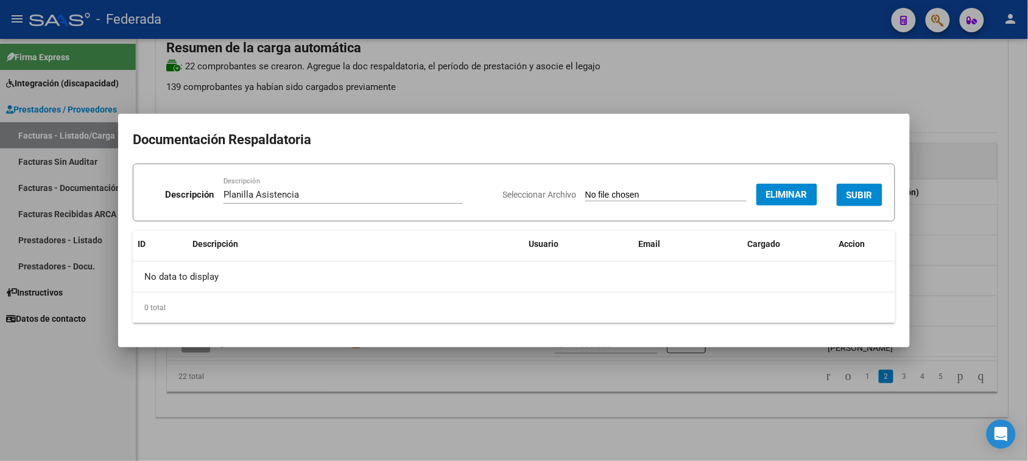
click at [847, 192] on span "SUBIR" at bounding box center [859, 195] width 26 height 11
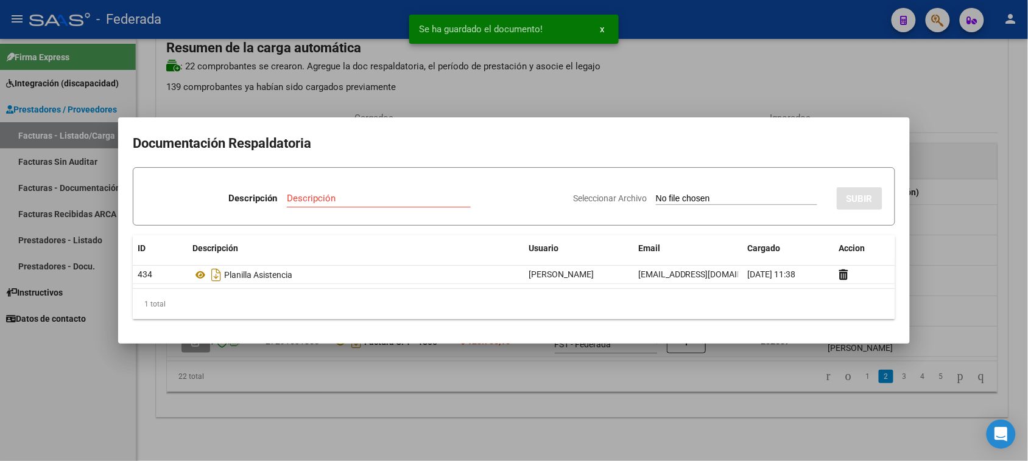
click at [854, 96] on div at bounding box center [514, 230] width 1028 height 461
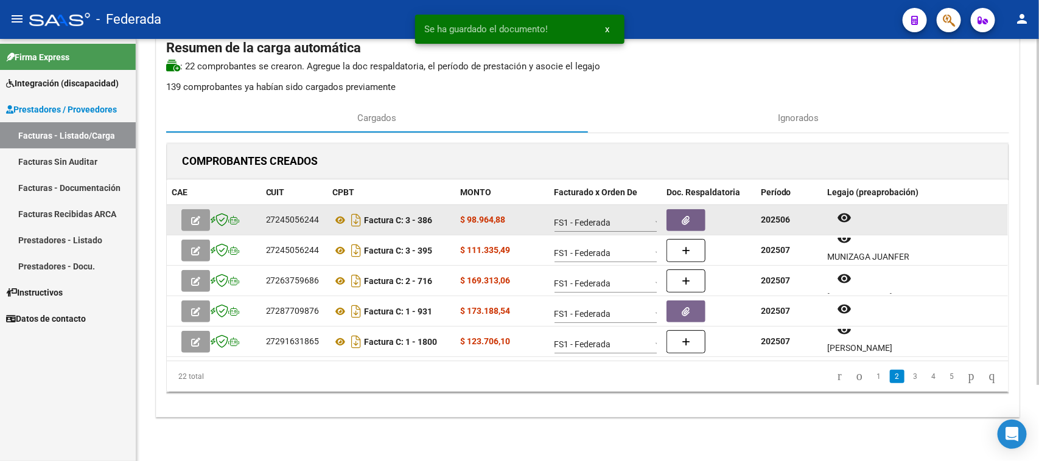
click at [698, 223] on button "button" at bounding box center [686, 220] width 39 height 22
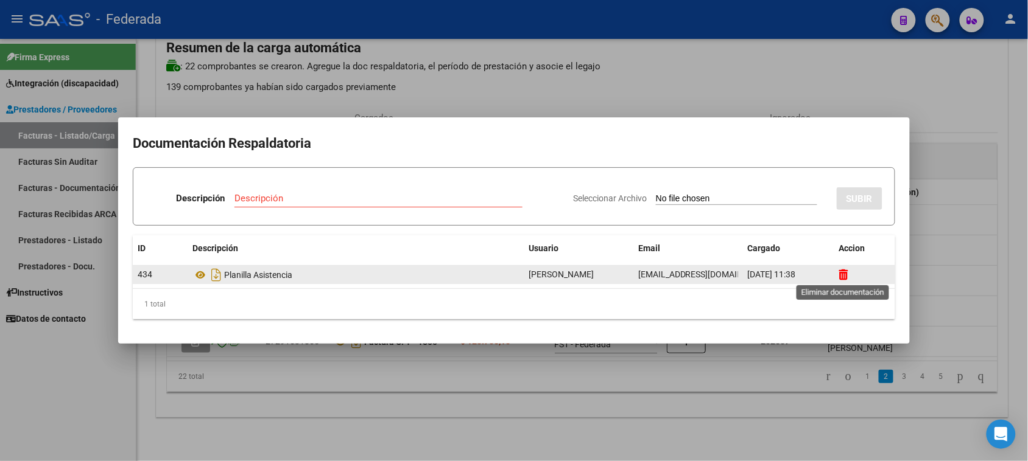
click at [842, 275] on icon at bounding box center [843, 275] width 9 height 12
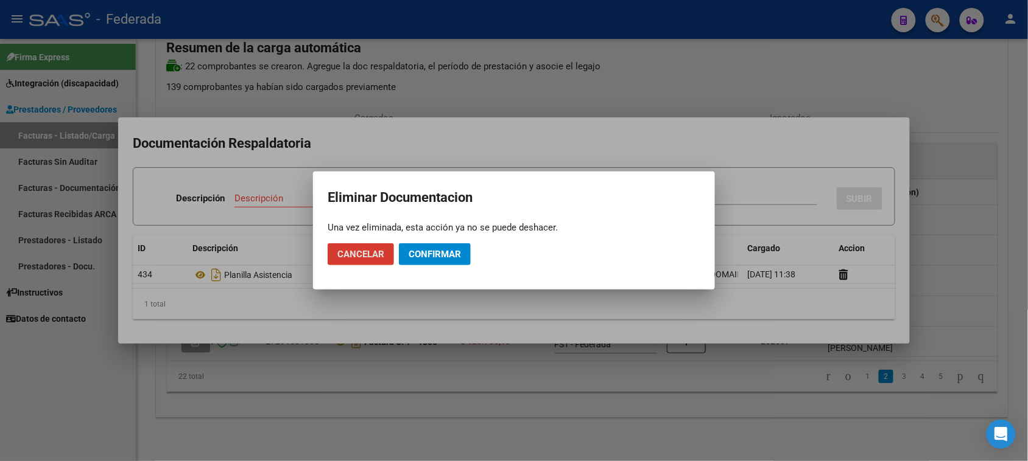
click at [446, 259] on span "Confirmar" at bounding box center [434, 254] width 52 height 11
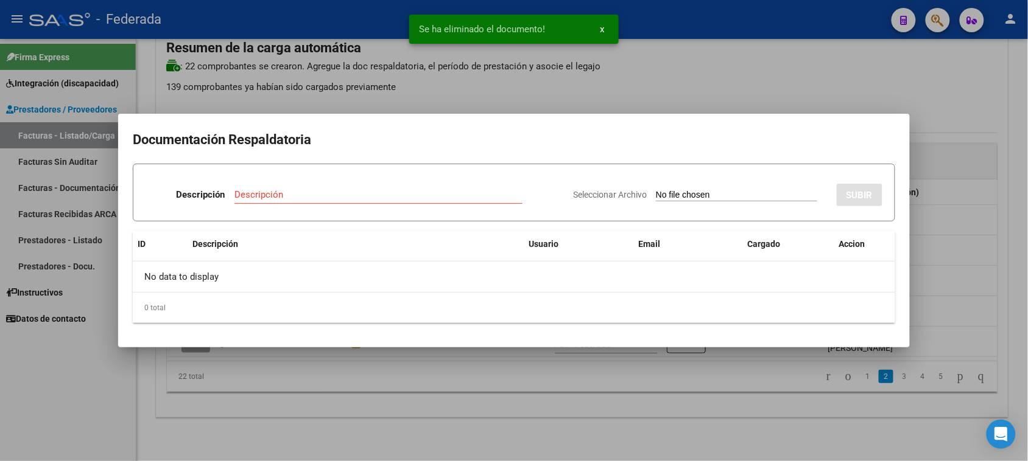
click at [342, 192] on input "Descripción" at bounding box center [378, 194] width 288 height 11
paste input "Planilla Asistencia"
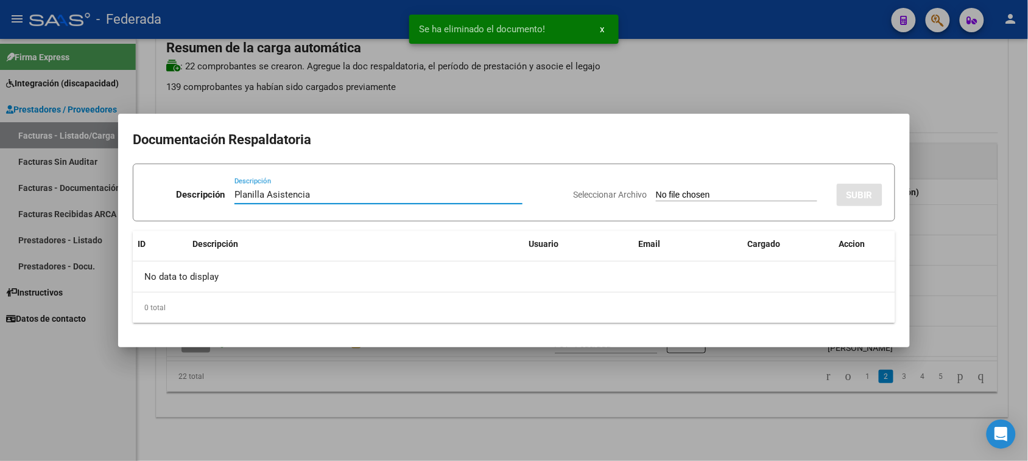
type input "Planilla Asistencia"
click at [689, 198] on input "Seleccionar Archivo" at bounding box center [736, 196] width 161 height 12
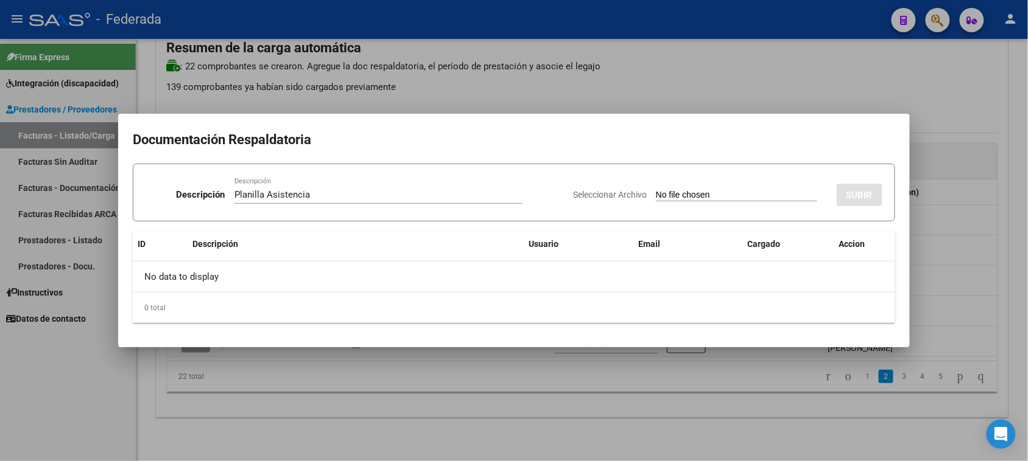
type input "C:\fakepath\PSM JUNIO ASIST.pdf"
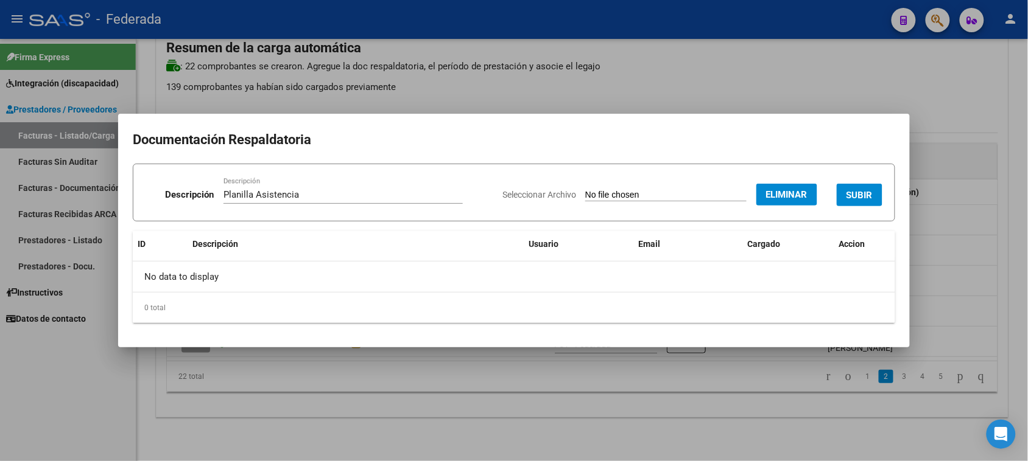
click at [865, 201] on button "SUBIR" at bounding box center [859, 195] width 46 height 23
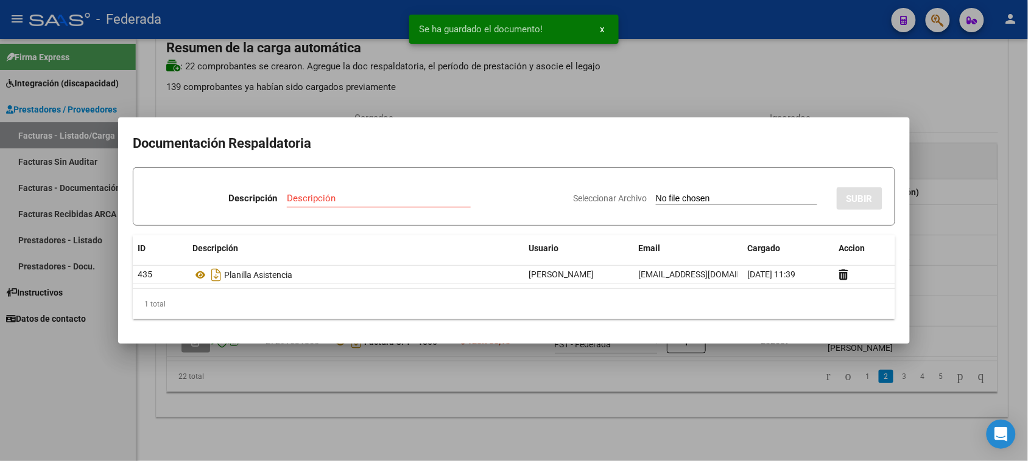
click at [948, 217] on div at bounding box center [514, 230] width 1028 height 461
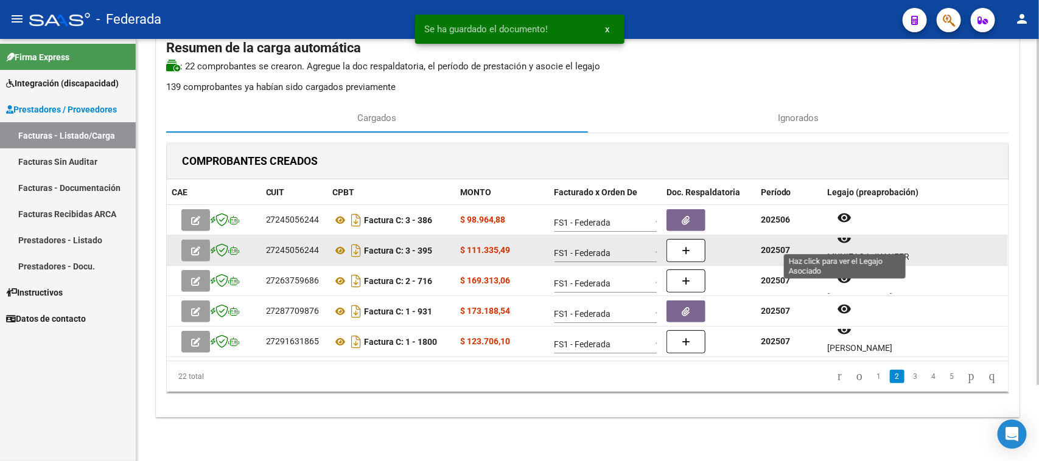
click at [847, 245] on button "remove_red_eye" at bounding box center [844, 239] width 34 height 22
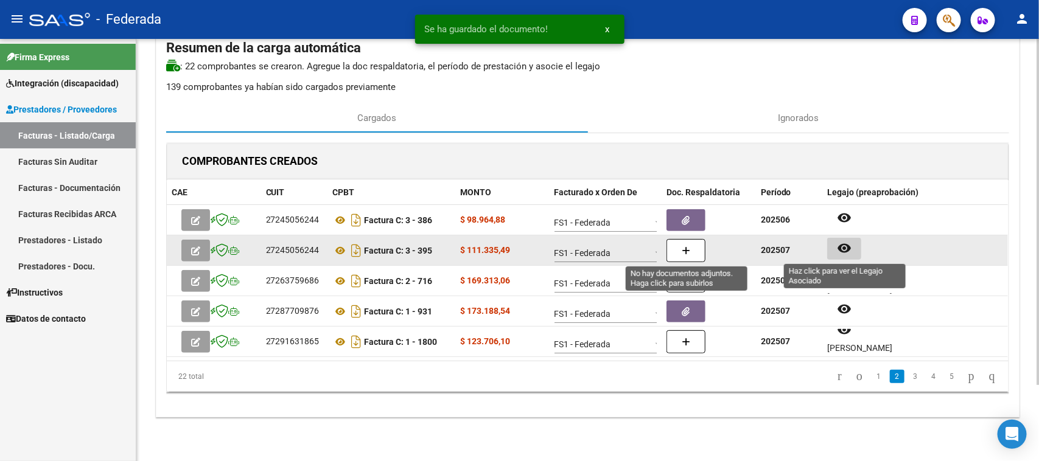
click at [692, 247] on button "button" at bounding box center [686, 250] width 39 height 23
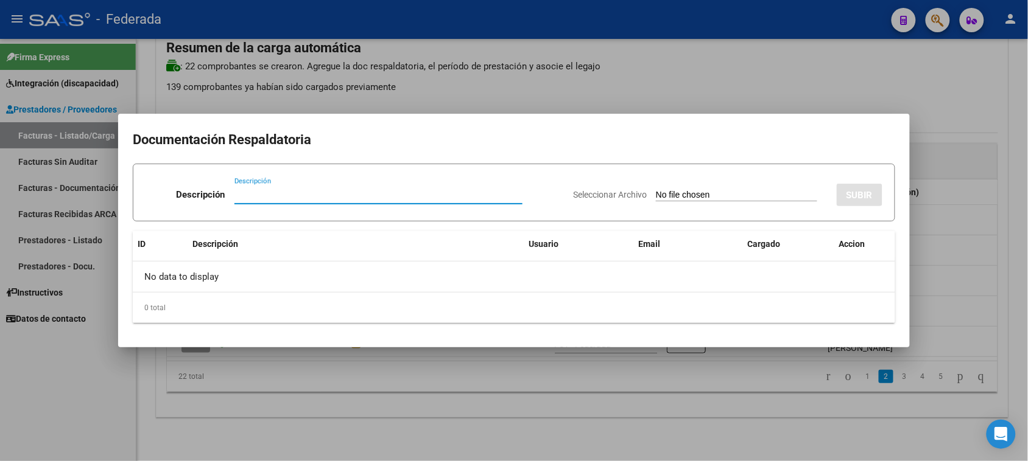
paste input "Planilla Asistencia"
type input "Planilla Asistencia"
click at [700, 190] on input "Seleccionar Archivo" at bounding box center [736, 196] width 161 height 12
type input "C:\fakepath\PSM [PERSON_NAME].pdf"
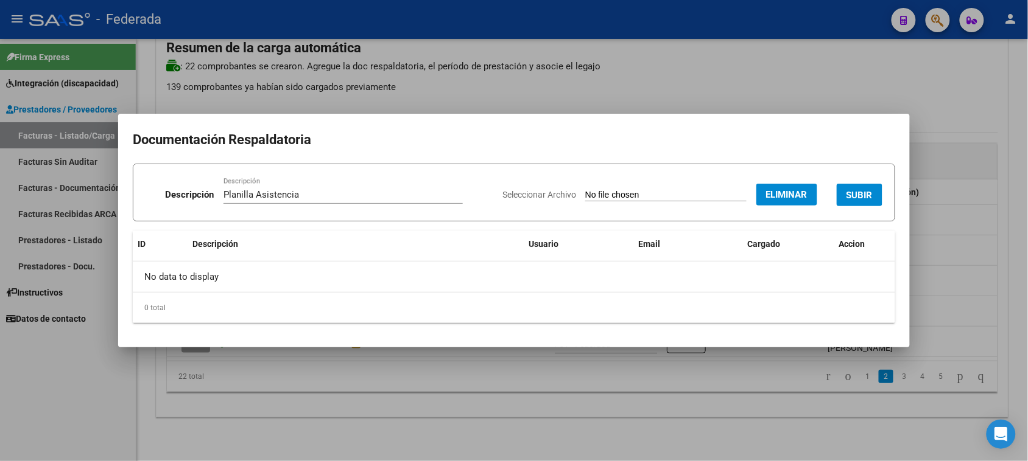
click at [844, 190] on button "SUBIR" at bounding box center [859, 195] width 46 height 23
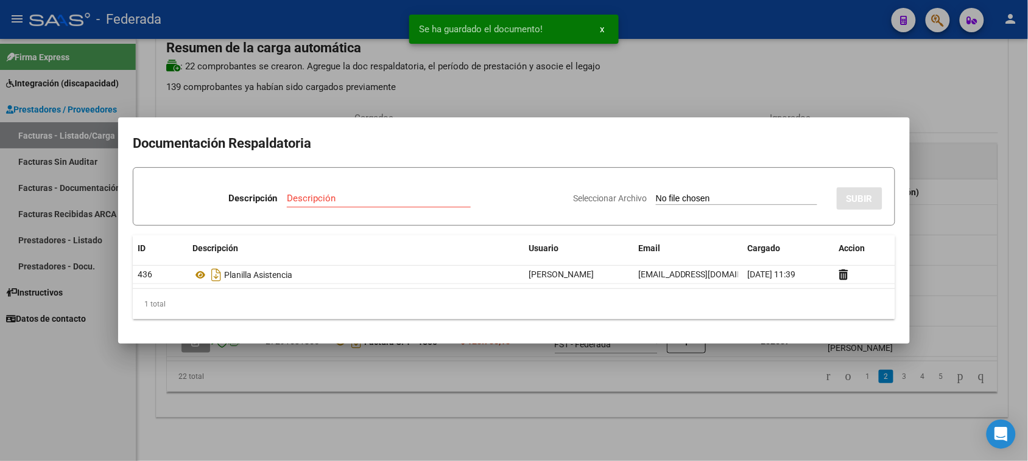
click at [920, 212] on div at bounding box center [514, 230] width 1028 height 461
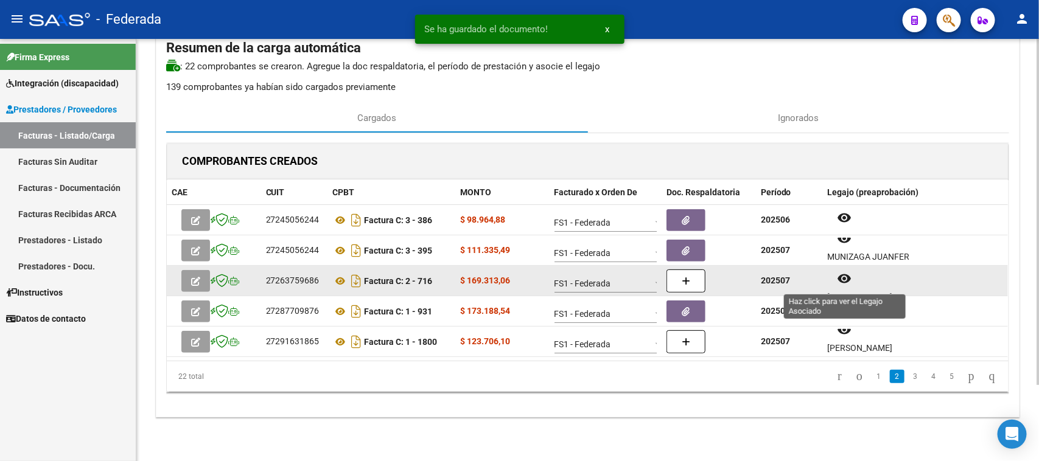
scroll to position [10, 0]
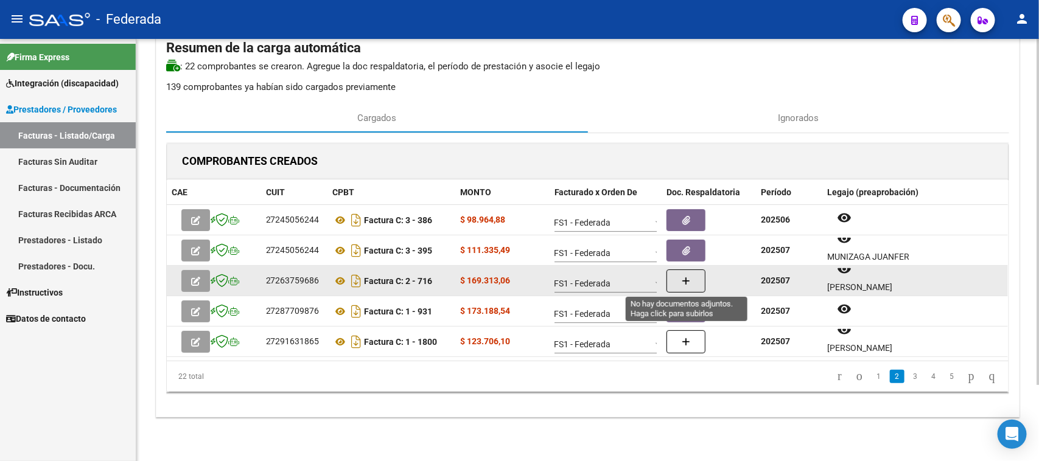
click at [677, 276] on button "button" at bounding box center [686, 281] width 39 height 23
click at [850, 281] on div "[PERSON_NAME]" at bounding box center [915, 288] width 176 height 14
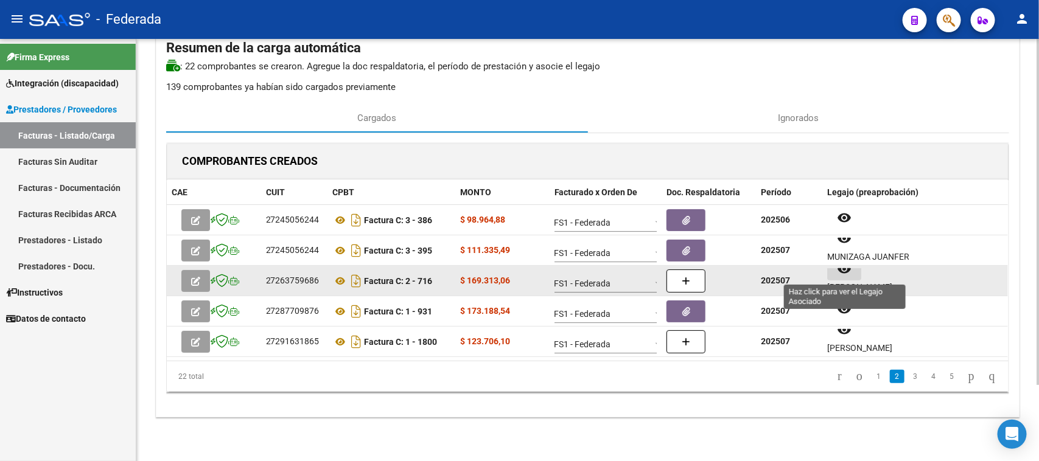
click at [846, 275] on button "remove_red_eye" at bounding box center [844, 270] width 34 height 22
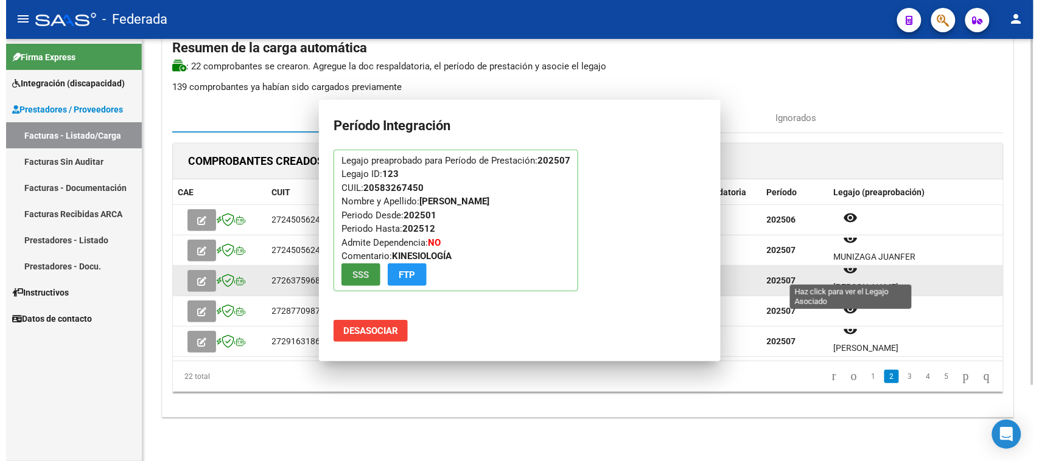
scroll to position [0, 0]
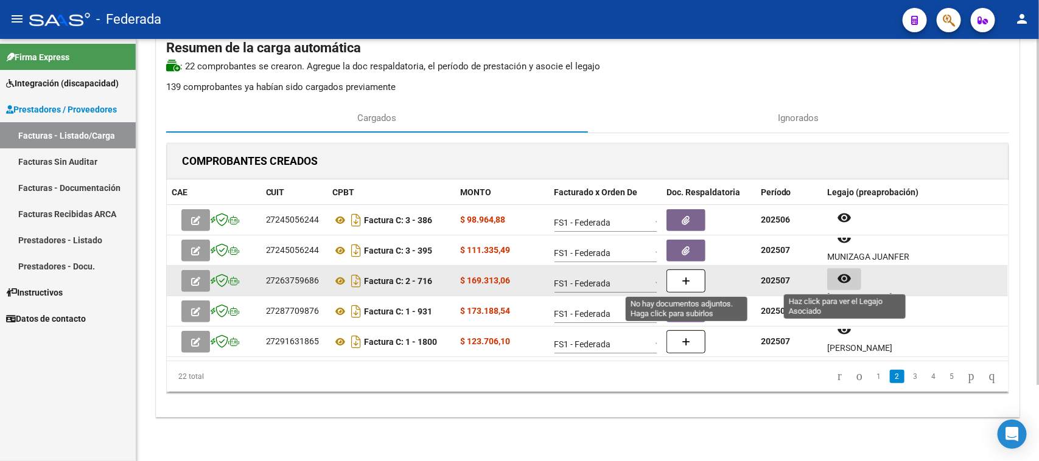
click at [674, 279] on button "button" at bounding box center [686, 281] width 39 height 23
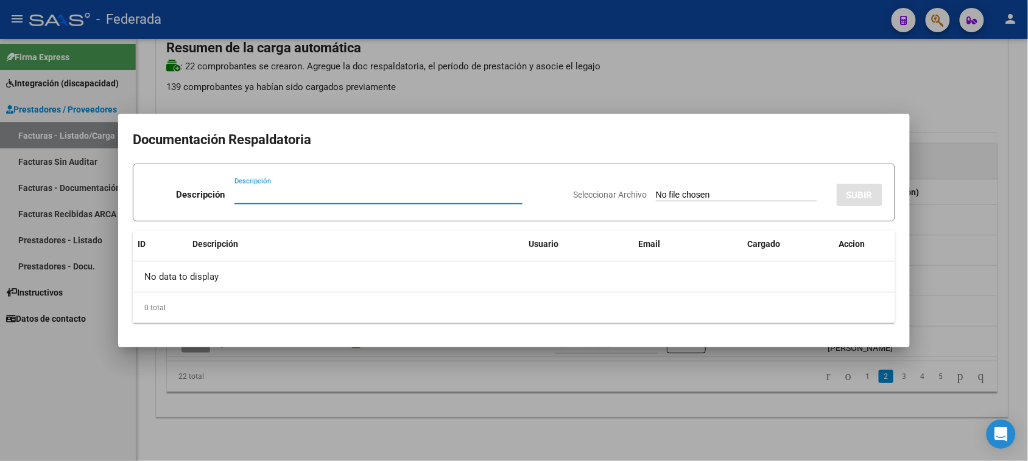
paste input "Planilla Asistencia"
type input "Planilla Asistencia"
click at [656, 192] on input "Seleccionar Archivo" at bounding box center [736, 196] width 161 height 12
type input "C:\fakepath\KINESIO ASIST.pdf"
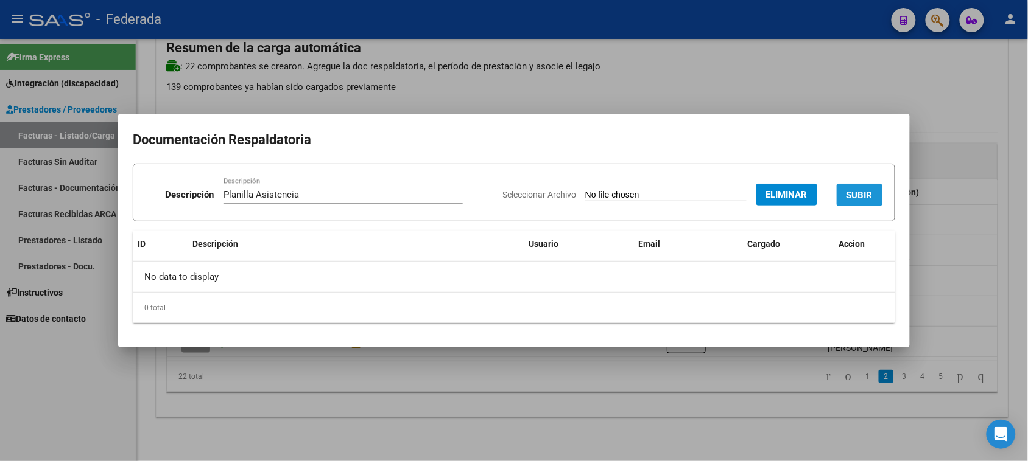
click at [848, 192] on span "SUBIR" at bounding box center [859, 195] width 26 height 11
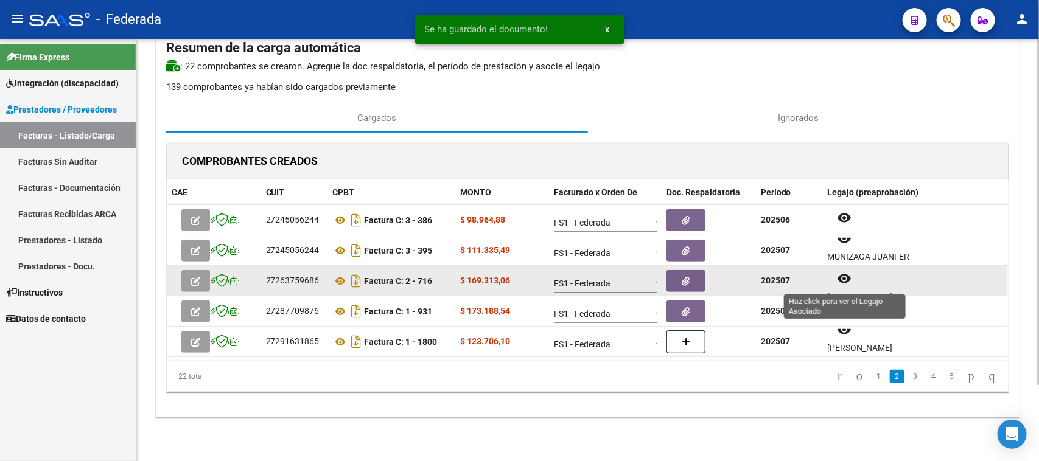
click at [850, 278] on mat-icon "remove_red_eye" at bounding box center [844, 279] width 15 height 15
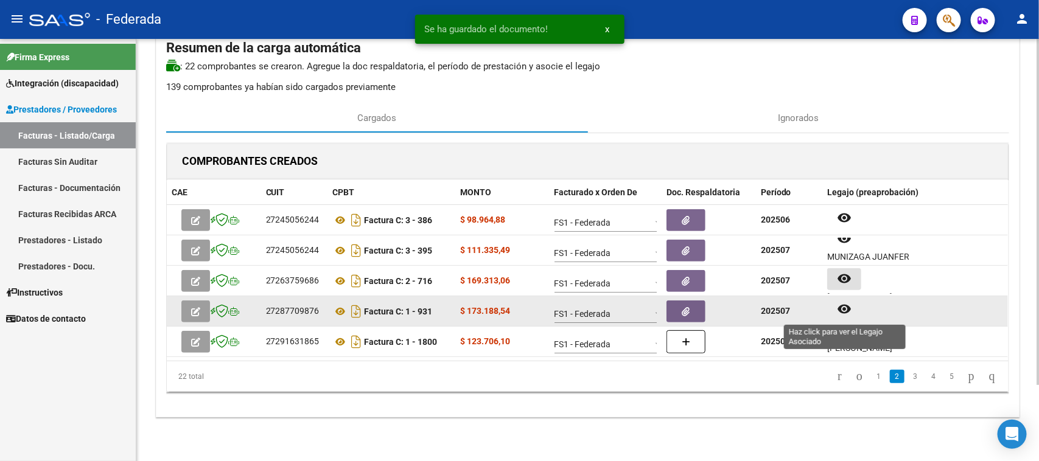
click at [849, 315] on mat-icon "remove_red_eye" at bounding box center [844, 309] width 15 height 15
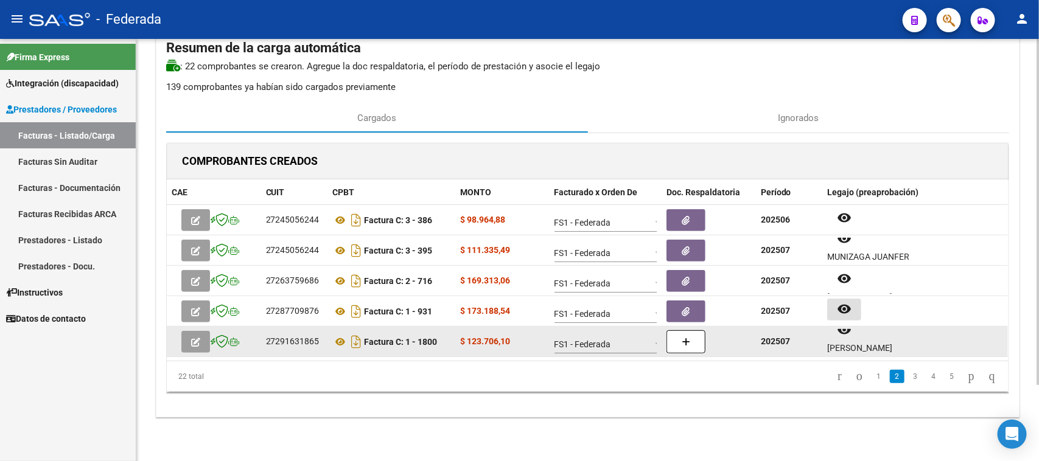
scroll to position [10, 0]
click at [847, 338] on button "remove_red_eye" at bounding box center [844, 331] width 34 height 22
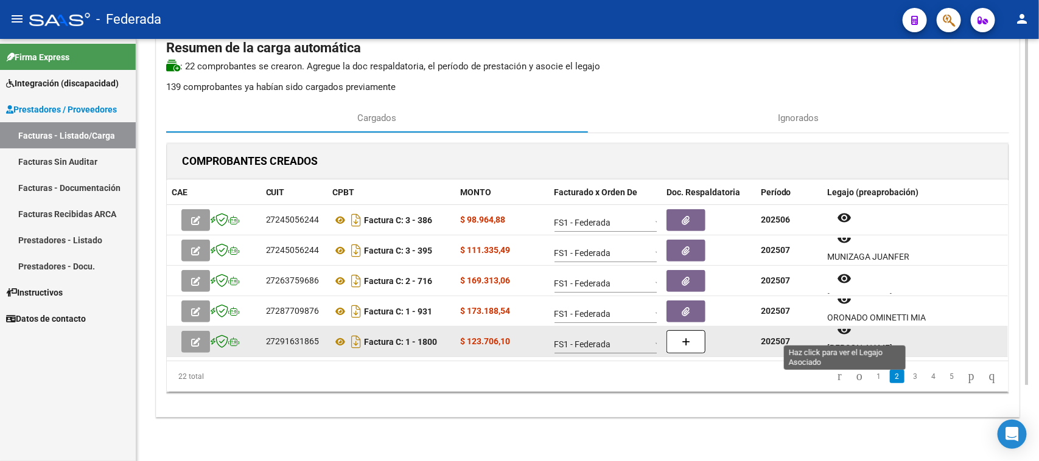
scroll to position [0, 0]
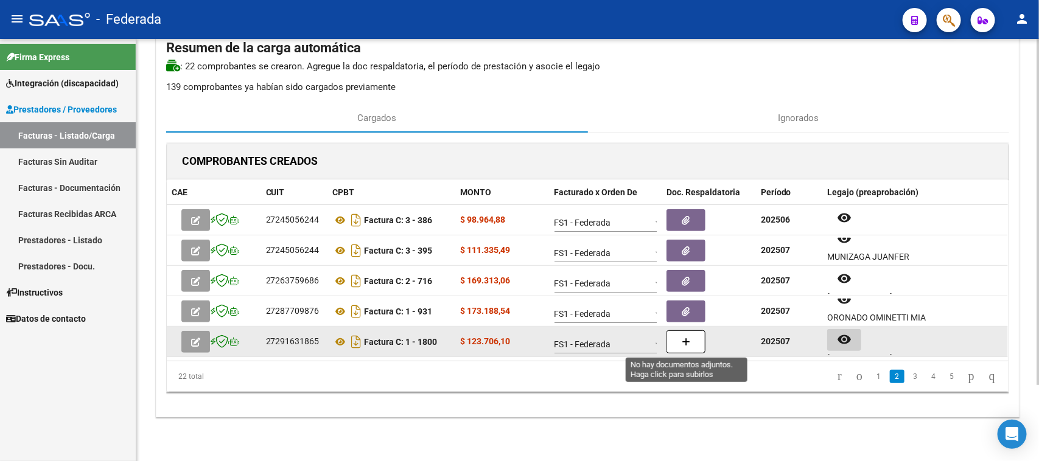
click at [689, 338] on icon "button" at bounding box center [686, 342] width 9 height 9
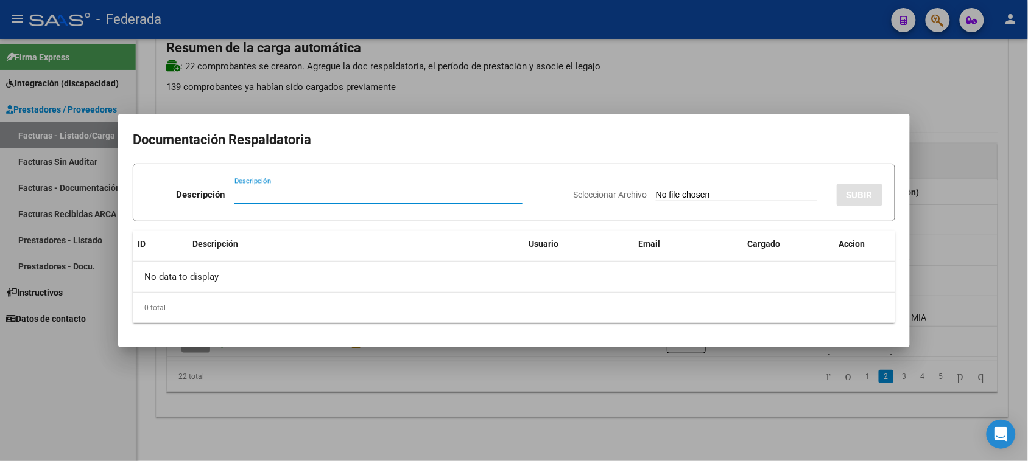
paste input "Planilla Asistencia"
type input "Planilla Asistencia"
click at [656, 195] on input "Seleccionar Archivo" at bounding box center [736, 196] width 161 height 12
type input "C:\fakepath\PSP ASIST.pdf"
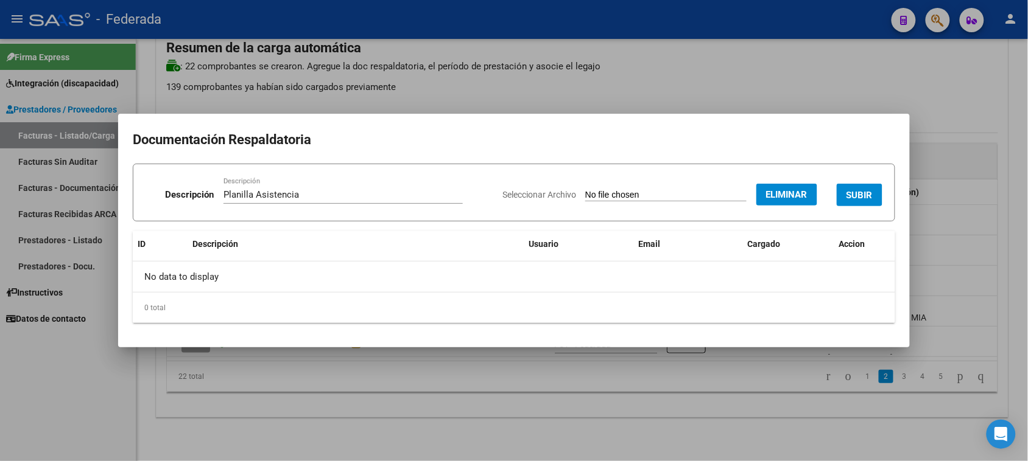
click at [854, 190] on span "SUBIR" at bounding box center [859, 195] width 26 height 11
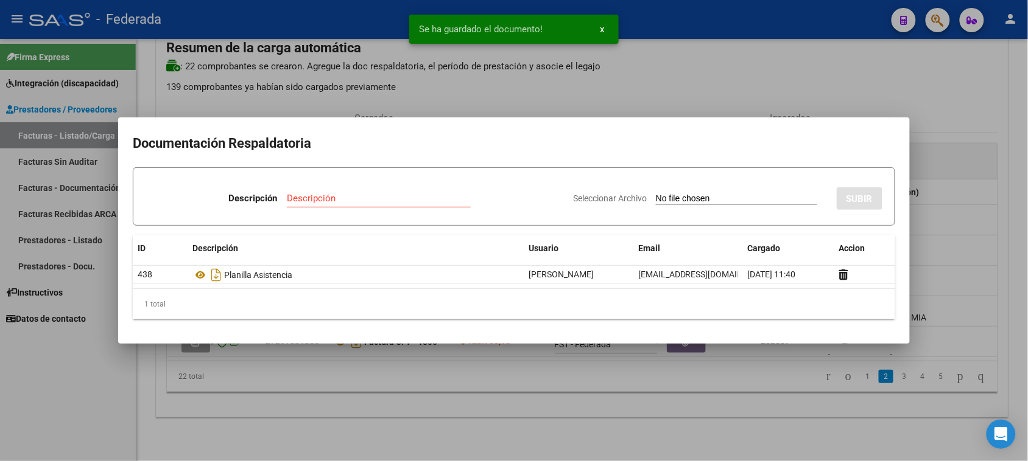
click at [933, 257] on div at bounding box center [514, 230] width 1028 height 461
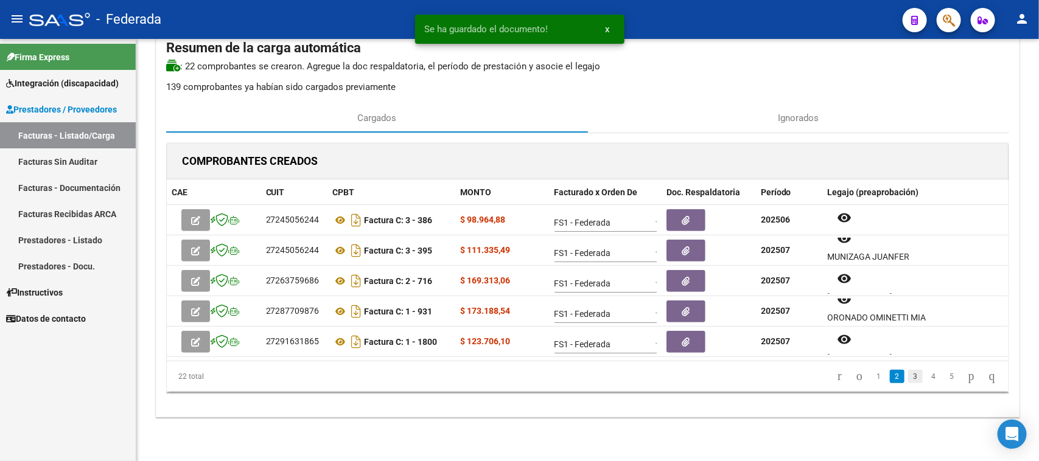
click at [908, 377] on link "3" at bounding box center [915, 376] width 15 height 13
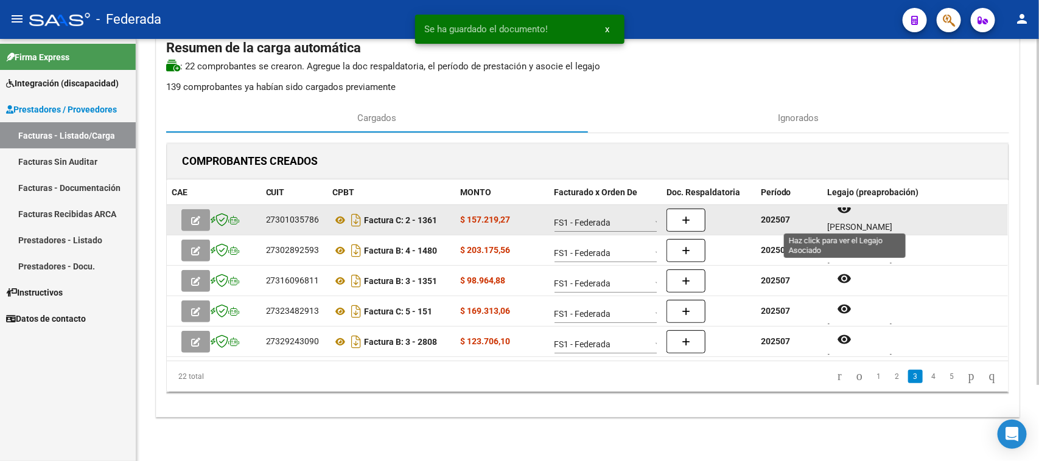
scroll to position [10, 0]
click at [861, 215] on button "remove_red_eye" at bounding box center [844, 209] width 34 height 22
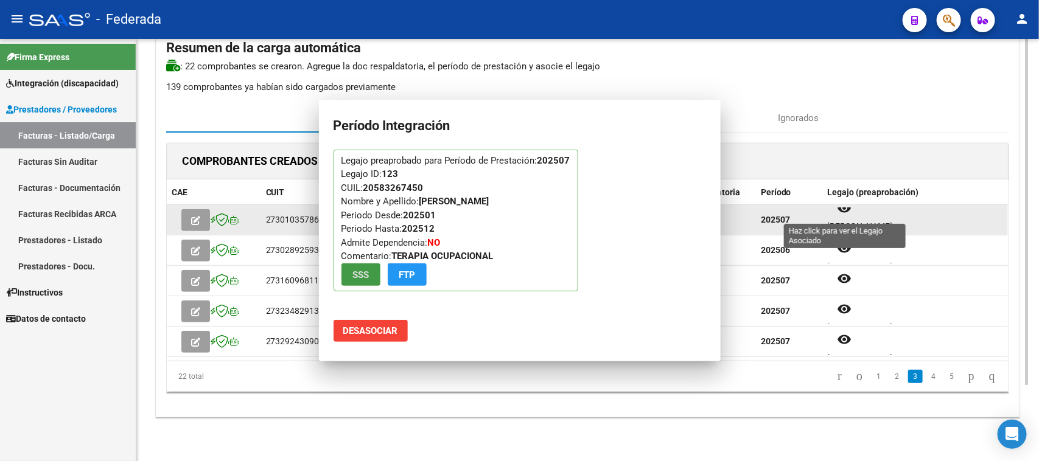
scroll to position [0, 0]
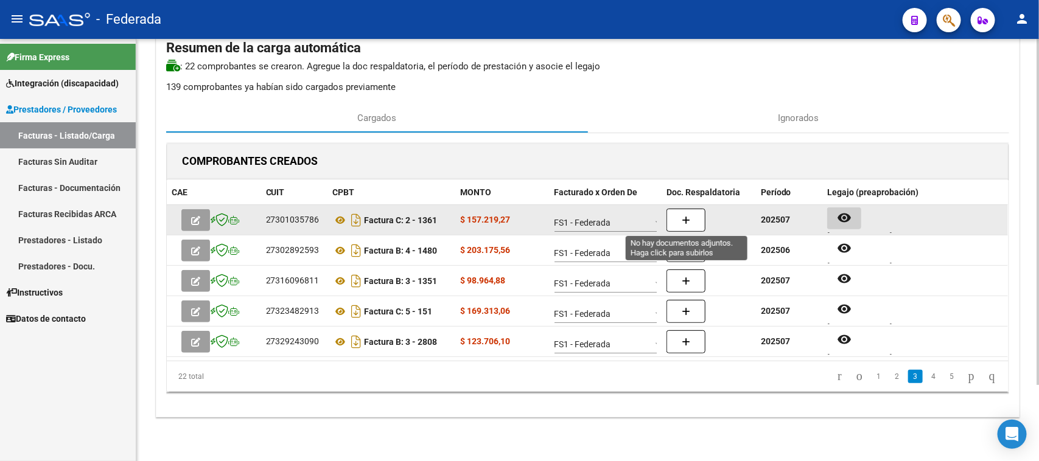
click at [695, 223] on button "button" at bounding box center [686, 220] width 39 height 23
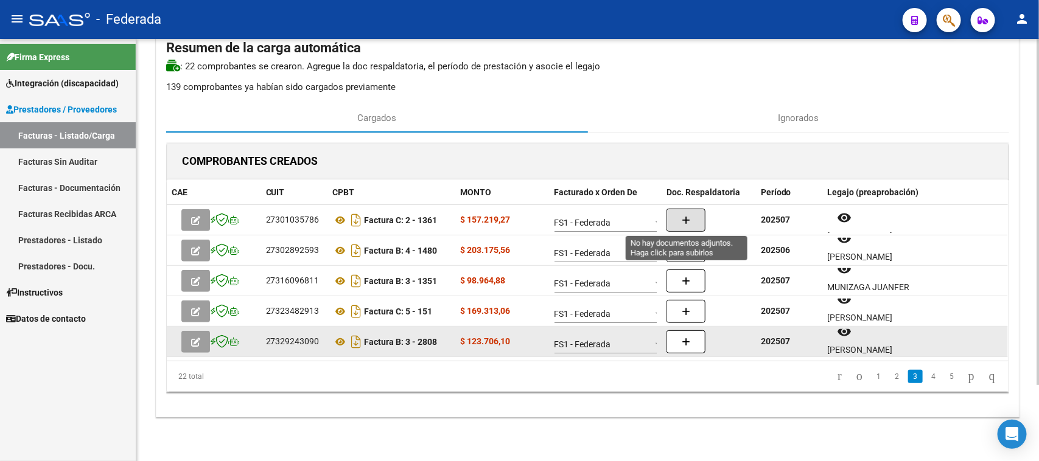
scroll to position [10, 0]
click at [849, 336] on button "remove_red_eye" at bounding box center [844, 331] width 34 height 22
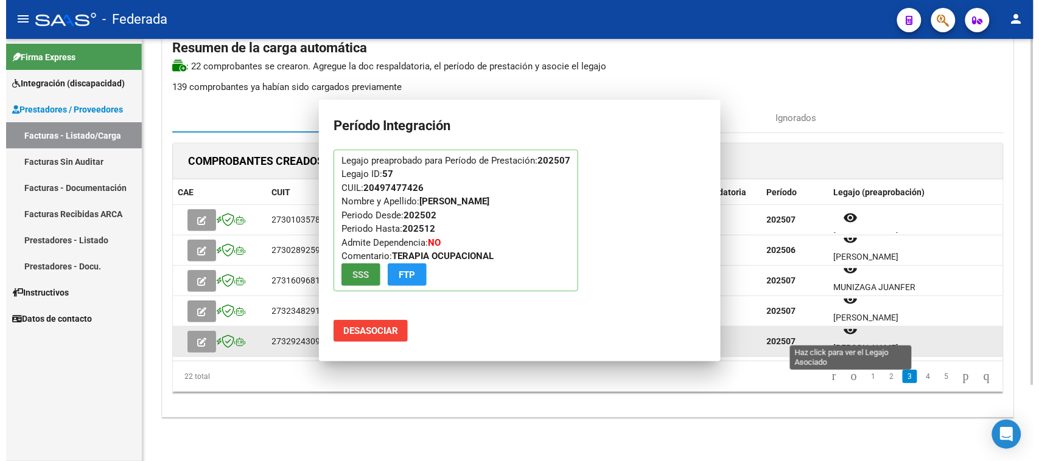
scroll to position [0, 0]
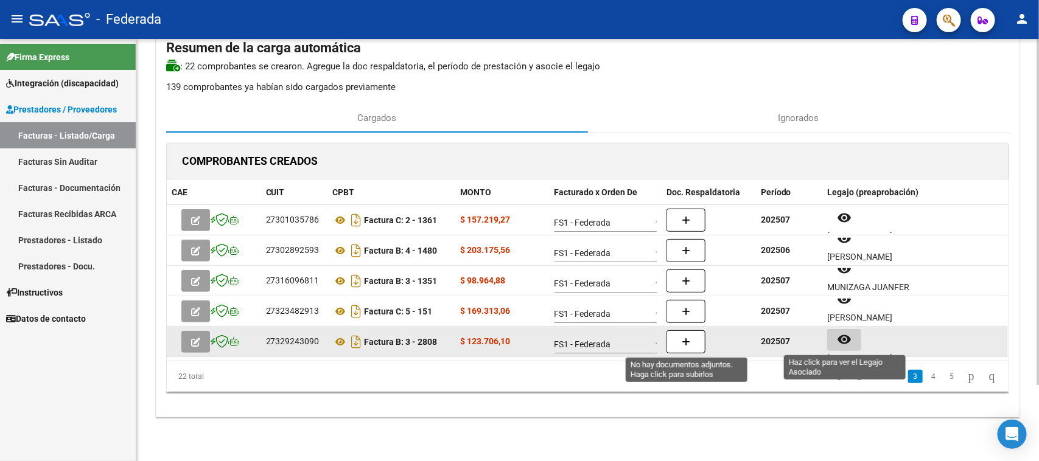
click at [693, 343] on button "button" at bounding box center [686, 342] width 39 height 23
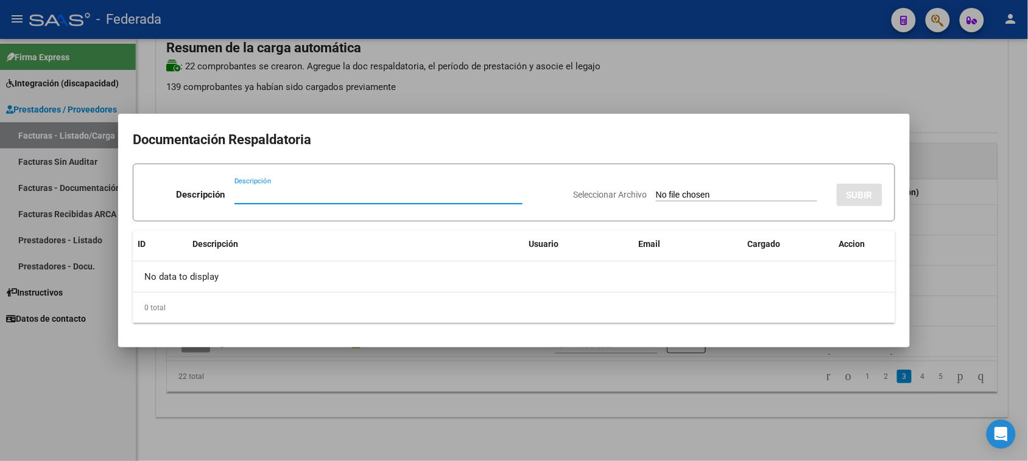
paste input "Planilla Asistencia"
type input "Planilla Asistencia"
click at [701, 196] on input "Seleccionar Archivo" at bounding box center [736, 196] width 161 height 12
type input "C:\fakepath\TO ASIST.pdf"
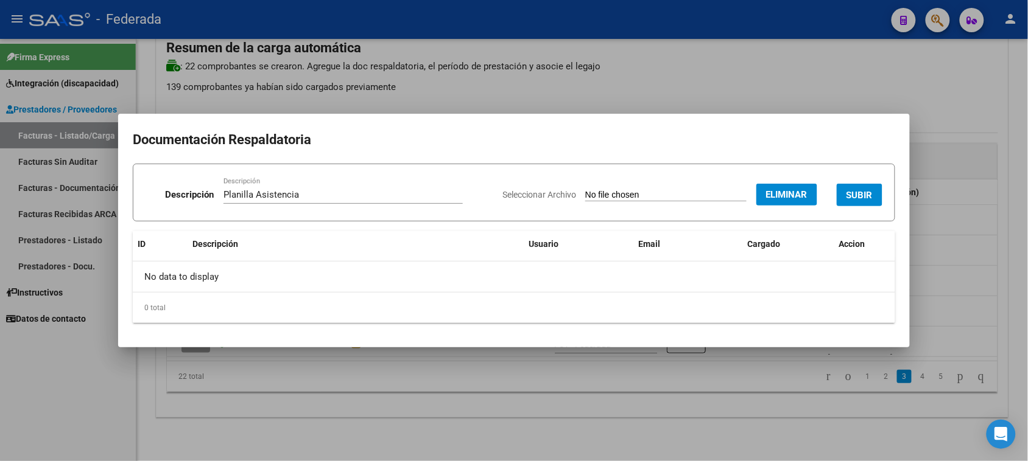
click at [850, 203] on button "SUBIR" at bounding box center [859, 195] width 46 height 23
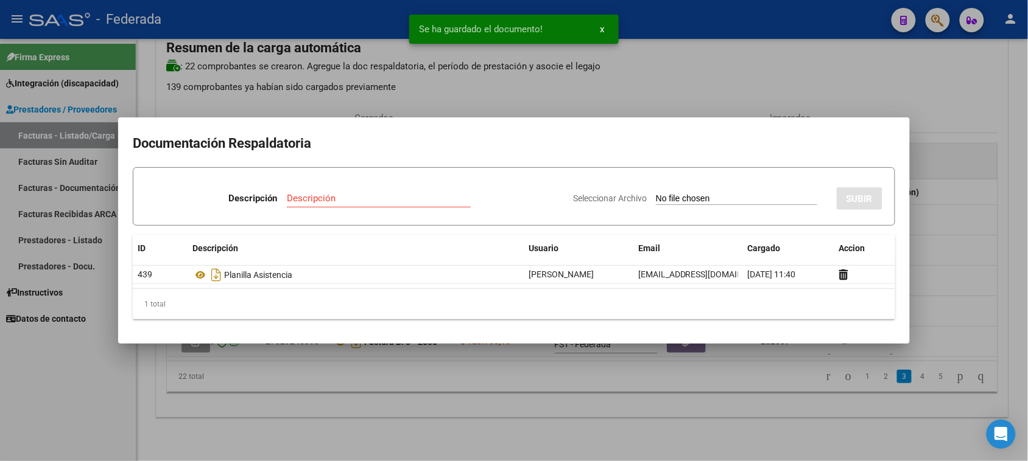
click at [936, 268] on div at bounding box center [514, 230] width 1028 height 461
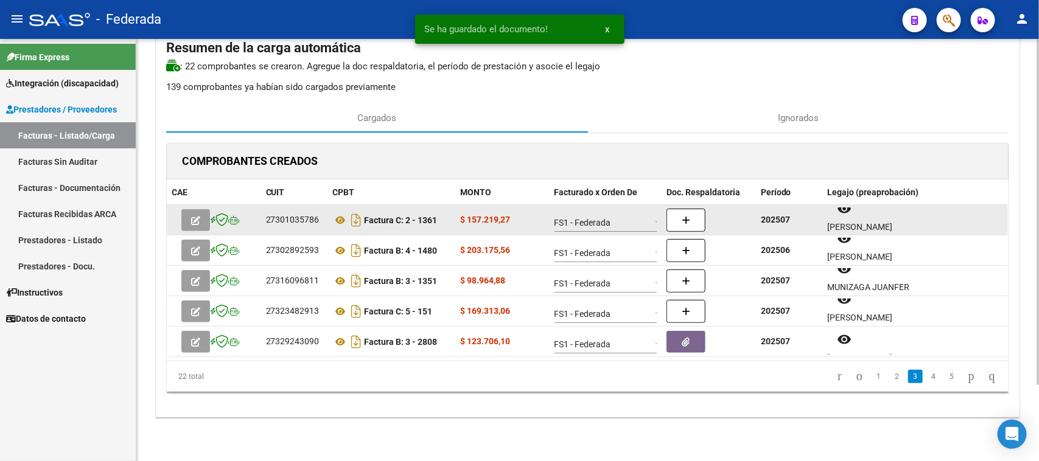
scroll to position [10, 0]
click at [854, 218] on button "remove_red_eye" at bounding box center [844, 209] width 34 height 22
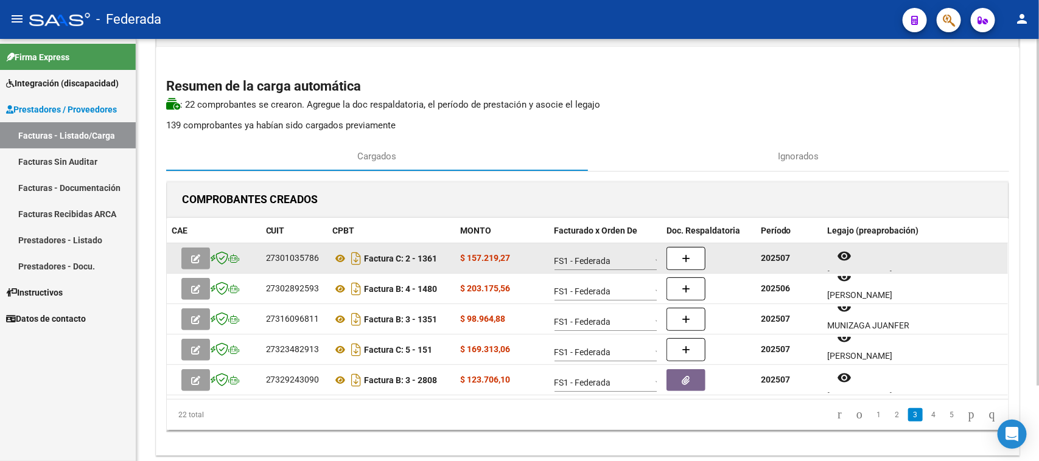
scroll to position [16, 0]
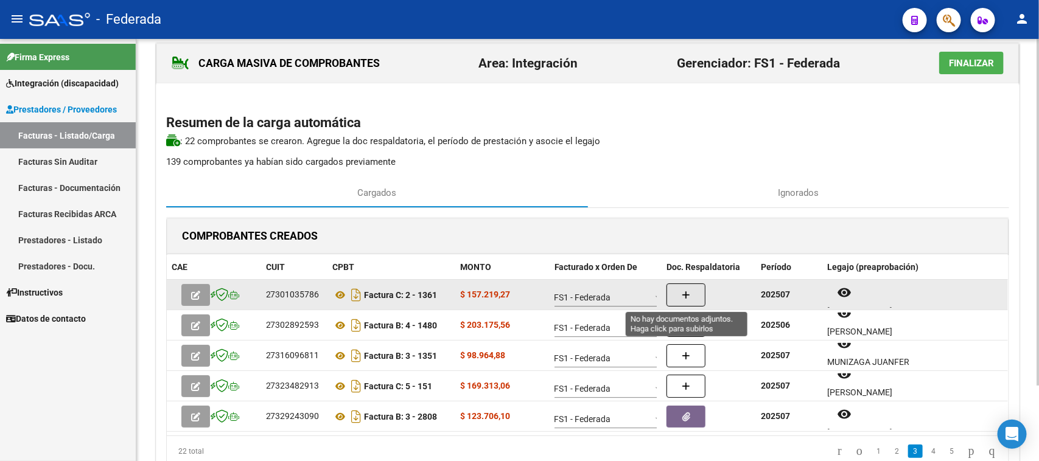
click at [677, 294] on button "button" at bounding box center [686, 295] width 39 height 23
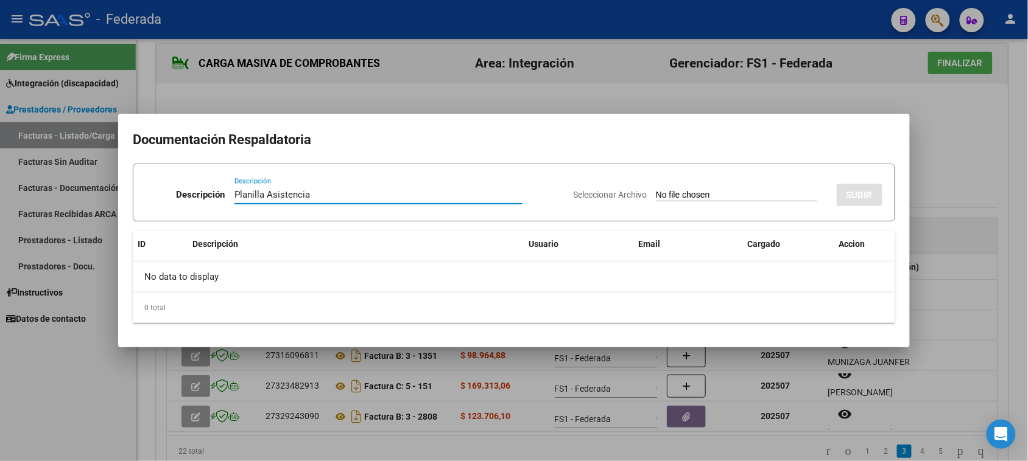
type input "Planilla Asistencia"
click at [693, 191] on input "Seleccionar Archivo" at bounding box center [736, 196] width 161 height 12
type input "C:\fakepath\TO ASIST.pdf"
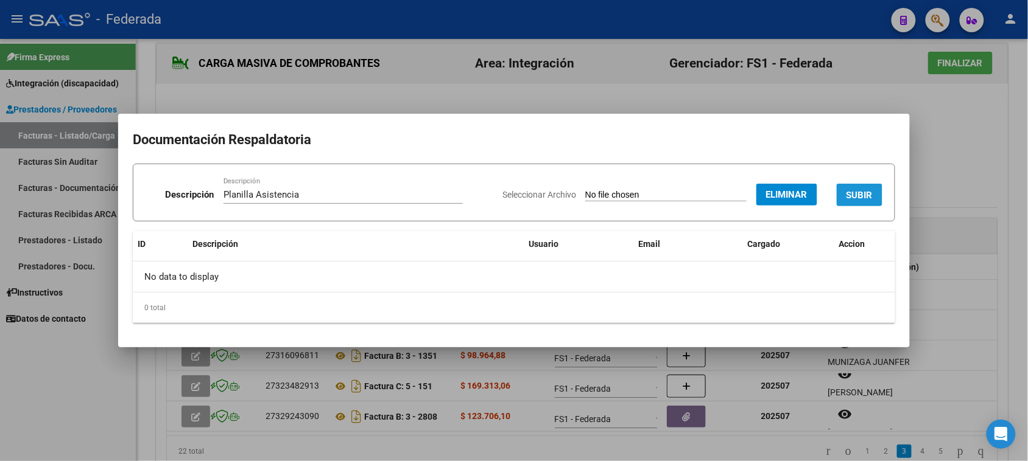
click at [853, 192] on span "SUBIR" at bounding box center [859, 195] width 26 height 11
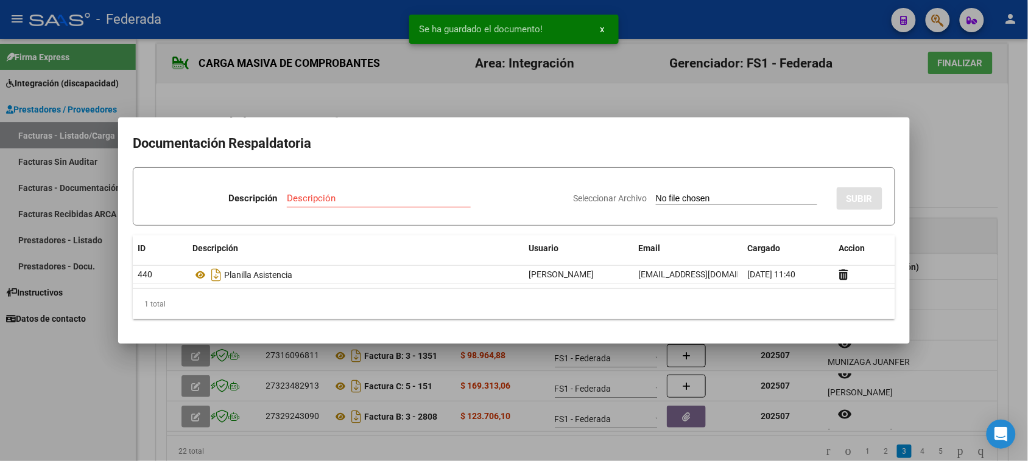
click at [953, 180] on div at bounding box center [514, 230] width 1028 height 461
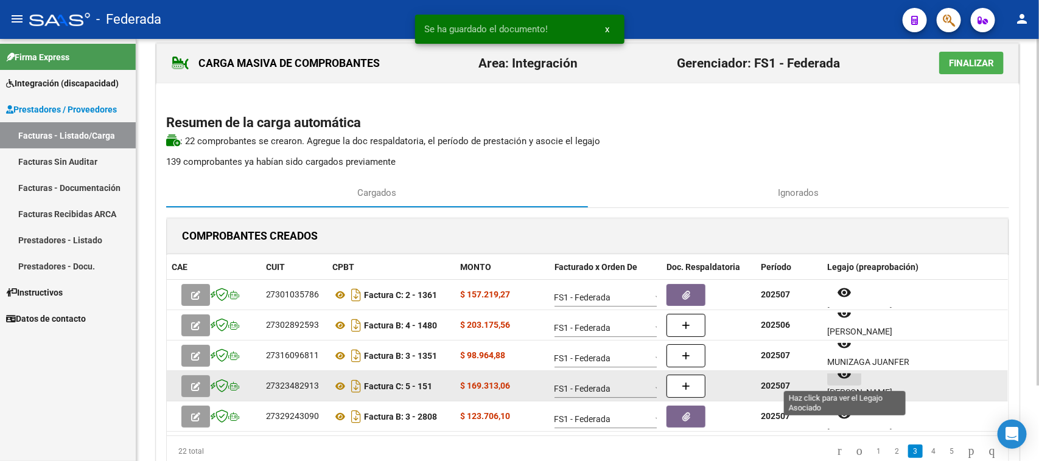
click at [849, 382] on button "remove_red_eye" at bounding box center [844, 375] width 34 height 22
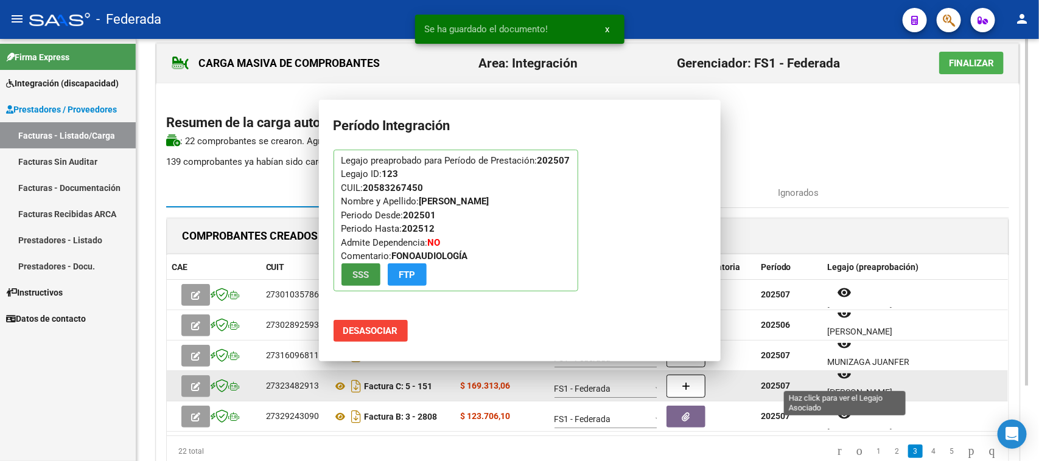
scroll to position [0, 0]
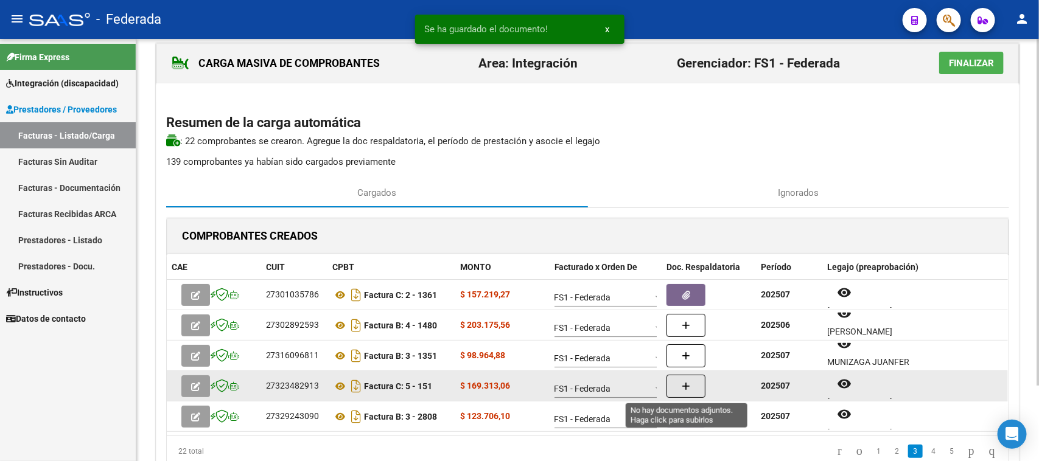
click at [696, 388] on button "button" at bounding box center [686, 386] width 39 height 23
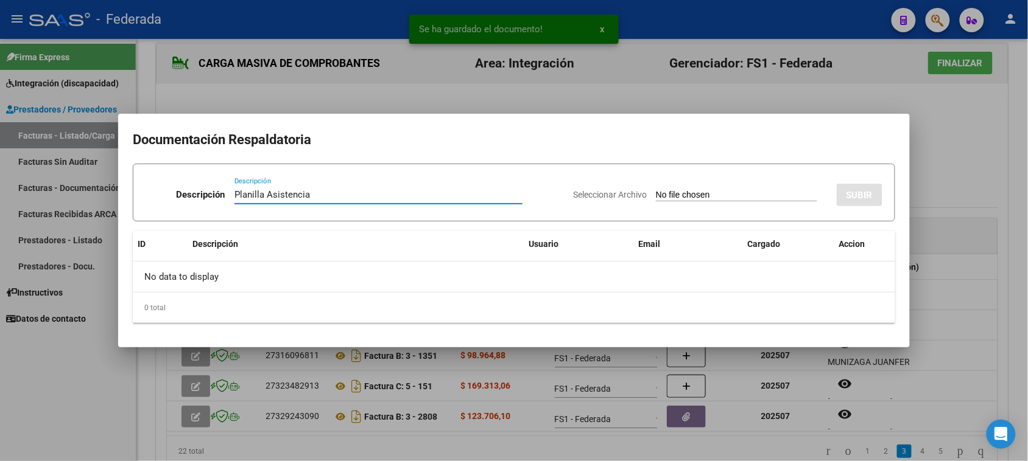
type input "Planilla Asistencia"
click at [703, 194] on input "Seleccionar Archivo" at bounding box center [736, 196] width 161 height 12
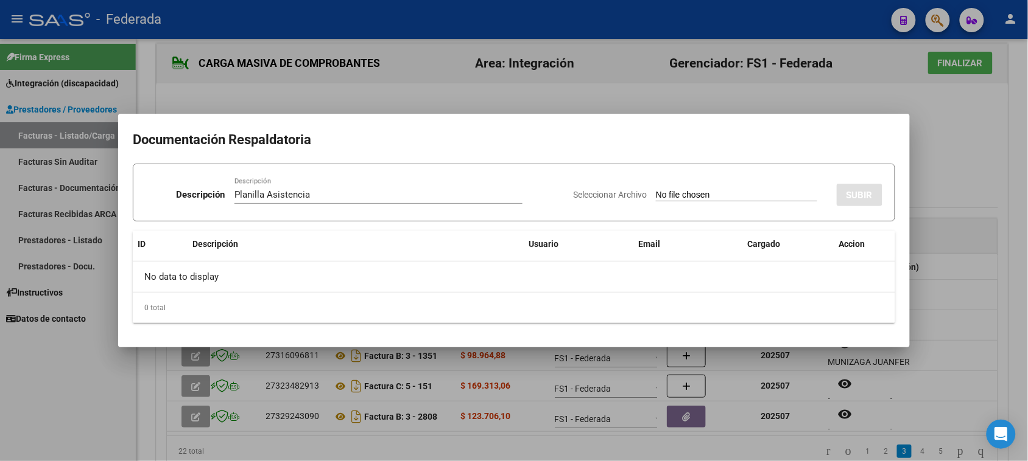
type input "C:\fakepath\FONO ASIST.pdf"
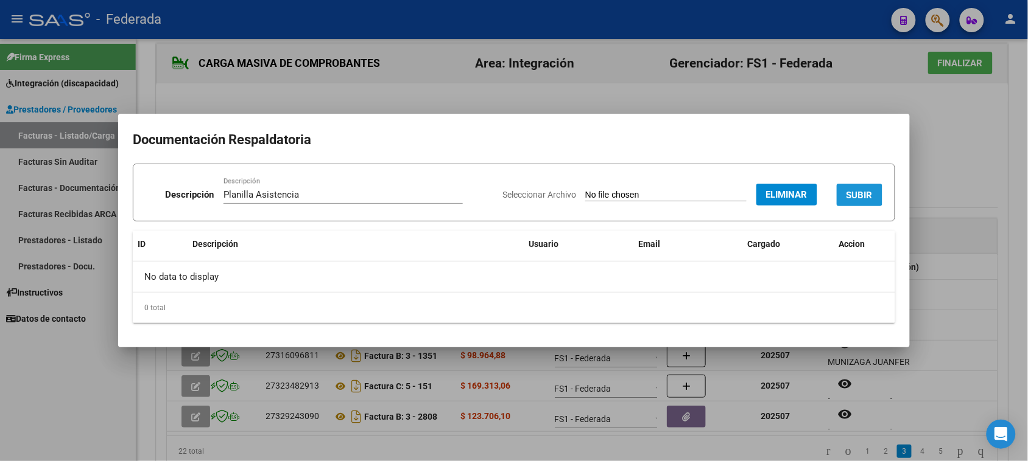
click at [853, 192] on span "SUBIR" at bounding box center [859, 195] width 26 height 11
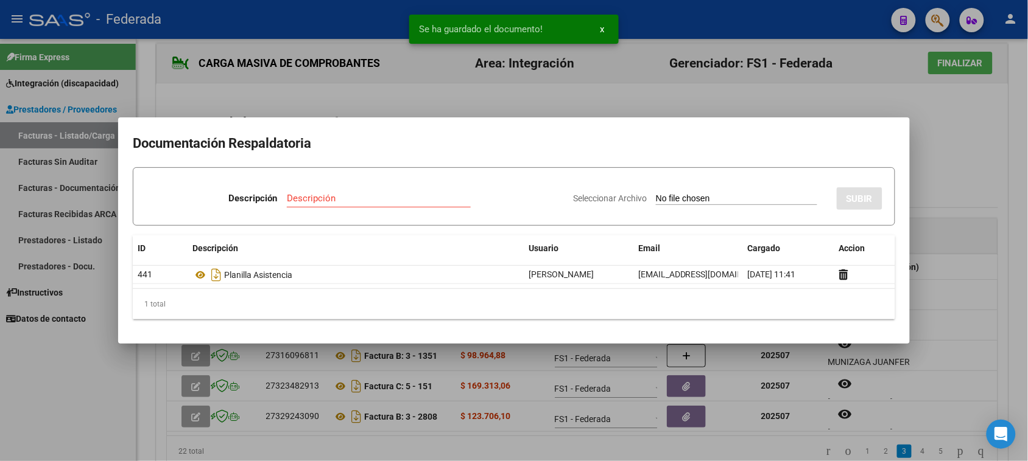
click at [959, 190] on div at bounding box center [514, 230] width 1028 height 461
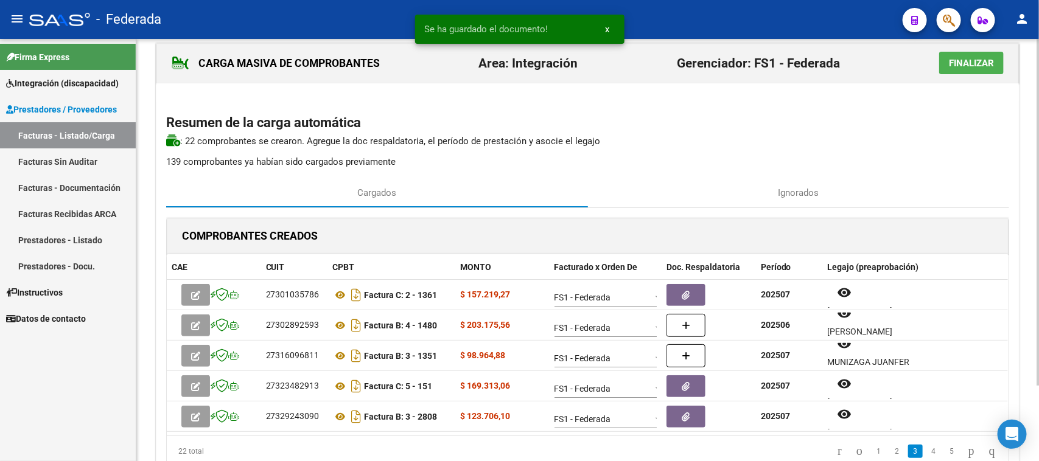
scroll to position [92, 0]
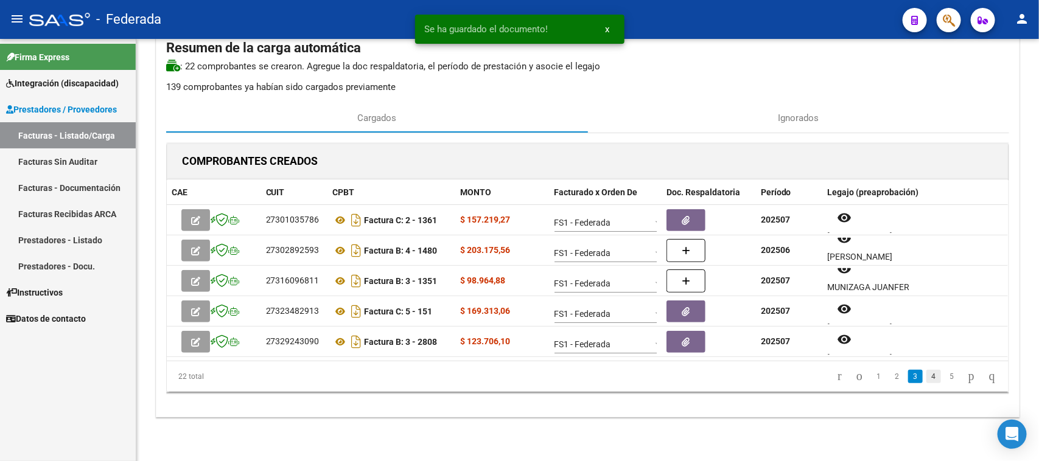
click at [927, 376] on link "4" at bounding box center [934, 376] width 15 height 13
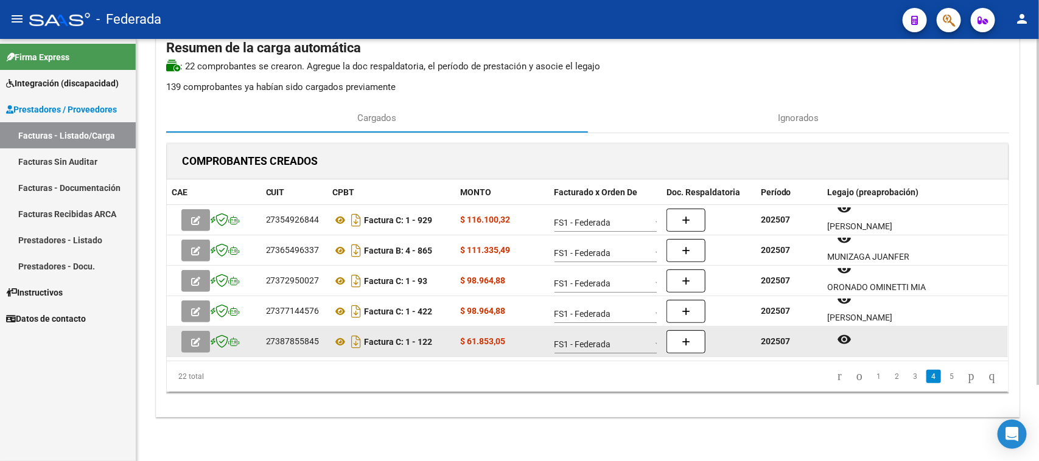
scroll to position [10, 0]
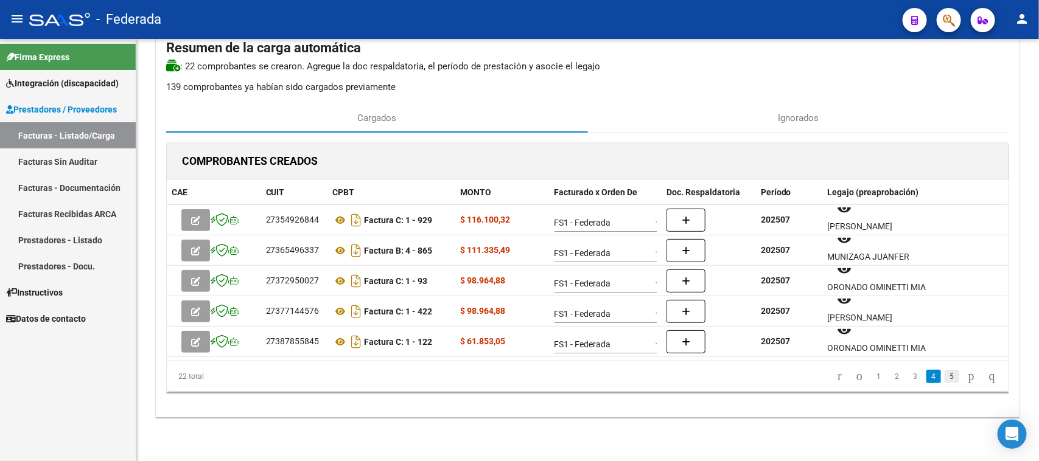
click at [945, 373] on link "5" at bounding box center [952, 376] width 15 height 13
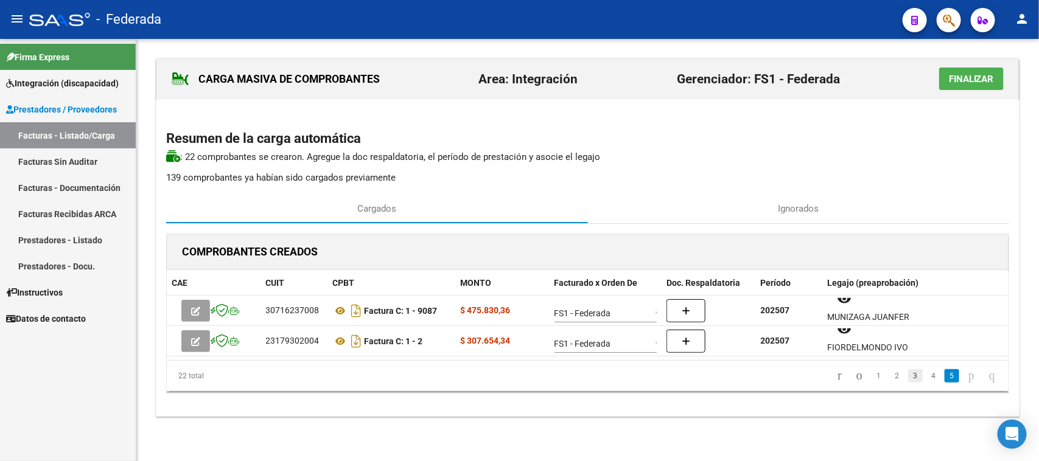
click at [908, 379] on link "3" at bounding box center [915, 376] width 15 height 13
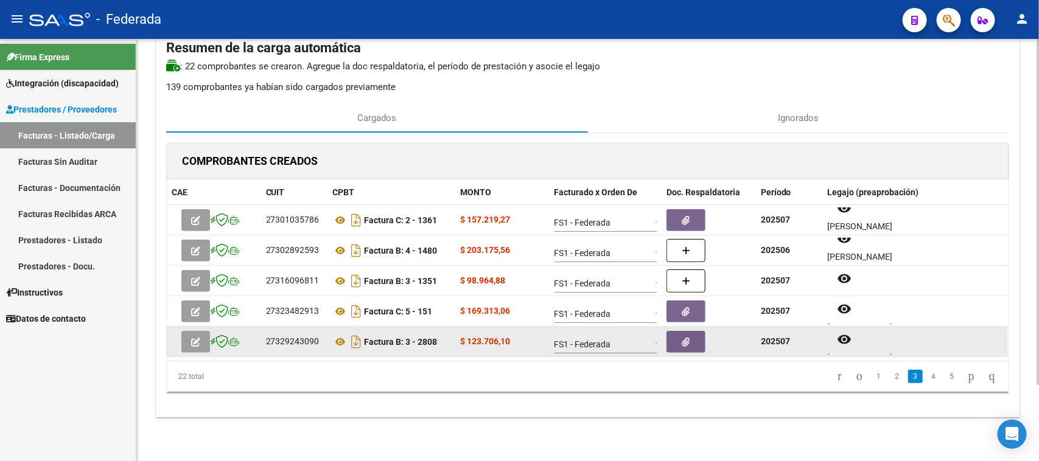
scroll to position [92, 0]
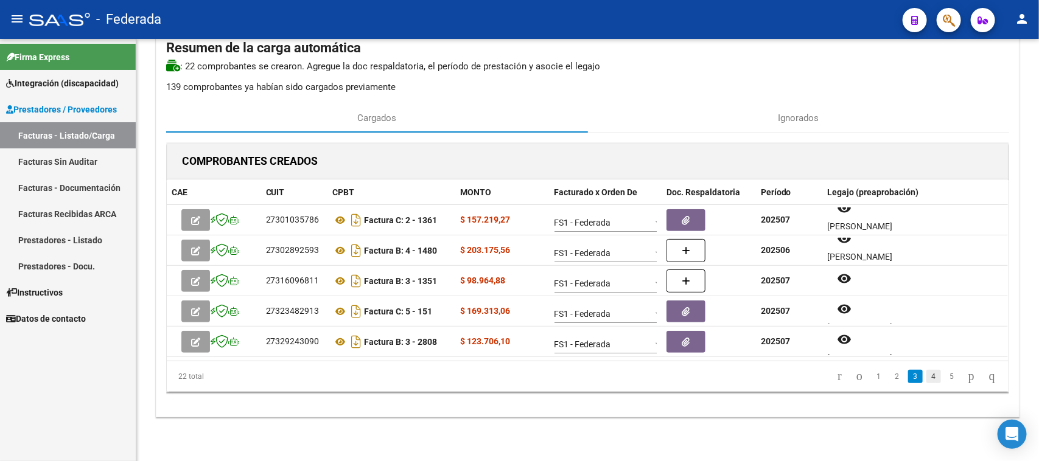
click at [927, 378] on link "4" at bounding box center [934, 376] width 15 height 13
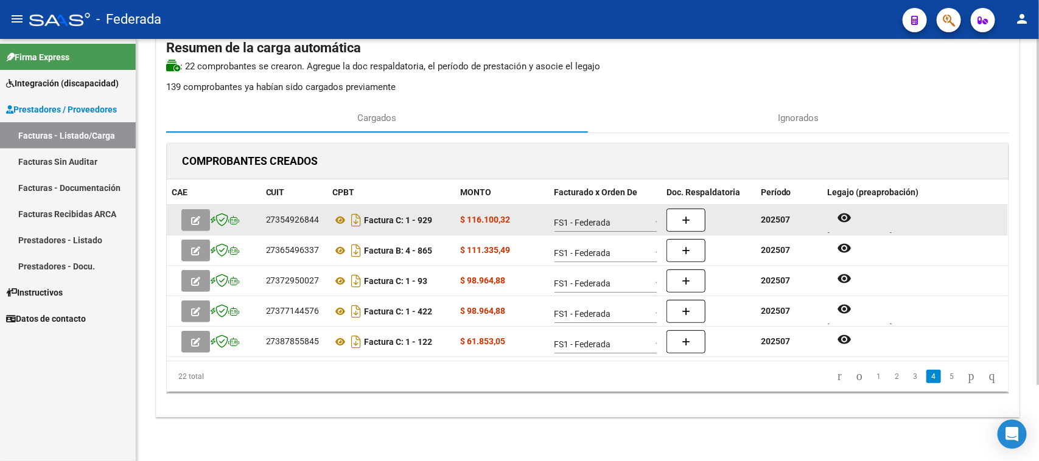
scroll to position [10, 0]
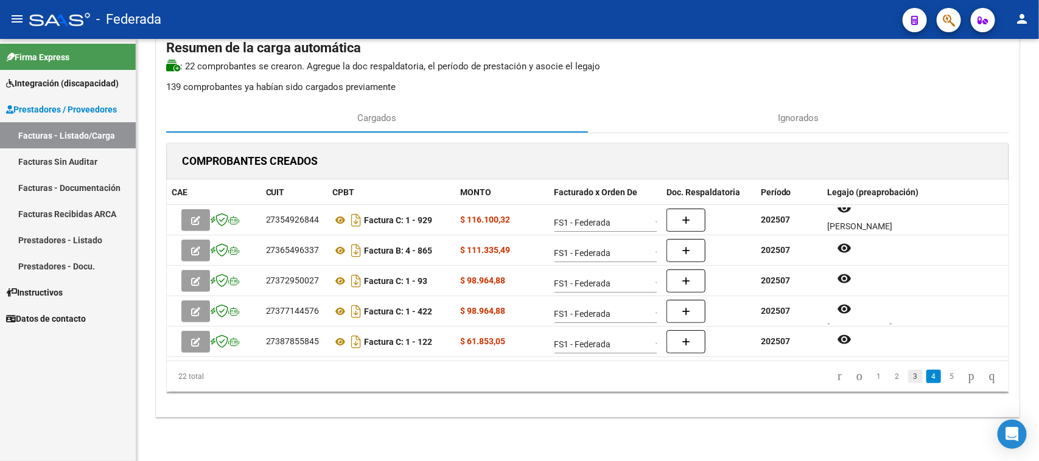
click at [908, 376] on link "3" at bounding box center [915, 376] width 15 height 13
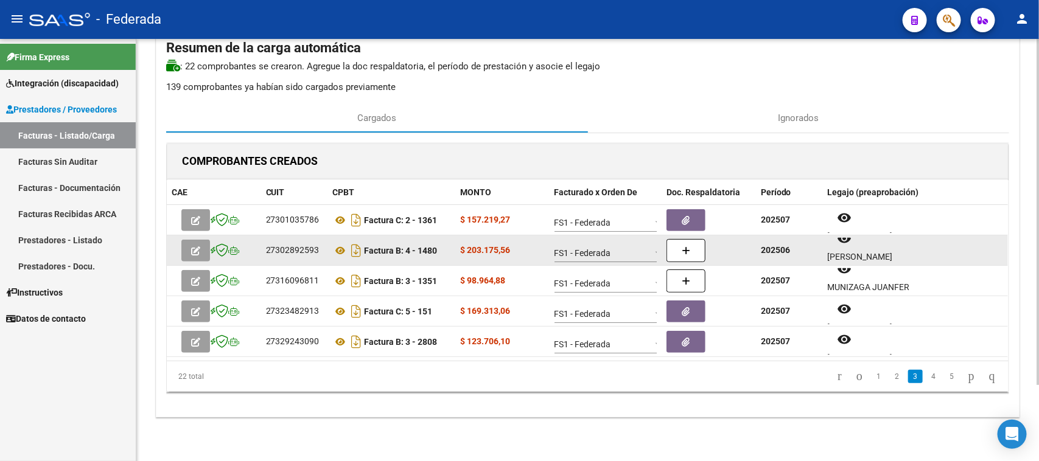
click at [841, 250] on div "[PERSON_NAME]" at bounding box center [915, 257] width 176 height 14
click at [847, 242] on mat-icon "remove_red_eye" at bounding box center [844, 238] width 15 height 15
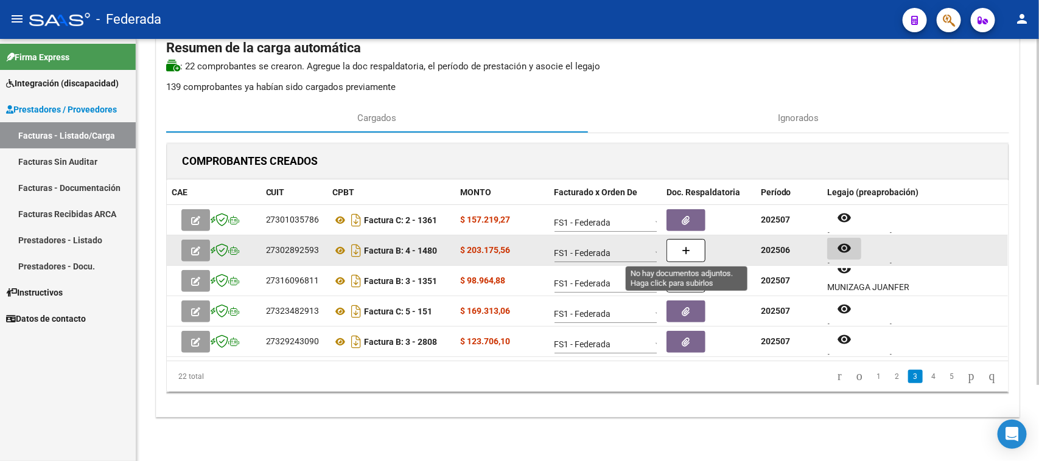
click at [703, 247] on button "button" at bounding box center [686, 250] width 39 height 23
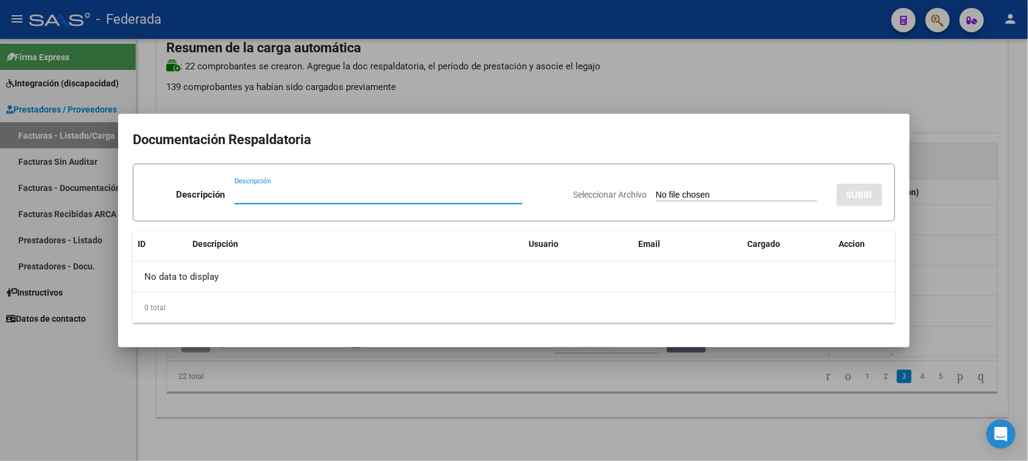
paste input "Planilla Asistencia"
type input "Planilla Asistencia"
click at [710, 190] on input "Seleccionar Archivo" at bounding box center [736, 196] width 161 height 12
type input "C:\fakepath\PSP ASIST.jpg"
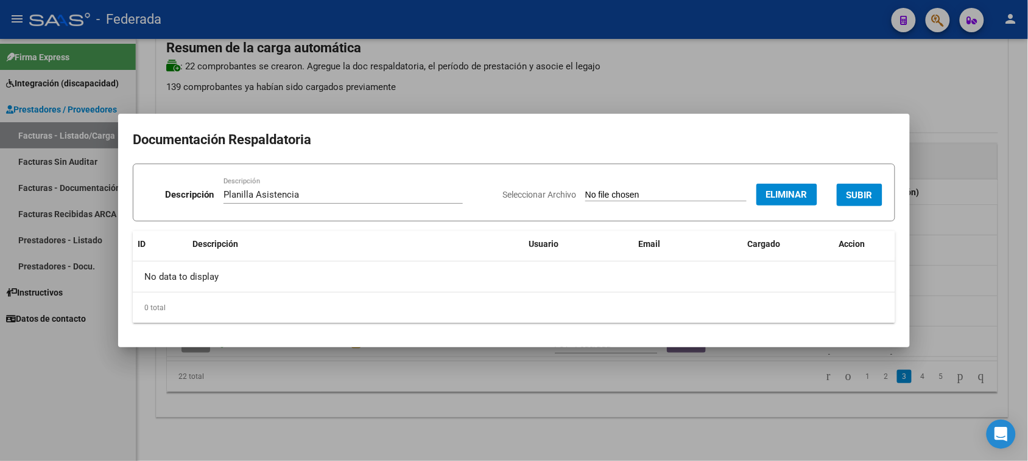
click at [846, 195] on button "SUBIR" at bounding box center [859, 195] width 46 height 23
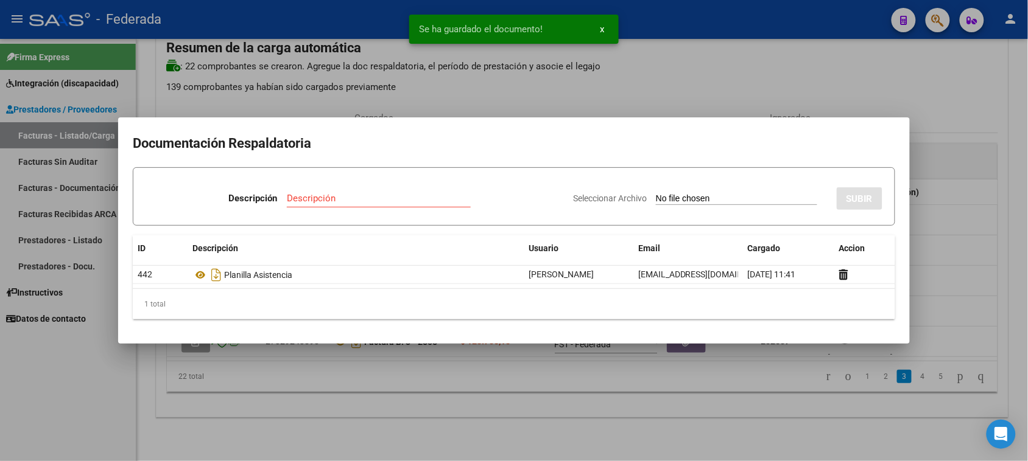
click at [932, 244] on div at bounding box center [514, 230] width 1028 height 461
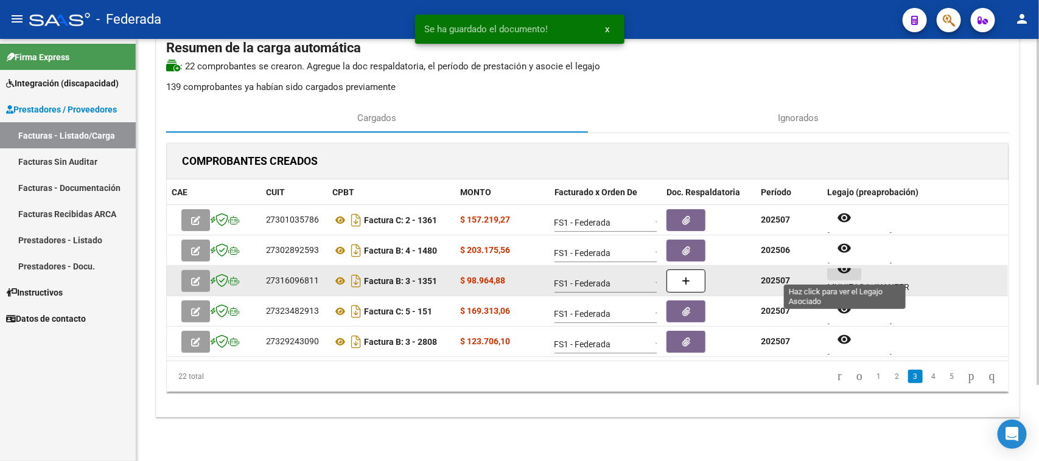
click at [844, 279] on button "remove_red_eye" at bounding box center [844, 270] width 34 height 22
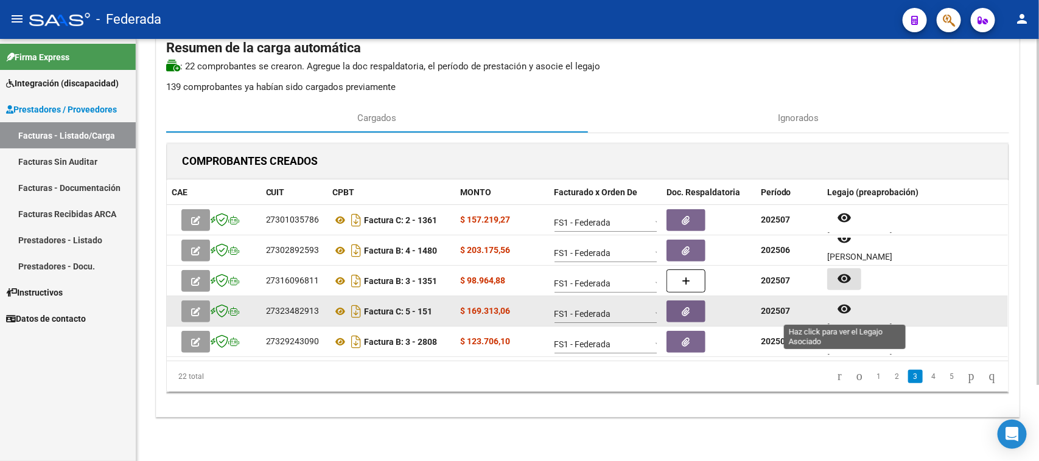
scroll to position [10, 0]
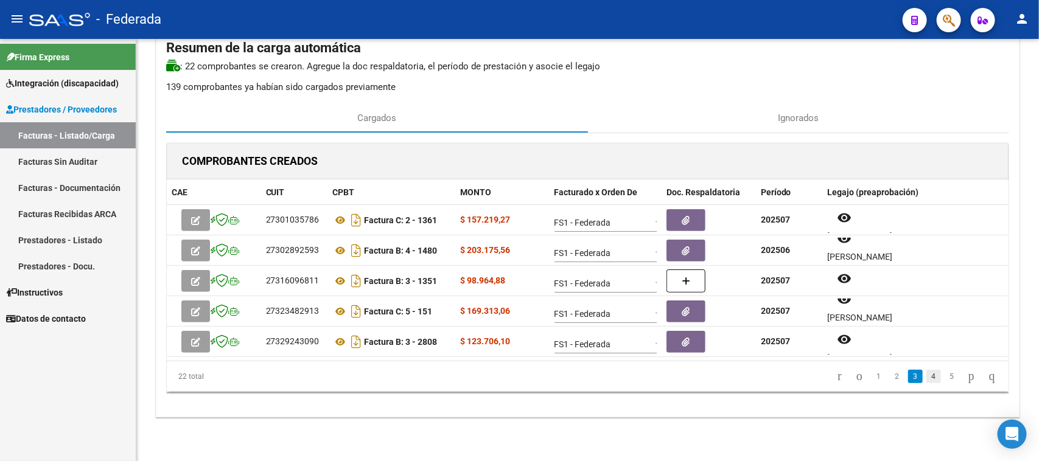
click at [927, 379] on link "4" at bounding box center [934, 376] width 15 height 13
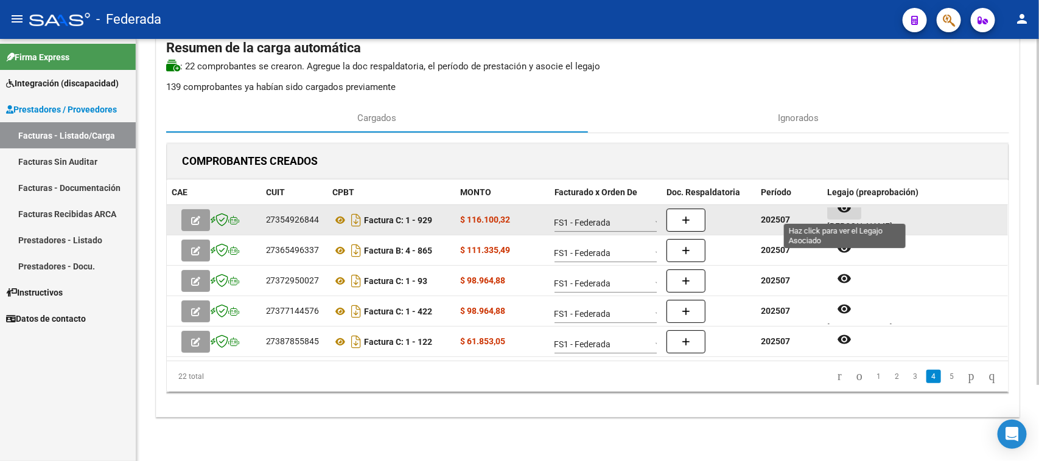
click at [848, 215] on button "remove_red_eye" at bounding box center [844, 209] width 34 height 22
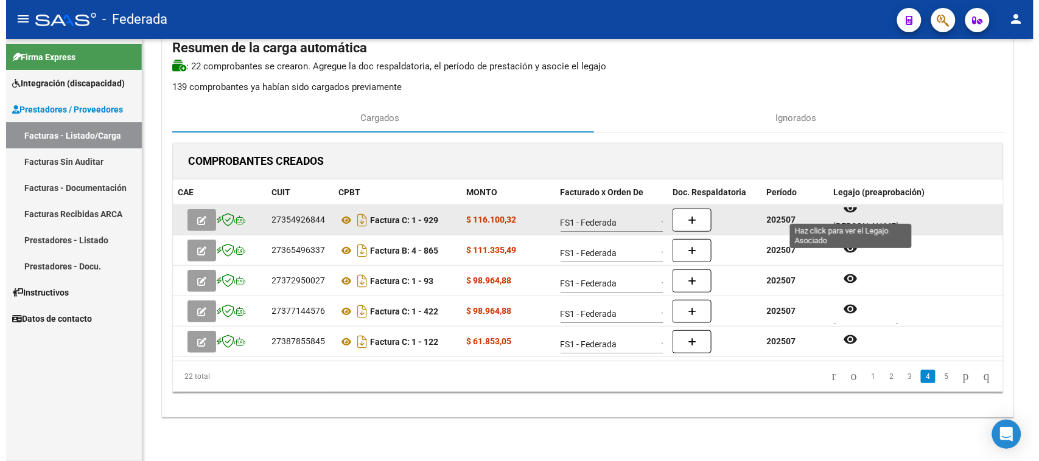
scroll to position [0, 0]
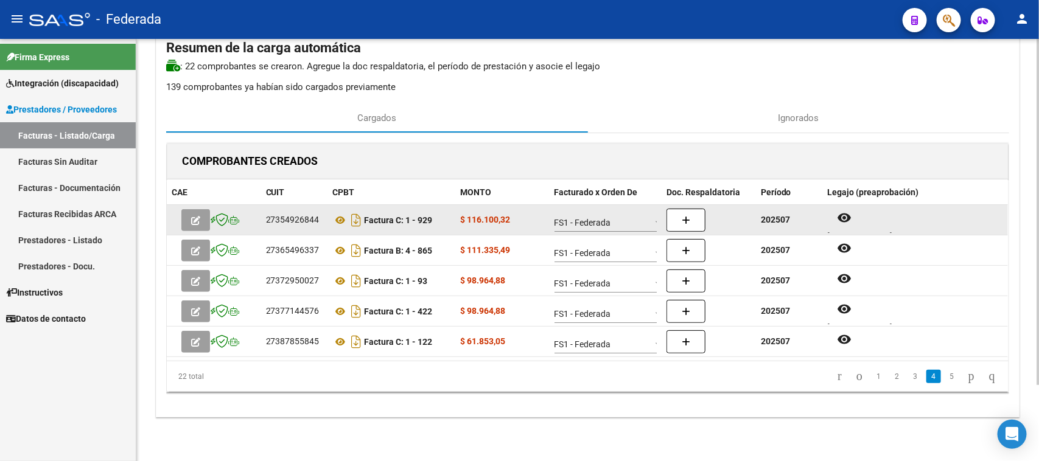
click at [706, 217] on div at bounding box center [709, 220] width 85 height 23
click at [698, 219] on button "button" at bounding box center [686, 220] width 39 height 23
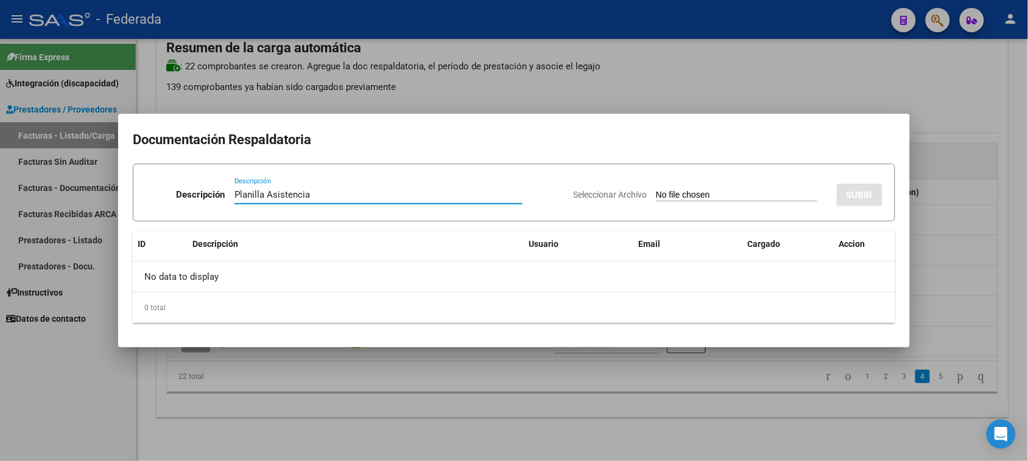
type input "Planilla Asistencia"
click at [665, 195] on input "Seleccionar Archivo" at bounding box center [736, 196] width 161 height 12
type input "C:\fakepath\PSC ASIST.pdf"
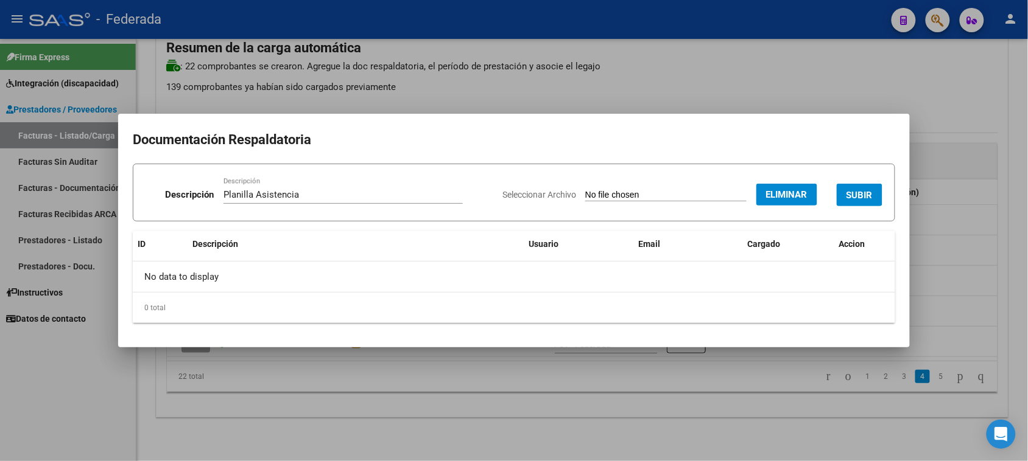
click at [847, 191] on span "SUBIR" at bounding box center [859, 195] width 26 height 11
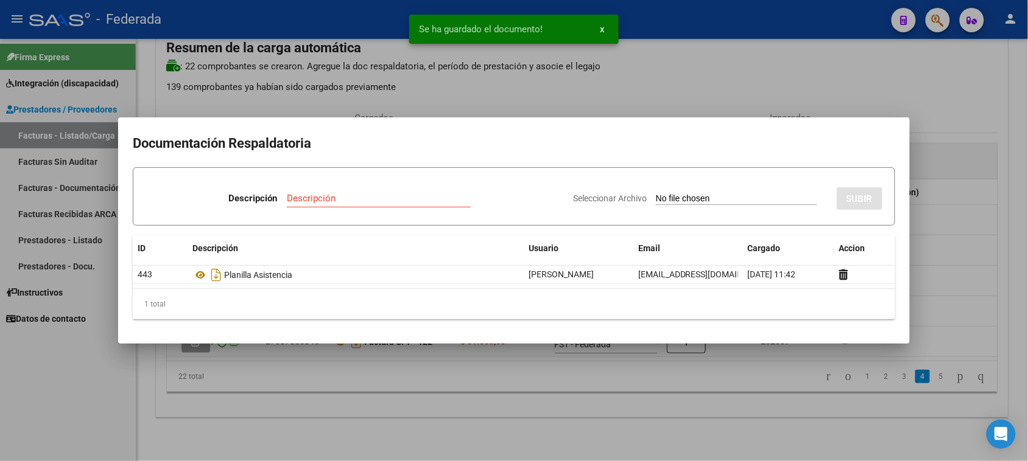
click at [938, 196] on div at bounding box center [514, 230] width 1028 height 461
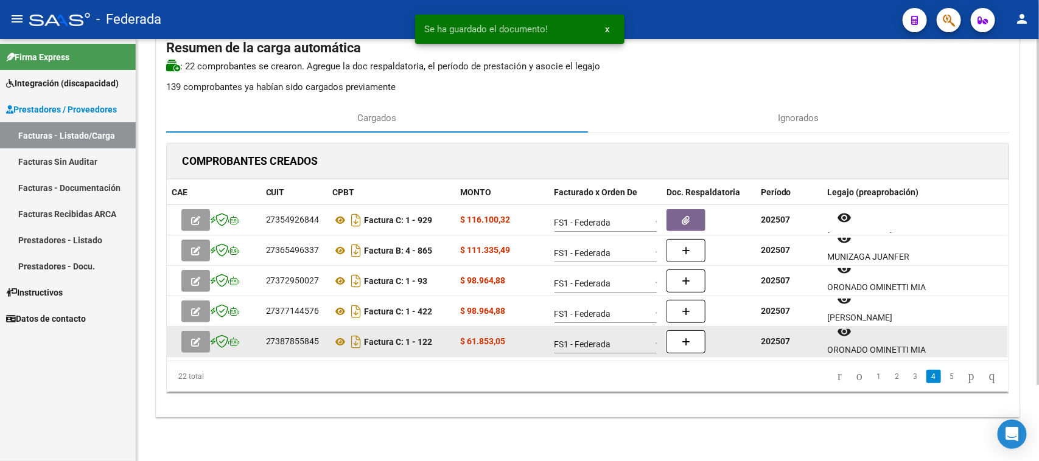
scroll to position [10, 0]
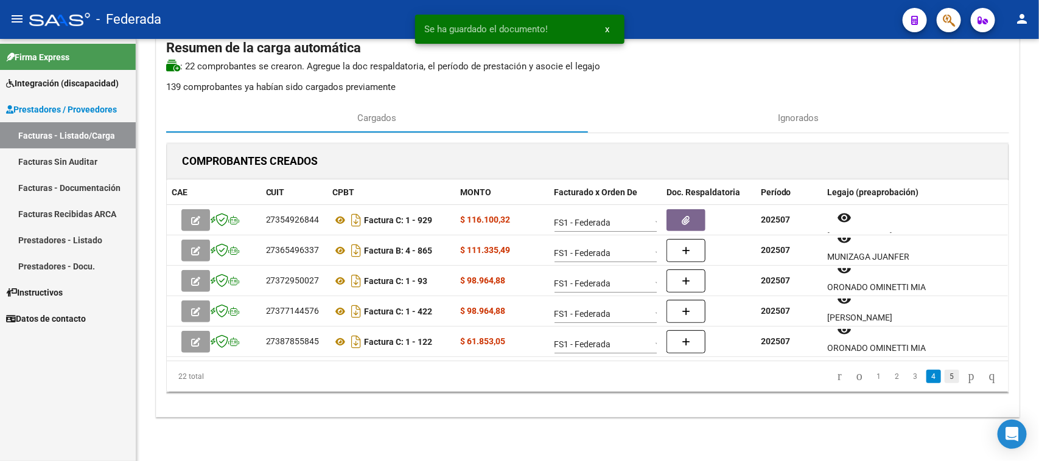
click at [945, 377] on link "5" at bounding box center [952, 376] width 15 height 13
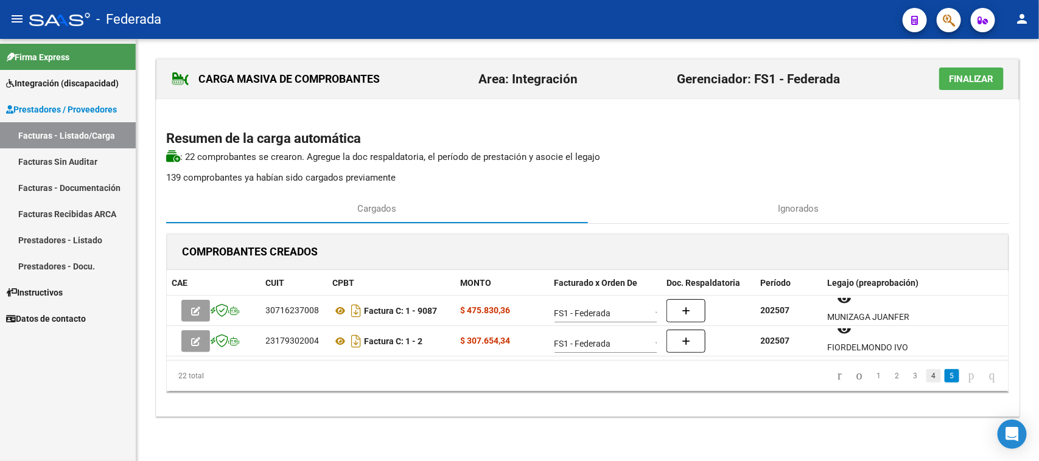
click at [927, 379] on link "4" at bounding box center [934, 376] width 15 height 13
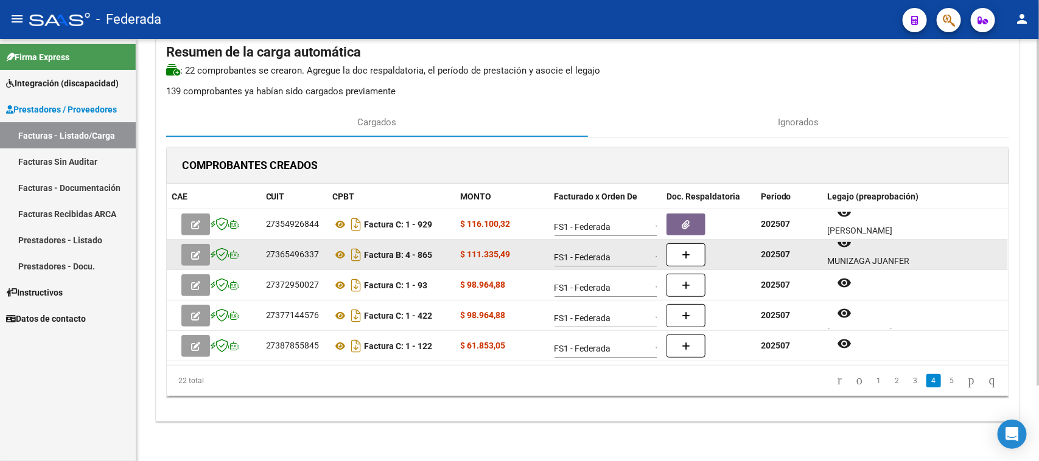
scroll to position [92, 0]
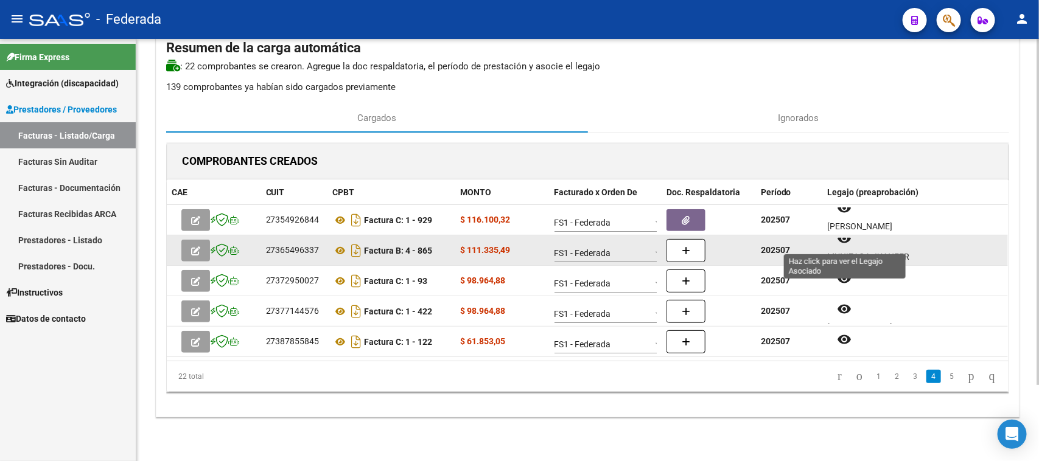
click at [837, 247] on button "remove_red_eye" at bounding box center [844, 239] width 34 height 22
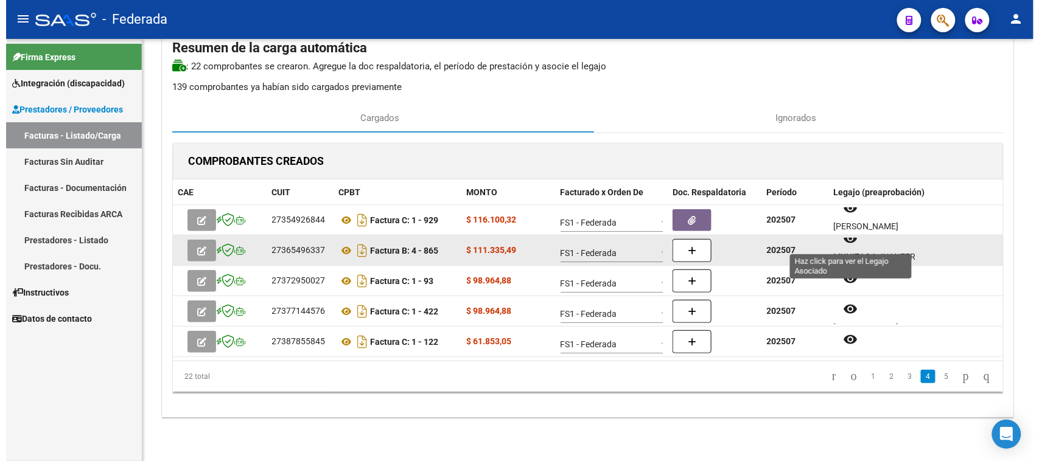
scroll to position [0, 0]
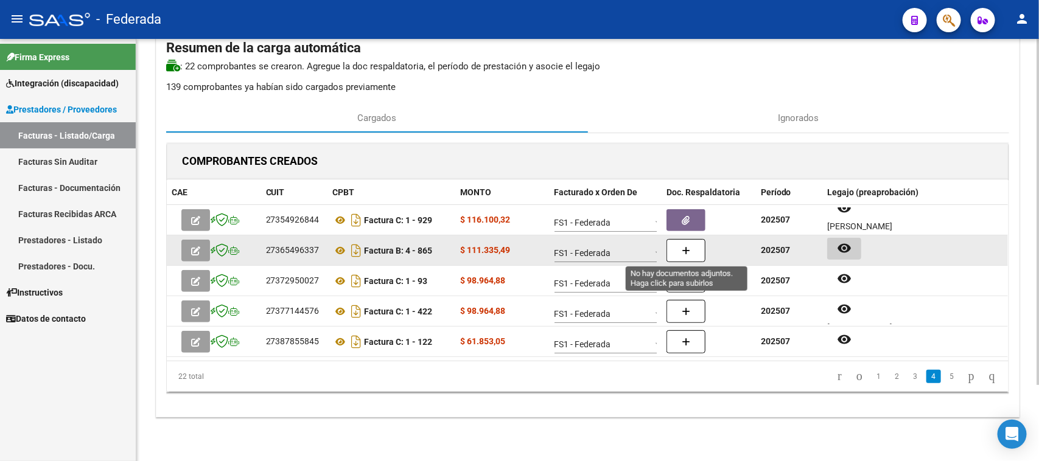
click at [697, 250] on button "button" at bounding box center [686, 250] width 39 height 23
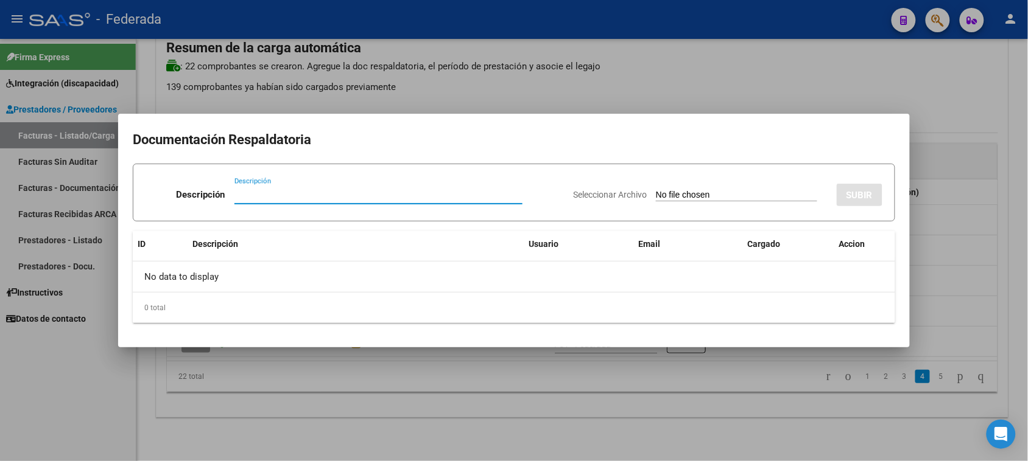
paste input "Planilla Asistencia"
type input "Planilla Asistencia"
click at [683, 198] on input "Seleccionar Archivo" at bounding box center [736, 196] width 161 height 12
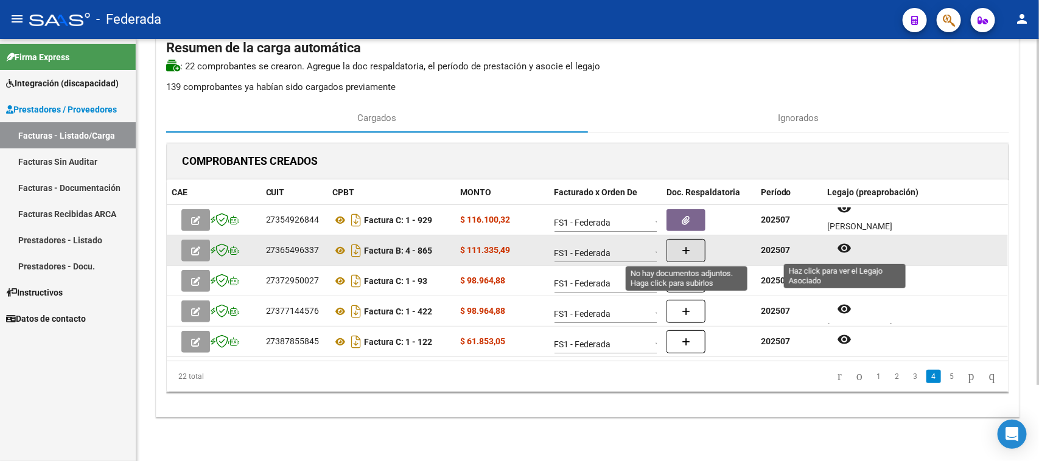
click at [838, 247] on mat-icon "remove_red_eye" at bounding box center [844, 248] width 15 height 15
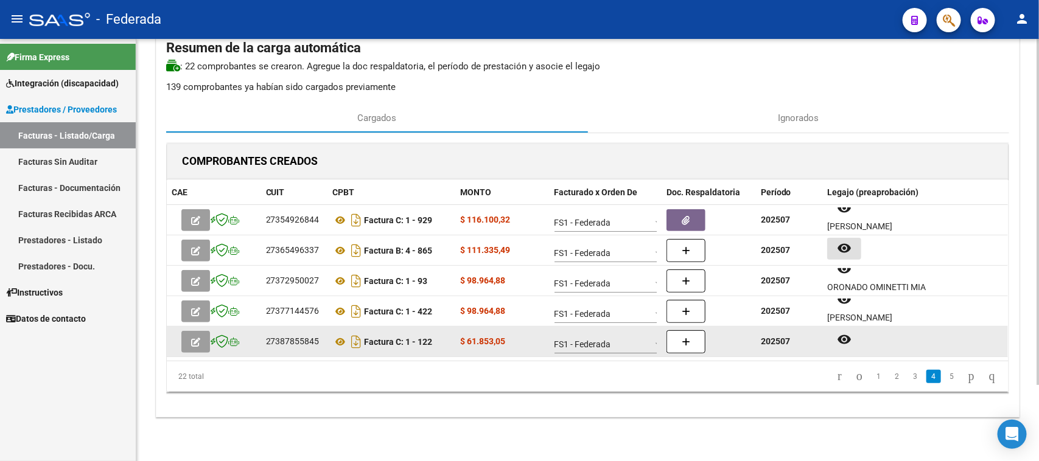
scroll to position [10, 0]
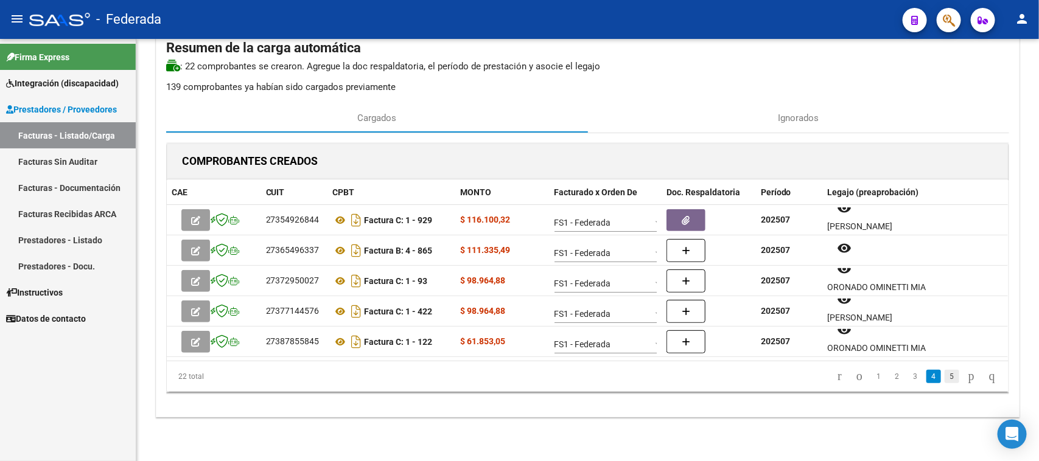
click at [945, 373] on link "5" at bounding box center [952, 376] width 15 height 13
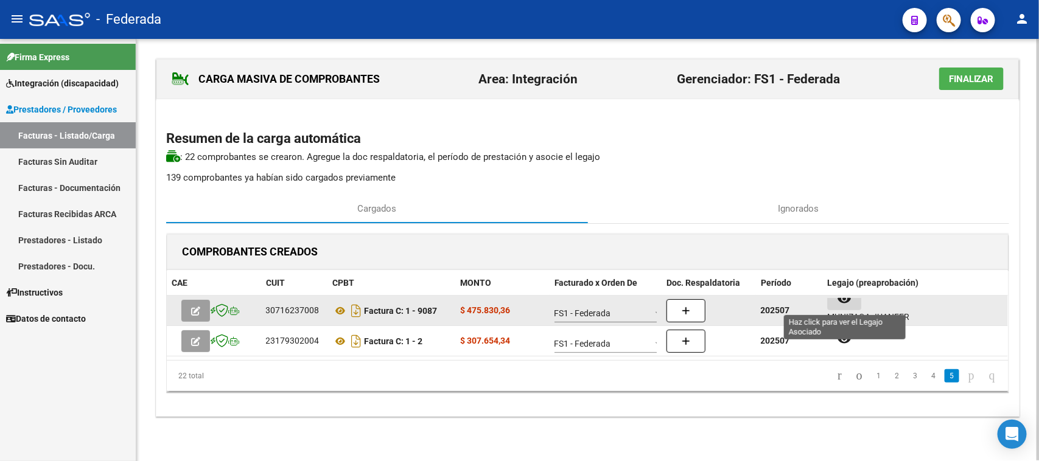
click at [847, 309] on button "remove_red_eye" at bounding box center [844, 300] width 34 height 22
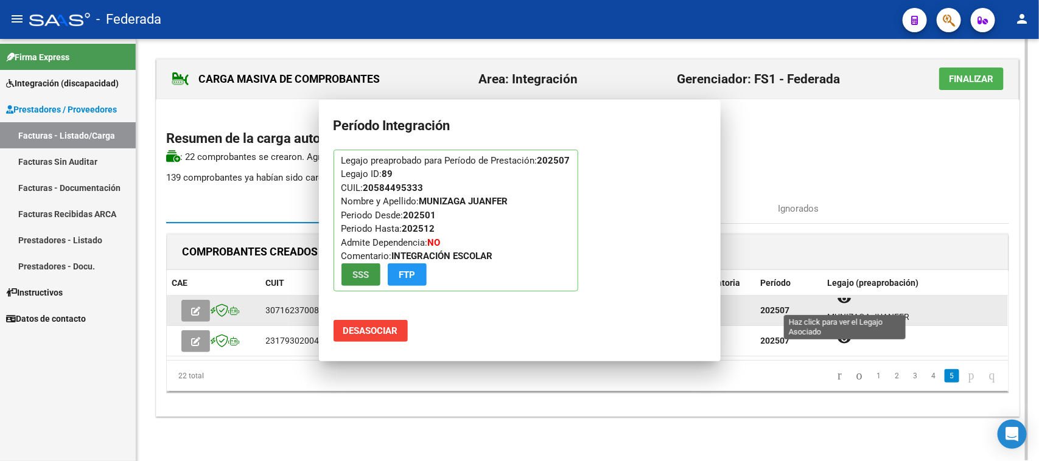
scroll to position [0, 0]
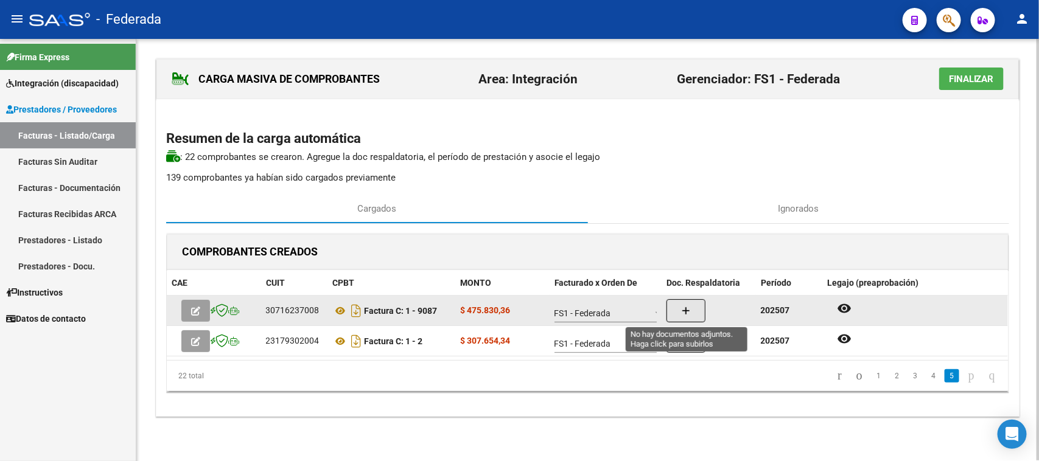
click at [697, 308] on button "button" at bounding box center [686, 311] width 39 height 23
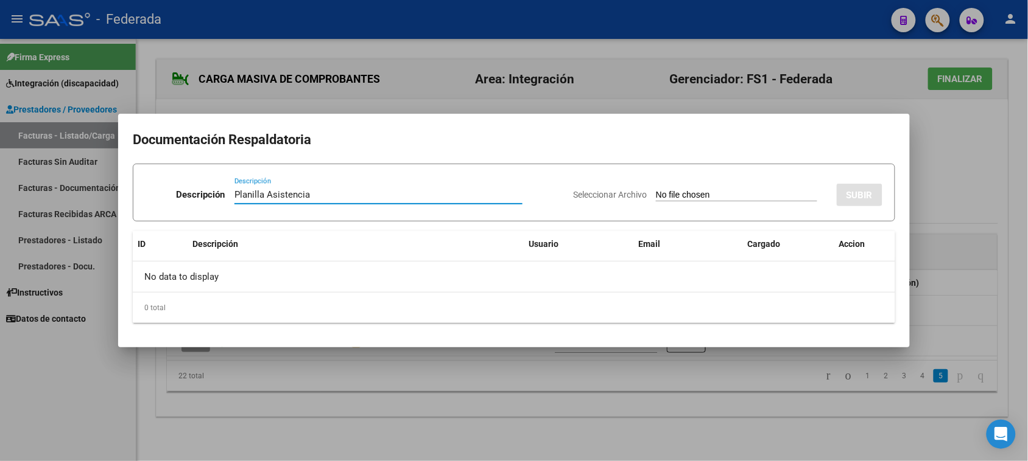
type input "Planilla Asistencia"
click at [667, 197] on input "Seleccionar Archivo" at bounding box center [736, 196] width 161 height 12
type input "C:\fakepath\MOD MAEST D EAP ASIST.pdf"
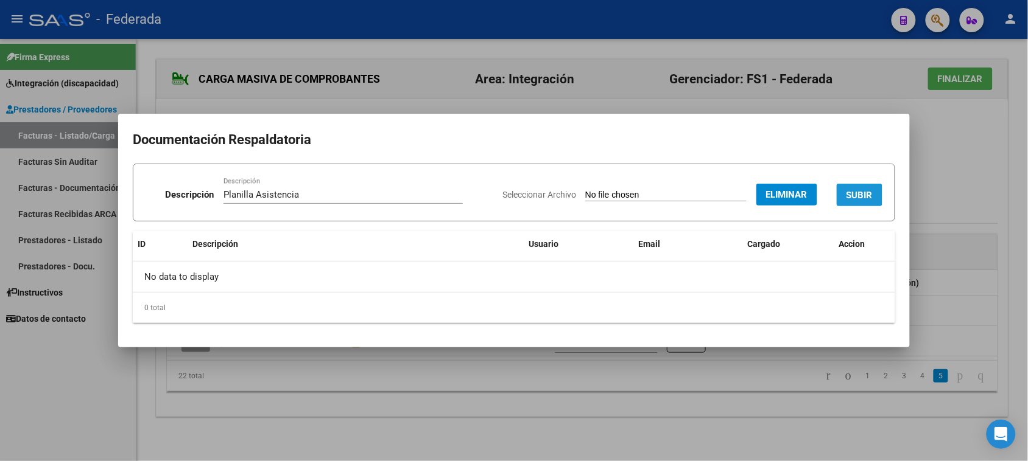
click at [861, 192] on span "SUBIR" at bounding box center [859, 195] width 26 height 11
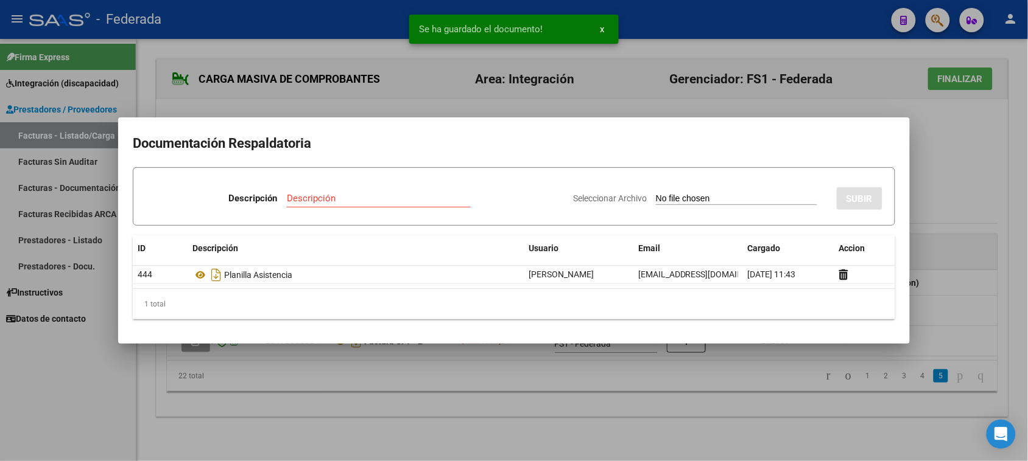
click at [948, 170] on div at bounding box center [514, 230] width 1028 height 461
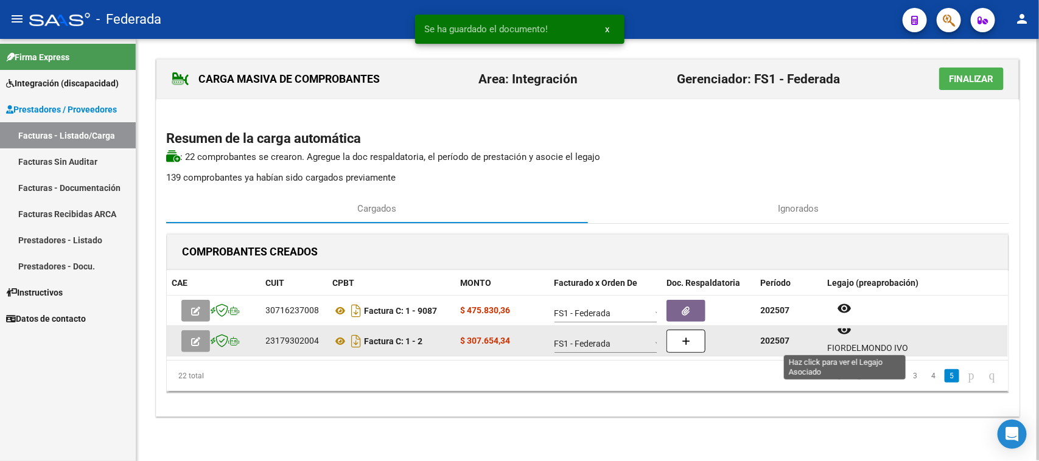
scroll to position [10, 0]
click at [842, 340] on button "remove_red_eye" at bounding box center [844, 330] width 34 height 22
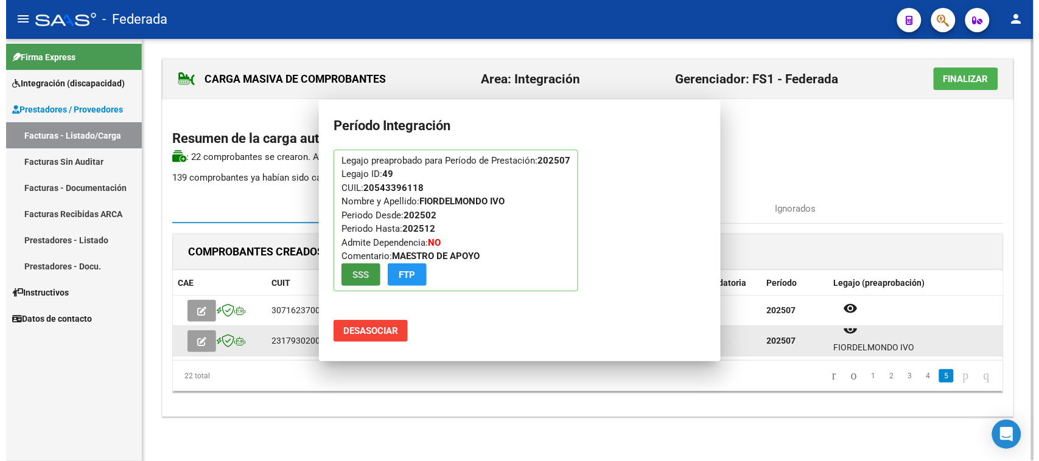
scroll to position [0, 0]
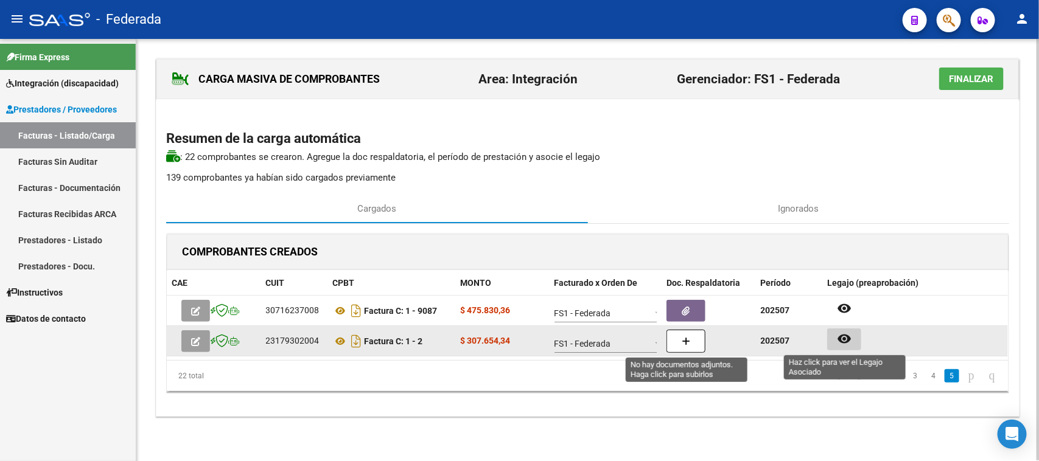
click at [696, 345] on button "button" at bounding box center [686, 341] width 39 height 23
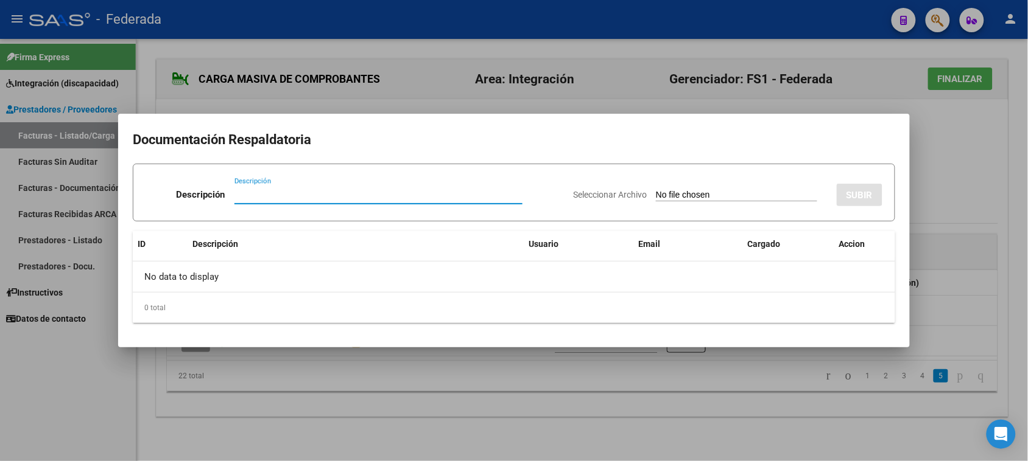
paste input "Planilla Asistencia"
type input "Planilla Asistencia"
click at [681, 189] on div "Seleccionar Archivo SUBIR" at bounding box center [727, 192] width 309 height 37
click at [685, 197] on input "Seleccionar Archivo" at bounding box center [736, 196] width 161 height 12
type input "C:\fakepath\MOD ASIST.pdf"
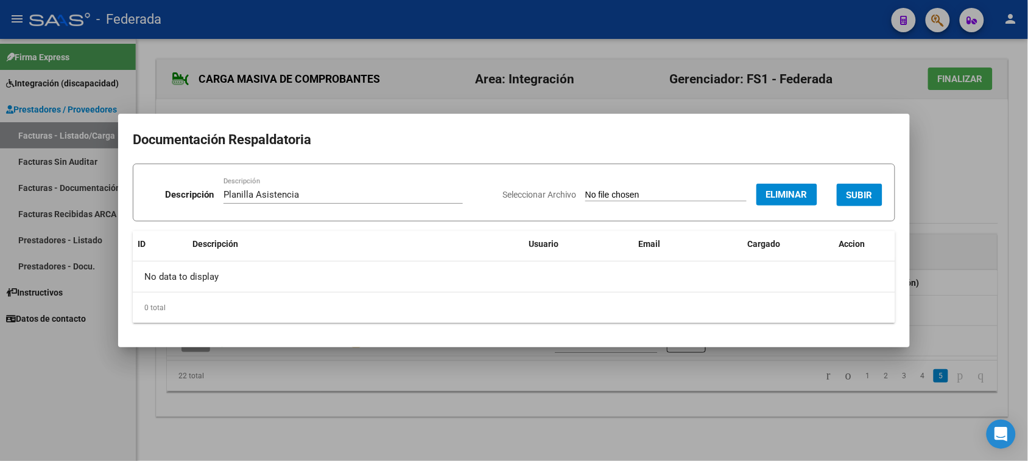
click at [850, 198] on span "SUBIR" at bounding box center [859, 195] width 26 height 11
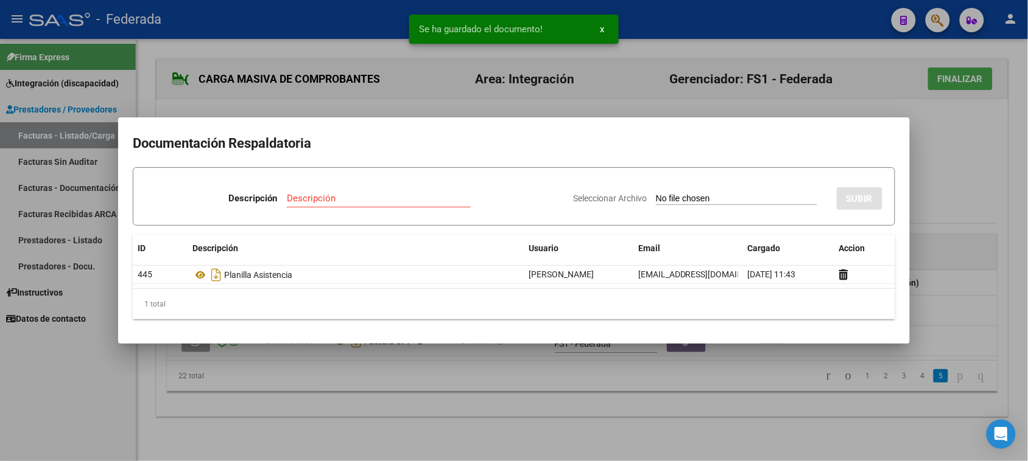
click at [956, 193] on div at bounding box center [514, 230] width 1028 height 461
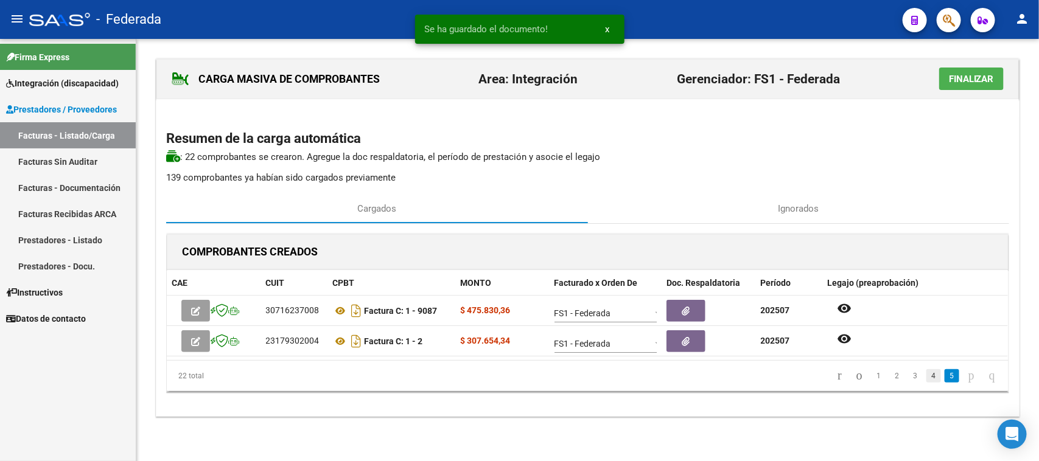
click at [927, 379] on link "4" at bounding box center [934, 376] width 15 height 13
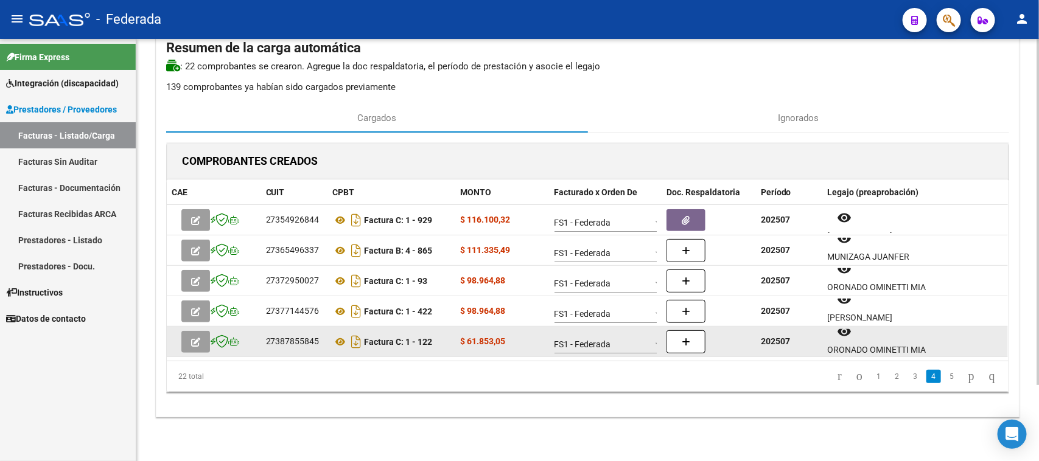
scroll to position [10, 0]
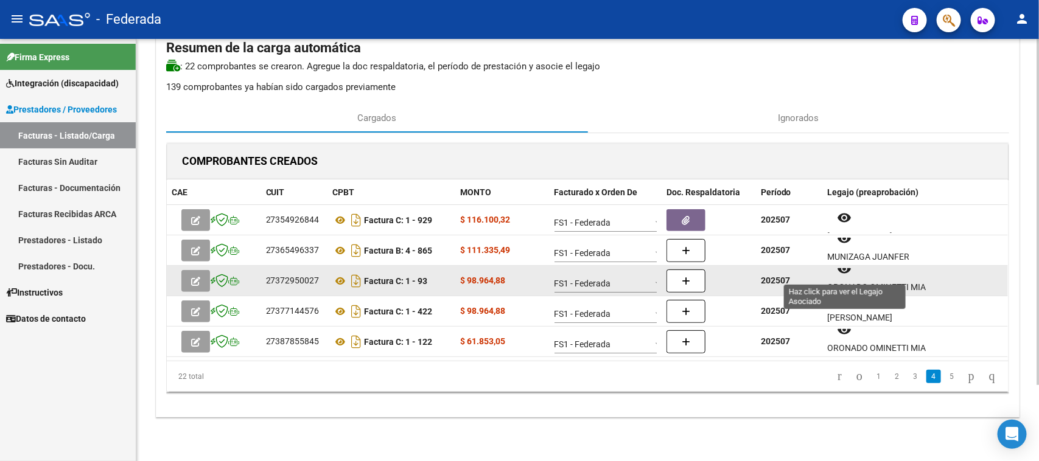
click at [847, 278] on button "remove_red_eye" at bounding box center [844, 270] width 34 height 22
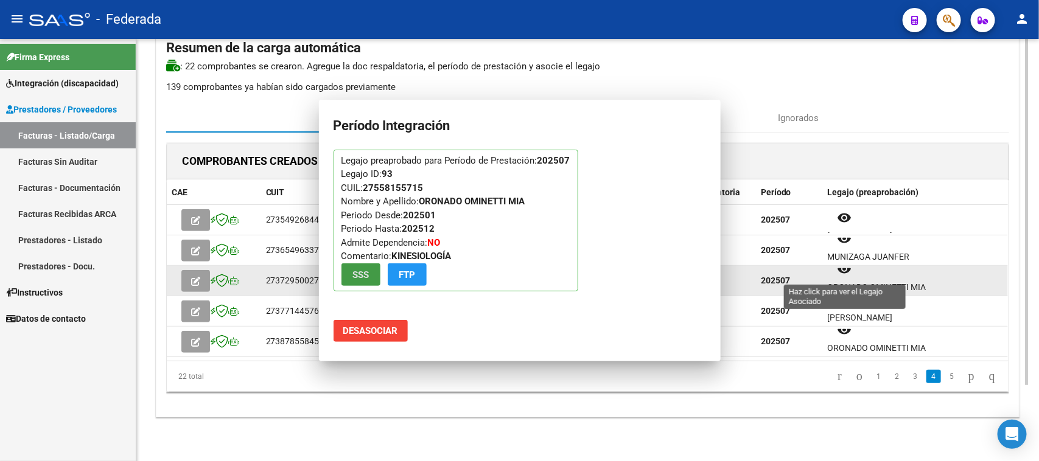
scroll to position [0, 0]
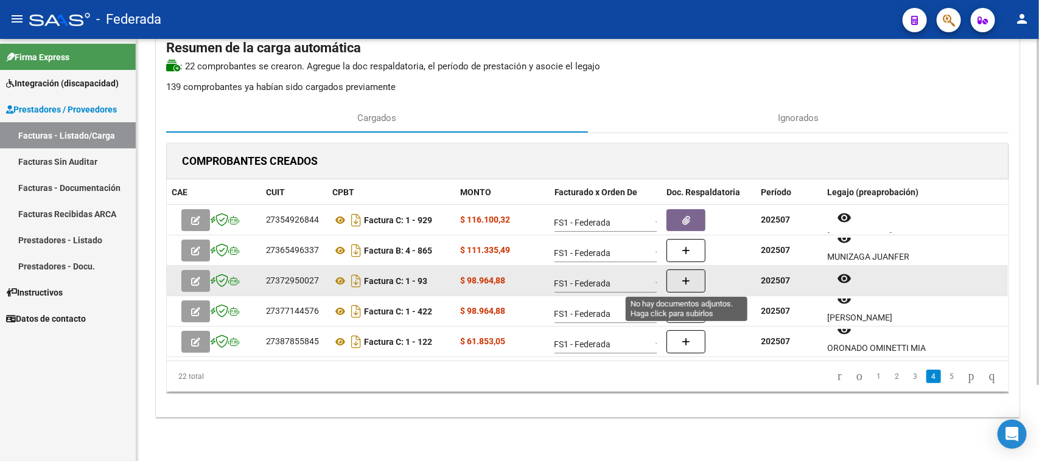
click at [693, 282] on button "button" at bounding box center [686, 281] width 39 height 23
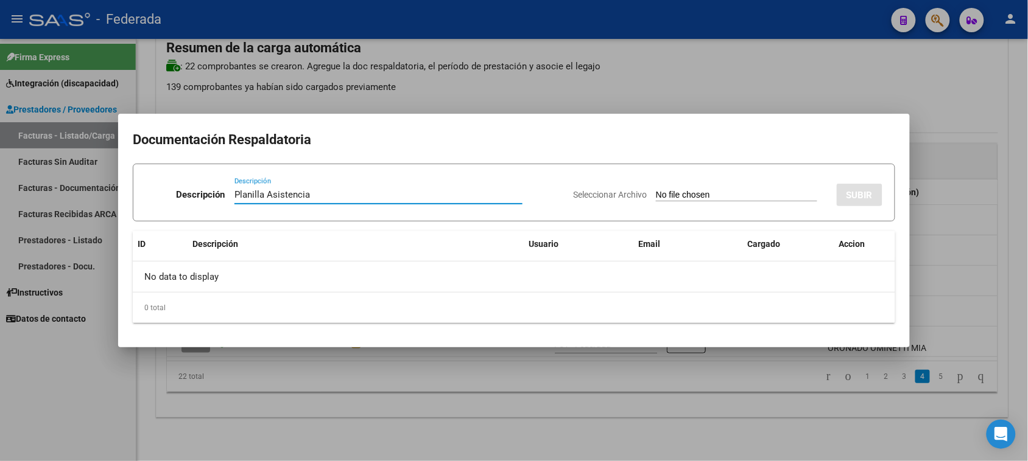
type input "Planilla Asistencia"
click at [670, 198] on input "Seleccionar Archivo" at bounding box center [736, 196] width 161 height 12
type input "C:\fakepath\KINESIO 2 ASIST.pdf"
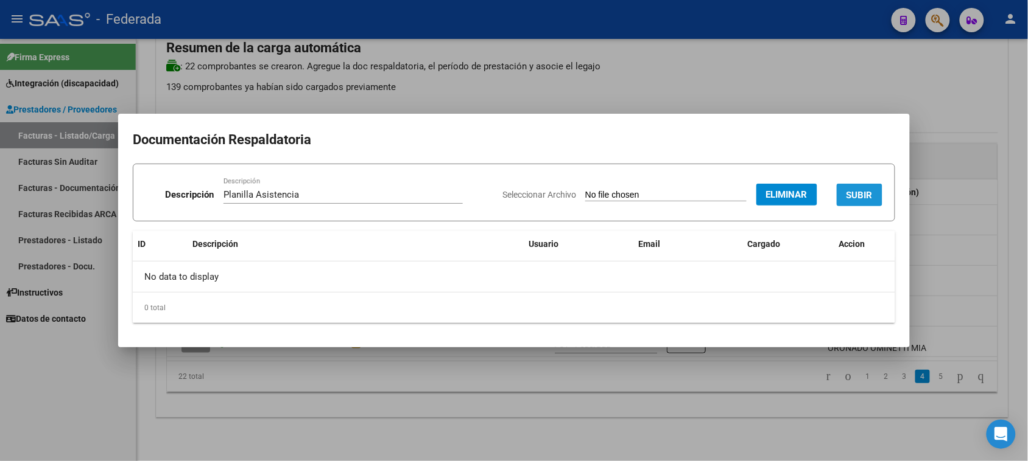
click at [847, 190] on span "SUBIR" at bounding box center [859, 195] width 26 height 11
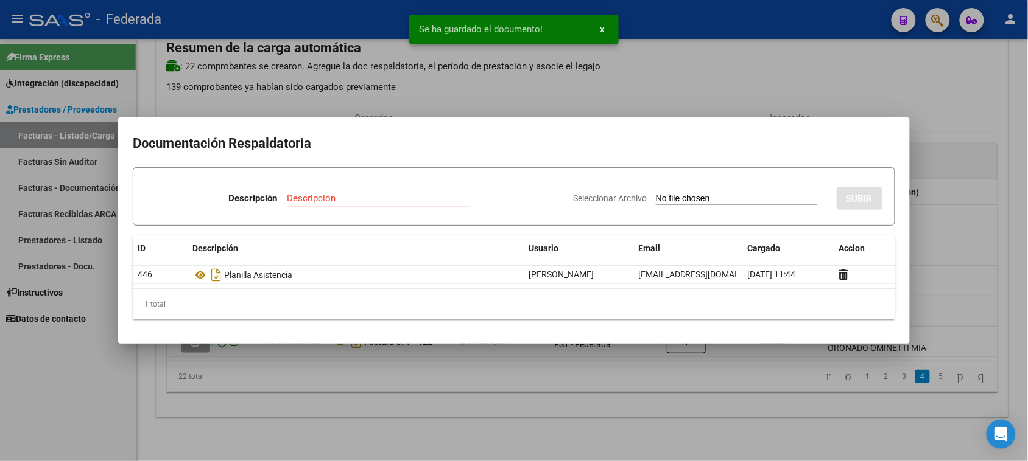
click at [945, 272] on div at bounding box center [514, 230] width 1028 height 461
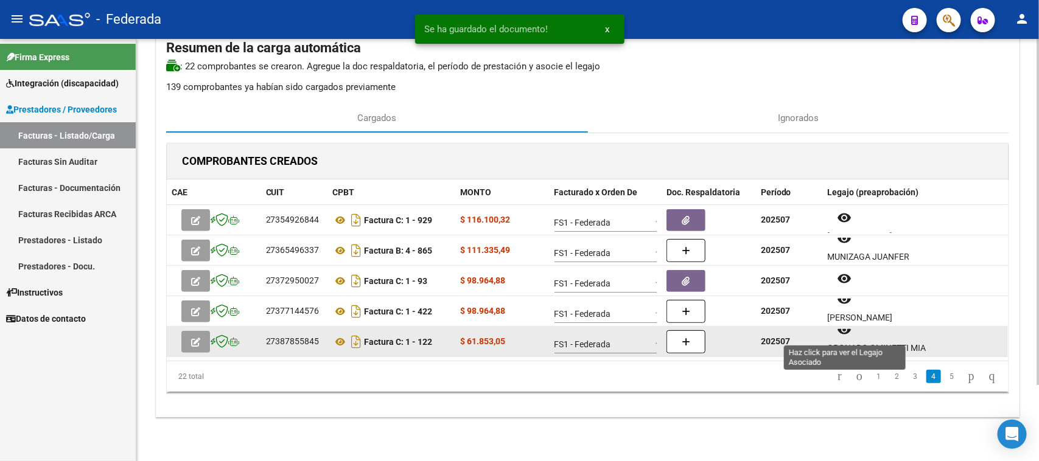
click at [850, 340] on button "remove_red_eye" at bounding box center [844, 331] width 34 height 22
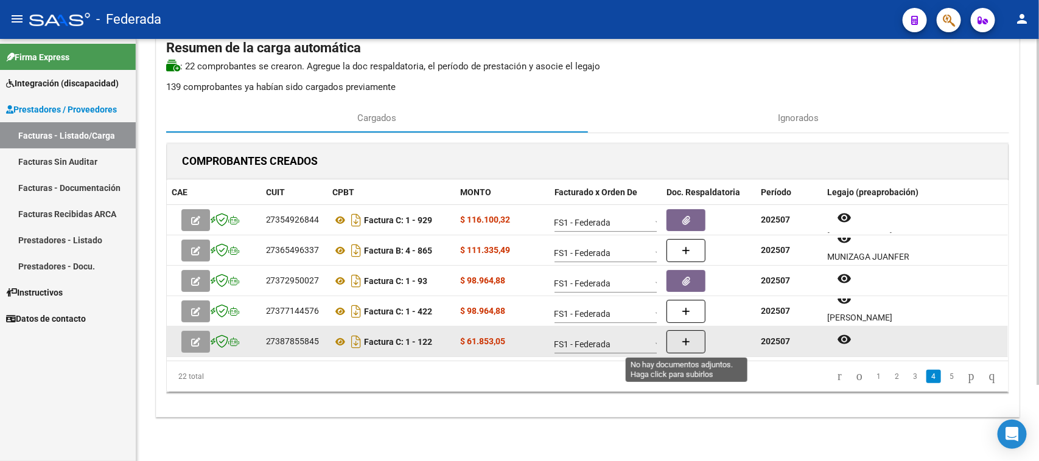
click at [679, 345] on button "button" at bounding box center [686, 342] width 39 height 23
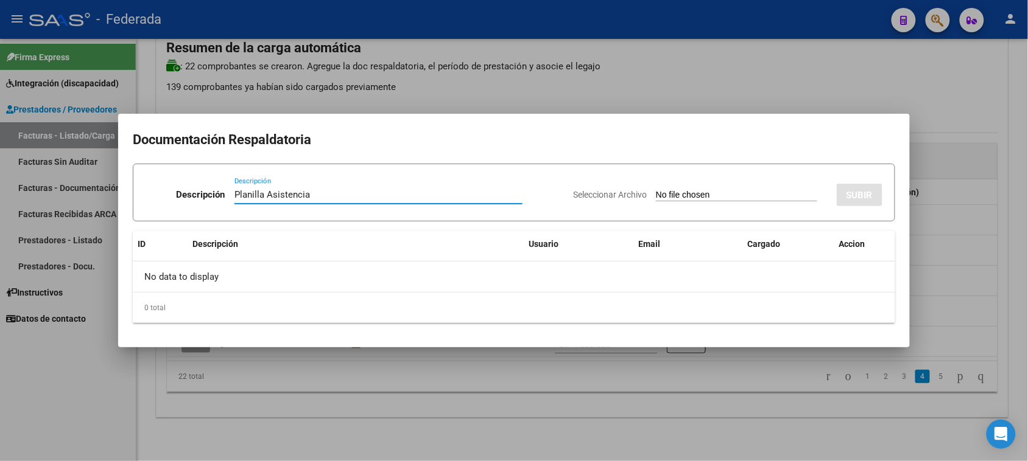
type input "Planilla Asistencia"
click at [656, 192] on input "Seleccionar Archivo" at bounding box center [736, 196] width 161 height 12
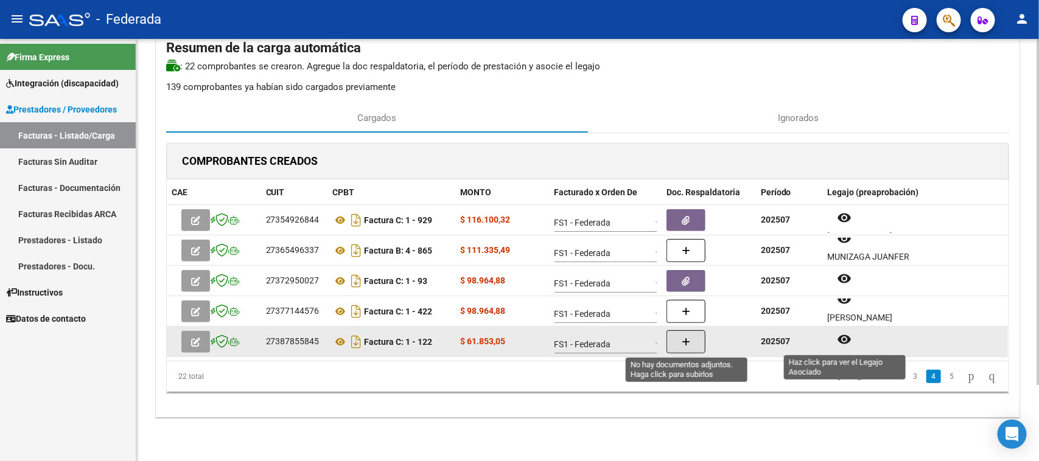
click at [837, 334] on mat-icon "remove_red_eye" at bounding box center [844, 339] width 15 height 15
click at [701, 340] on button "button" at bounding box center [686, 342] width 39 height 23
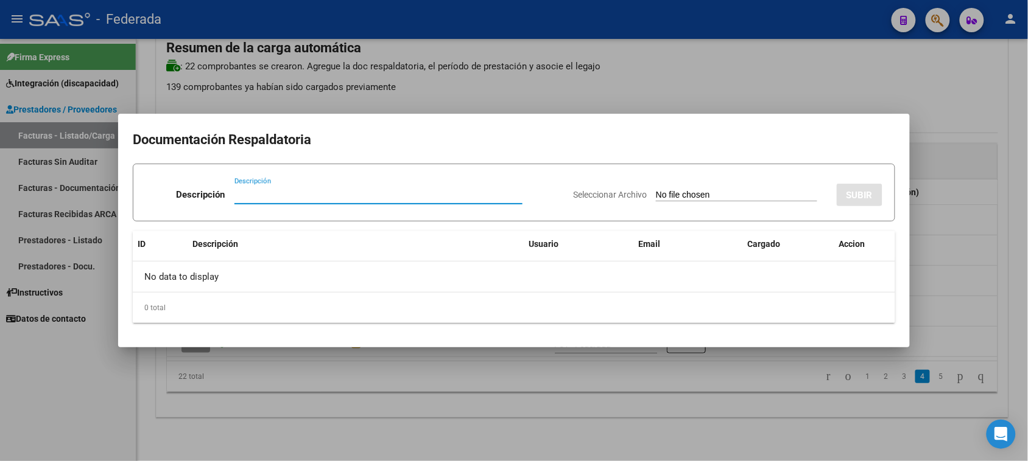
paste input "Planilla Asistencia"
type input "Planilla Asistencia"
click at [639, 187] on div "Seleccionar Archivo SUBIR" at bounding box center [727, 192] width 309 height 37
click at [656, 191] on input "Seleccionar Archivo" at bounding box center [736, 196] width 161 height 12
type input "C:\fakepath\PSP ASIST.pdf"
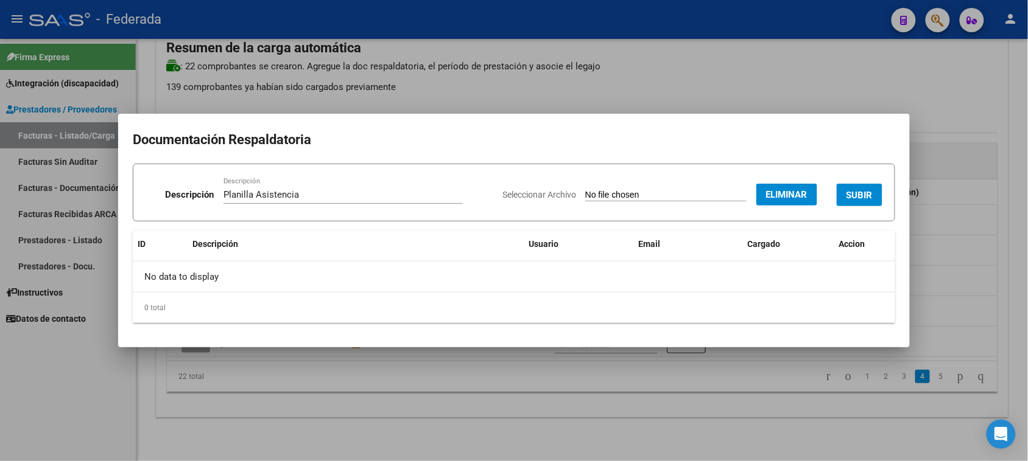
click at [853, 194] on span "SUBIR" at bounding box center [859, 195] width 26 height 11
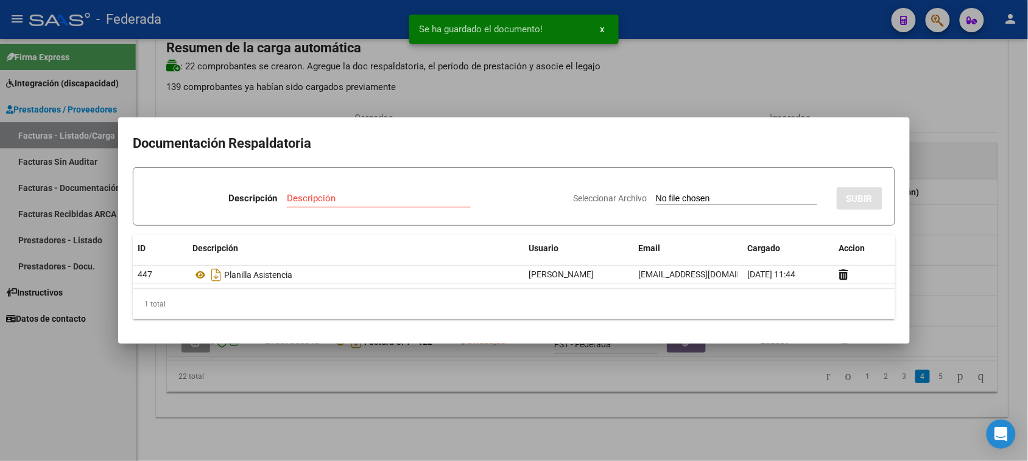
click at [758, 371] on div at bounding box center [514, 230] width 1028 height 461
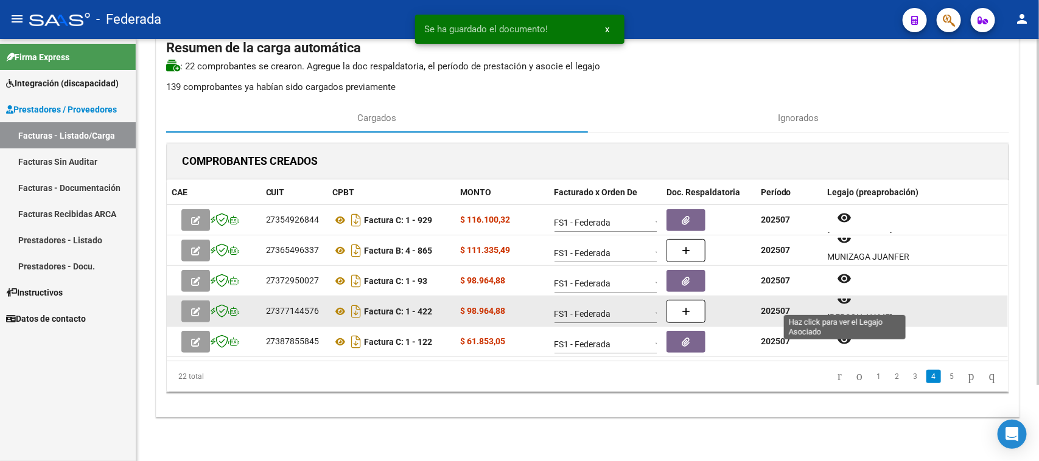
click at [844, 304] on mat-icon "remove_red_eye" at bounding box center [844, 299] width 15 height 15
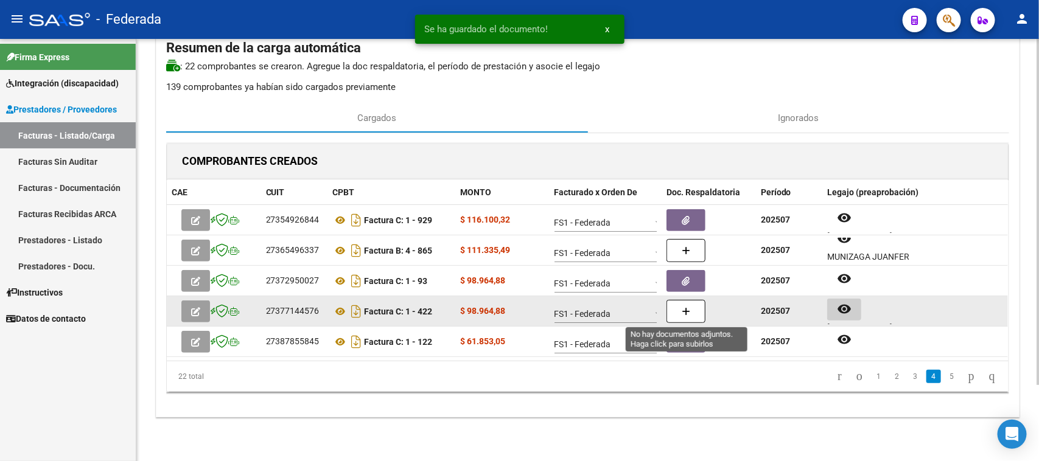
click at [702, 311] on button "button" at bounding box center [686, 311] width 39 height 23
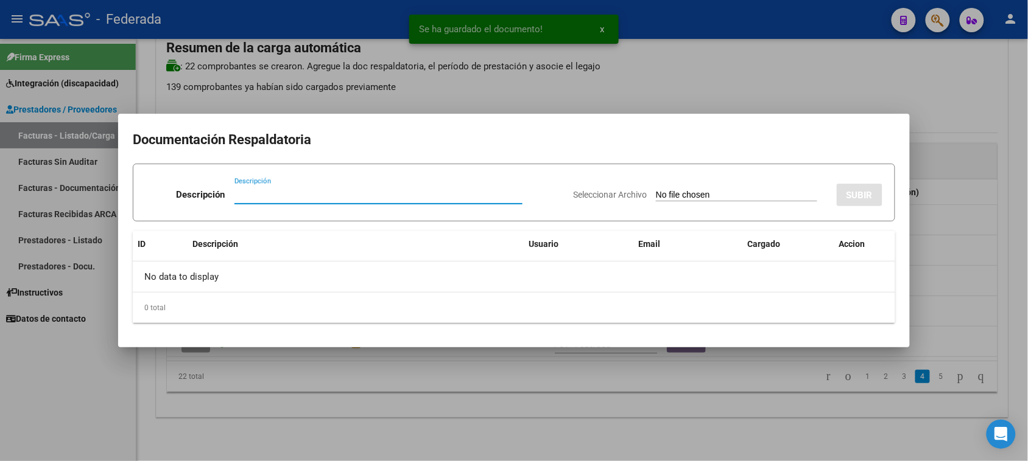
paste input "Planilla Asistencia"
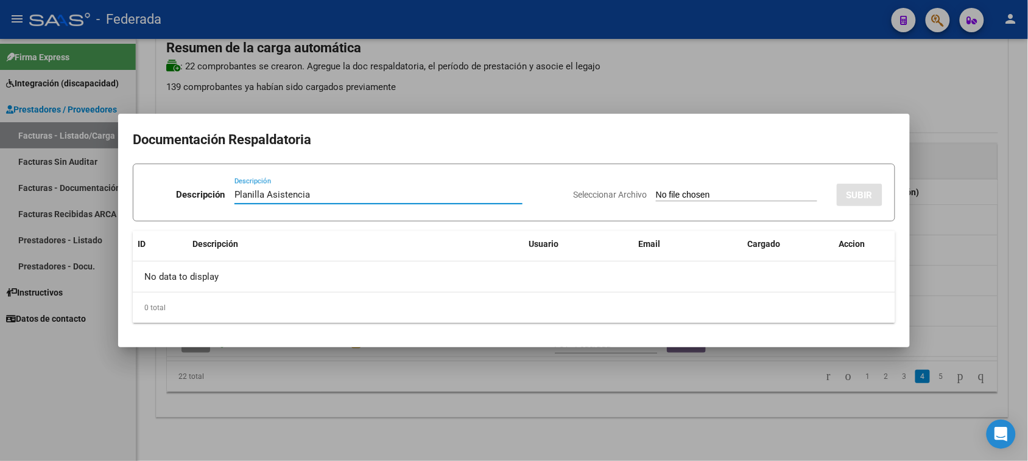
type input "Planilla Asistencia"
click at [707, 193] on input "Seleccionar Archivo" at bounding box center [736, 196] width 161 height 12
type input "C:\fakepath\FONO ASIST.pdf"
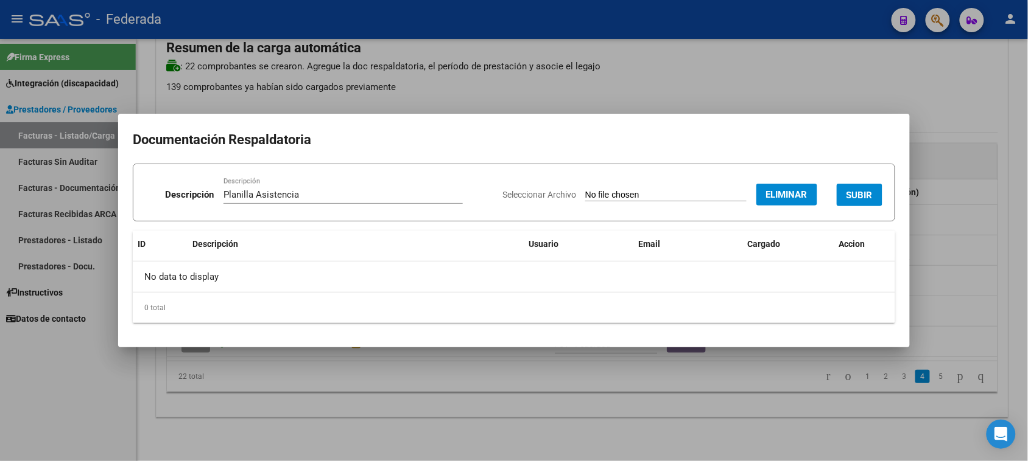
click at [858, 201] on button "SUBIR" at bounding box center [859, 195] width 46 height 23
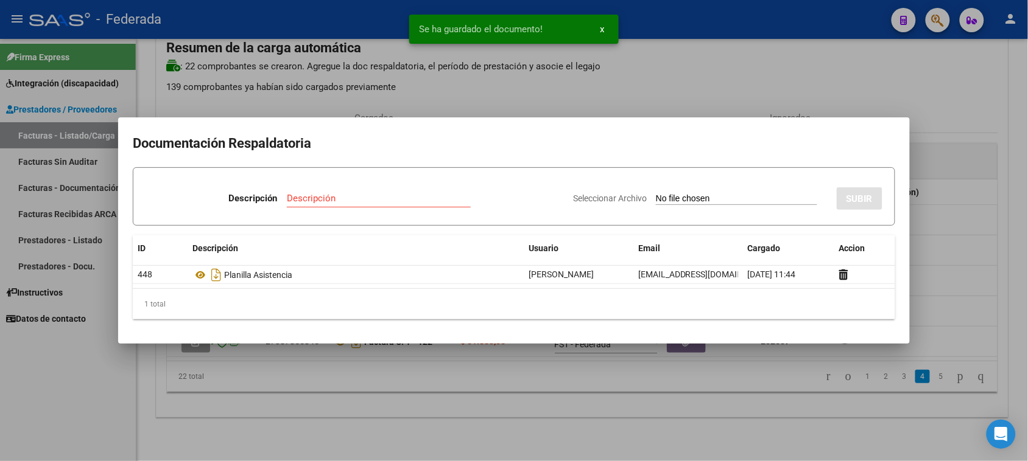
click at [958, 250] on div at bounding box center [514, 230] width 1028 height 461
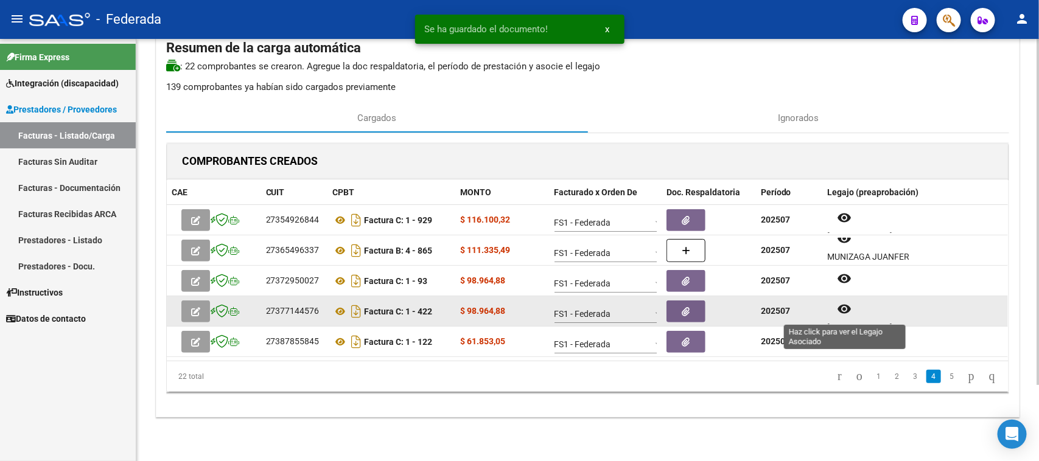
scroll to position [10, 0]
click at [850, 309] on button "remove_red_eye" at bounding box center [844, 300] width 34 height 22
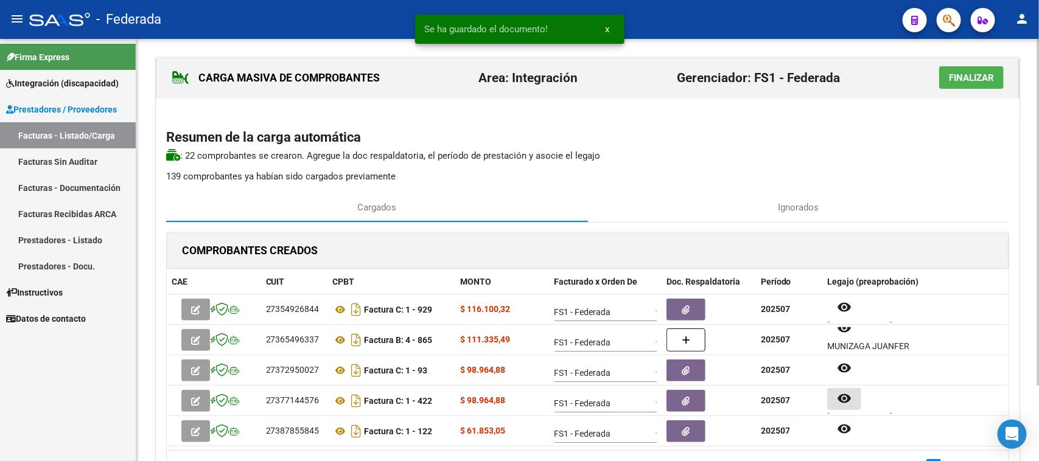
scroll to position [0, 0]
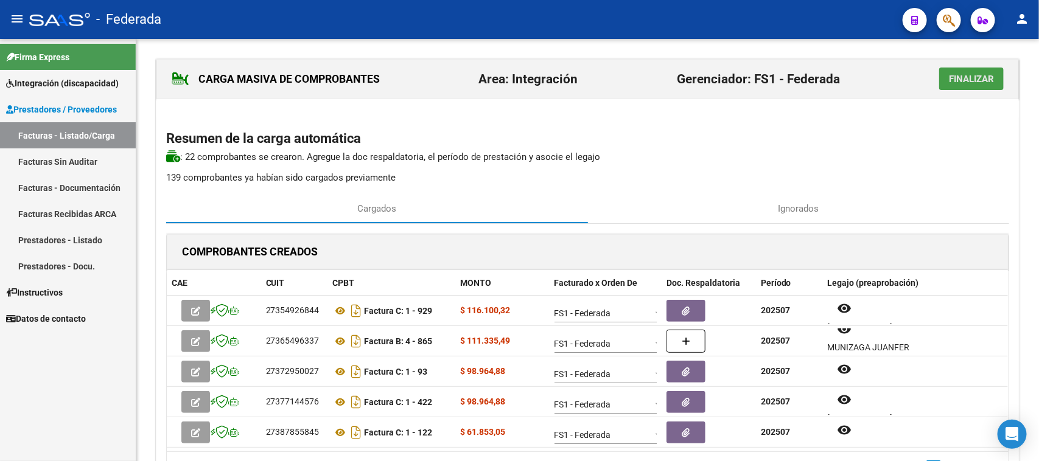
click at [949, 82] on span "Finalizar" at bounding box center [971, 79] width 45 height 11
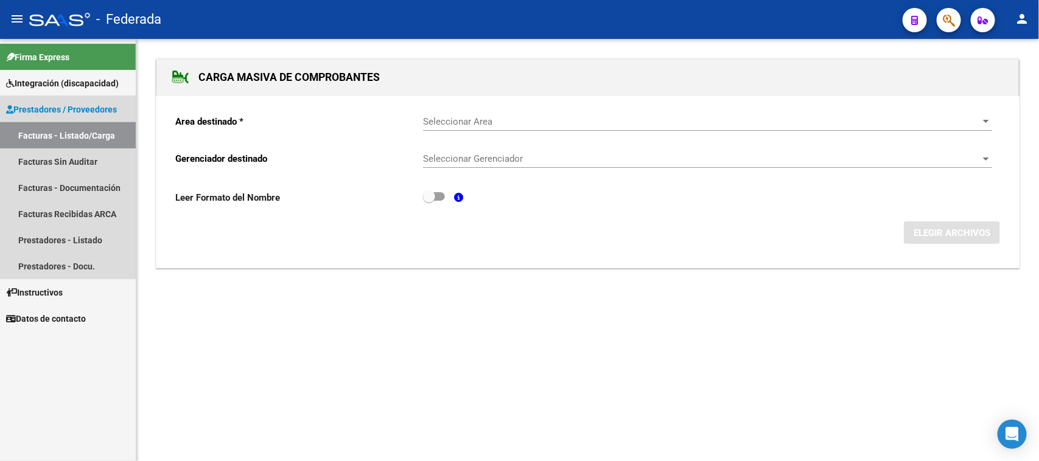
click at [91, 141] on link "Facturas - Listado/Carga" at bounding box center [68, 135] width 136 height 26
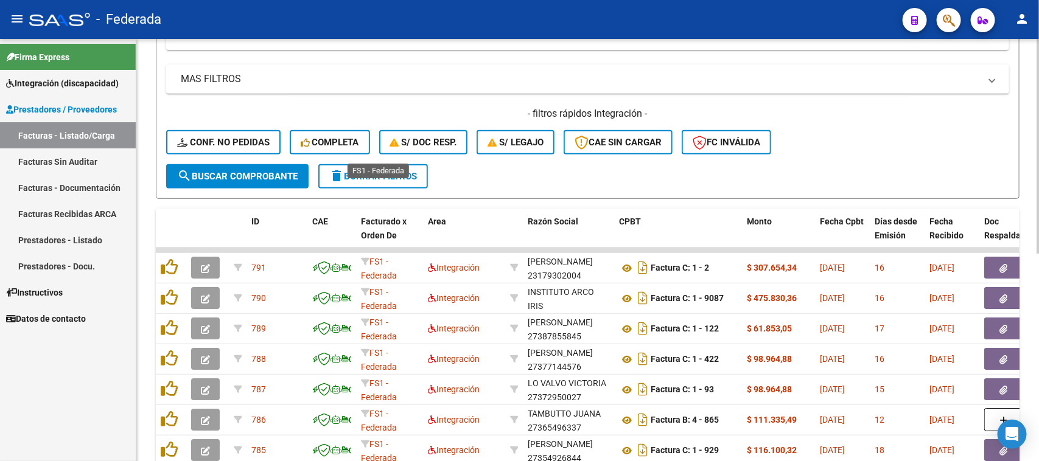
scroll to position [228, 0]
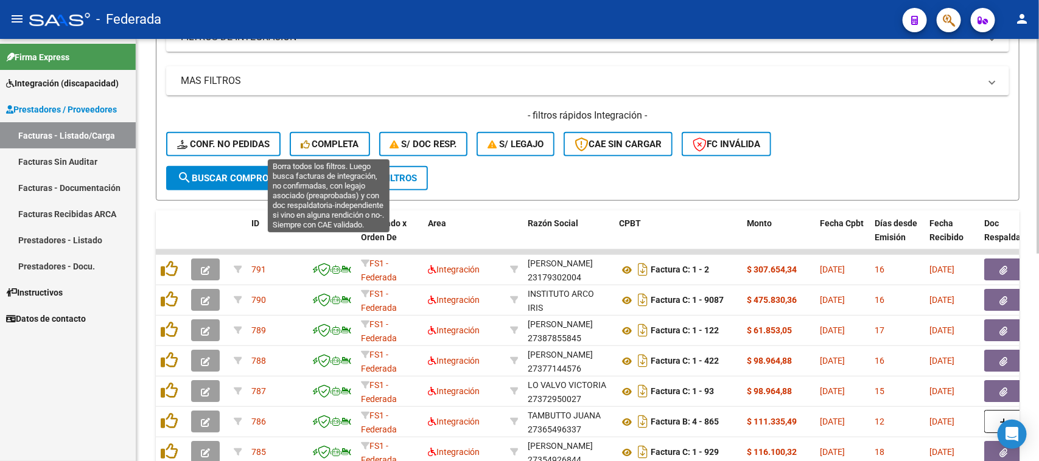
click at [353, 147] on span "Completa" at bounding box center [330, 144] width 58 height 11
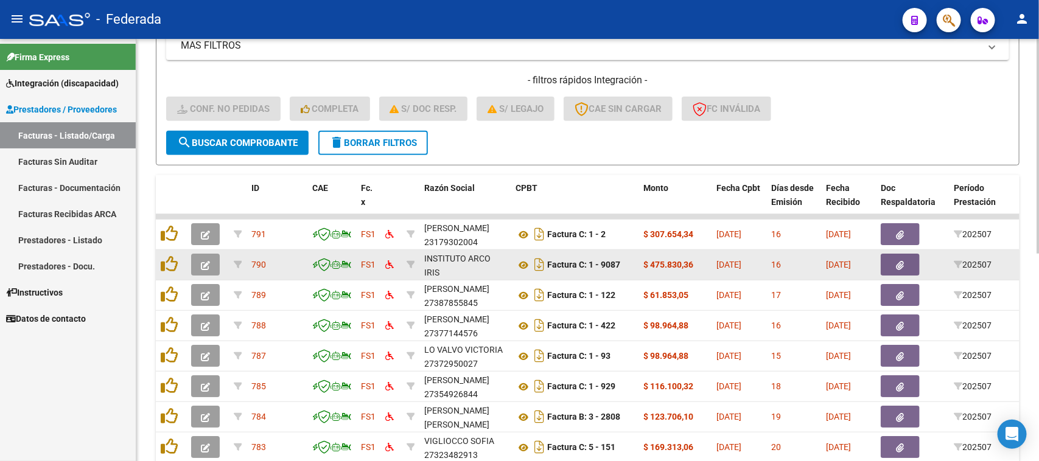
scroll to position [257, 0]
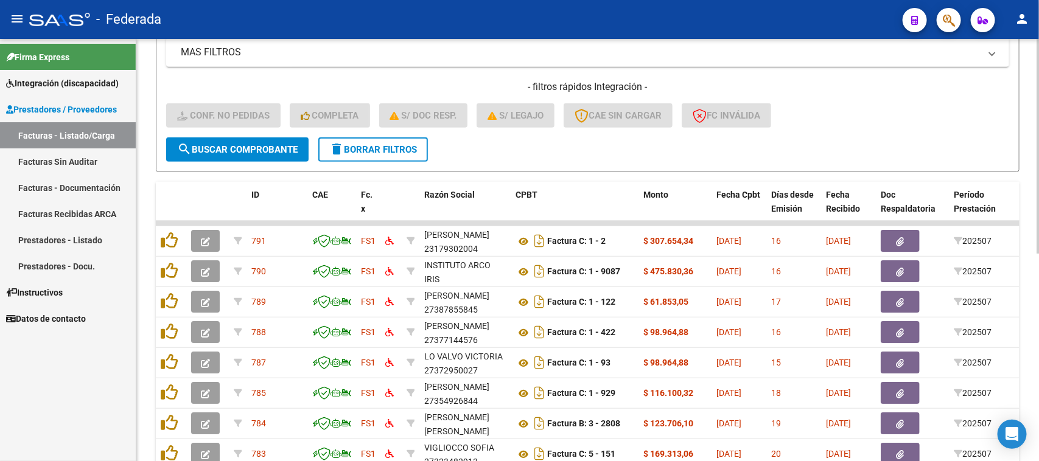
click at [417, 149] on span "delete Borrar Filtros" at bounding box center [373, 149] width 88 height 11
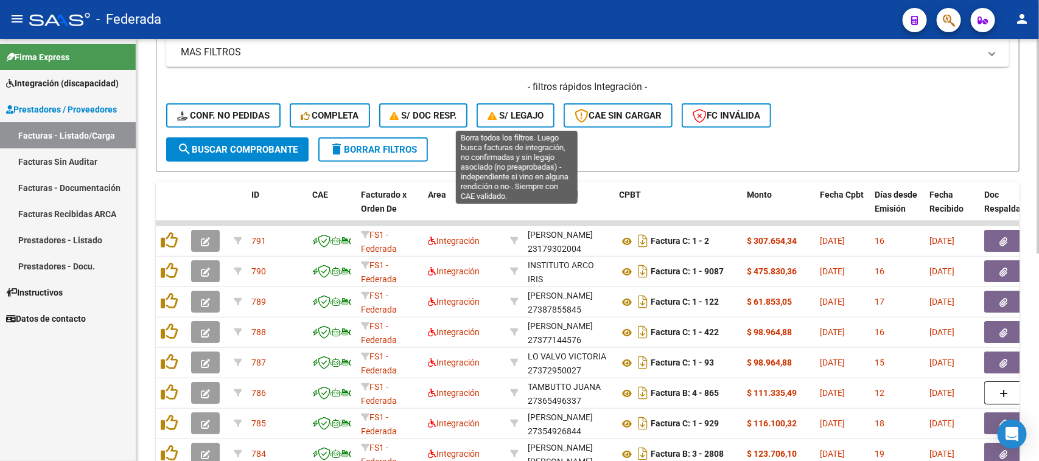
click at [505, 110] on span "S/ legajo" at bounding box center [516, 115] width 56 height 11
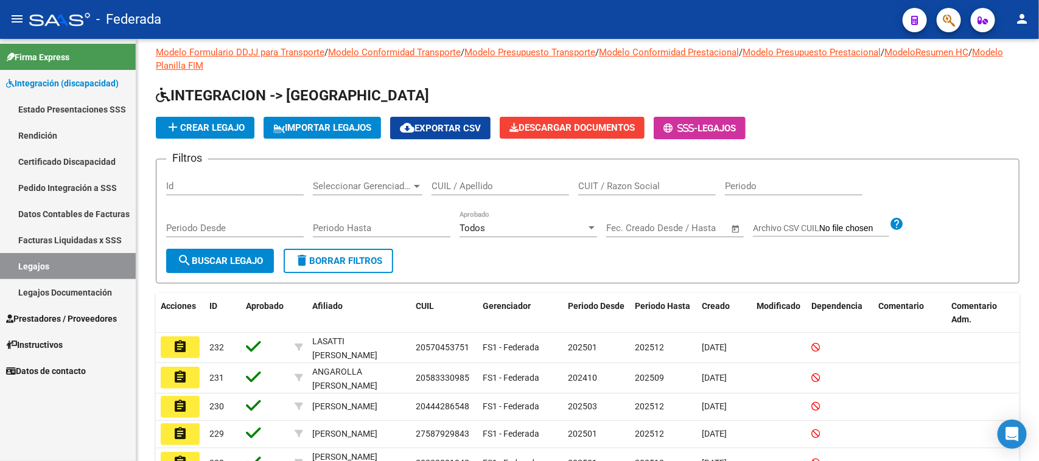
scroll to position [12, 0]
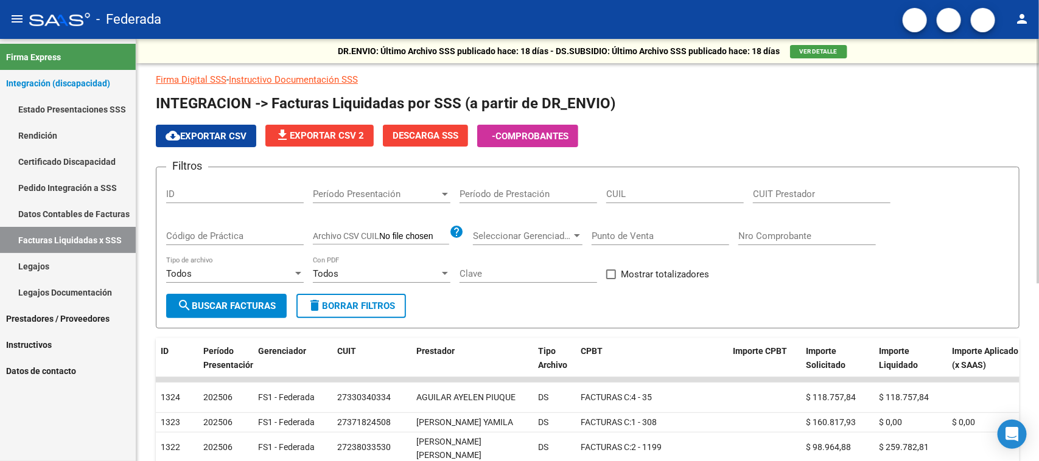
scroll to position [76, 0]
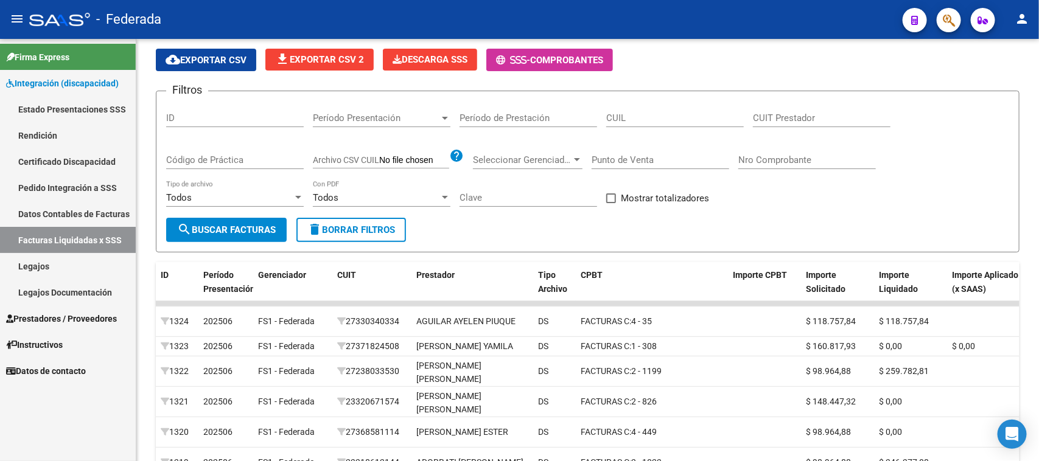
click at [49, 189] on link "Pedido Integración a SSS" at bounding box center [68, 188] width 136 height 26
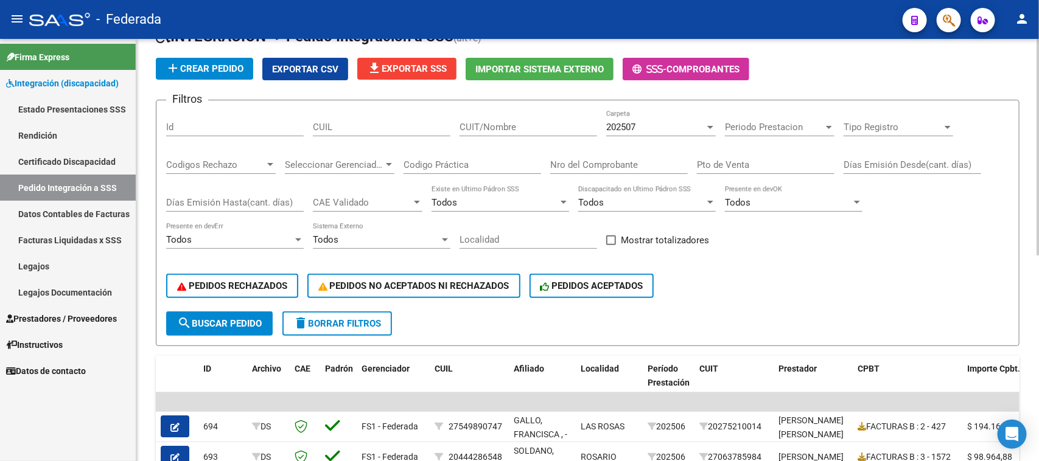
scroll to position [76, 0]
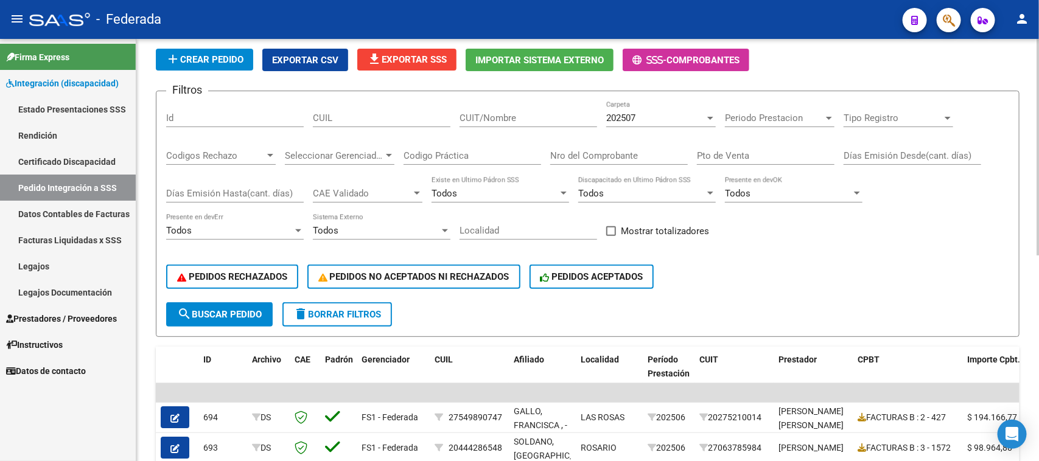
click at [794, 119] on span "Periodo Prestacion" at bounding box center [774, 118] width 99 height 11
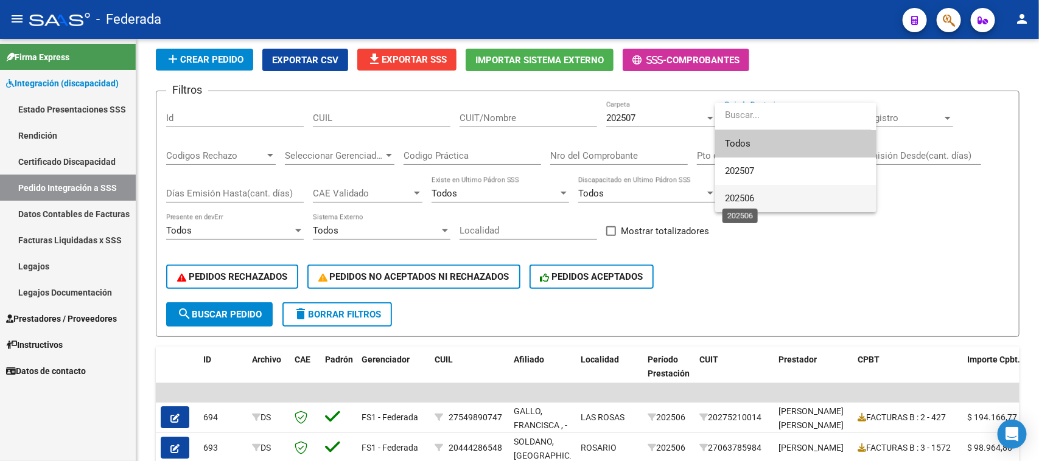
click at [751, 198] on span "202506" at bounding box center [739, 198] width 29 height 11
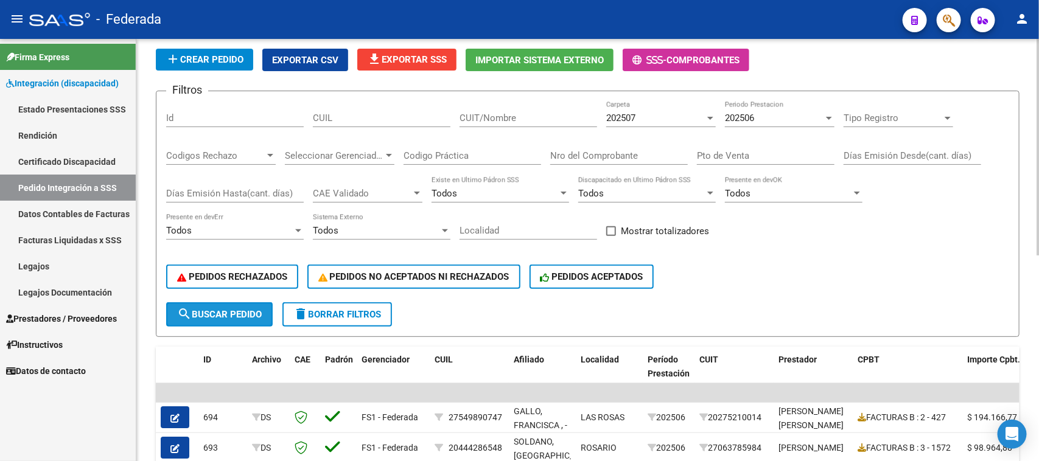
click at [253, 309] on span "search Buscar Pedido" at bounding box center [219, 314] width 85 height 11
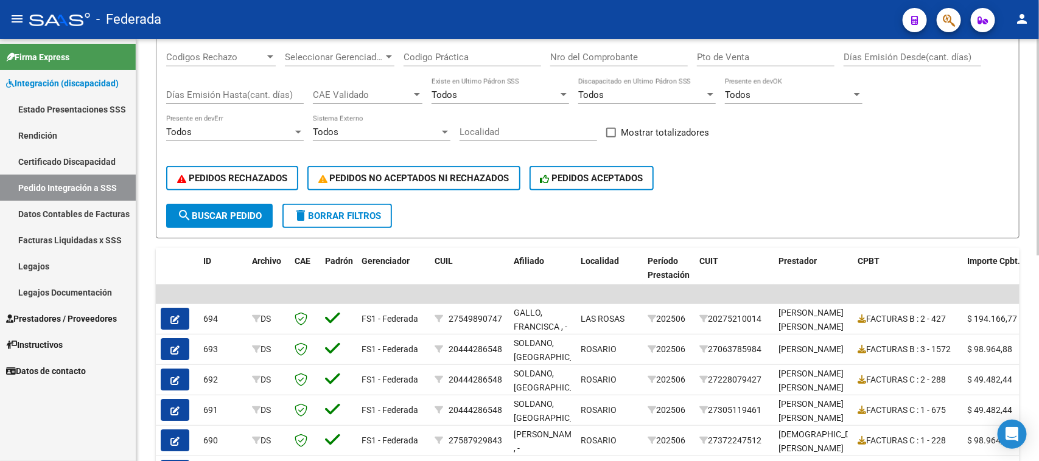
scroll to position [23, 0]
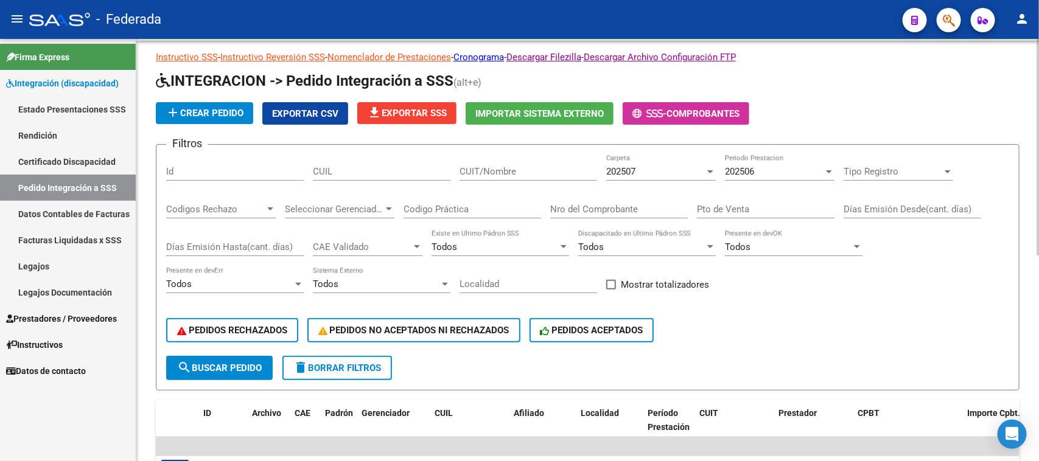
click at [612, 282] on span at bounding box center [611, 285] width 10 height 10
click at [611, 290] on input "Mostrar totalizadores" at bounding box center [611, 290] width 1 height 1
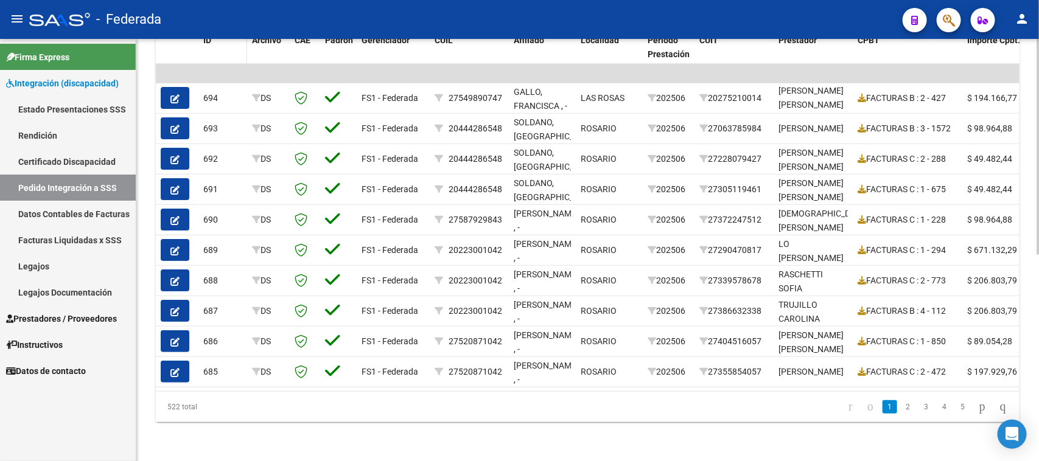
scroll to position [327, 0]
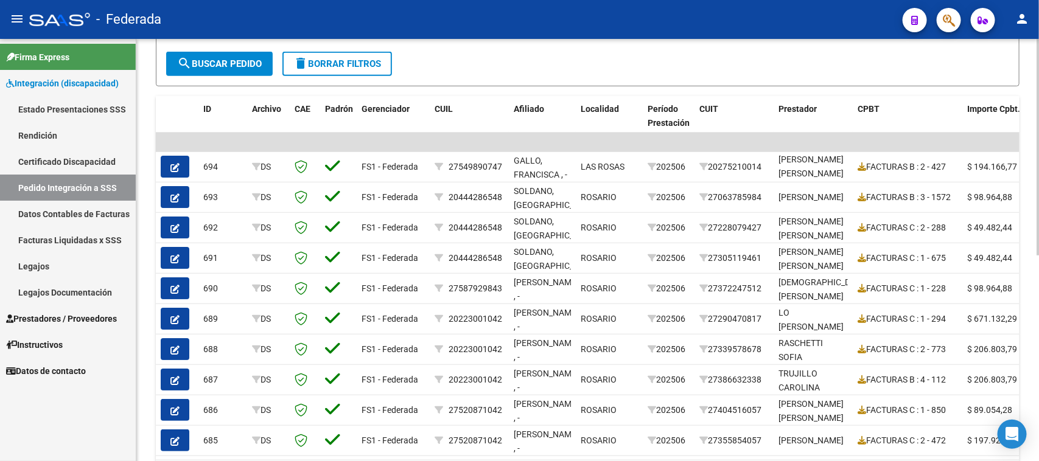
click at [220, 60] on span "search Buscar Pedido" at bounding box center [219, 63] width 85 height 11
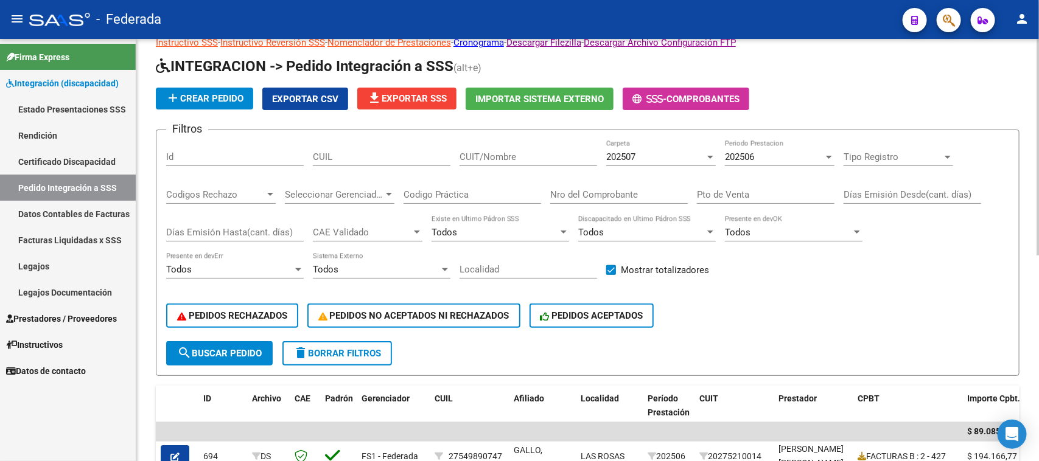
scroll to position [23, 0]
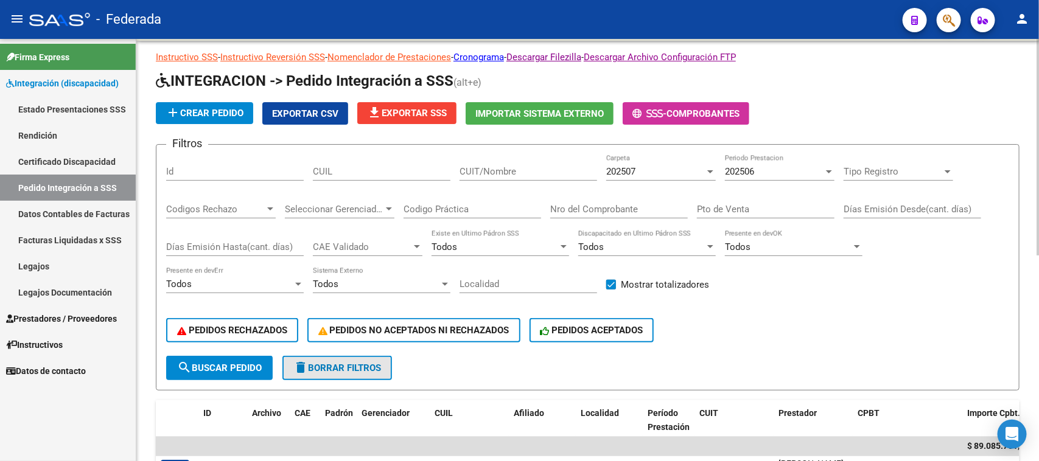
click at [376, 363] on span "delete Borrar Filtros" at bounding box center [337, 368] width 88 height 11
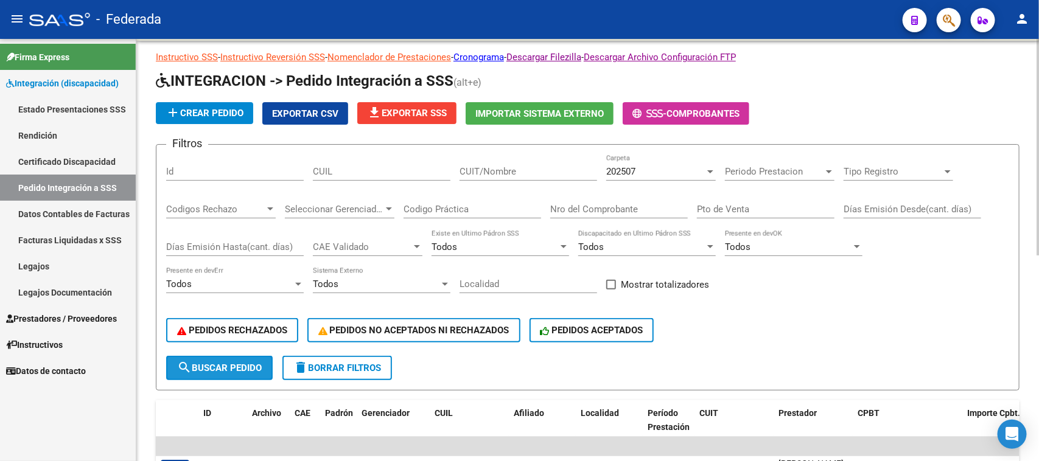
click at [254, 366] on span "search Buscar Pedido" at bounding box center [219, 368] width 85 height 11
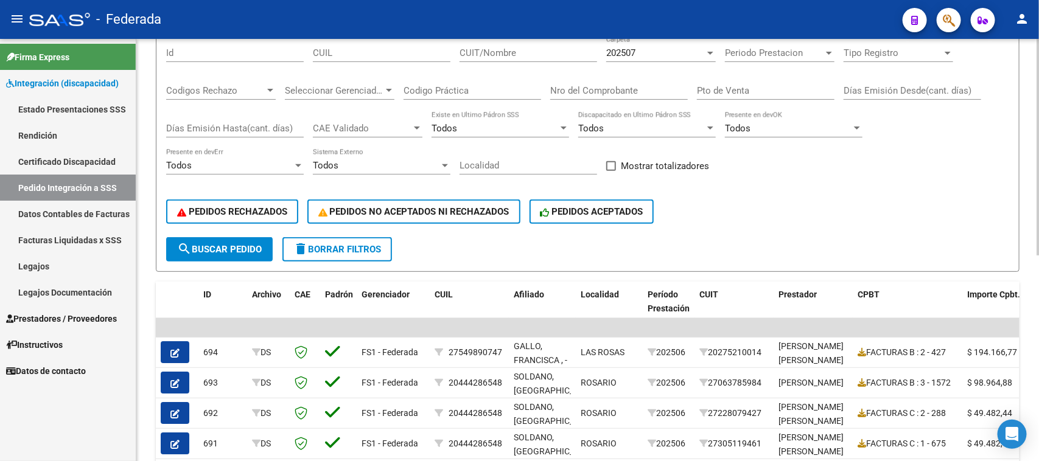
scroll to position [99, 0]
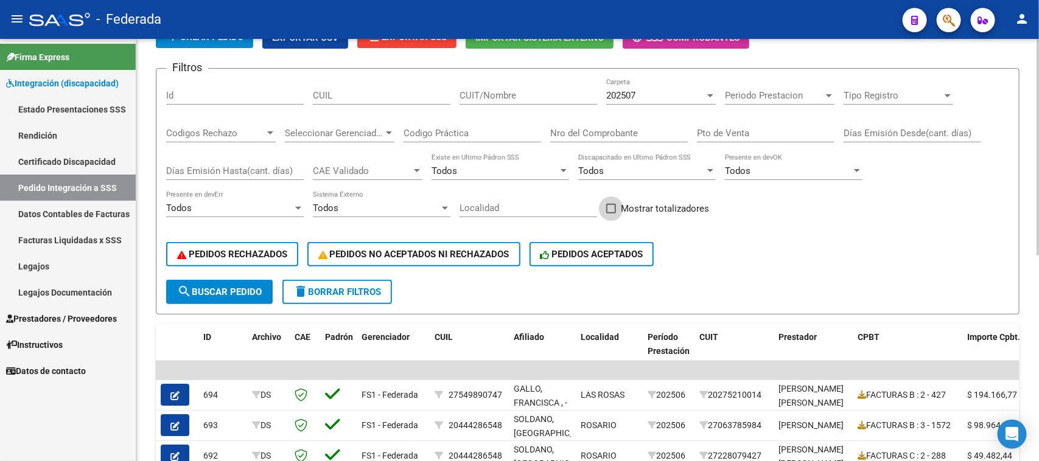
click at [613, 208] on span at bounding box center [611, 209] width 10 height 10
click at [611, 214] on input "Mostrar totalizadores" at bounding box center [611, 214] width 1 height 1
checkbox input "true"
click at [253, 288] on span "search Buscar Pedido" at bounding box center [219, 292] width 85 height 11
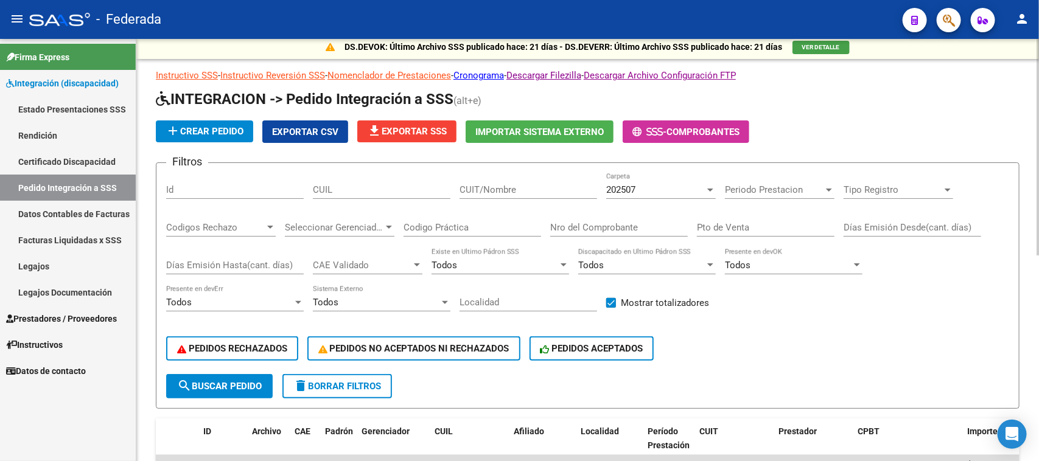
scroll to position [0, 0]
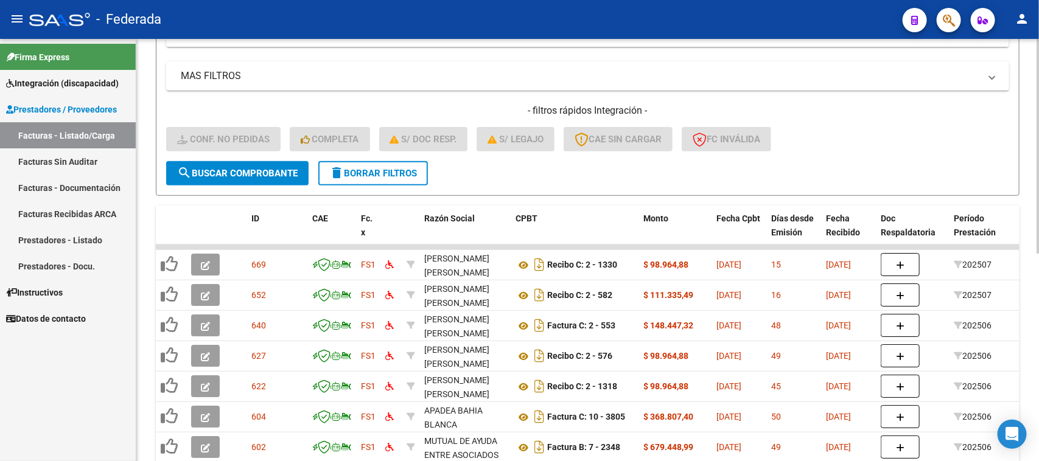
scroll to position [257, 0]
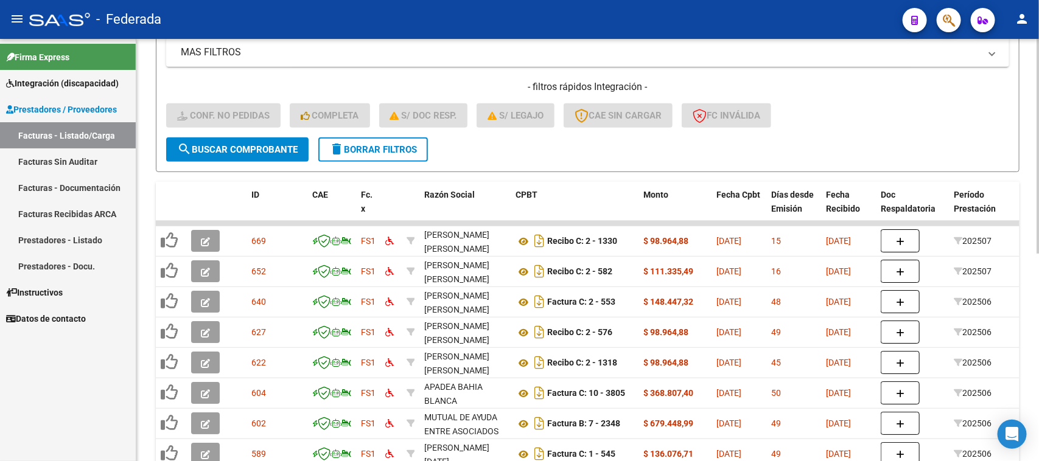
click at [396, 144] on span "delete Borrar Filtros" at bounding box center [373, 149] width 88 height 11
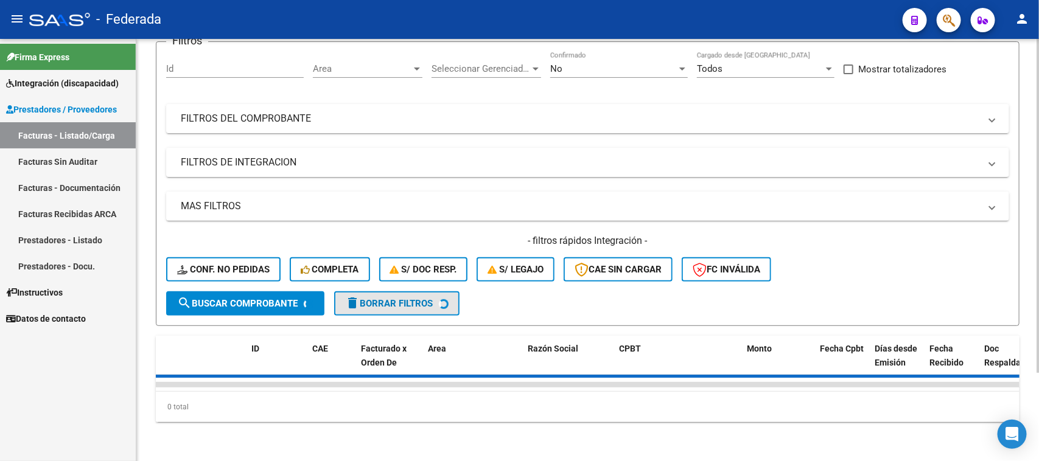
scroll to position [111, 0]
click at [305, 265] on icon at bounding box center [307, 269] width 12 height 9
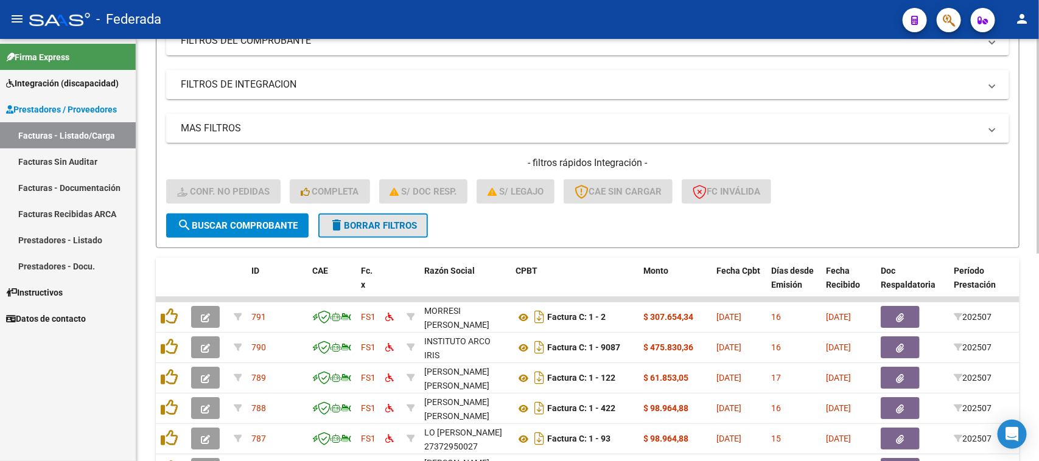
click at [354, 224] on span "delete Borrar Filtros" at bounding box center [373, 225] width 88 height 11
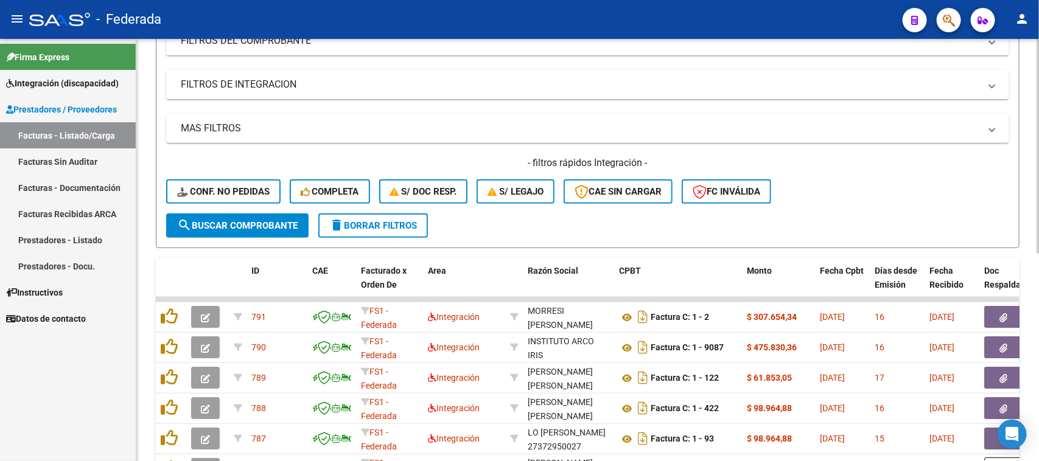
click at [253, 110] on div "Filtros Id Area Area Seleccionar Gerenciador Seleccionar Gerenciador No Confirm…" at bounding box center [587, 94] width 843 height 240
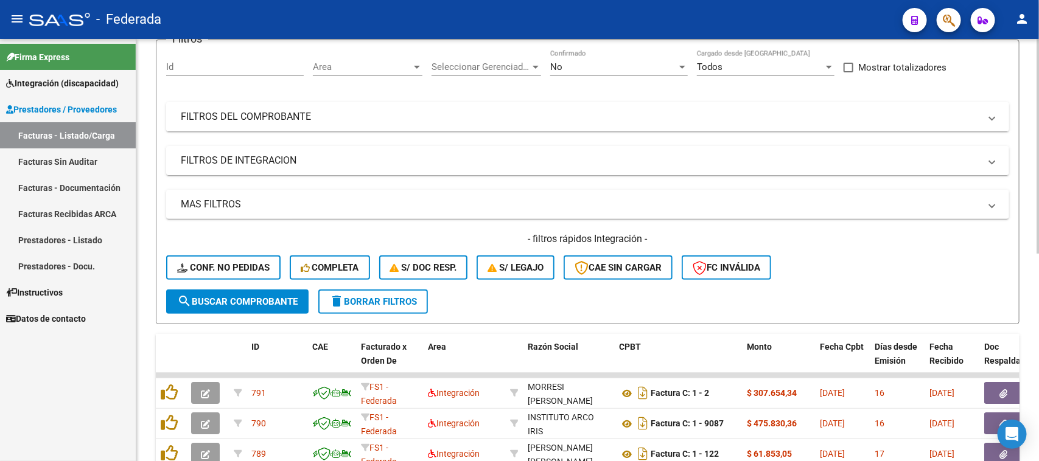
click at [276, 122] on mat-expansion-panel-header "FILTROS DEL COMPROBANTE" at bounding box center [587, 116] width 843 height 29
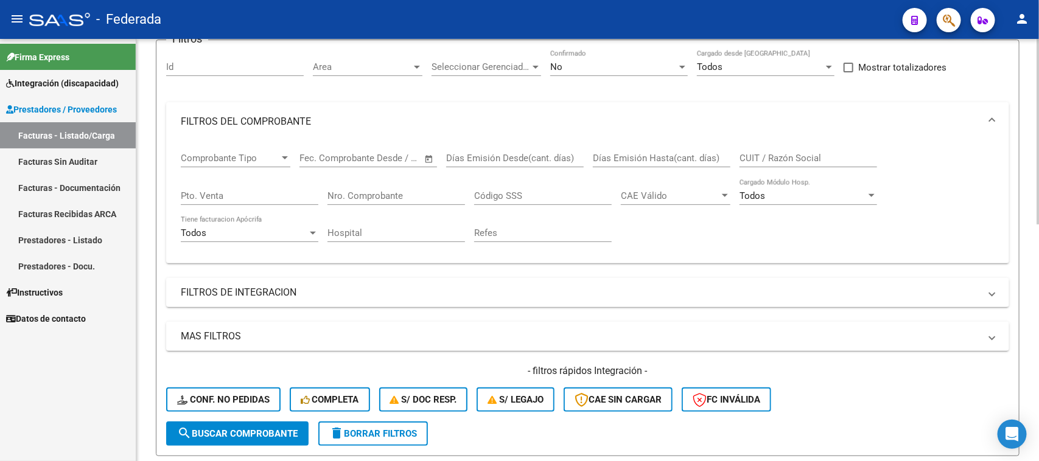
click at [259, 163] on div "Comprobante Tipo Comprobante Tipo" at bounding box center [236, 154] width 110 height 26
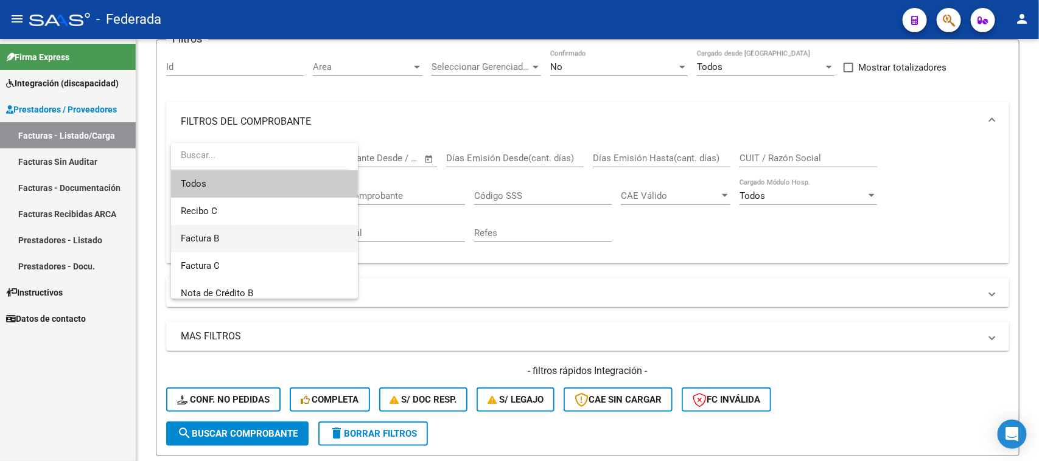
click at [226, 239] on span "Factura B" at bounding box center [264, 238] width 167 height 27
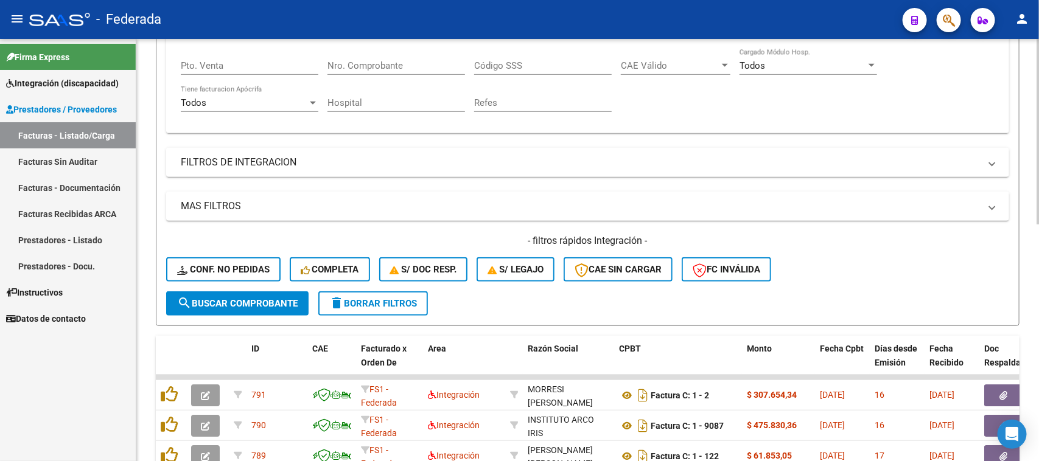
scroll to position [257, 0]
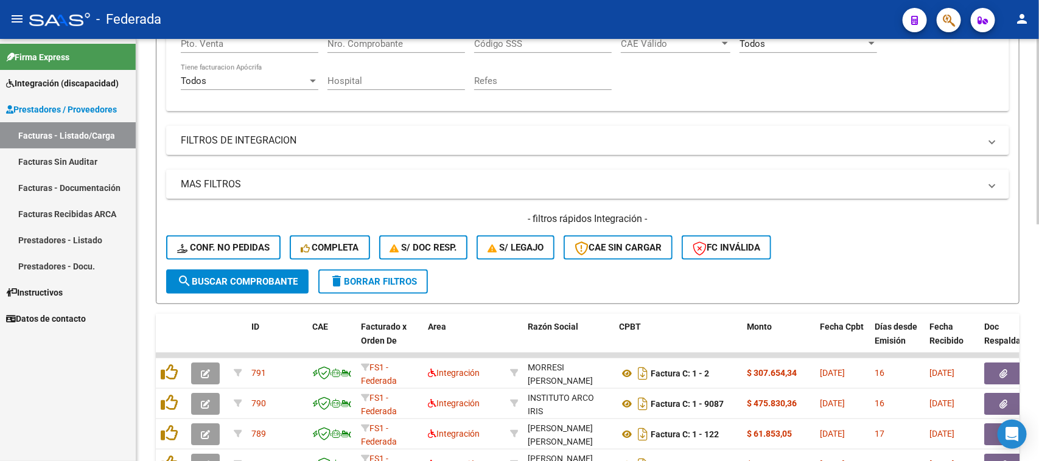
click at [275, 278] on span "search Buscar Comprobante" at bounding box center [237, 281] width 121 height 11
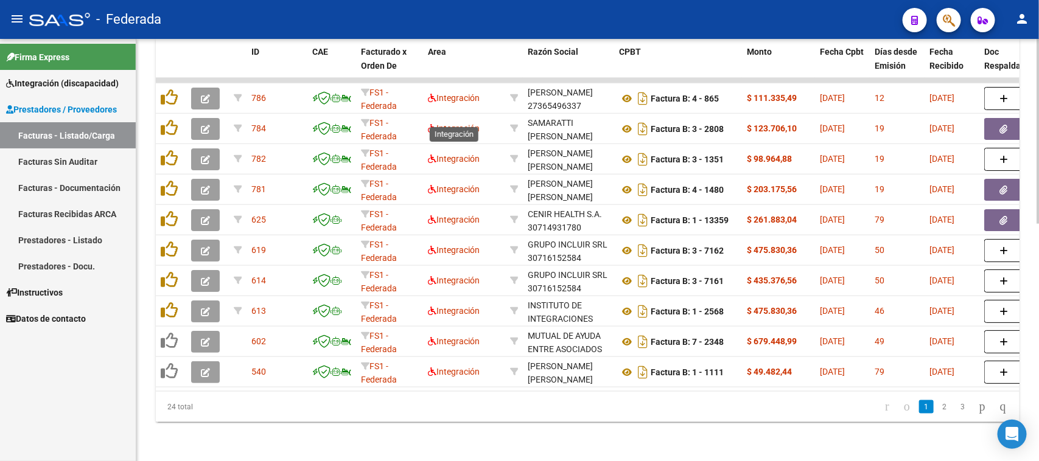
scroll to position [464, 0]
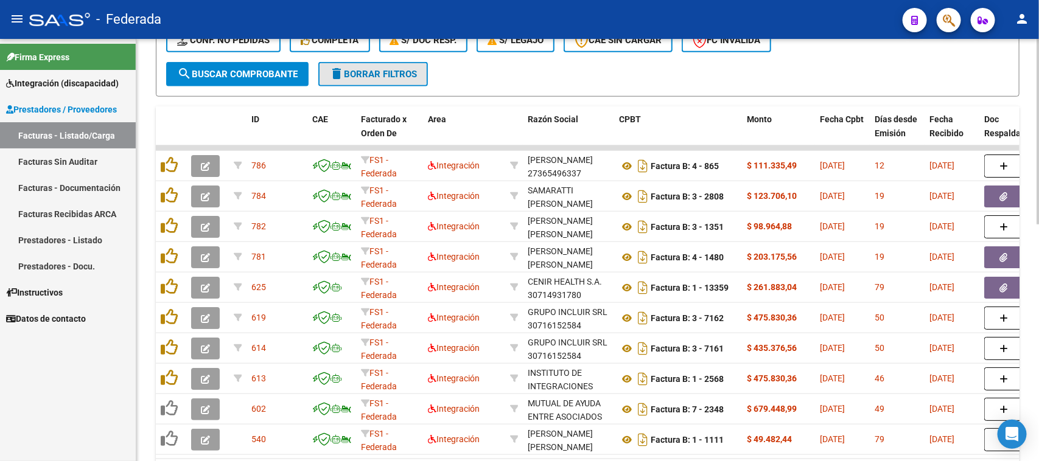
click at [421, 74] on button "delete Borrar Filtros" at bounding box center [373, 74] width 110 height 24
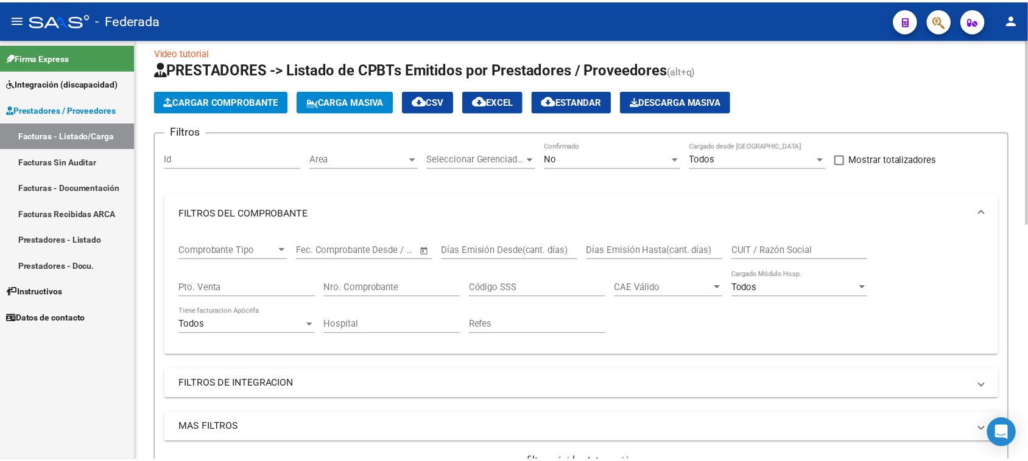
scroll to position [8, 0]
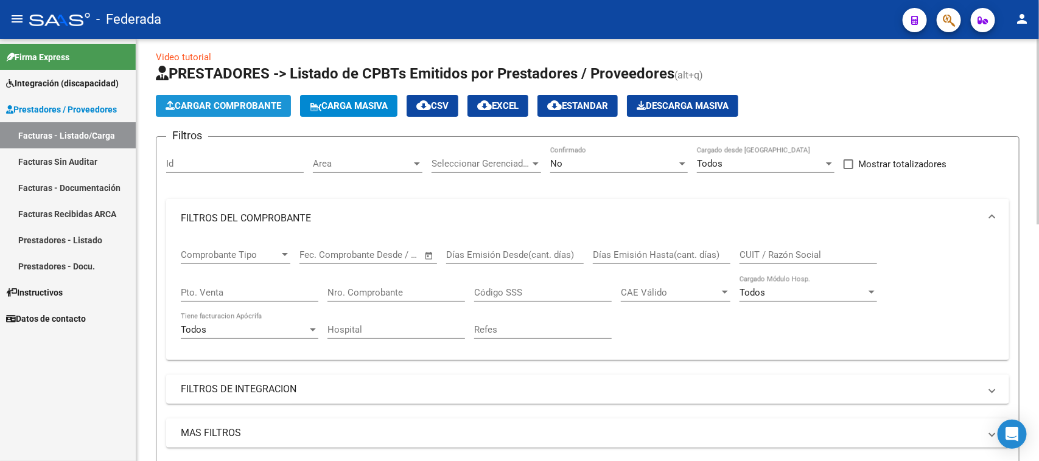
click at [265, 105] on span "Cargar Comprobante" at bounding box center [224, 105] width 116 height 11
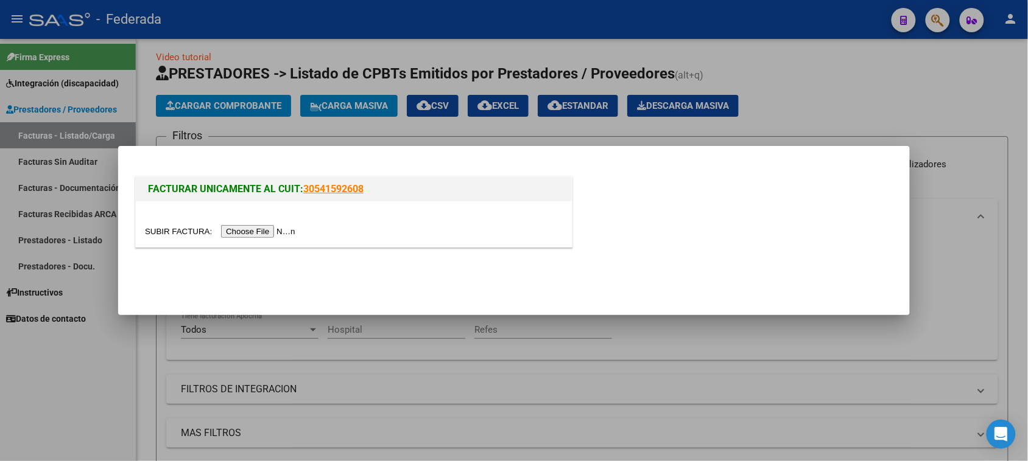
click at [275, 237] on input "file" at bounding box center [222, 231] width 154 height 13
click at [282, 232] on input "file" at bounding box center [222, 231] width 154 height 13
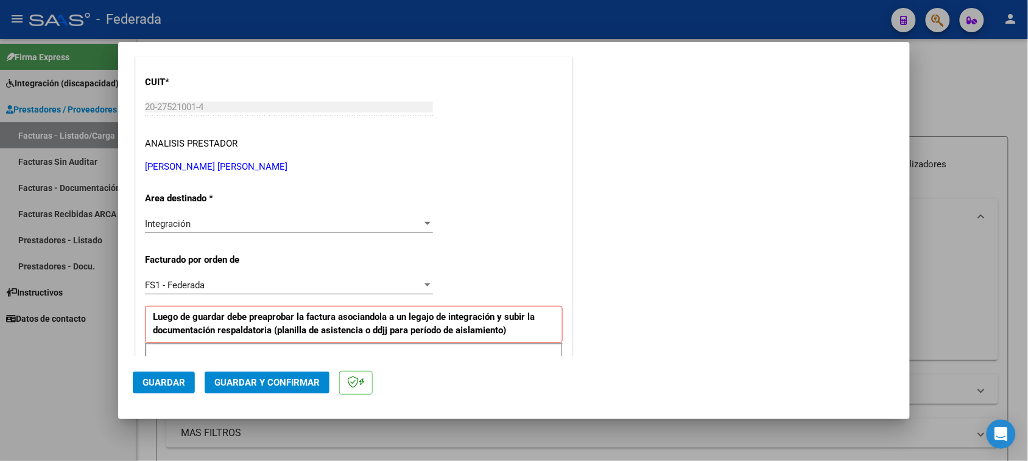
scroll to position [228, 0]
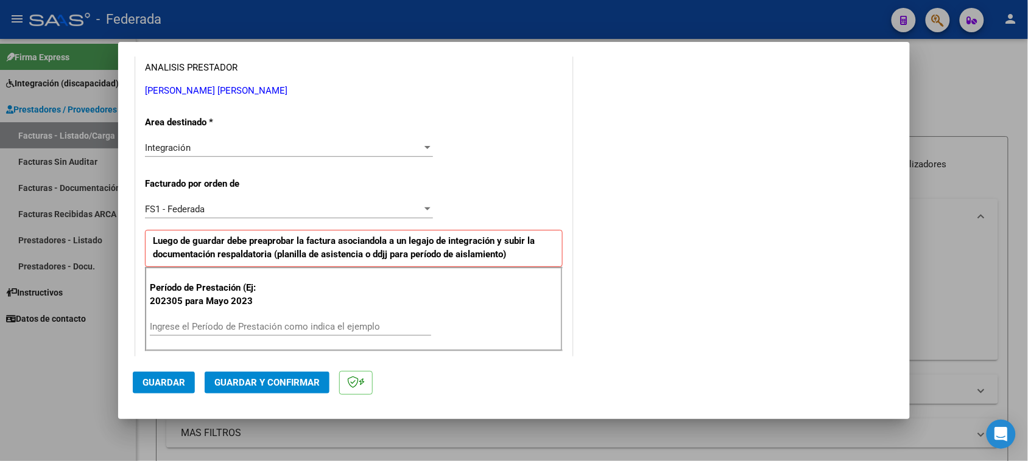
click at [242, 211] on div "FS1 - Federada" at bounding box center [283, 209] width 277 height 11
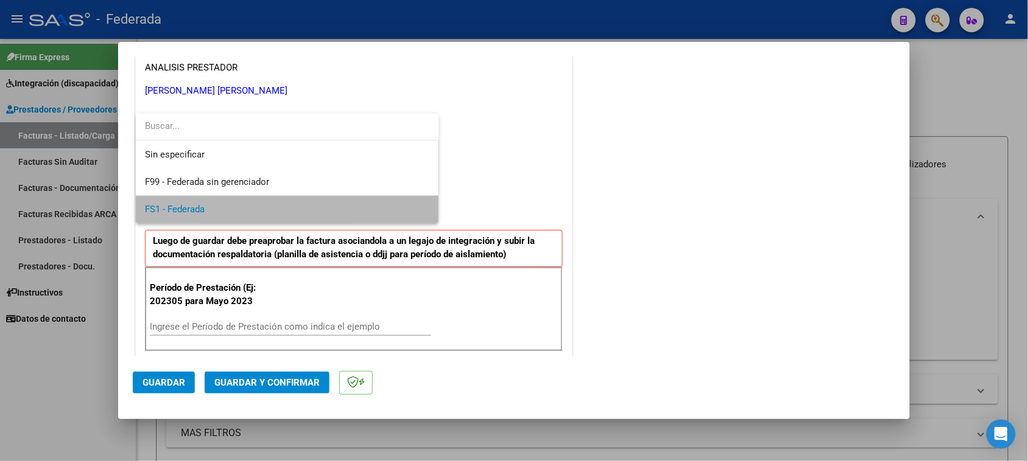
click at [242, 211] on span "FS1 - Federada" at bounding box center [287, 209] width 284 height 27
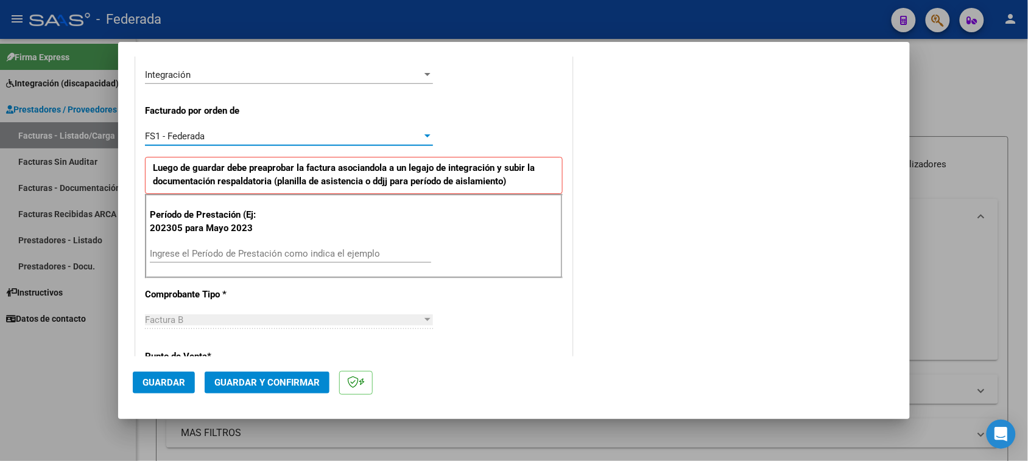
scroll to position [304, 0]
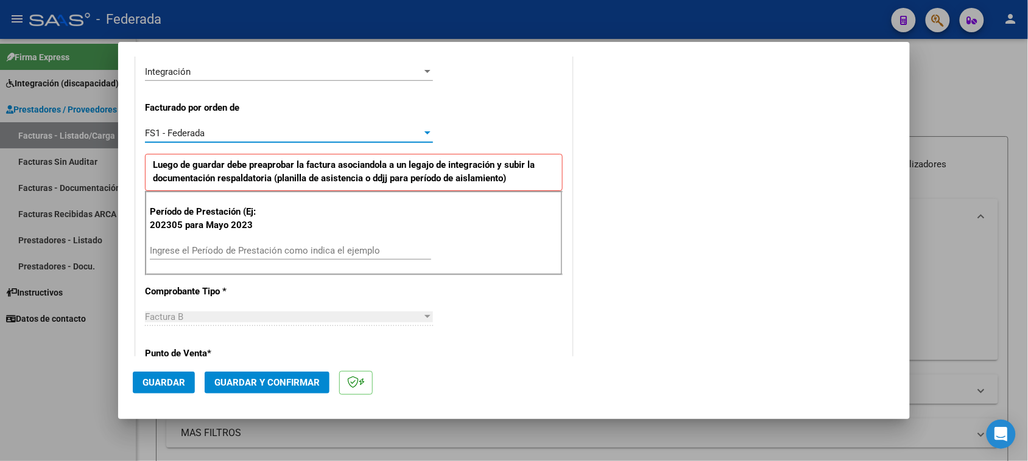
click at [274, 256] on input "Ingrese el Período de Prestación como indica el ejemplo" at bounding box center [290, 250] width 281 height 11
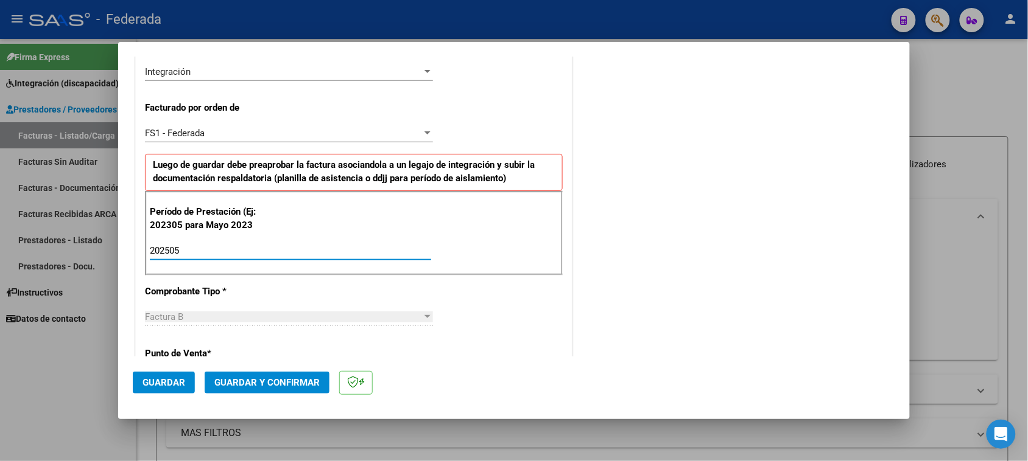
type input "202505"
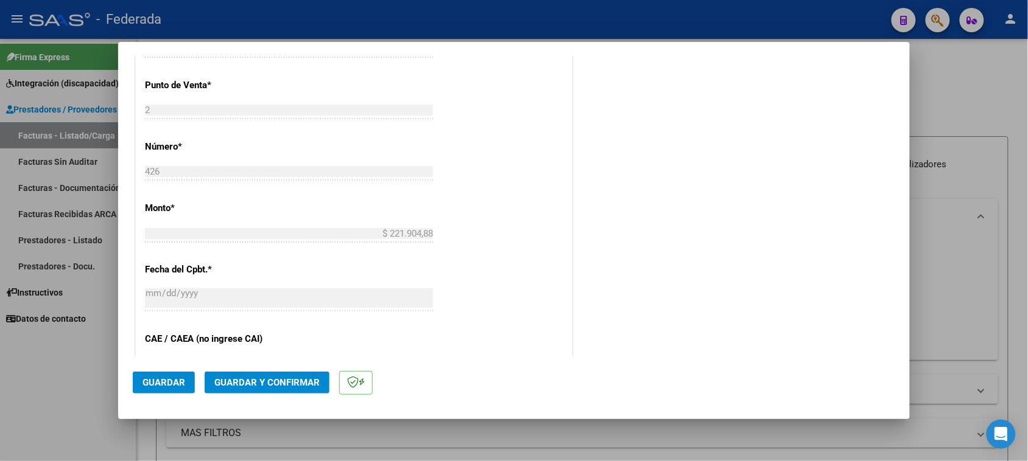
scroll to position [609, 0]
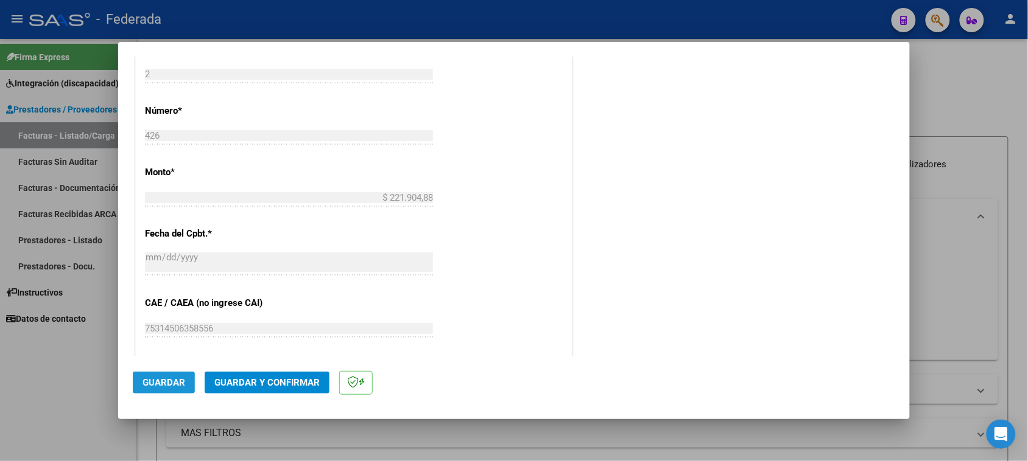
click at [181, 385] on span "Guardar" at bounding box center [163, 382] width 43 height 11
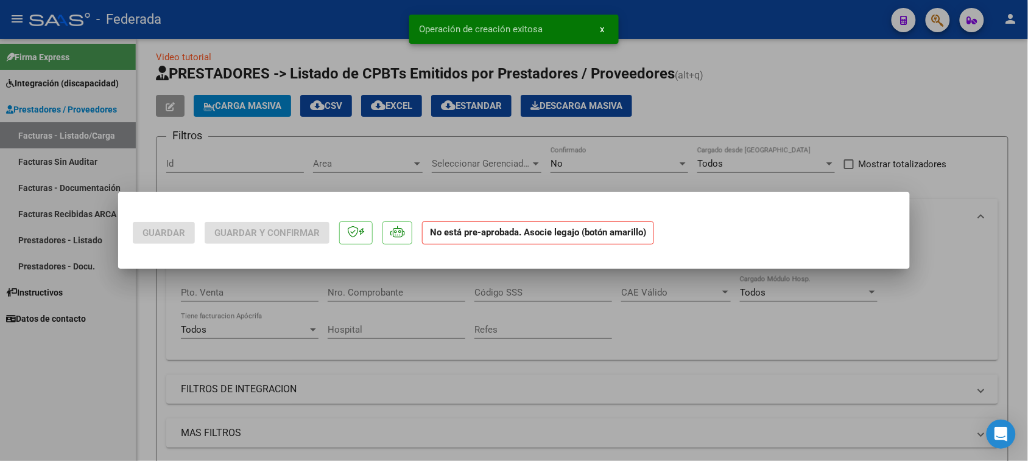
scroll to position [0, 0]
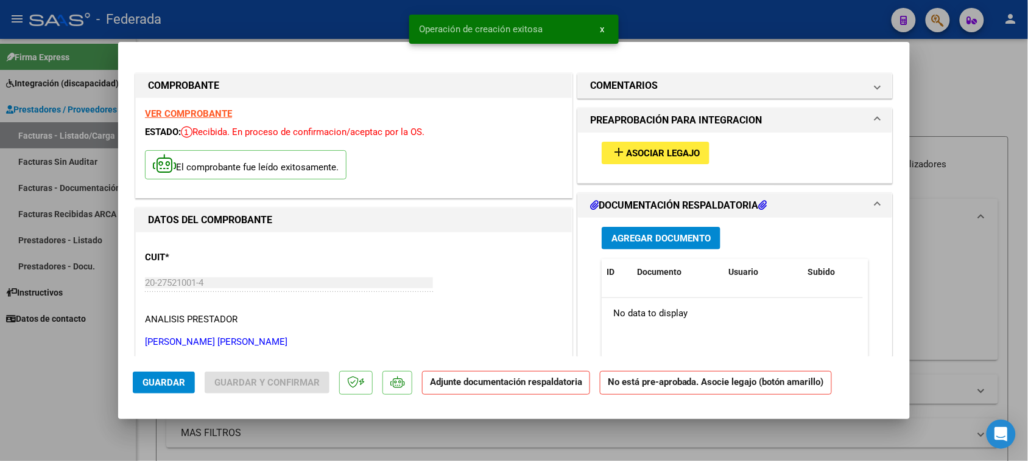
click at [630, 156] on span "Asociar Legajo" at bounding box center [663, 153] width 74 height 11
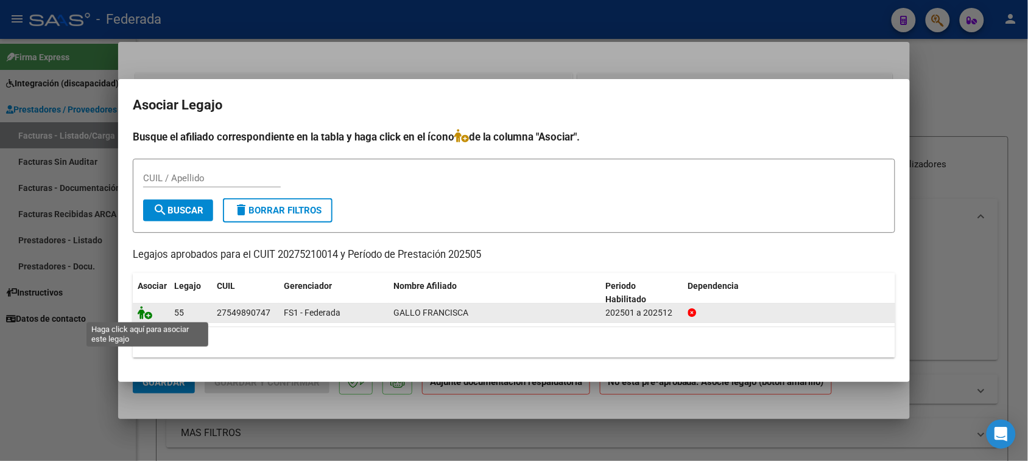
click at [144, 310] on icon at bounding box center [145, 312] width 15 height 13
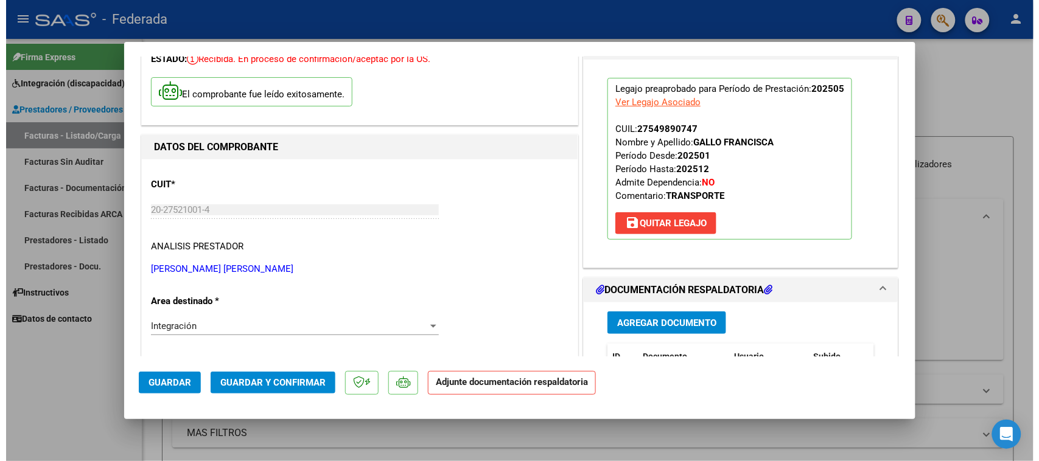
scroll to position [76, 0]
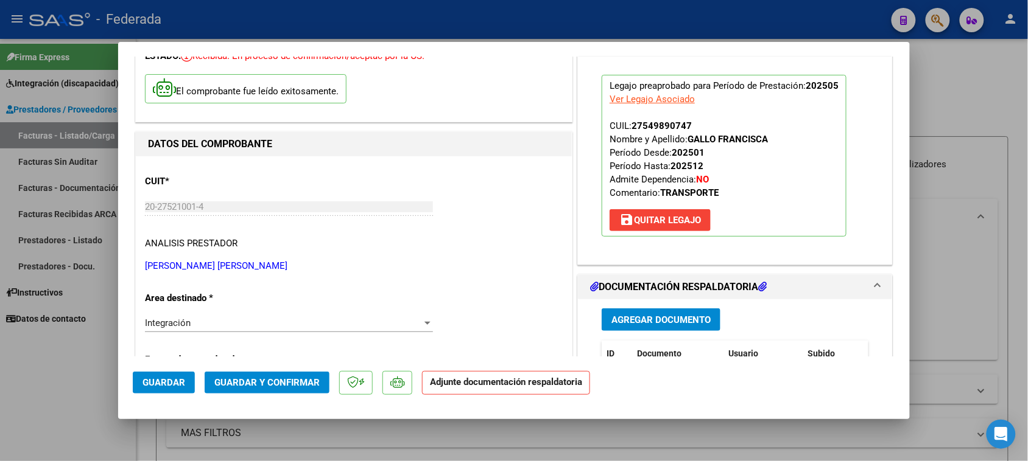
click at [171, 388] on span "Guardar" at bounding box center [163, 382] width 43 height 11
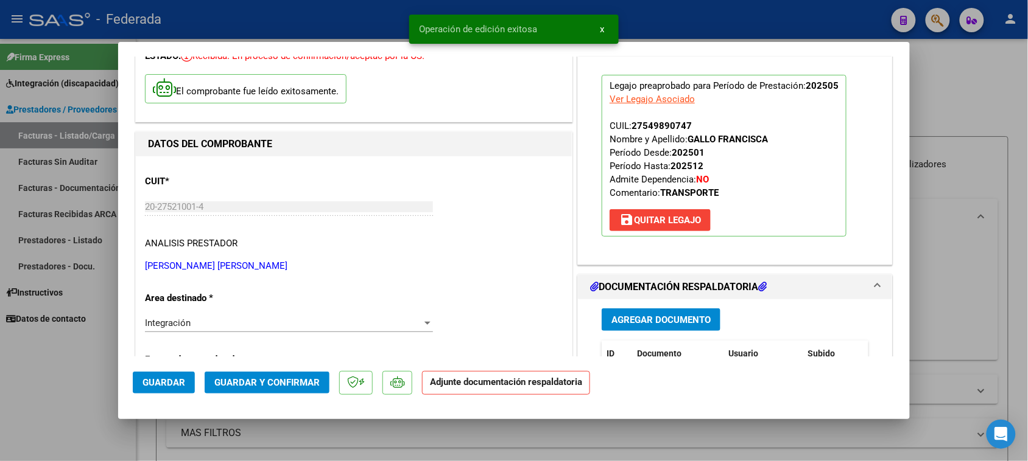
click at [950, 105] on div at bounding box center [514, 230] width 1028 height 461
type input "$ 0,00"
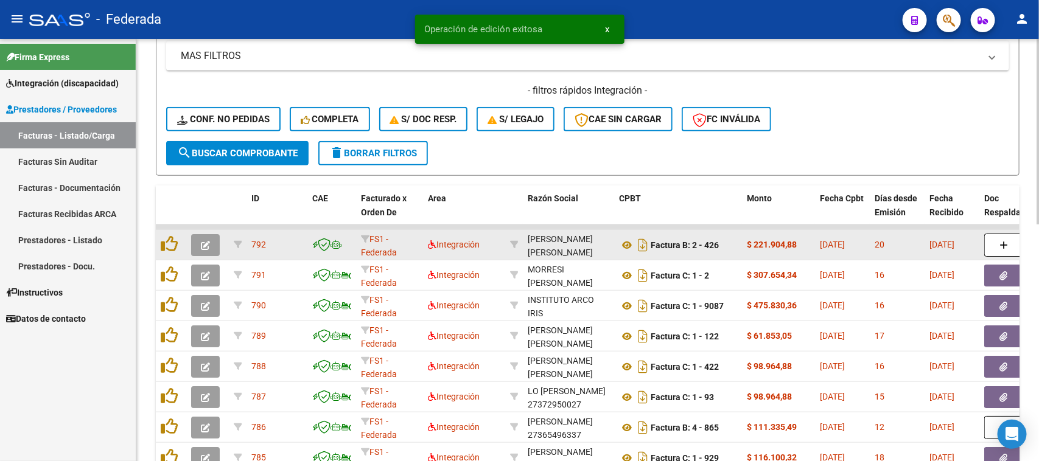
scroll to position [388, 0]
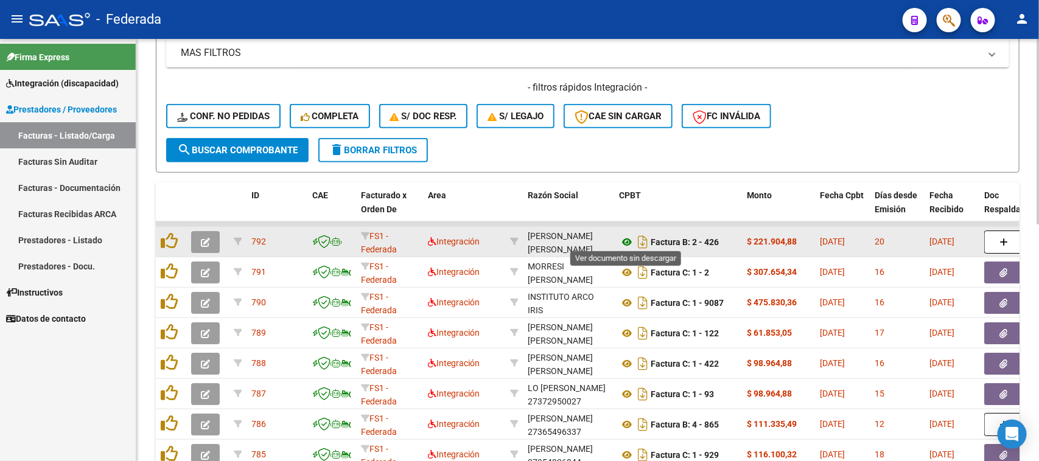
click at [625, 236] on icon at bounding box center [627, 242] width 16 height 15
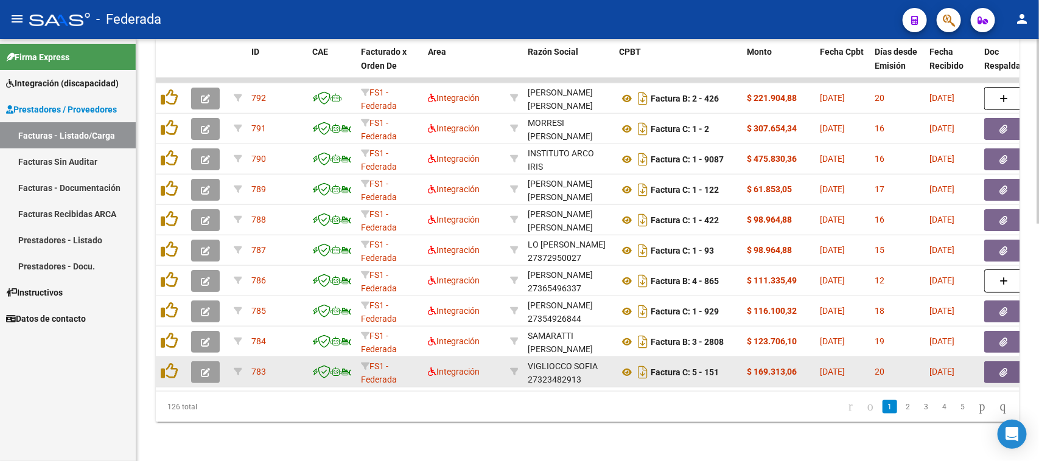
scroll to position [464, 0]
